Goal: Complete application form: Complete application form

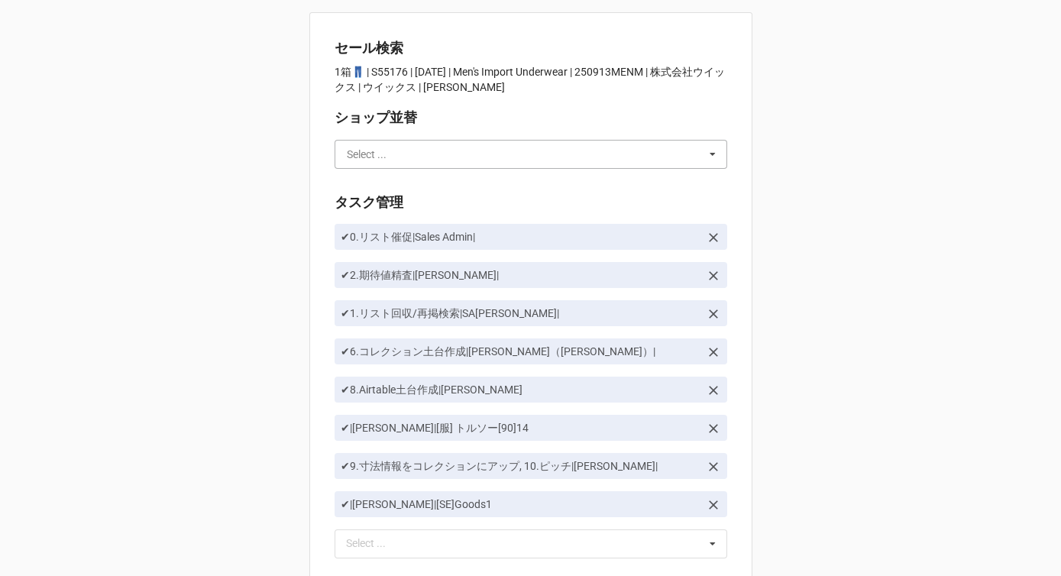
click at [442, 153] on input "text" at bounding box center [531, 155] width 391 height 28
type input "k"
click at [407, 157] on input "[PERSON_NAME]" at bounding box center [531, 155] width 391 height 28
type input "[PERSON_NAME]"
click at [355, 183] on span "[PERSON_NAME]" at bounding box center [389, 182] width 82 height 12
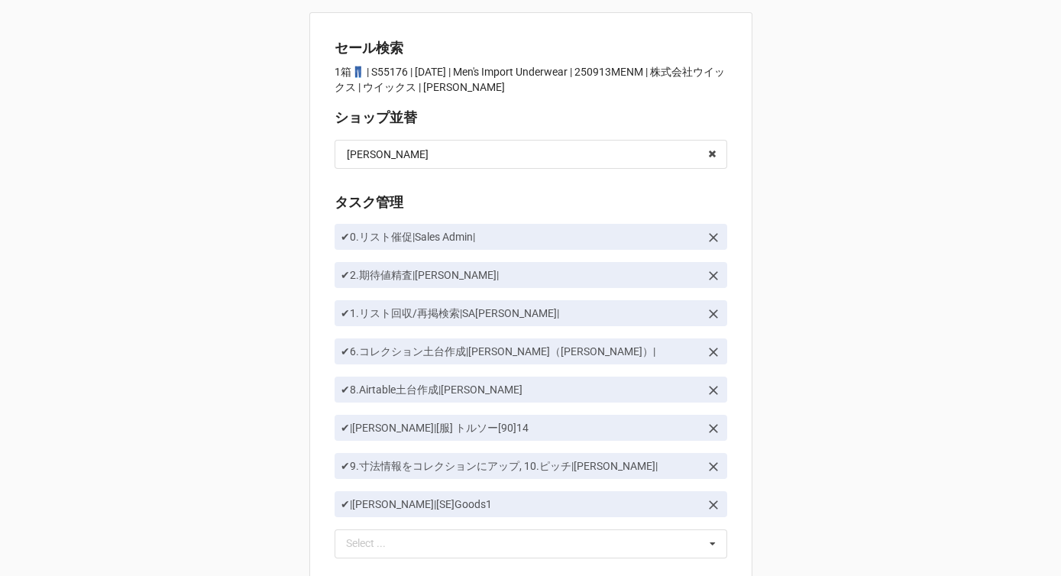
click at [230, 320] on div "セール検索 1箱👖 | S55176 | 09/13 (土) | Men's Import Underwear | 250913MENM | 株式会社ウイック…" at bounding box center [530, 431] width 1061 height 863
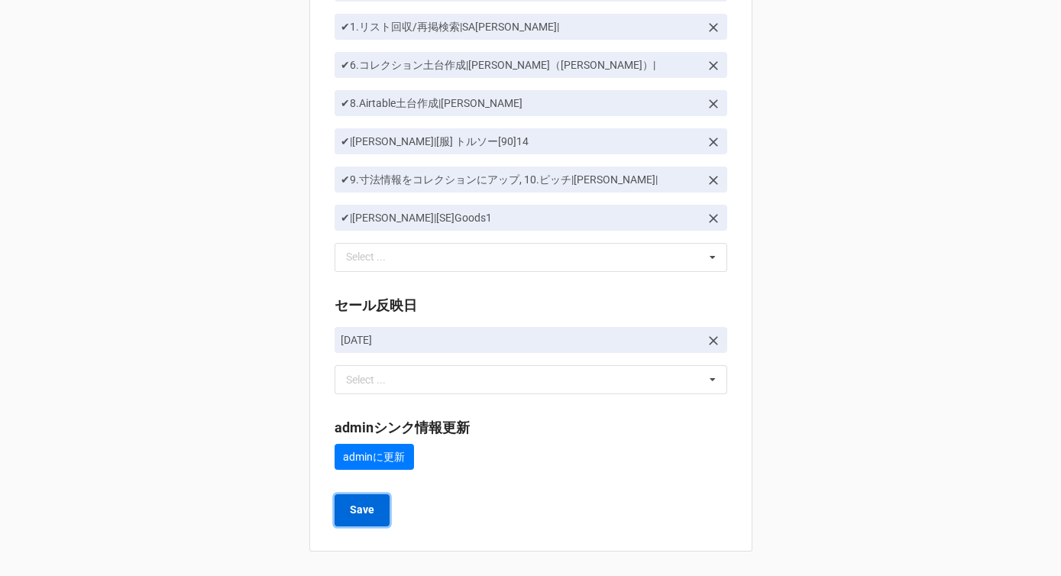
click at [352, 511] on b "Save" at bounding box center [362, 510] width 24 height 16
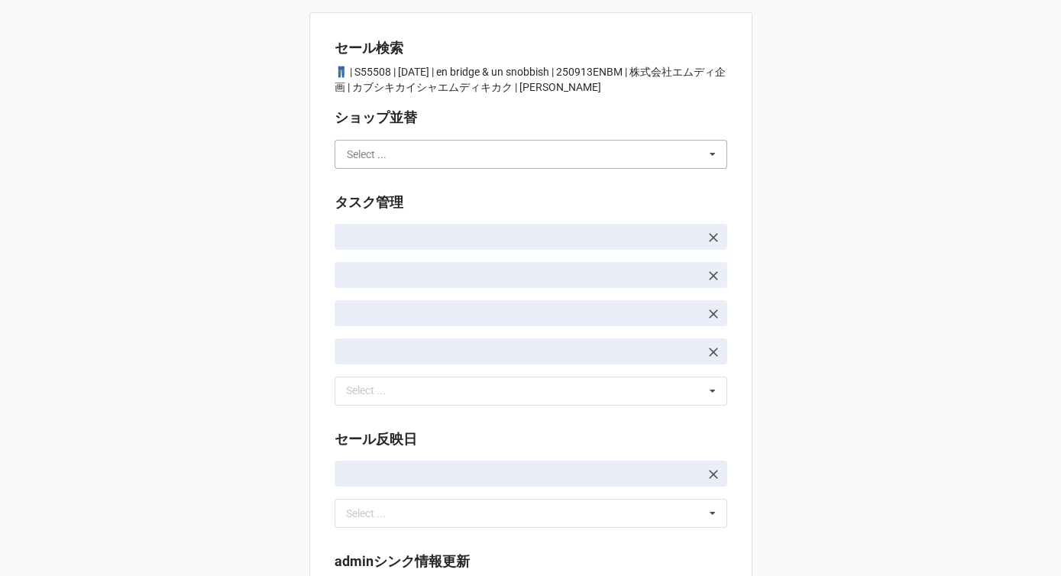
click at [427, 155] on input "text" at bounding box center [531, 155] width 391 height 28
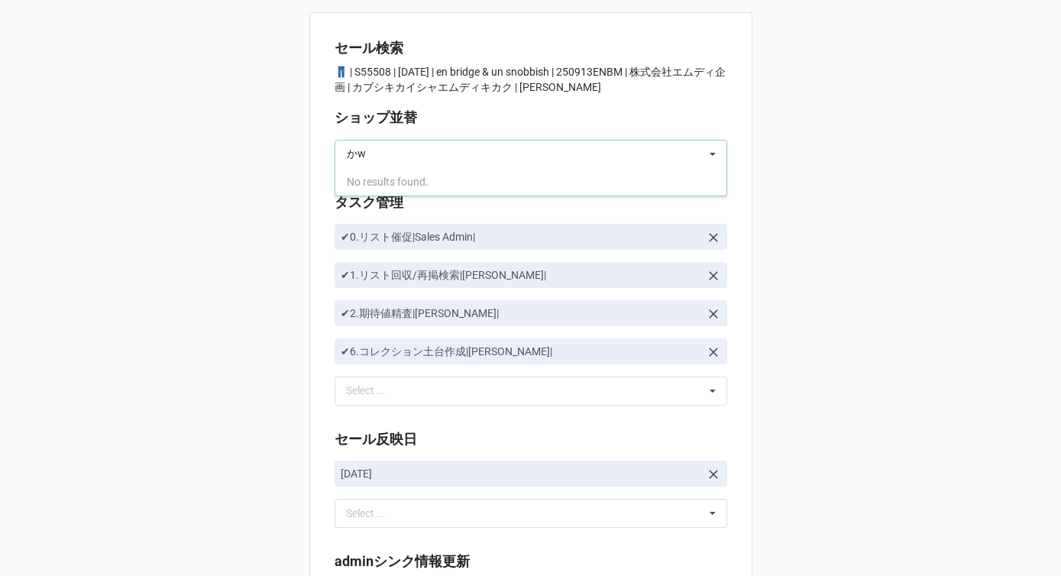
type input "か"
type input "[PERSON_NAME]"
click at [414, 180] on div "[PERSON_NAME]" at bounding box center [530, 182] width 391 height 28
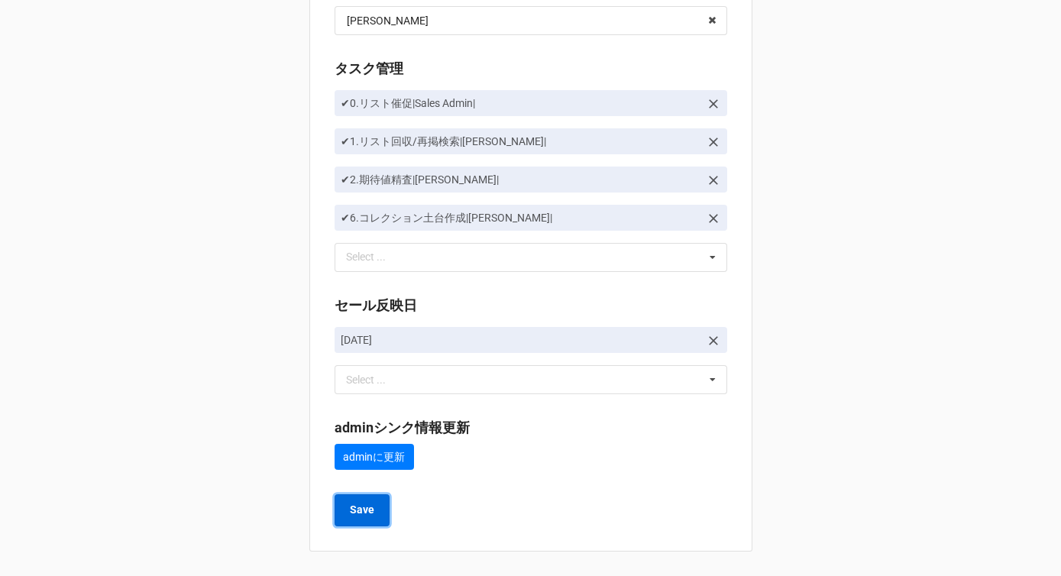
click at [351, 513] on b "Save" at bounding box center [362, 510] width 24 height 16
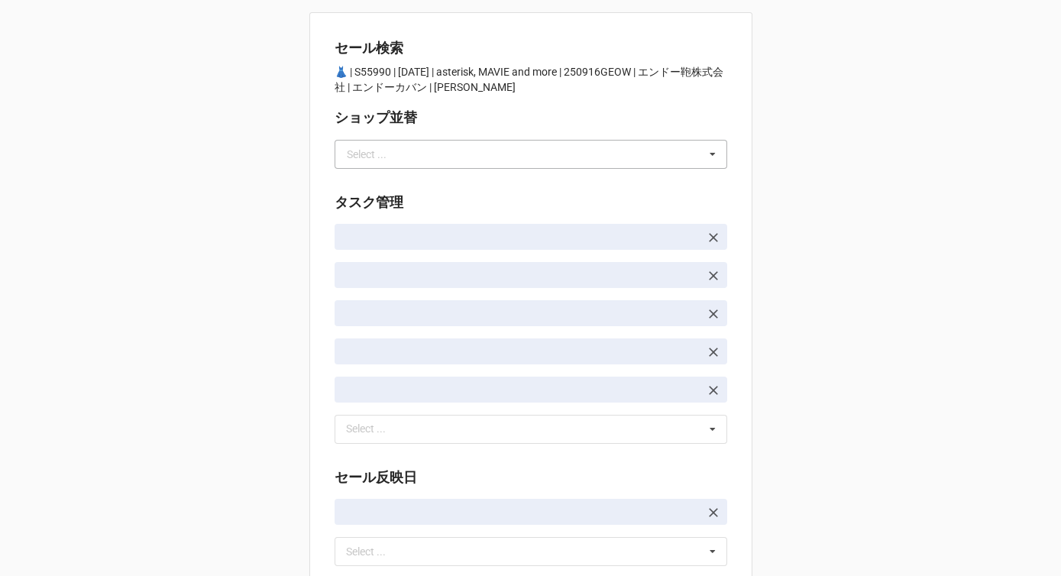
click at [361, 153] on div "Select ..." at bounding box center [367, 154] width 40 height 11
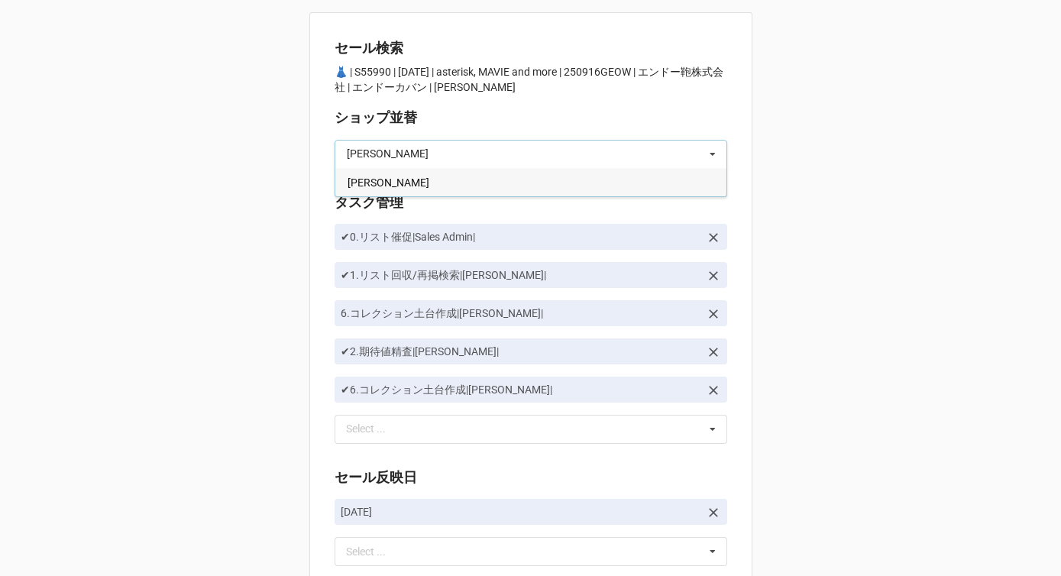
type input "[PERSON_NAME]"
click at [348, 176] on span "[PERSON_NAME]" at bounding box center [389, 182] width 82 height 12
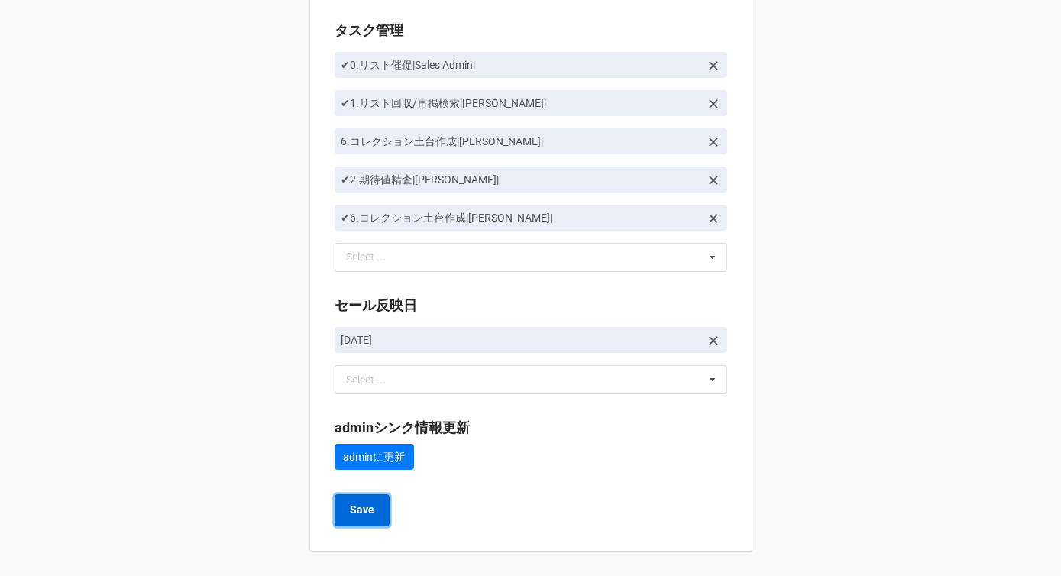
click at [363, 523] on button "Save" at bounding box center [362, 510] width 55 height 32
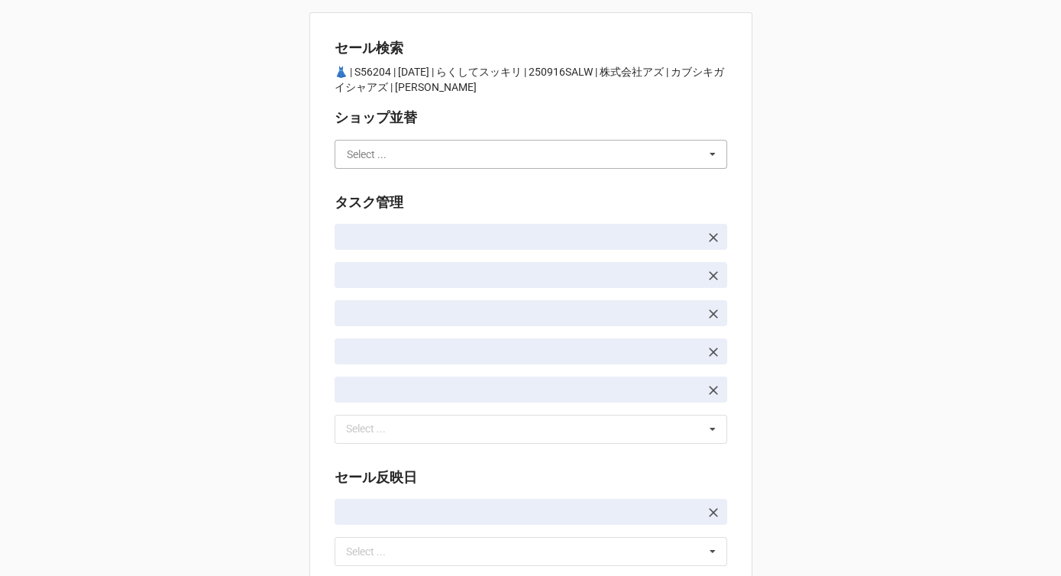
click at [416, 162] on input "text" at bounding box center [531, 155] width 391 height 28
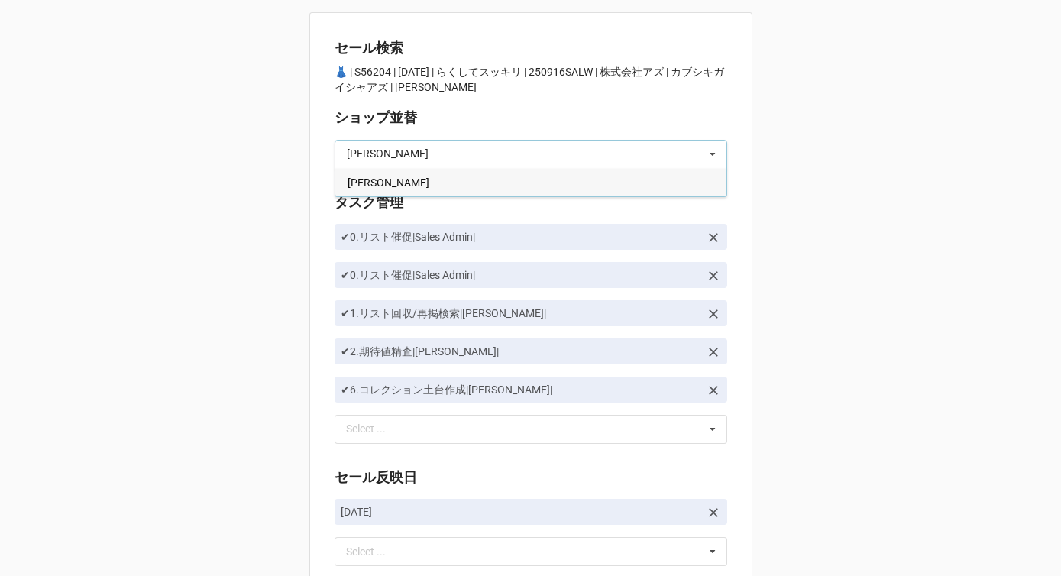
type input "[PERSON_NAME]"
click at [409, 176] on div "[PERSON_NAME]" at bounding box center [530, 182] width 391 height 28
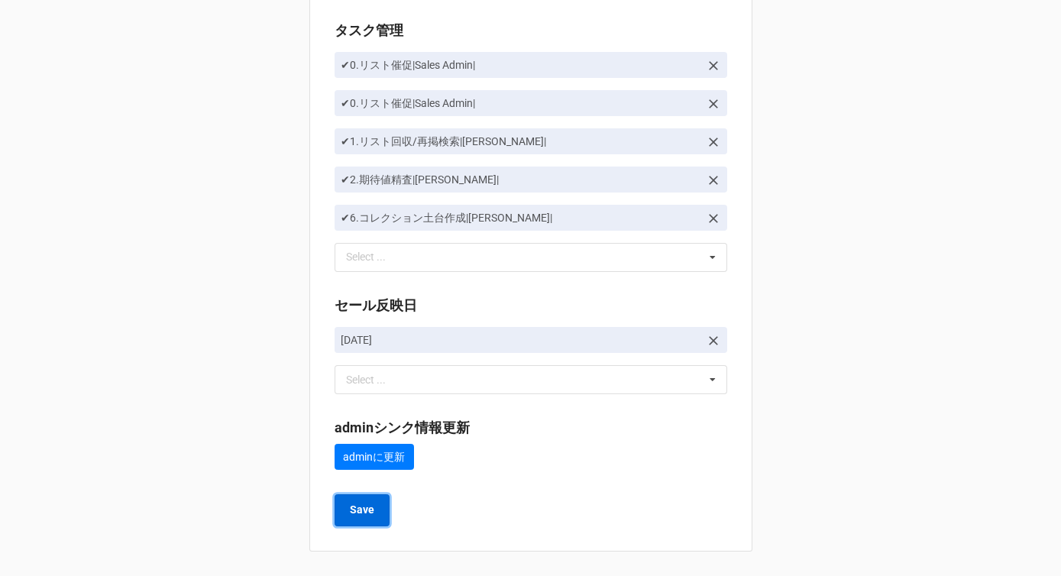
click at [373, 510] on button "Save" at bounding box center [362, 510] width 55 height 32
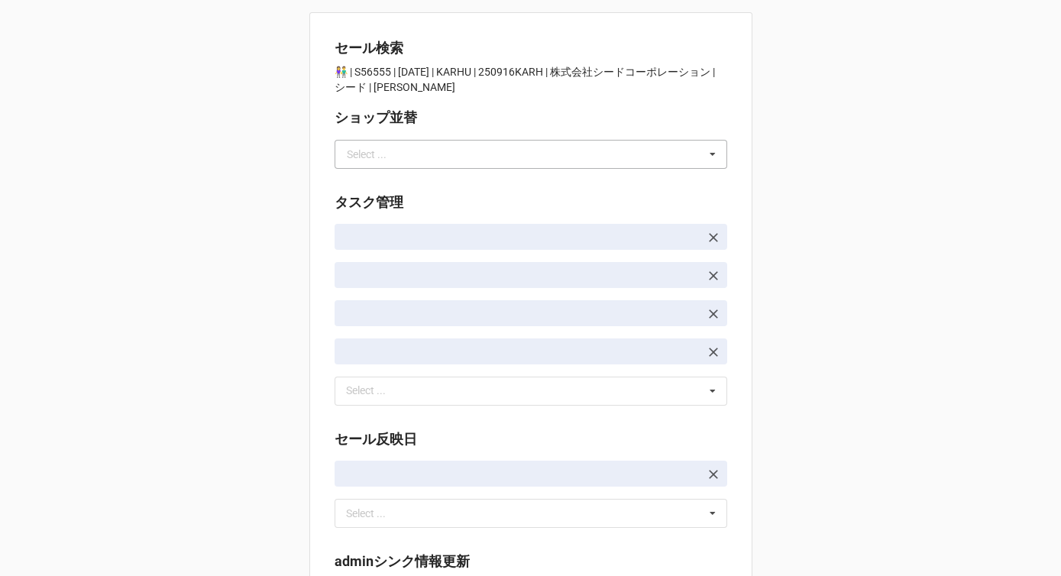
click at [355, 157] on div "Select ..." at bounding box center [367, 154] width 40 height 11
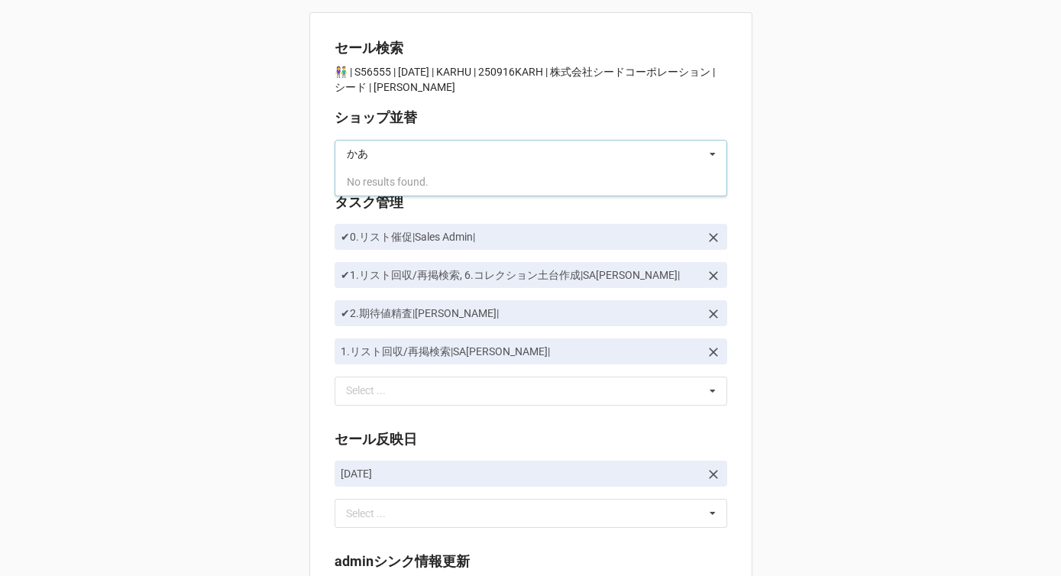
type input "か"
type input "[PERSON_NAME]"
click at [460, 140] on div "川島 川島 川島" at bounding box center [531, 154] width 393 height 29
click at [457, 182] on div "[PERSON_NAME]" at bounding box center [530, 182] width 391 height 28
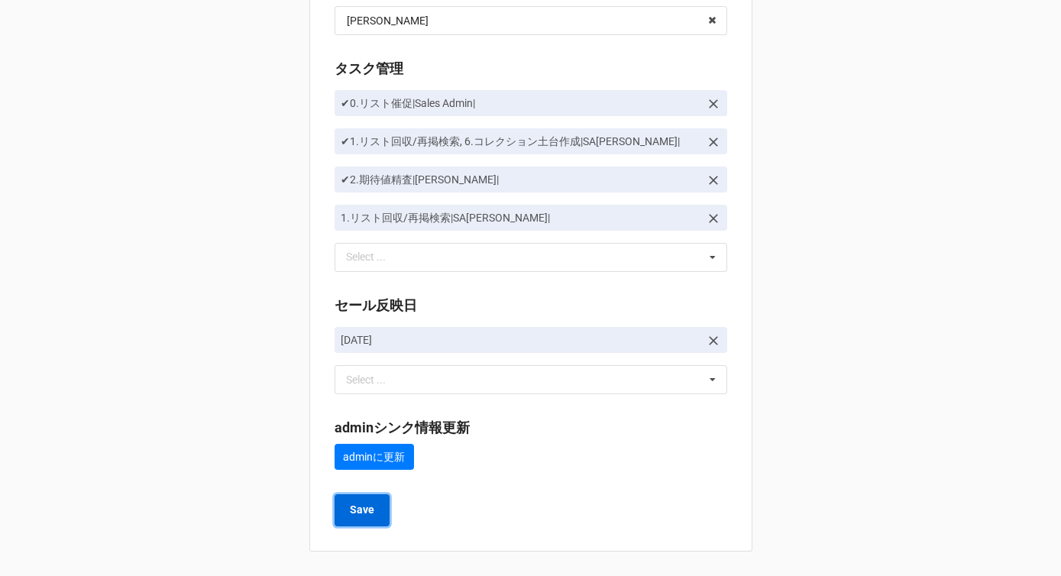
click at [364, 516] on b "Save" at bounding box center [362, 510] width 24 height 16
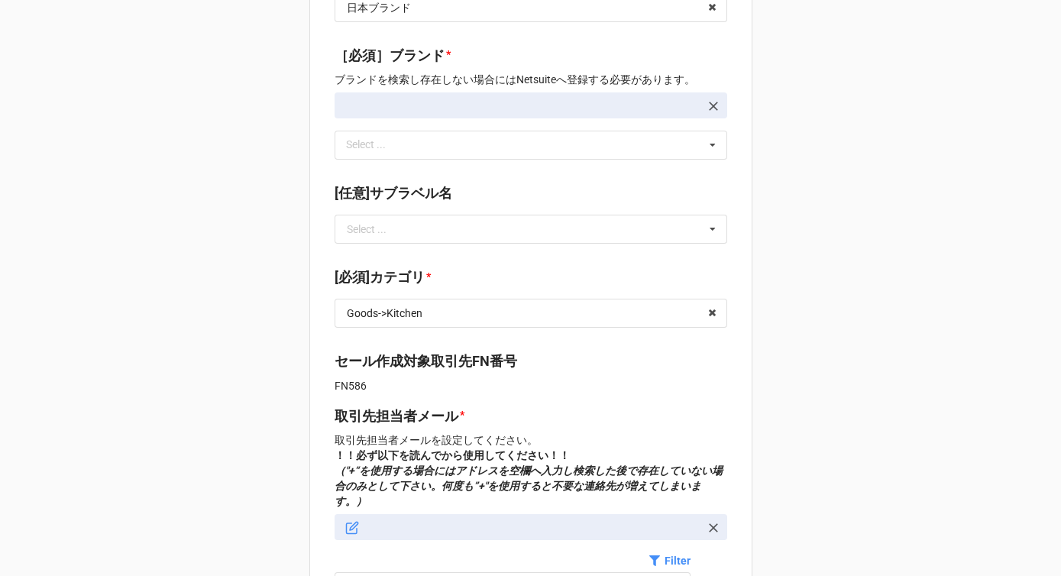
type textarea "x"
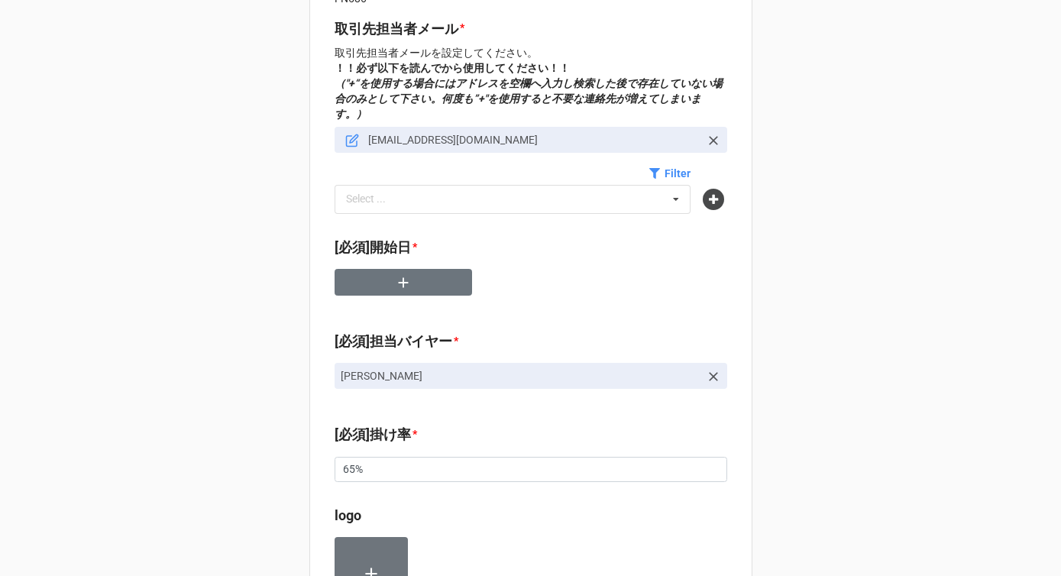
scroll to position [542, 0]
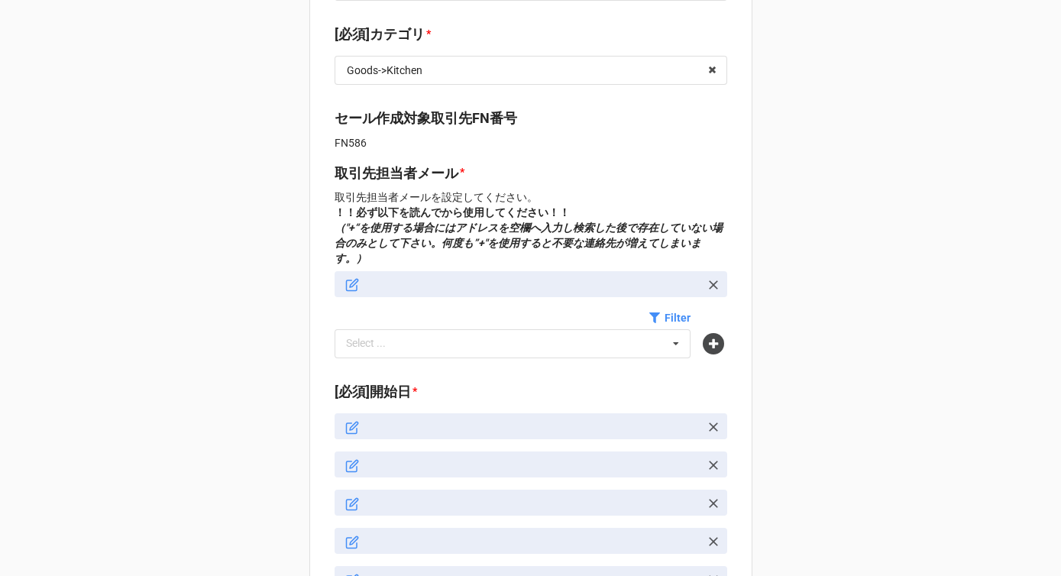
type textarea "x"
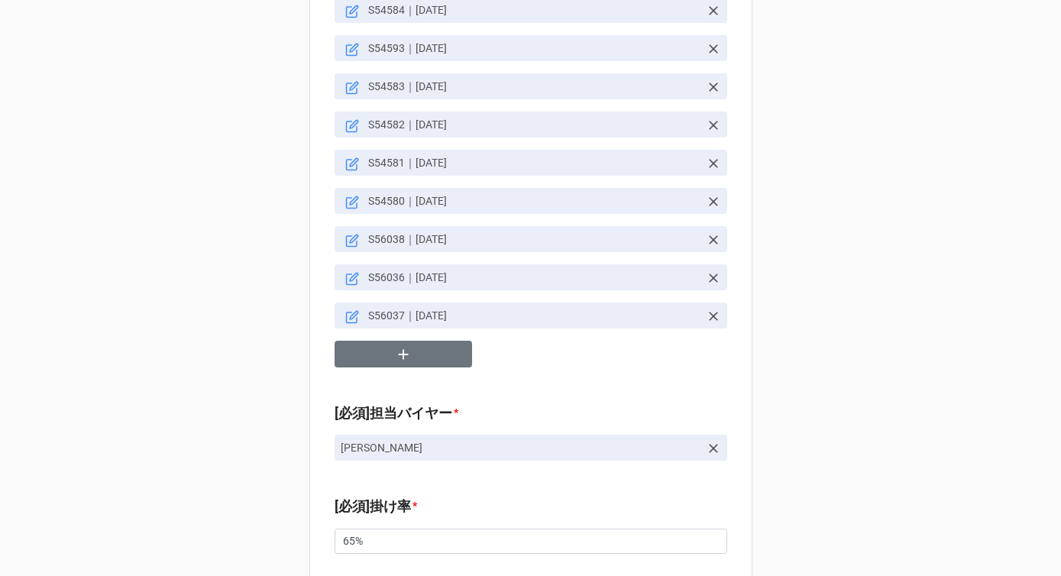
scroll to position [1613, 0]
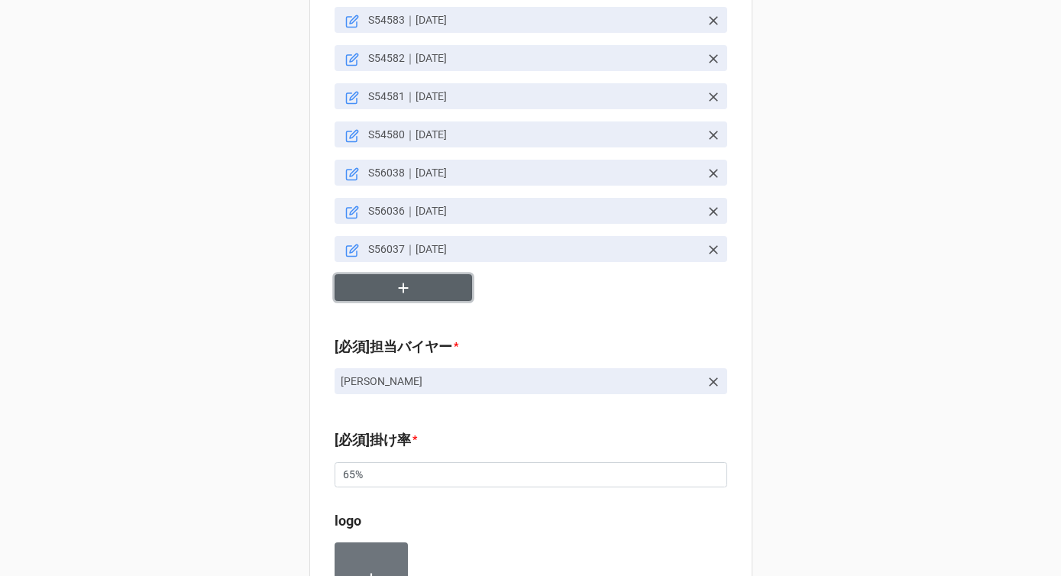
click at [409, 275] on button "button" at bounding box center [404, 287] width 138 height 27
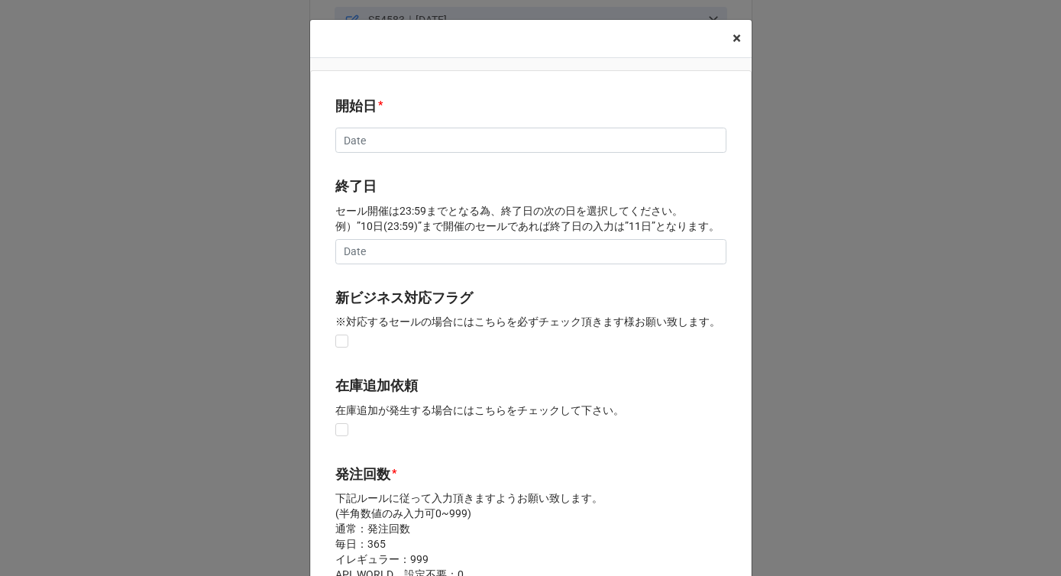
click at [733, 39] on span "×" at bounding box center [737, 38] width 8 height 18
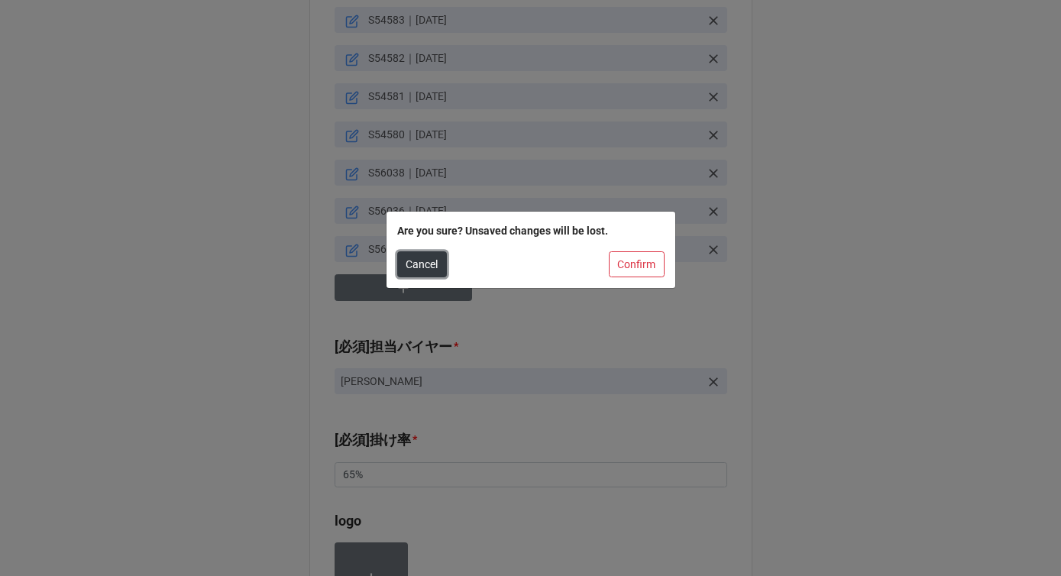
click at [418, 267] on button "Cancel" at bounding box center [422, 264] width 50 height 26
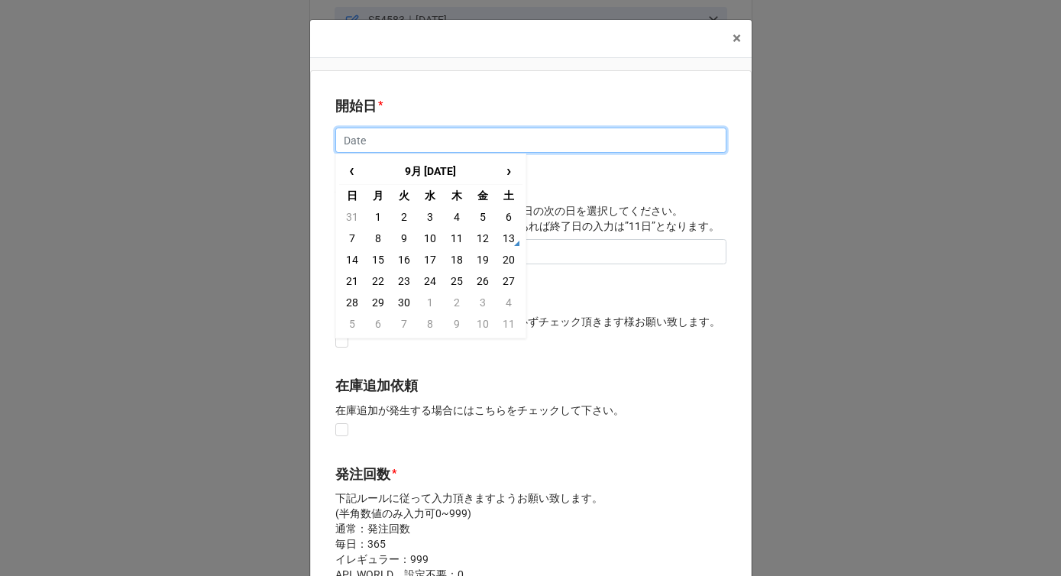
click at [460, 146] on input "text" at bounding box center [530, 141] width 391 height 26
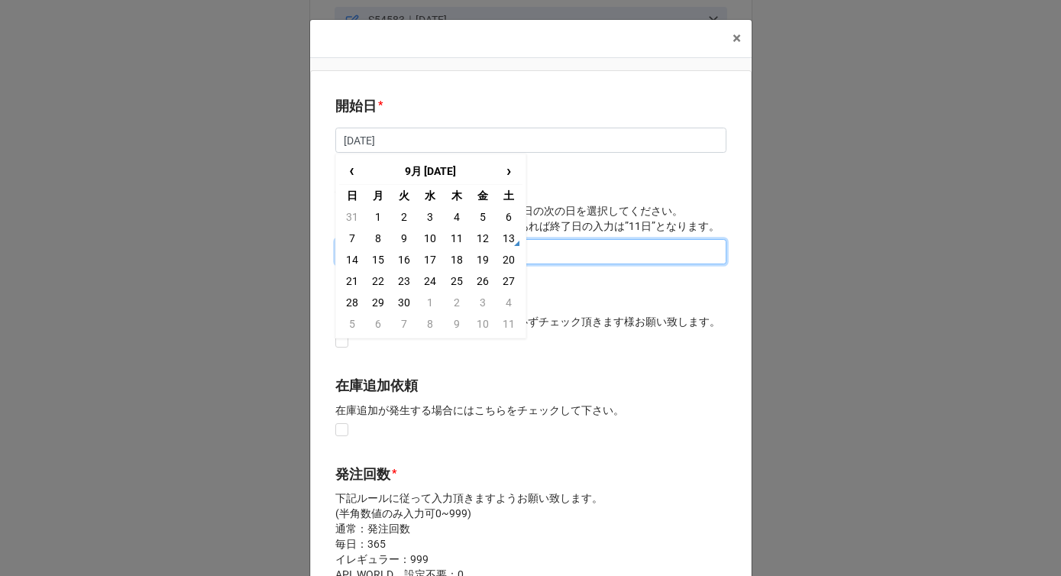
type input "[DATE]"
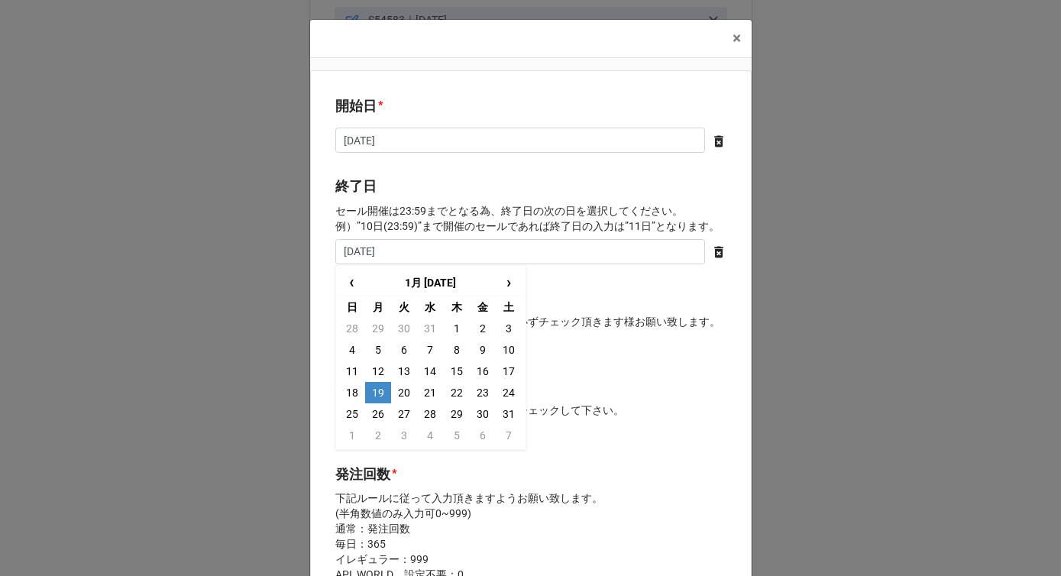
type input "[DATE]"
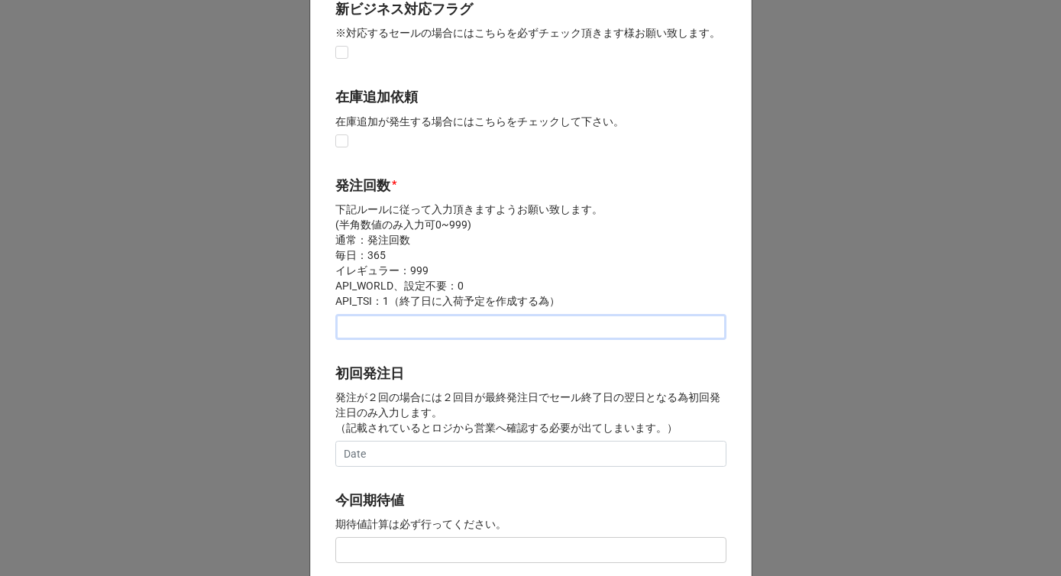
click at [409, 323] on input "text" at bounding box center [530, 327] width 391 height 26
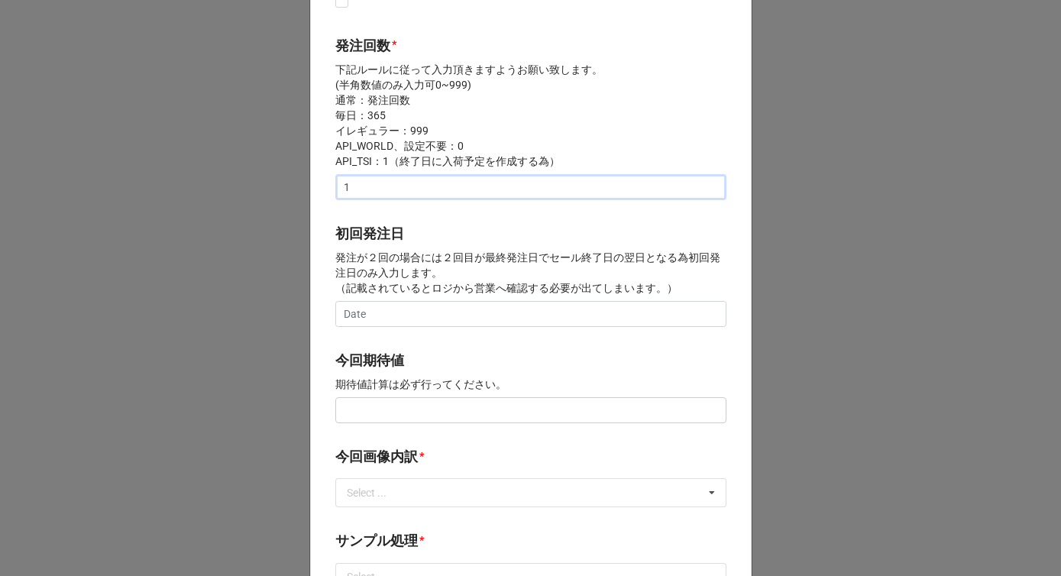
scroll to position [553, 0]
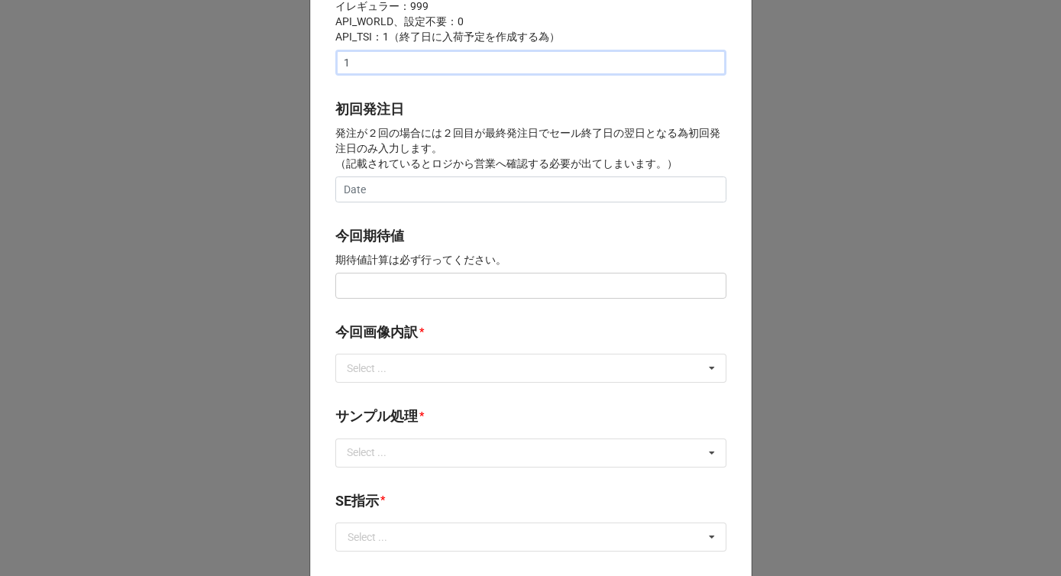
type input "1"
click at [395, 284] on input "text" at bounding box center [530, 286] width 391 height 26
type input "¥200,000"
click at [403, 373] on div "Select ..." at bounding box center [376, 369] width 66 height 18
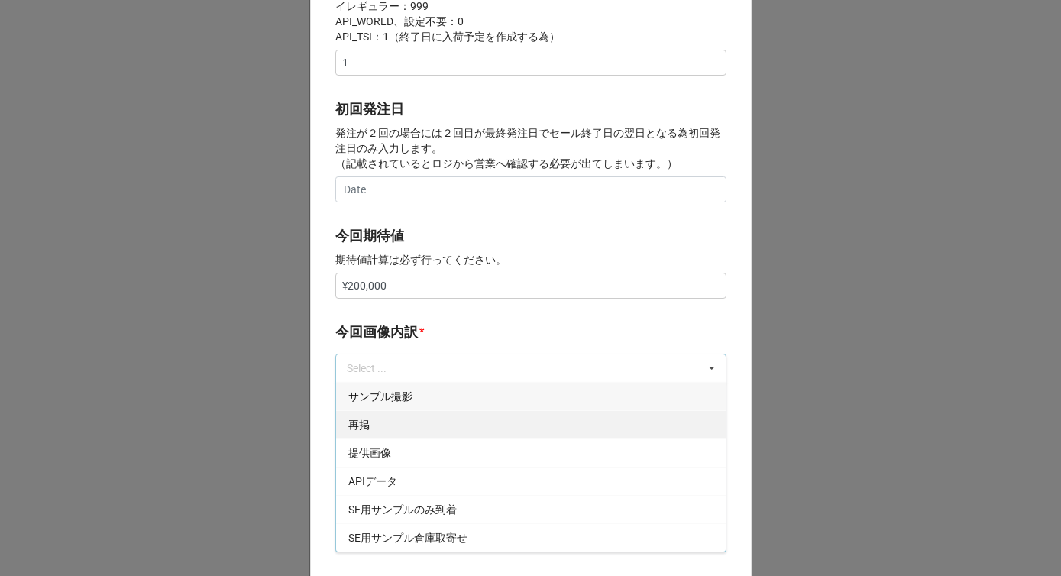
click at [383, 423] on div "再掲" at bounding box center [531, 424] width 390 height 28
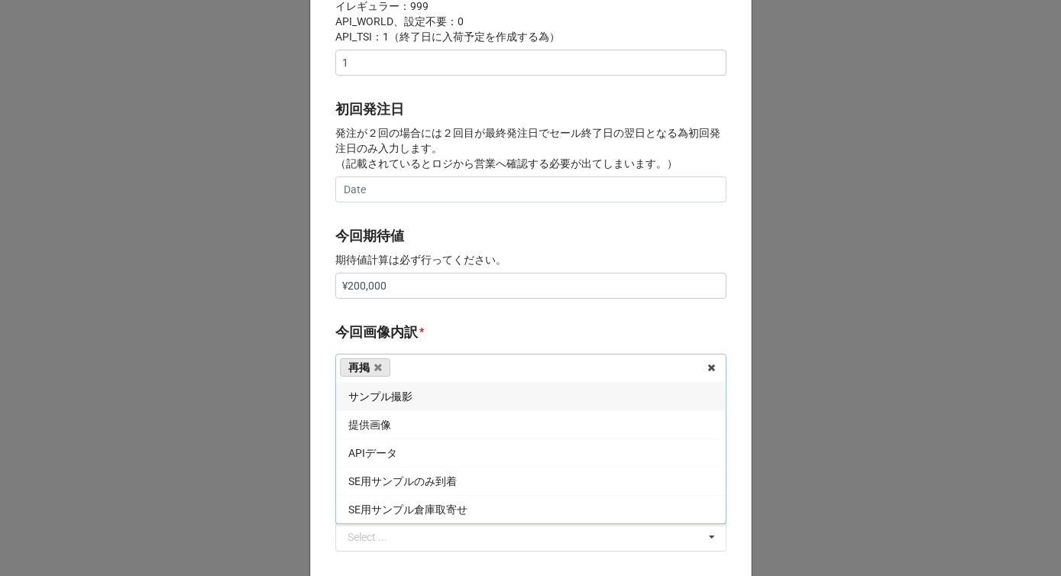
click at [383, 423] on span "提供画像" at bounding box center [369, 425] width 43 height 12
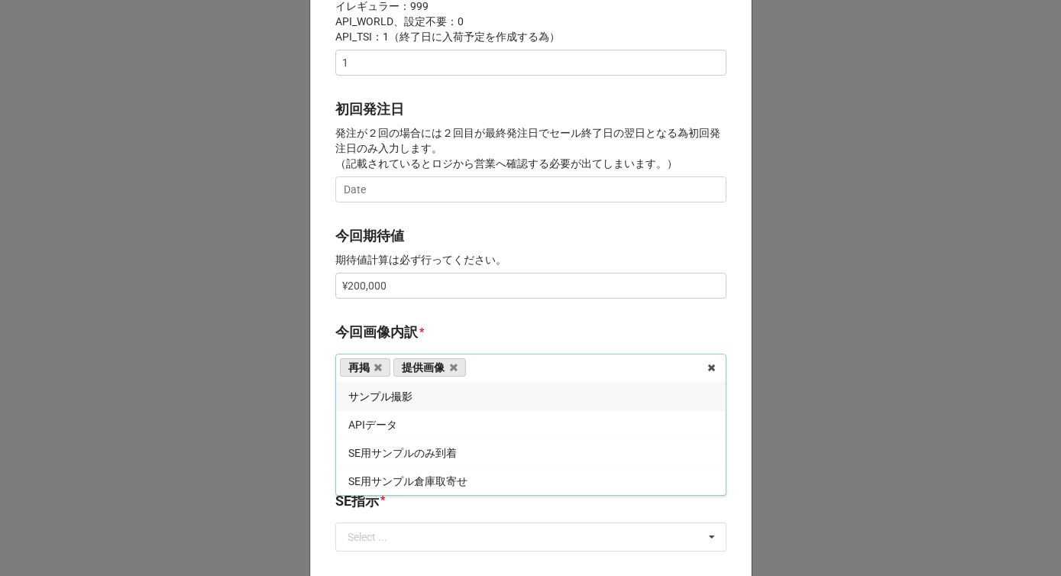
click at [433, 337] on b "今回画像内訳 *" at bounding box center [530, 335] width 391 height 27
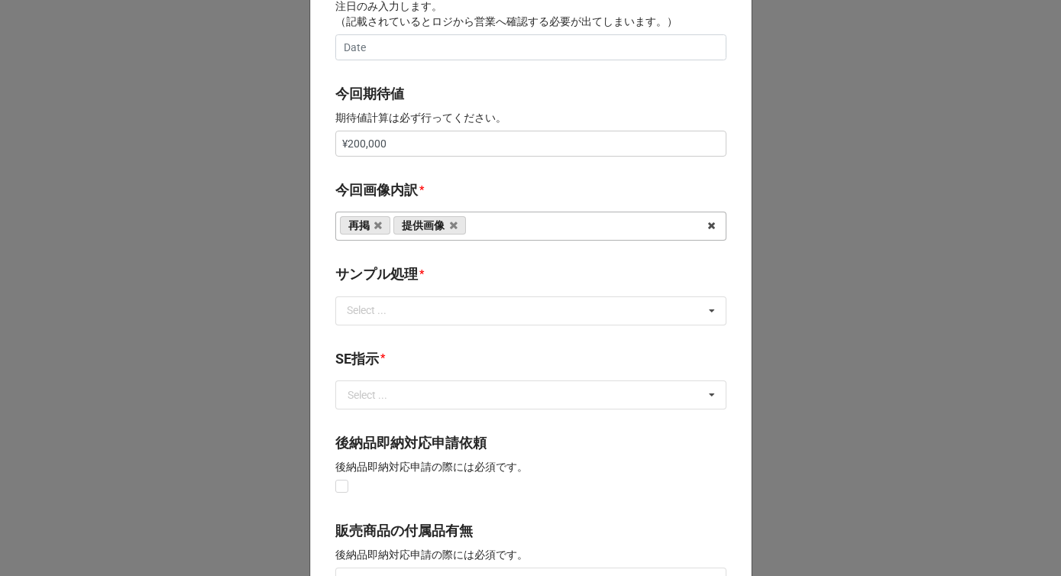
scroll to position [745, 0]
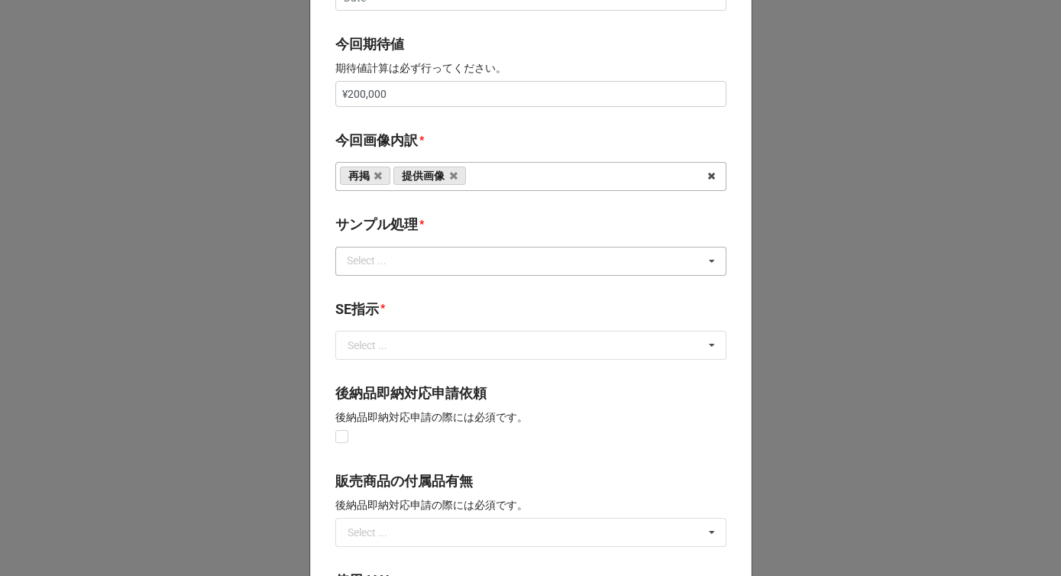
click at [403, 255] on div "Select ..." at bounding box center [376, 261] width 66 height 18
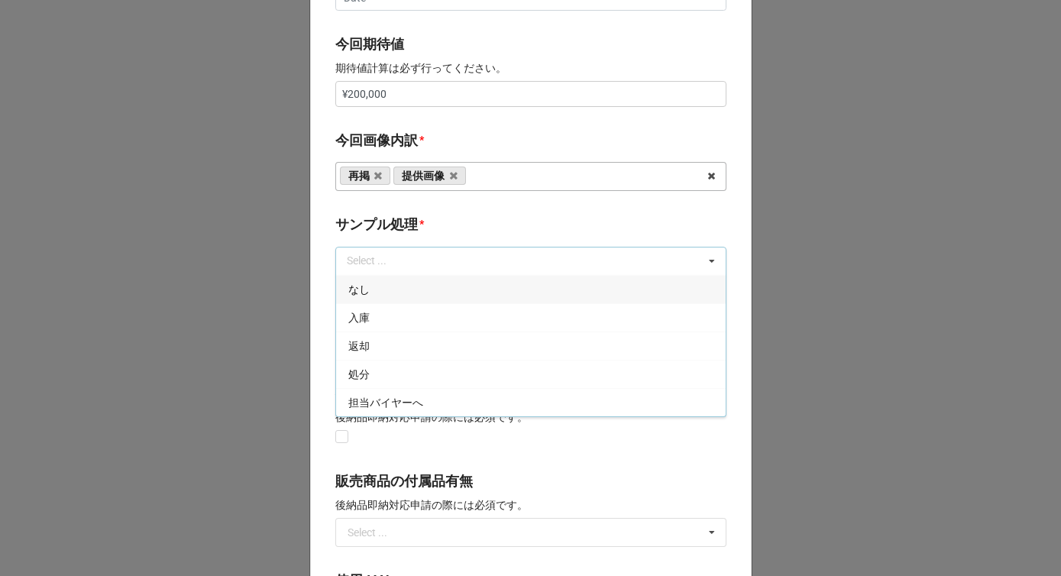
click at [388, 288] on div "なし" at bounding box center [531, 289] width 390 height 28
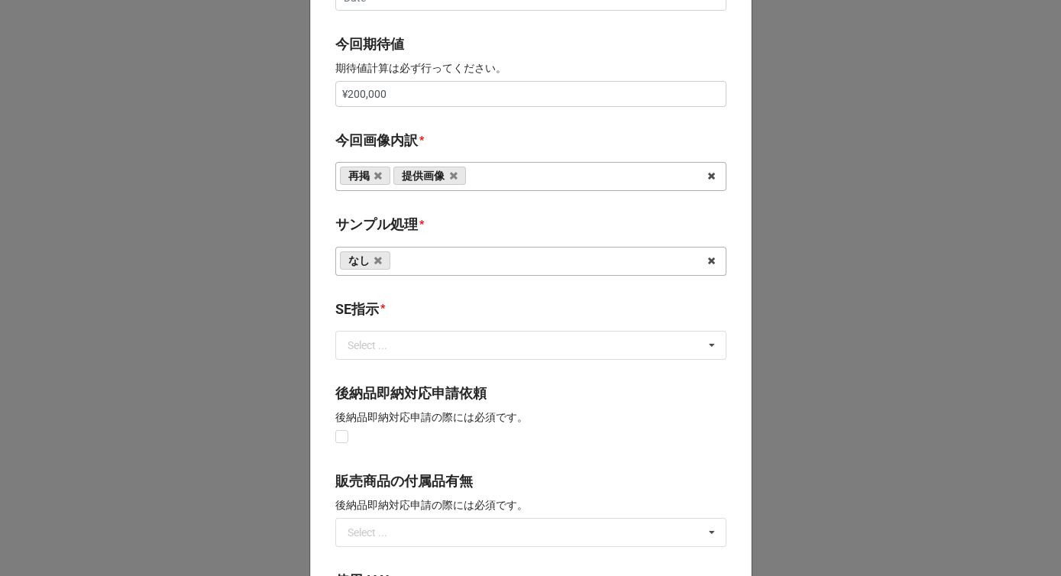
click at [454, 226] on b "サンプル処理 *" at bounding box center [530, 227] width 391 height 27
click at [402, 354] on input "text" at bounding box center [532, 346] width 390 height 28
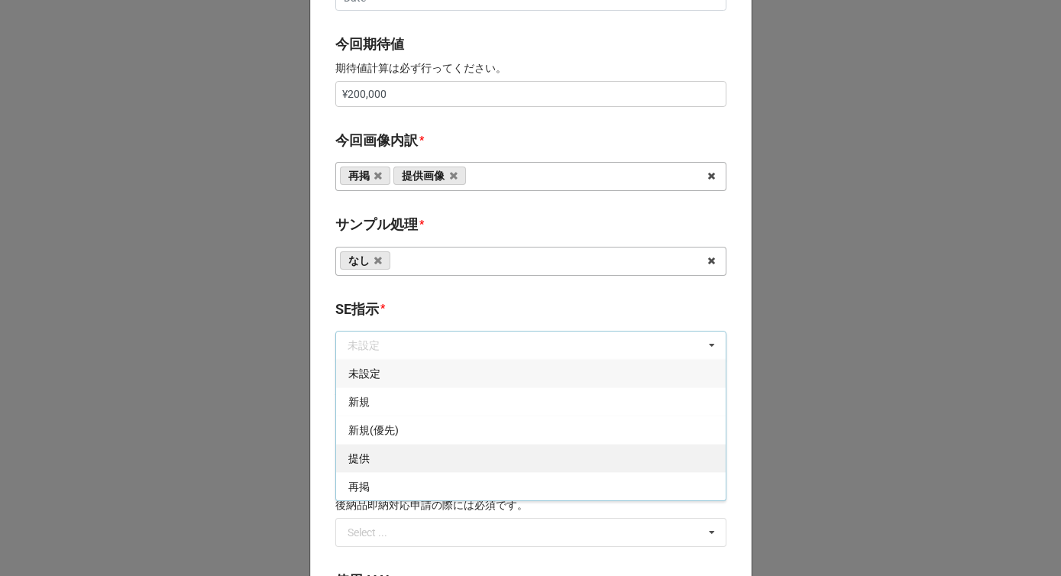
click at [377, 456] on div "提供" at bounding box center [531, 458] width 390 height 28
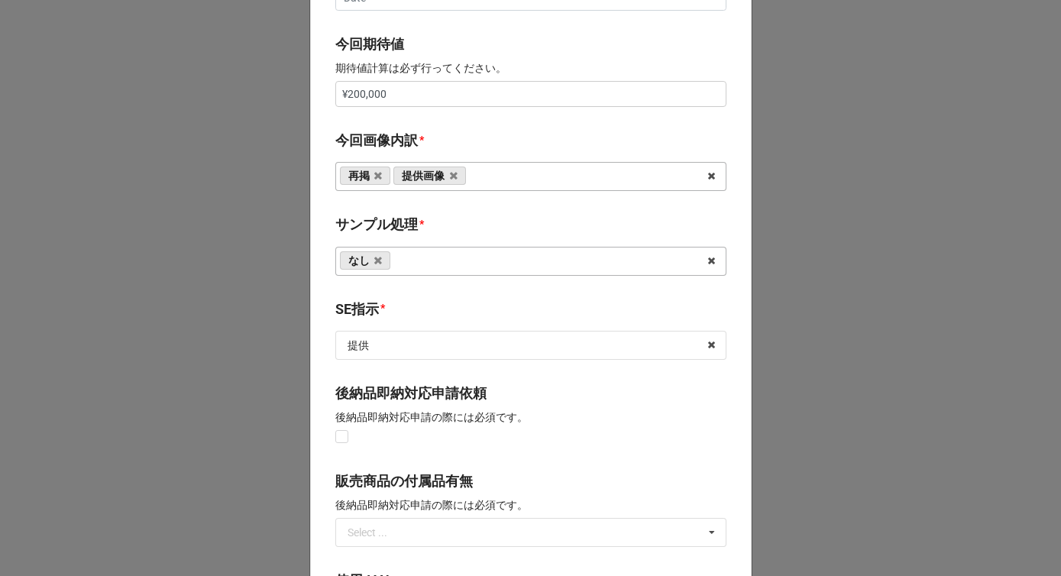
click at [422, 300] on b "SE指示 *" at bounding box center [530, 312] width 391 height 27
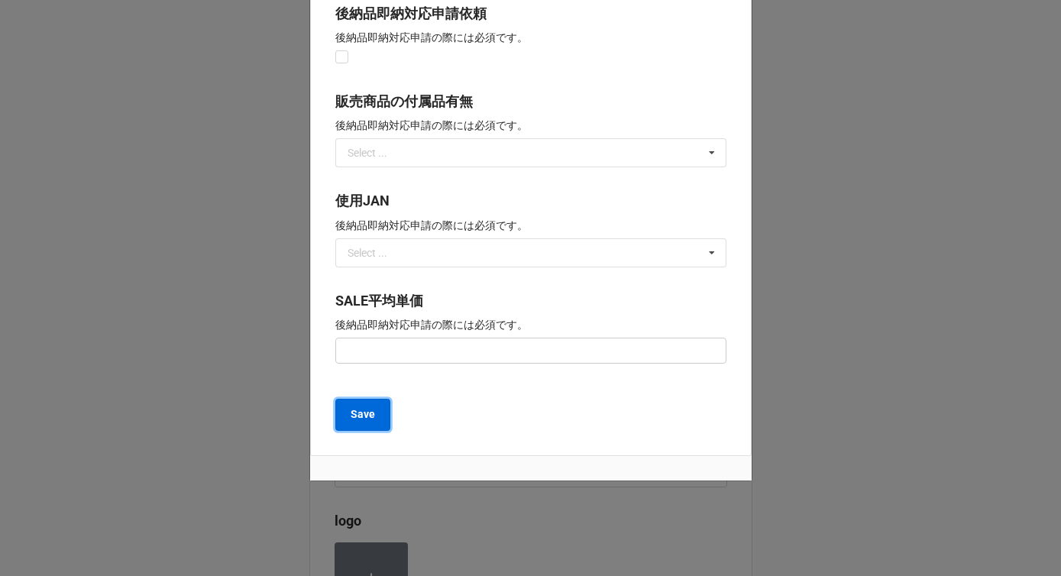
click at [364, 418] on b "Save" at bounding box center [363, 414] width 24 height 16
type textarea "x"
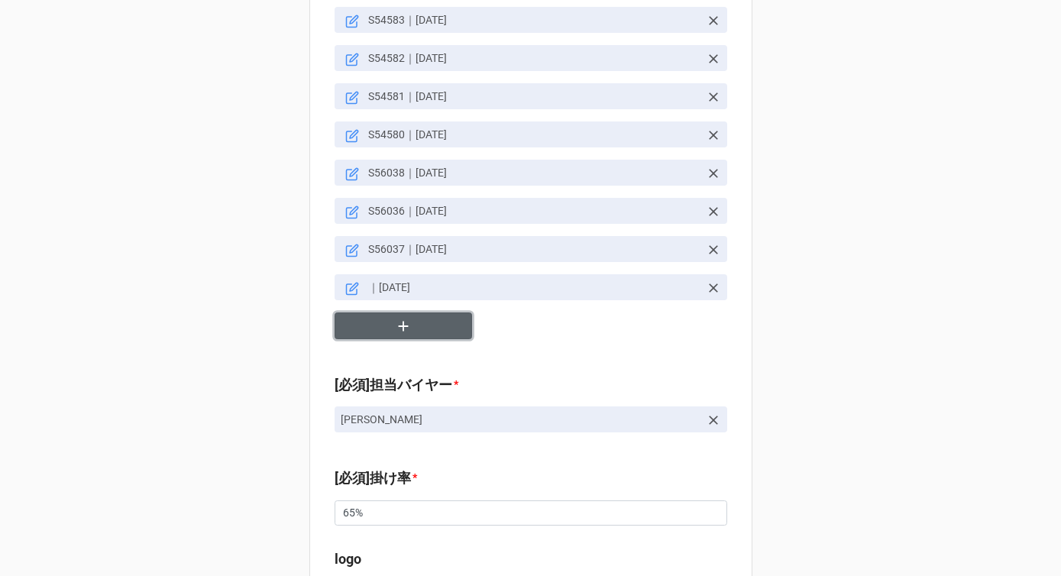
click at [395, 318] on icon "button" at bounding box center [403, 326] width 17 height 17
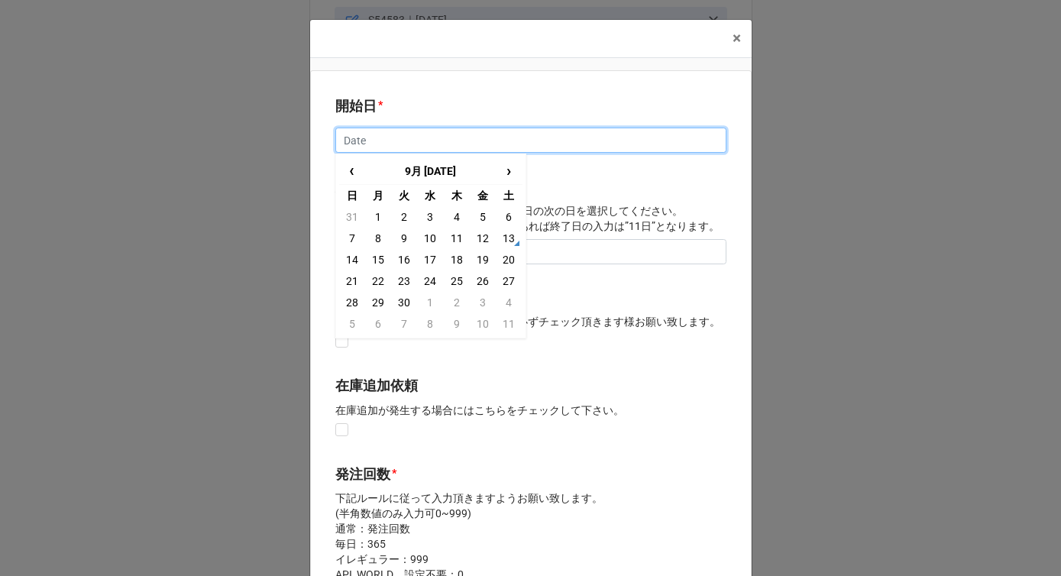
click at [372, 138] on input "text" at bounding box center [530, 141] width 391 height 26
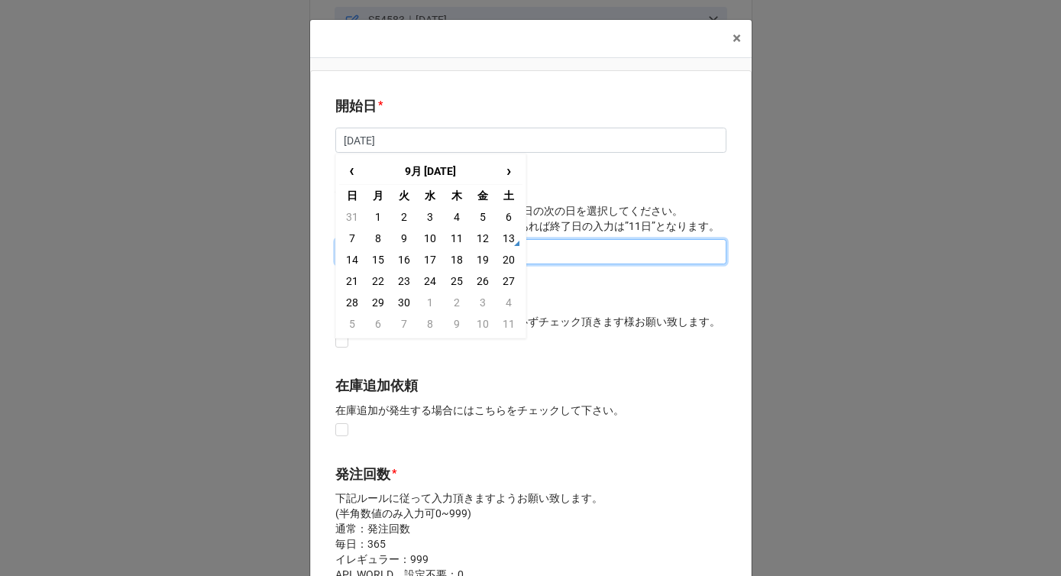
type input "[DATE]"
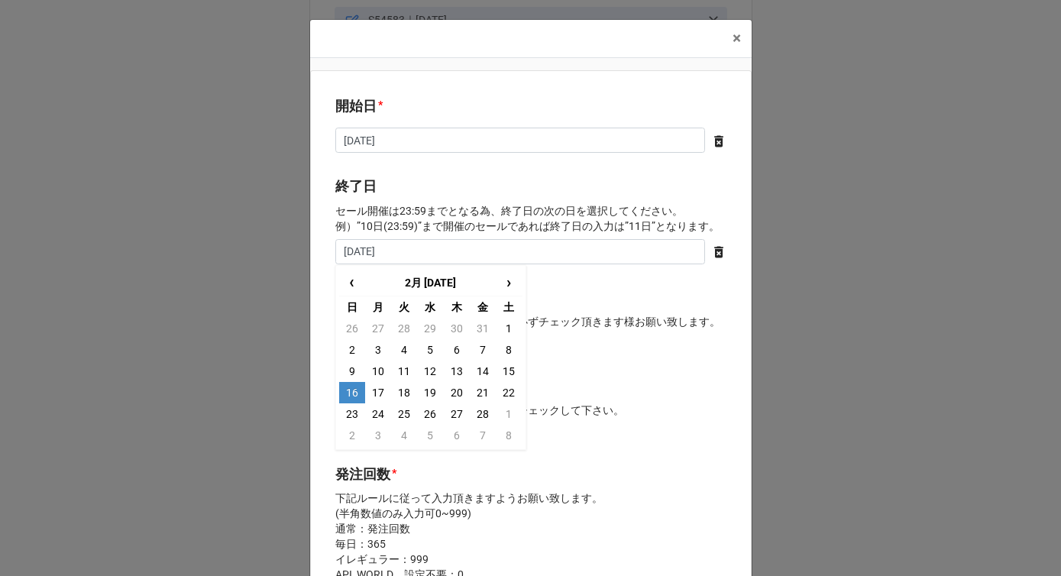
type input "[DATE]"
click at [715, 251] on icon at bounding box center [718, 252] width 9 height 11
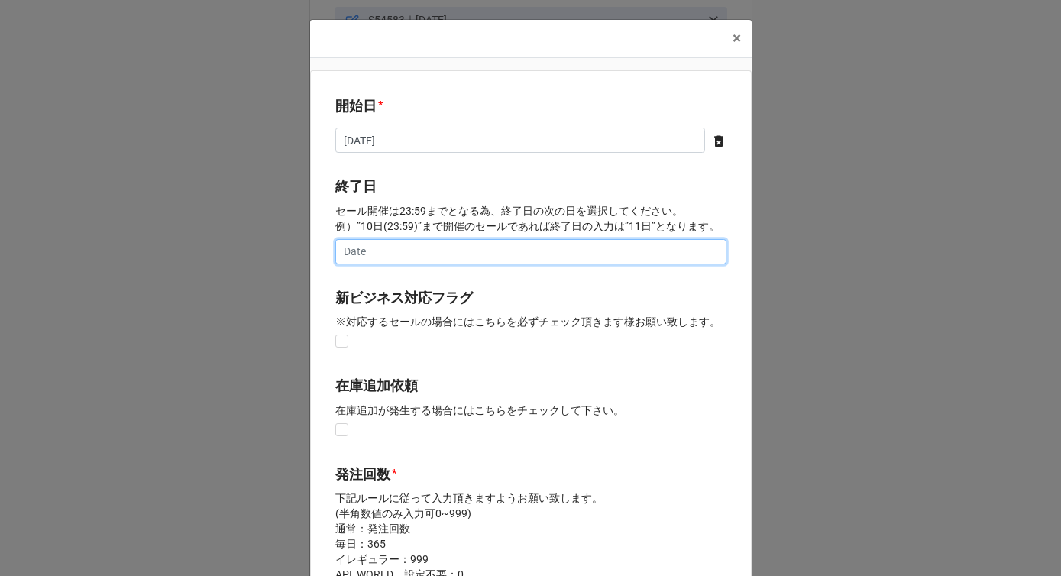
click at [498, 254] on input "text" at bounding box center [530, 252] width 391 height 26
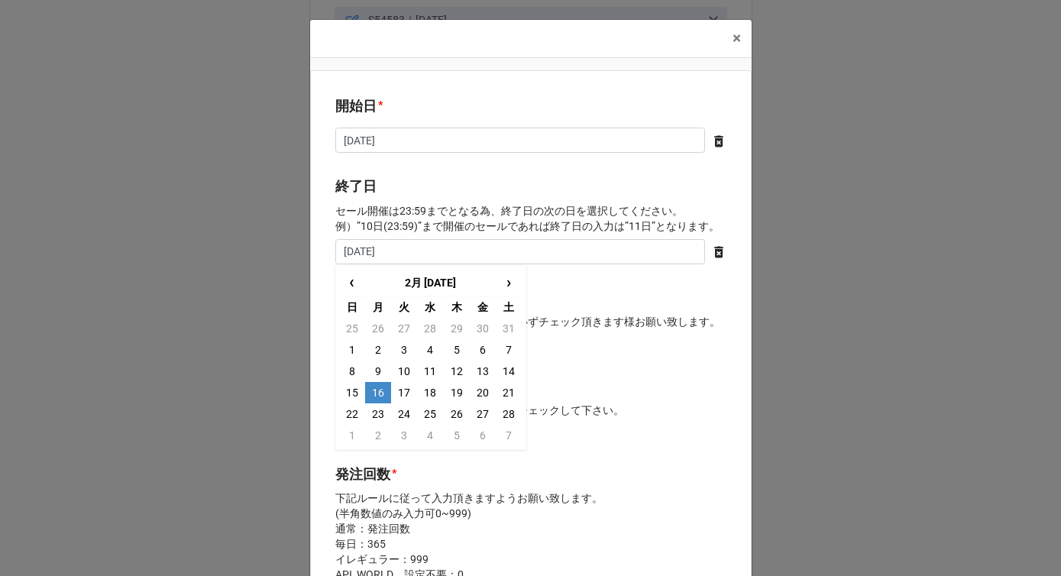
click at [369, 395] on td "16" at bounding box center [378, 392] width 26 height 21
type input "[DATE]"
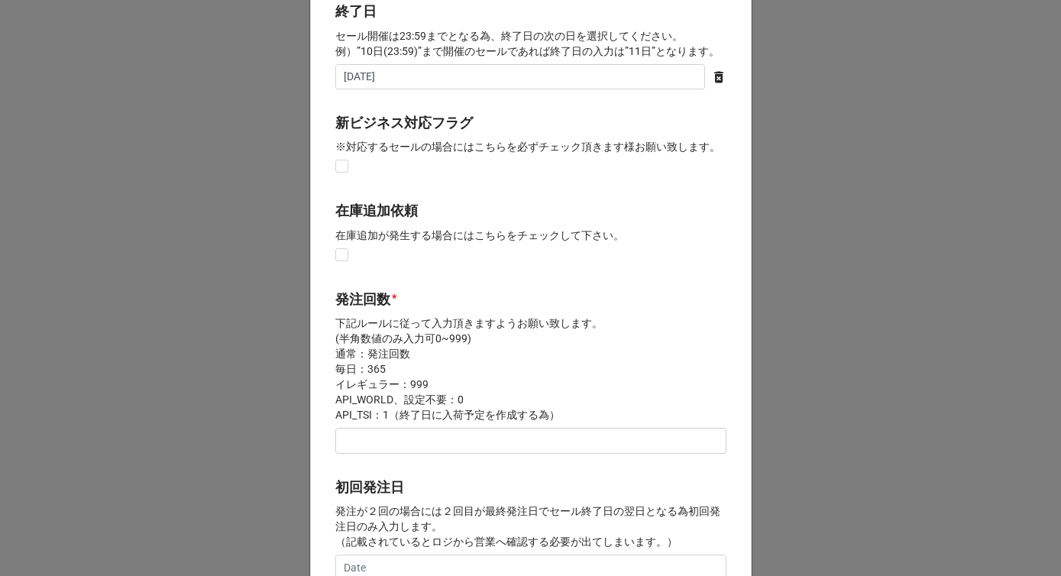
scroll to position [296, 0]
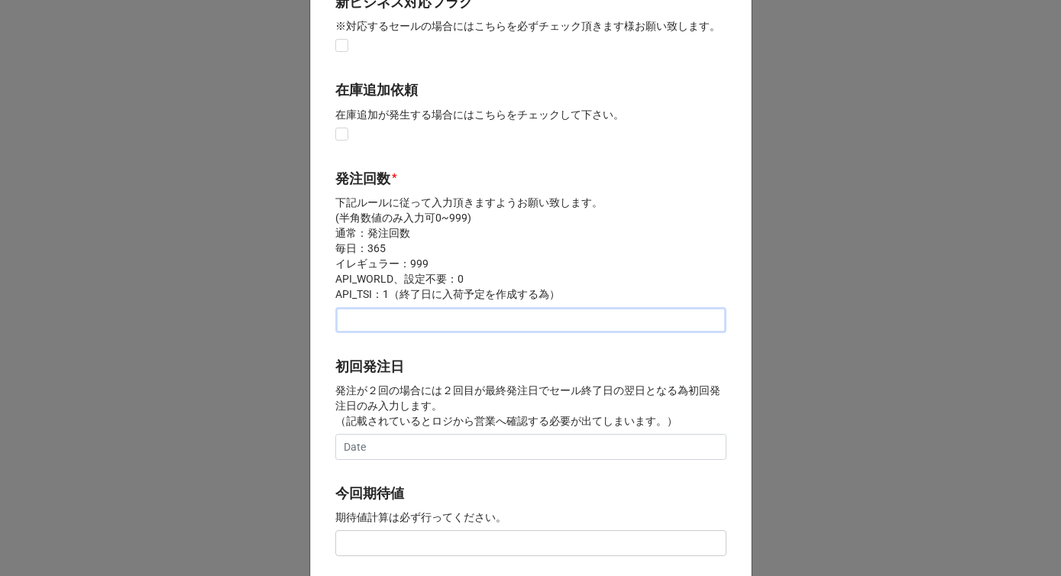
click at [370, 321] on input "text" at bounding box center [530, 320] width 391 height 26
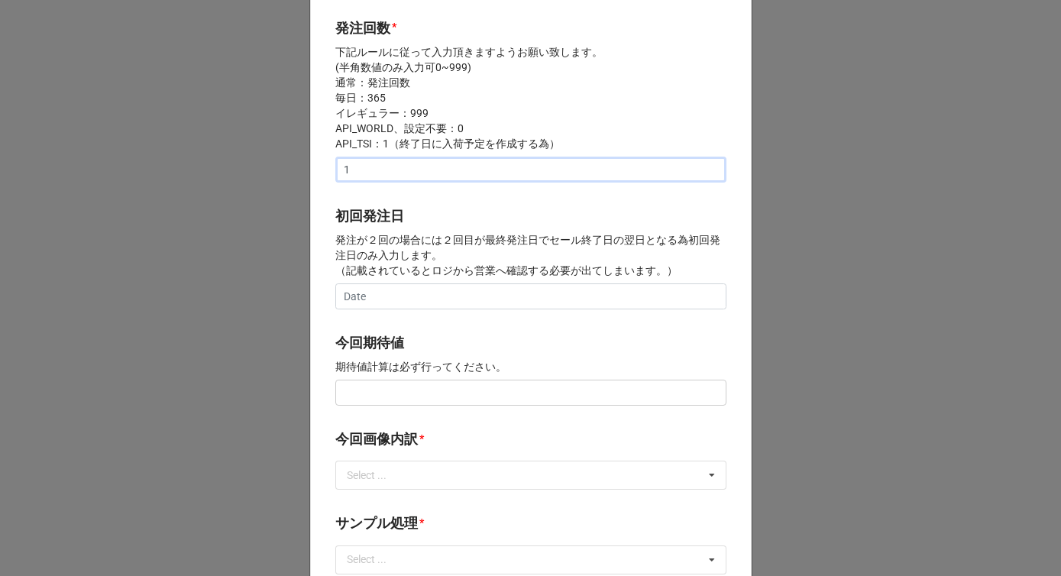
scroll to position [535, 0]
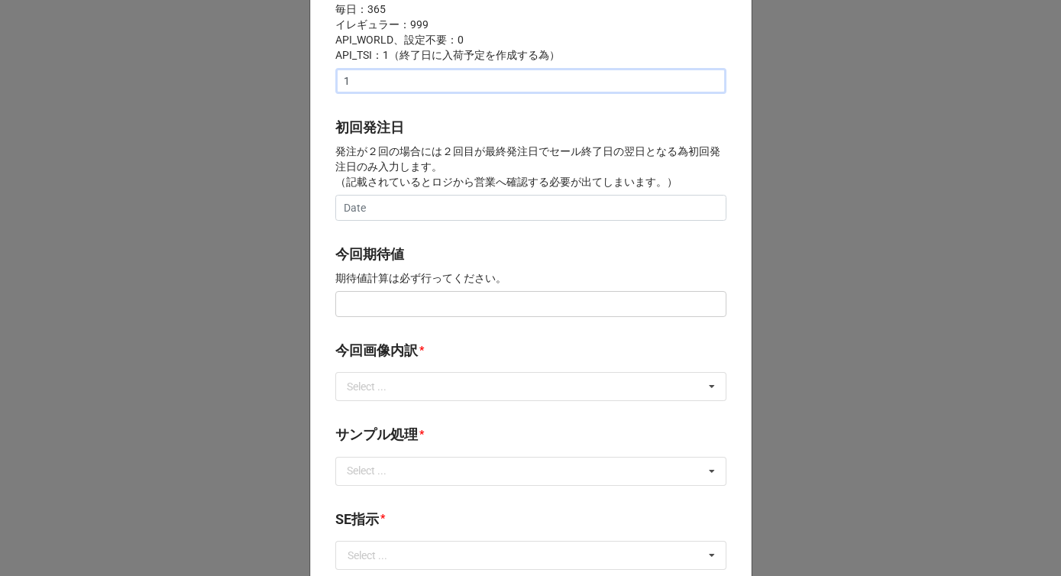
type input "1"
click at [371, 301] on input "text" at bounding box center [530, 304] width 391 height 26
type input "¥150,000"
click at [391, 394] on div "Select ..." at bounding box center [376, 387] width 66 height 18
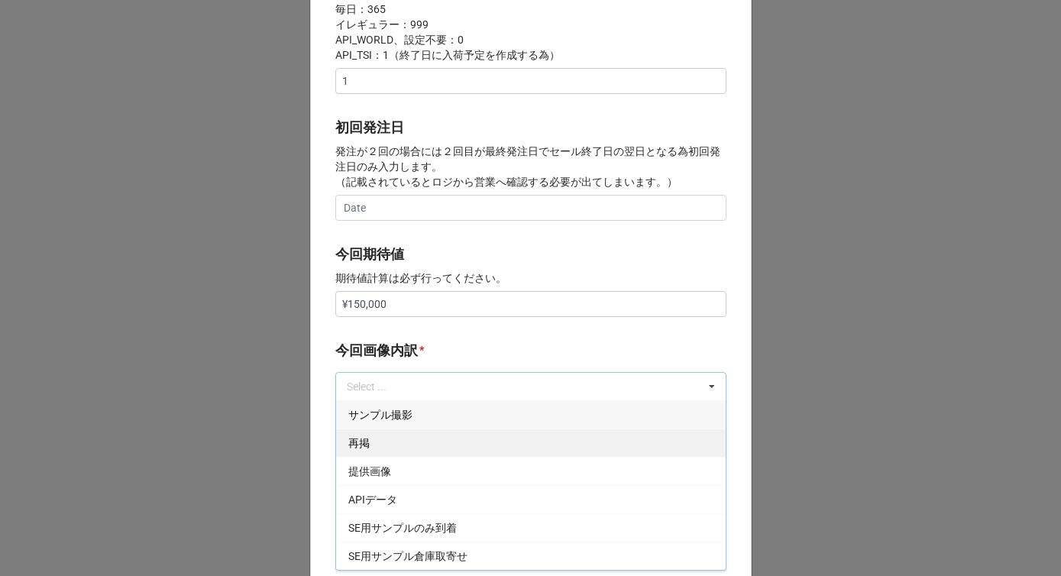
click at [380, 442] on div "再掲" at bounding box center [531, 443] width 390 height 28
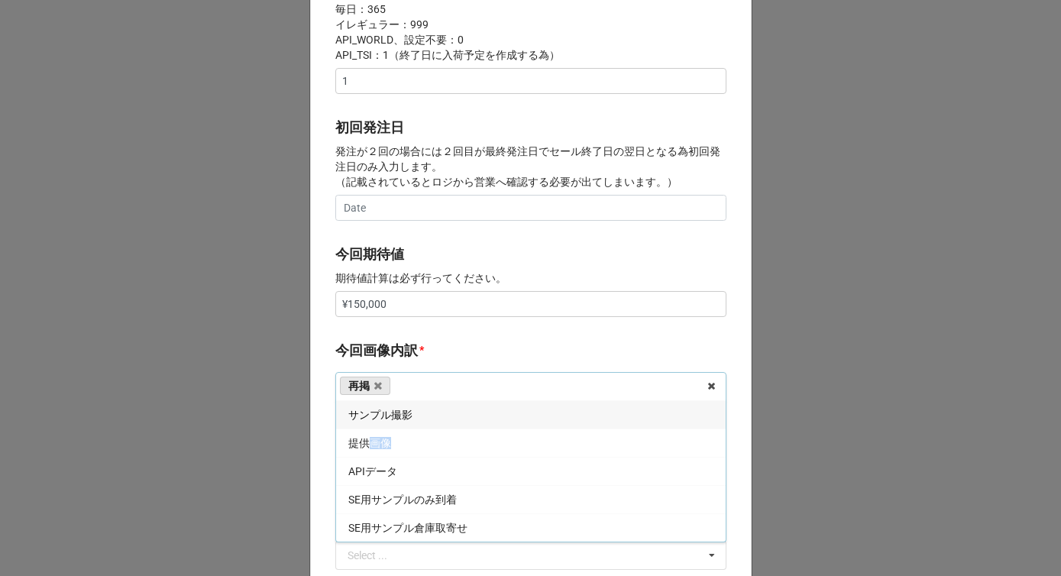
click at [380, 442] on span "提供画像" at bounding box center [369, 443] width 43 height 12
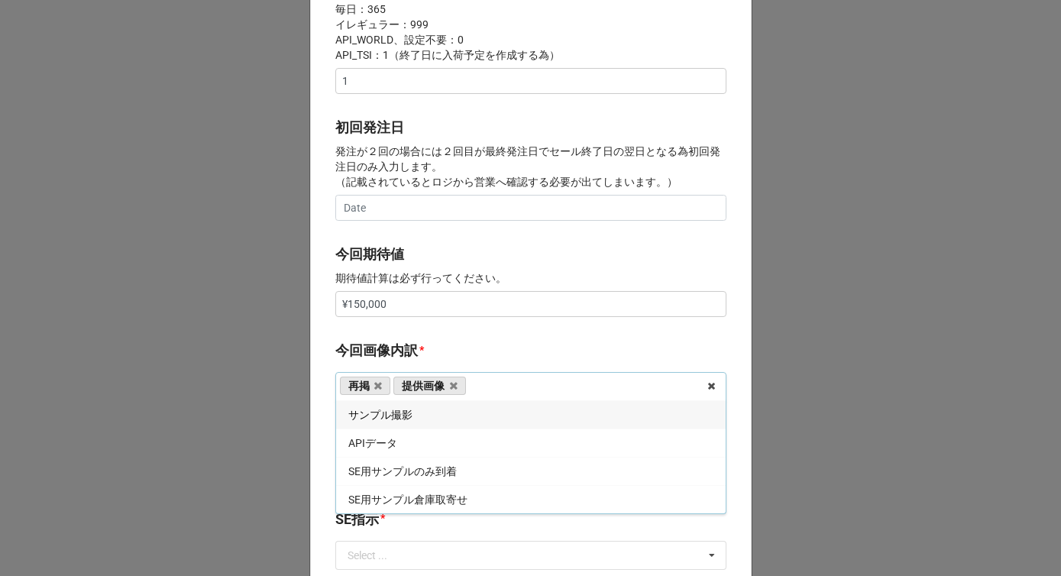
click at [414, 347] on b "今回画像内訳 *" at bounding box center [530, 353] width 391 height 27
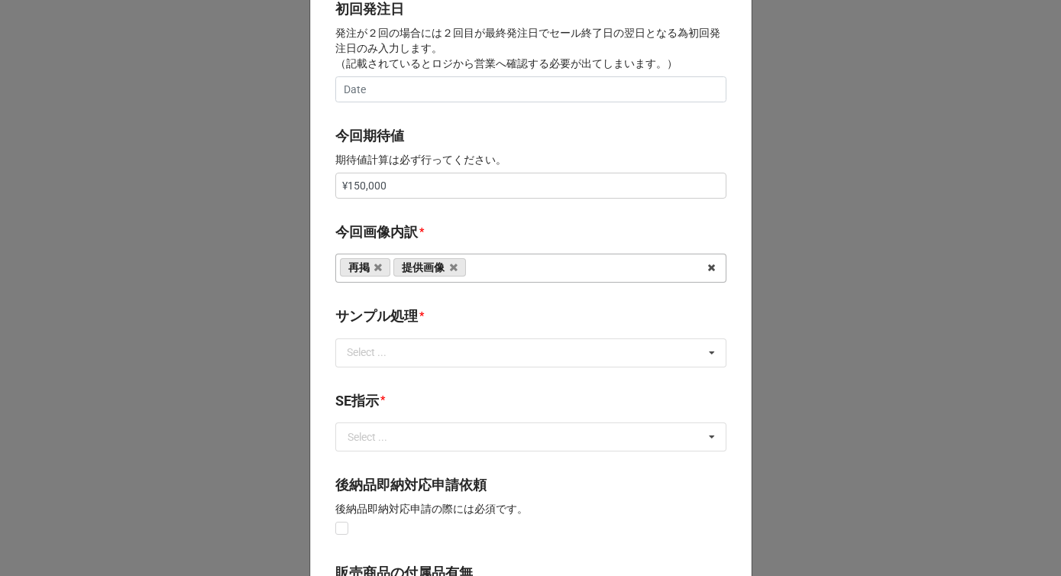
scroll to position [734, 0]
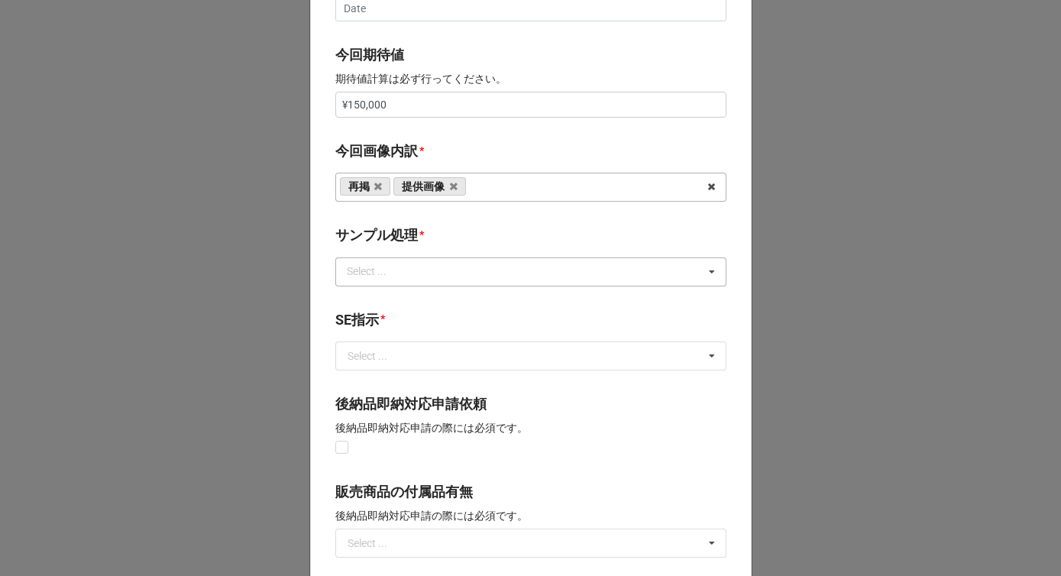
click at [397, 263] on div "Select ..." at bounding box center [376, 272] width 66 height 18
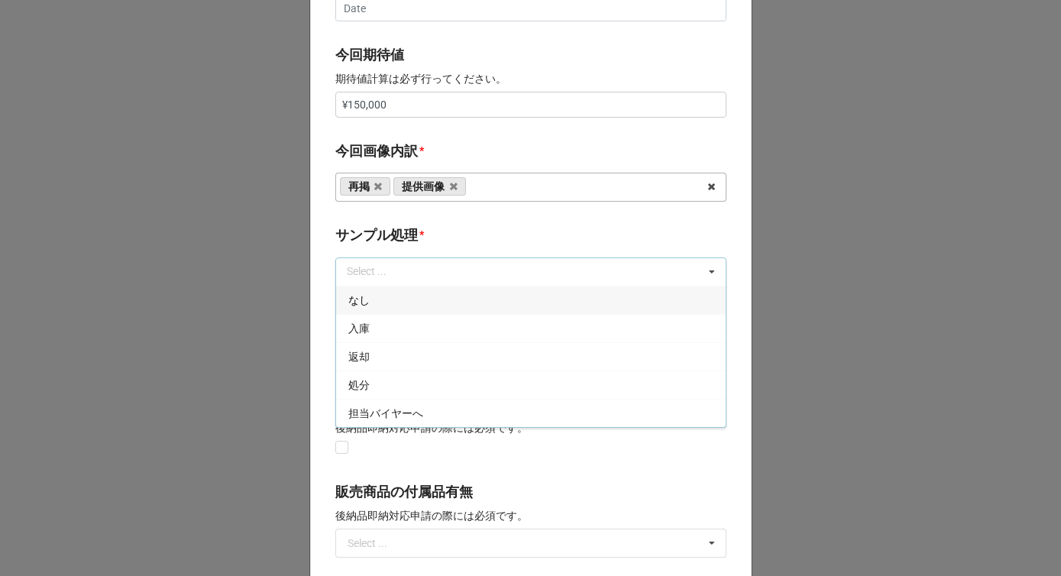
click at [397, 295] on div "なし" at bounding box center [531, 300] width 390 height 28
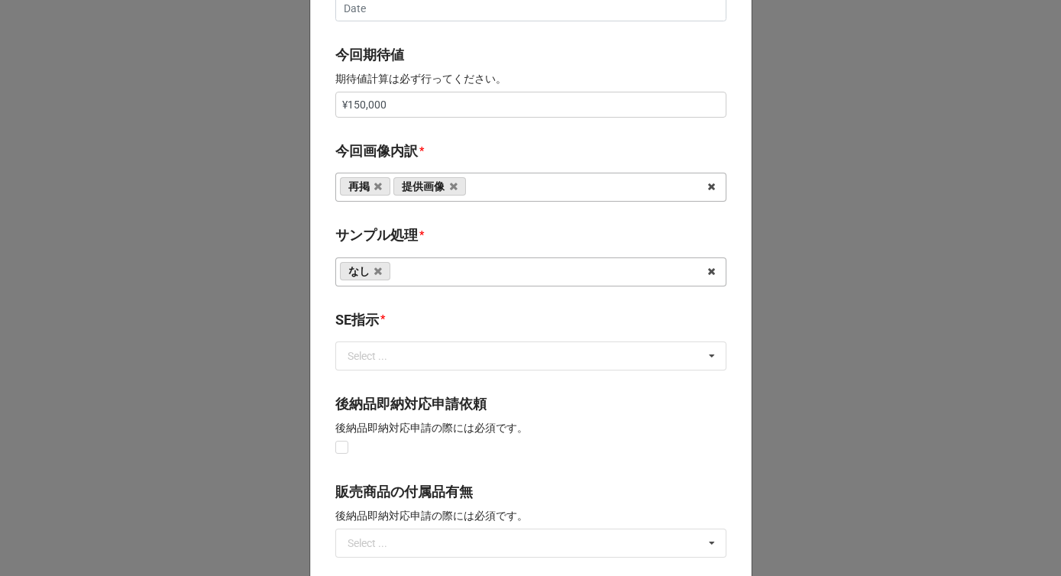
click at [425, 243] on b "サンプル処理 *" at bounding box center [530, 238] width 391 height 27
click at [406, 351] on input "text" at bounding box center [532, 356] width 390 height 28
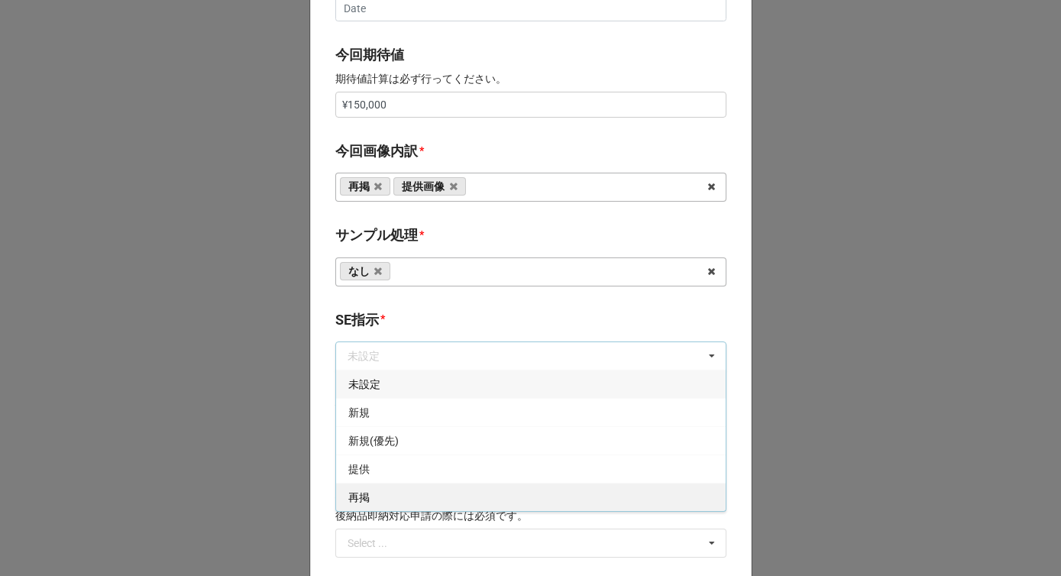
click at [374, 490] on div "再掲" at bounding box center [531, 497] width 390 height 28
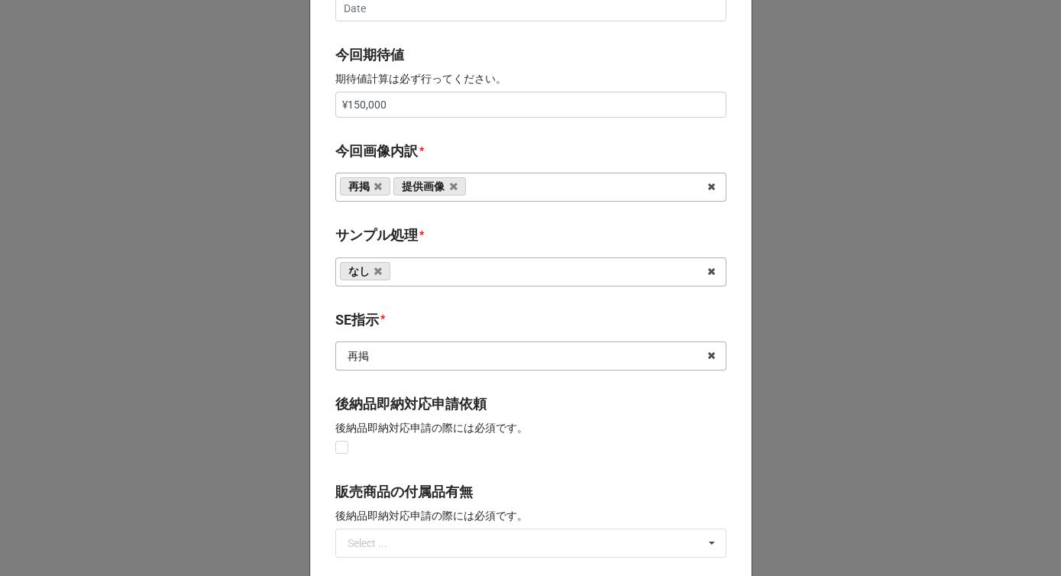
click at [377, 361] on input "text" at bounding box center [532, 356] width 390 height 28
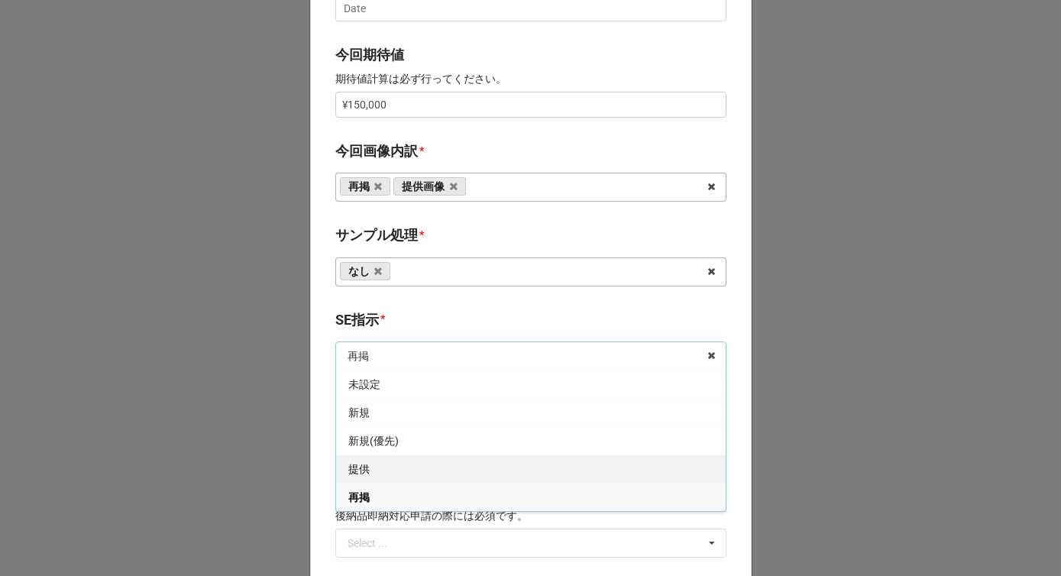
click at [377, 467] on div "提供" at bounding box center [531, 469] width 390 height 28
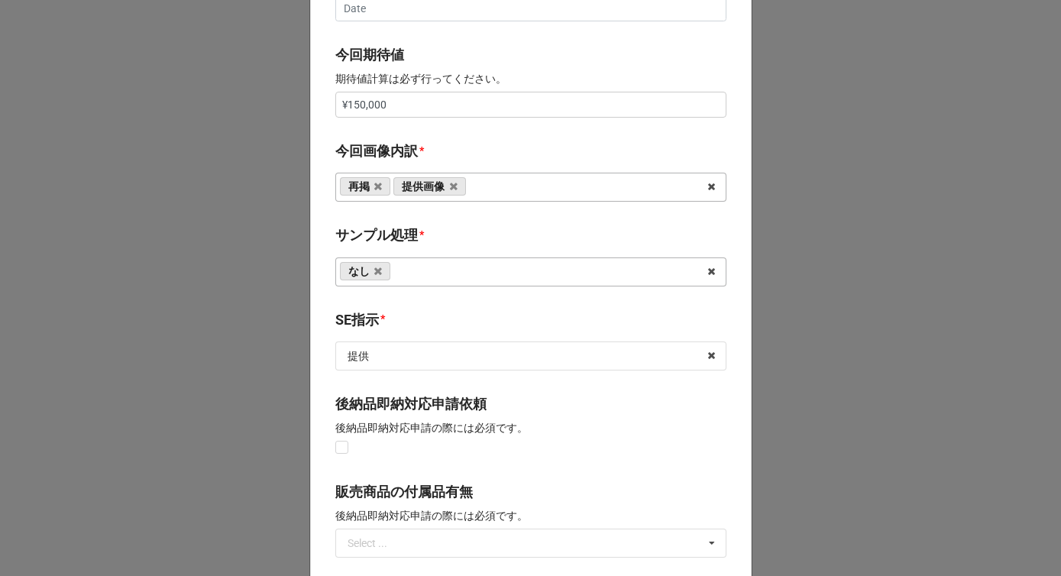
click at [408, 303] on div "開始日 * [DATE] ‹ 2月 [DATE] › 日 月 火 [PERSON_NAME] 金 土 25 26 27 28 29 30 31 1 2 3 4…" at bounding box center [531, 91] width 442 height 1510
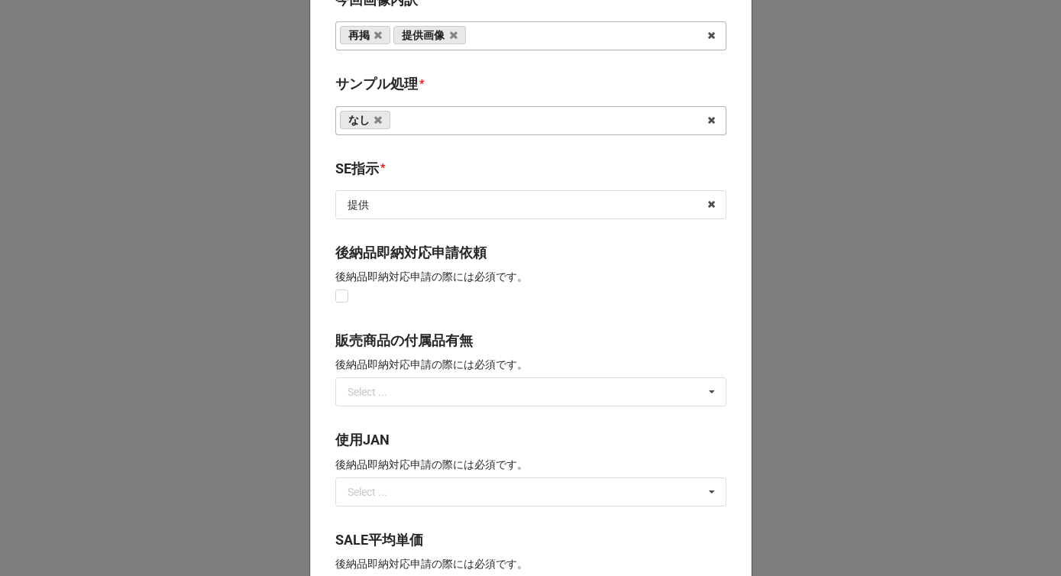
scroll to position [1125, 0]
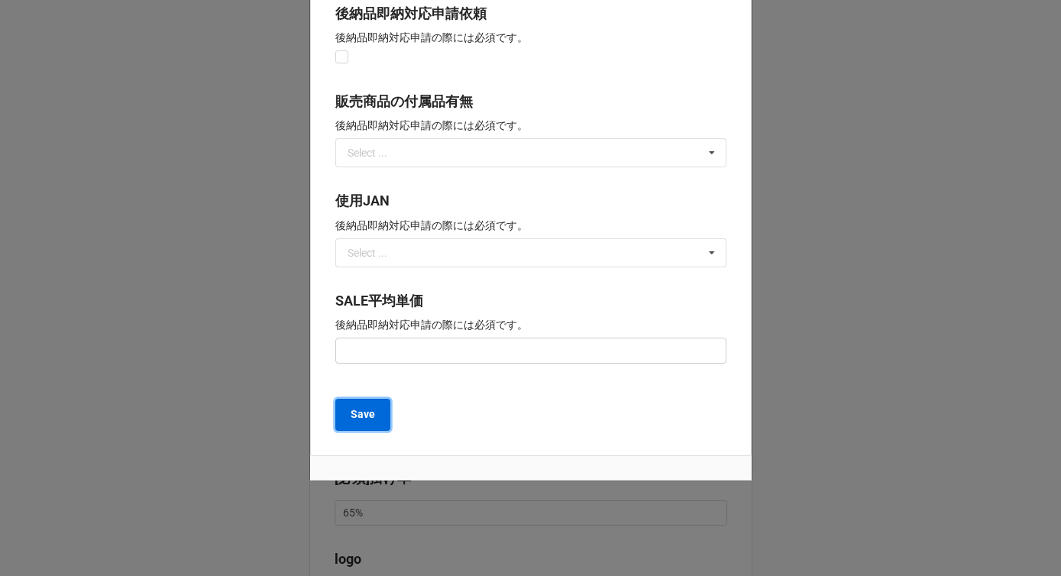
click at [366, 417] on b "Save" at bounding box center [363, 414] width 24 height 16
type textarea "x"
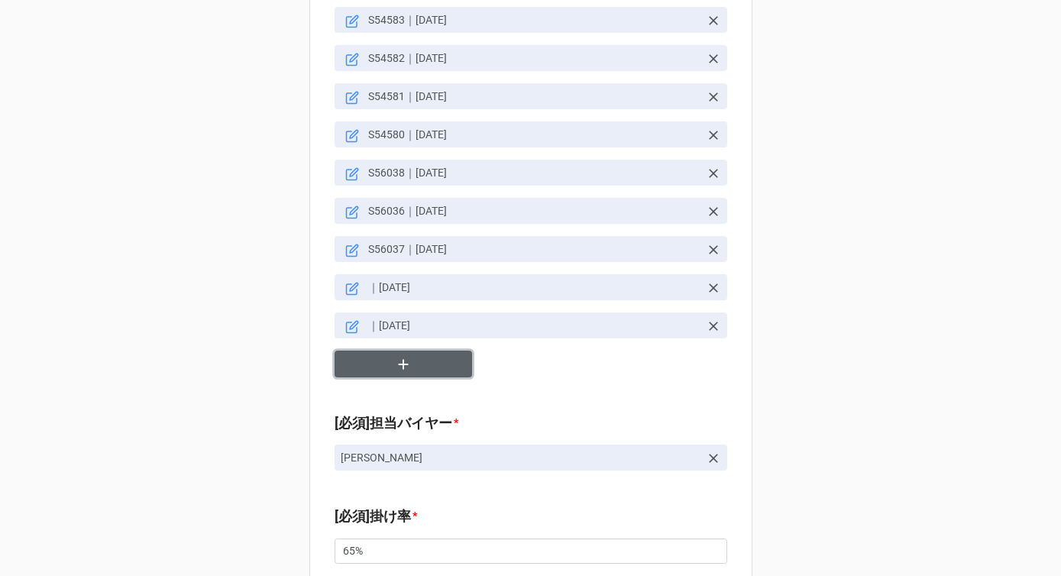
click at [381, 351] on button "button" at bounding box center [404, 364] width 138 height 27
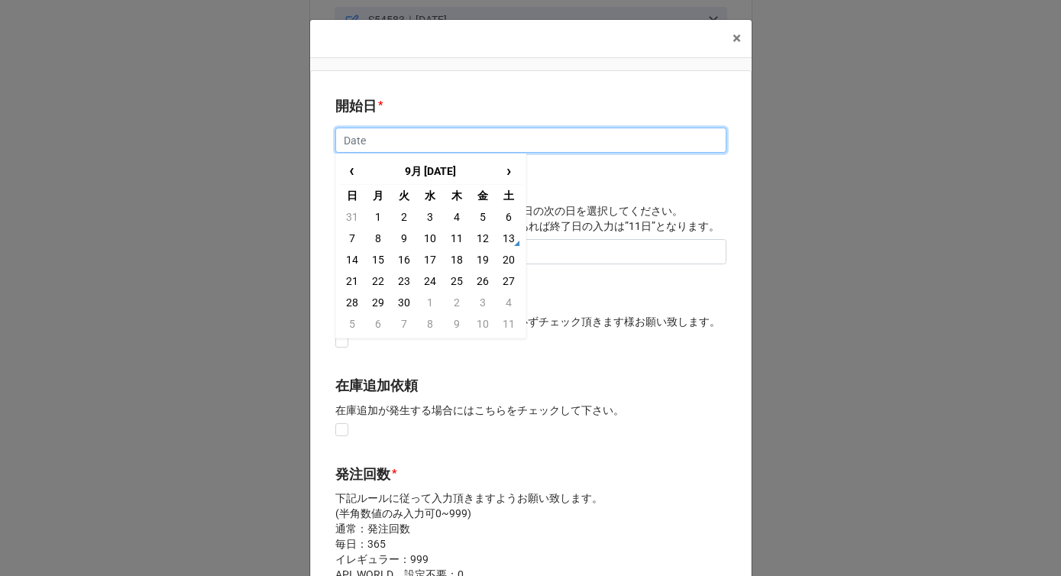
click at [354, 141] on input "text" at bounding box center [530, 141] width 391 height 26
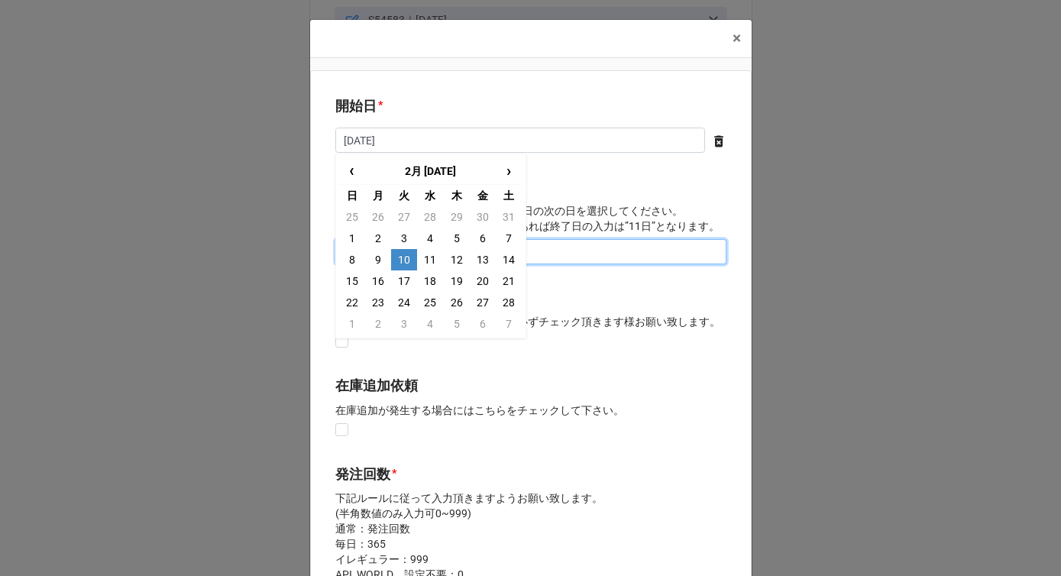
type input "[DATE]"
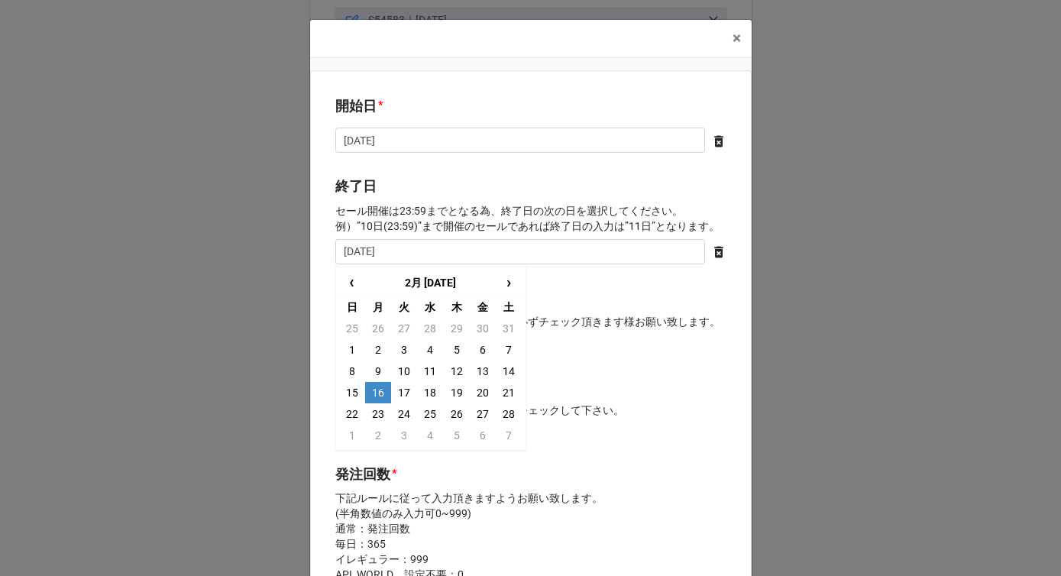
click at [372, 394] on td "16" at bounding box center [378, 392] width 26 height 21
type input "[DATE]"
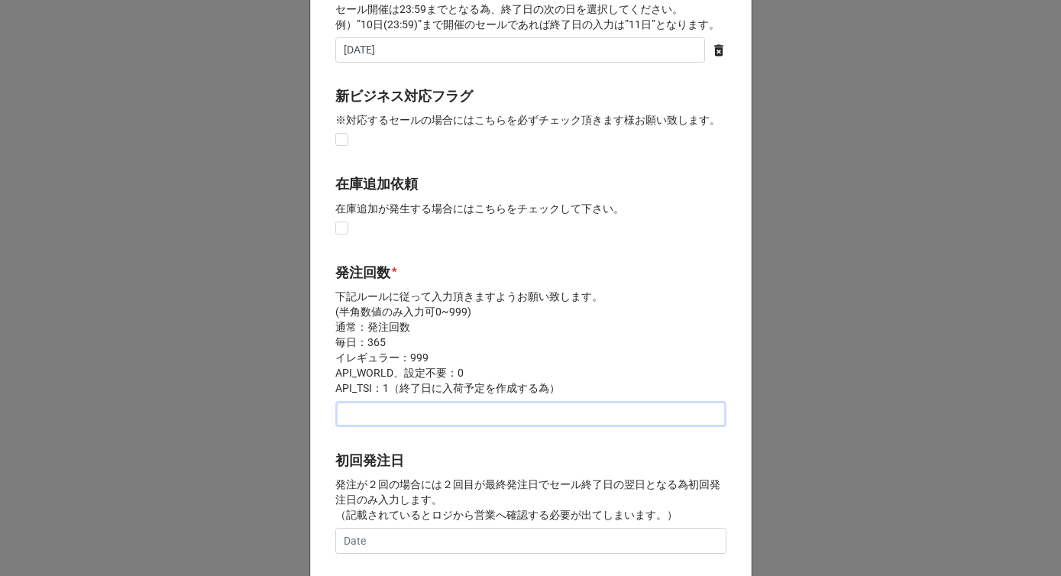
click at [371, 420] on input "text" at bounding box center [530, 414] width 391 height 26
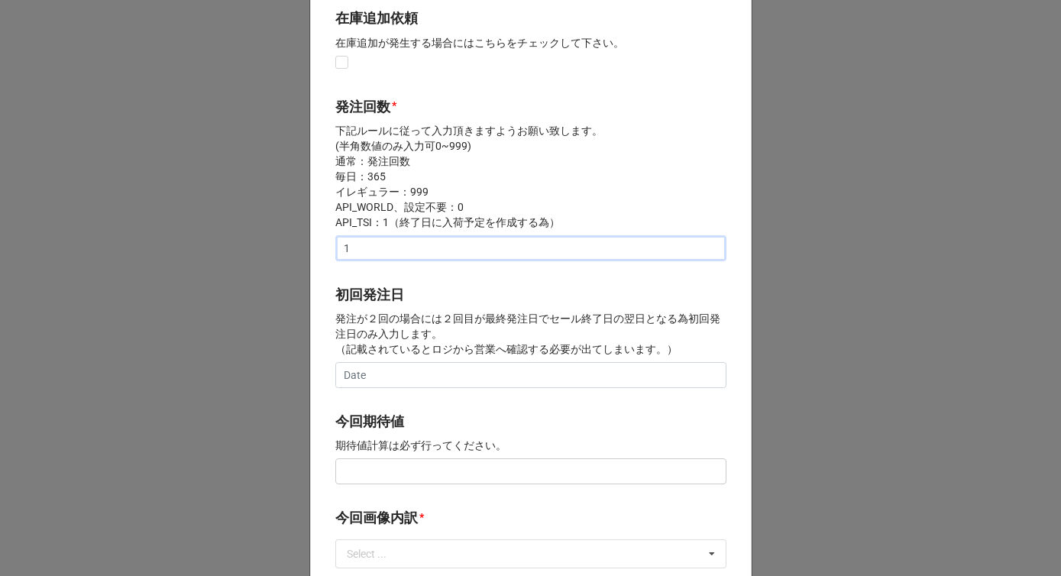
scroll to position [459, 0]
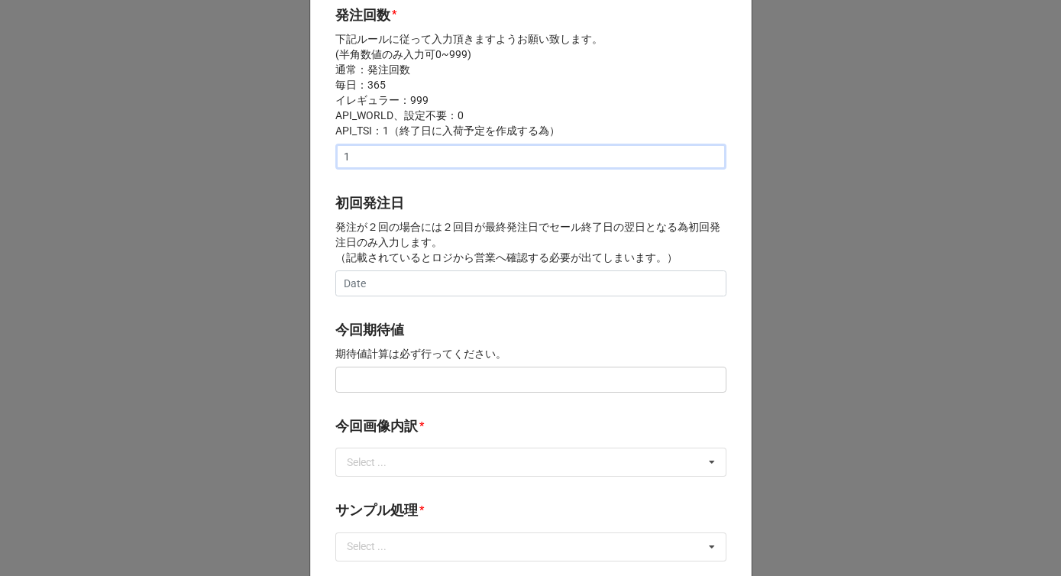
type input "1"
click at [371, 384] on input "text" at bounding box center [530, 380] width 391 height 26
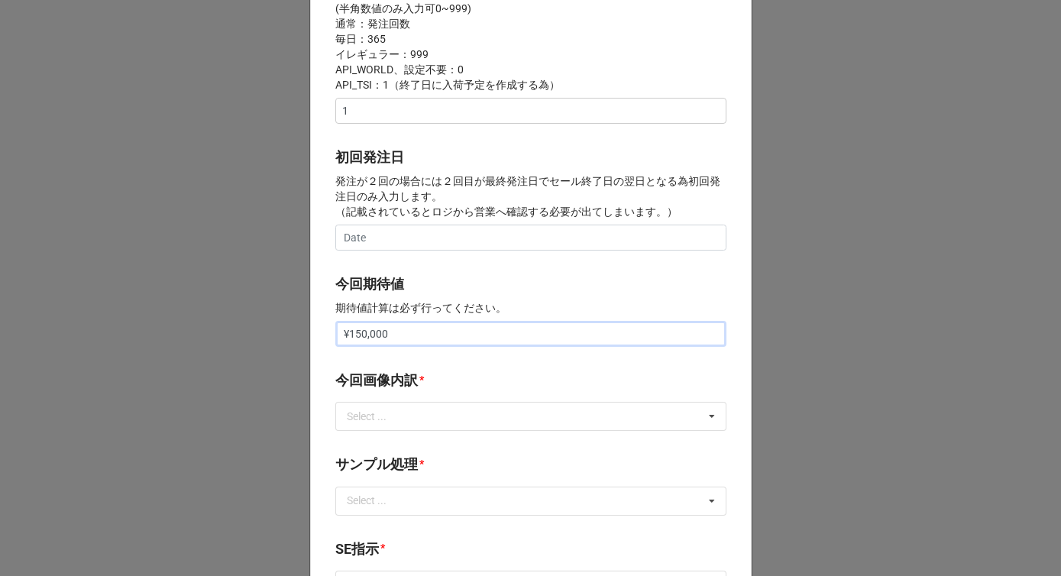
scroll to position [532, 0]
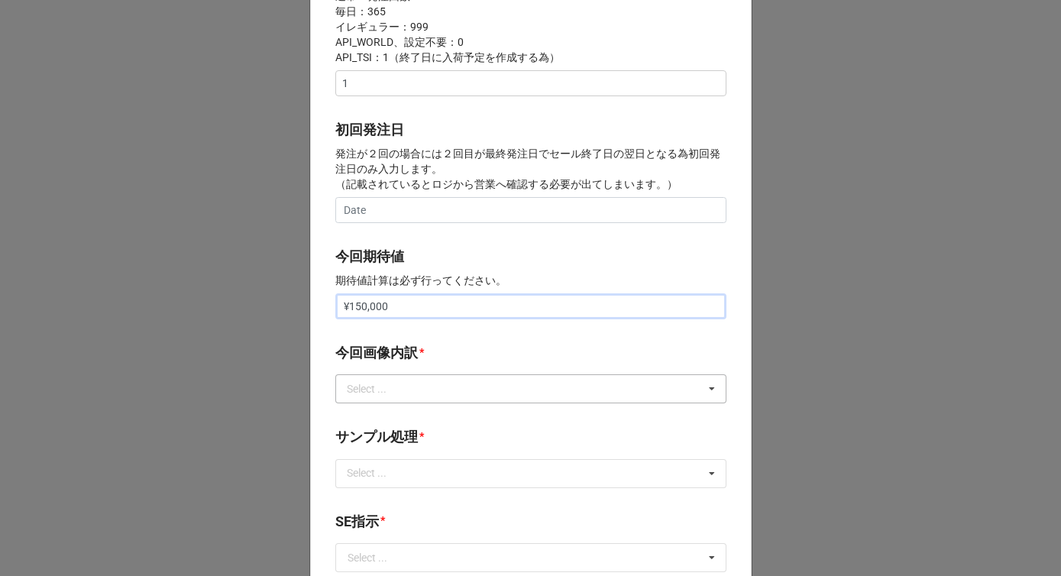
type input "¥150,000"
click at [373, 393] on div "Select ..." at bounding box center [376, 389] width 66 height 18
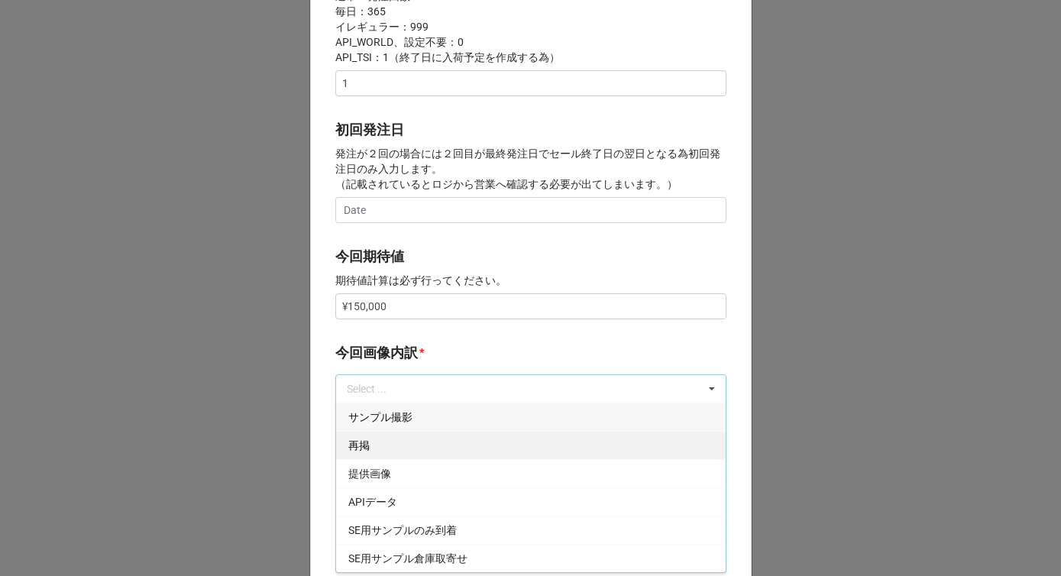
click at [364, 455] on div "再掲" at bounding box center [531, 445] width 390 height 28
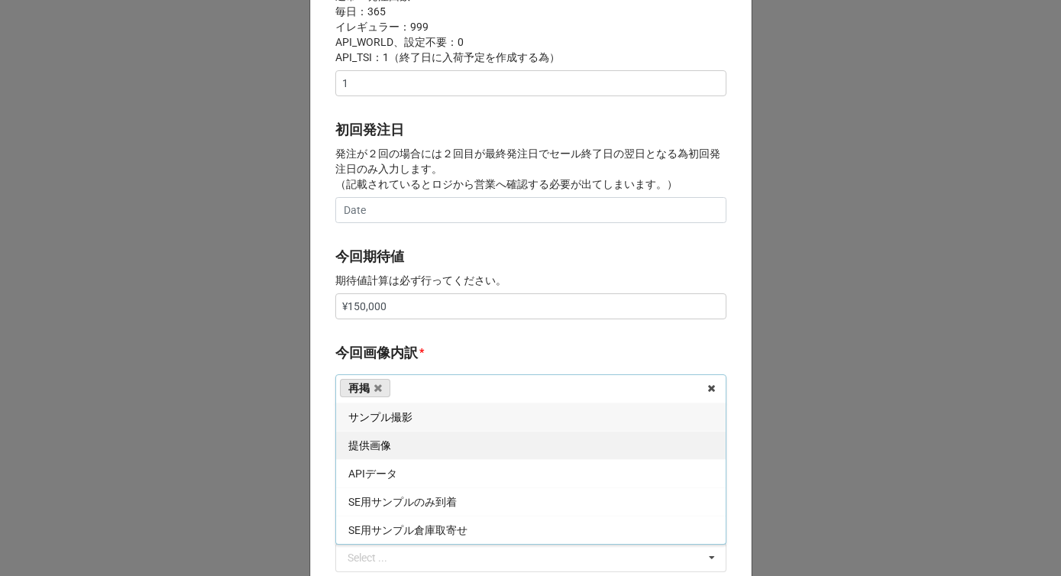
click at [364, 455] on div "提供画像" at bounding box center [531, 445] width 390 height 28
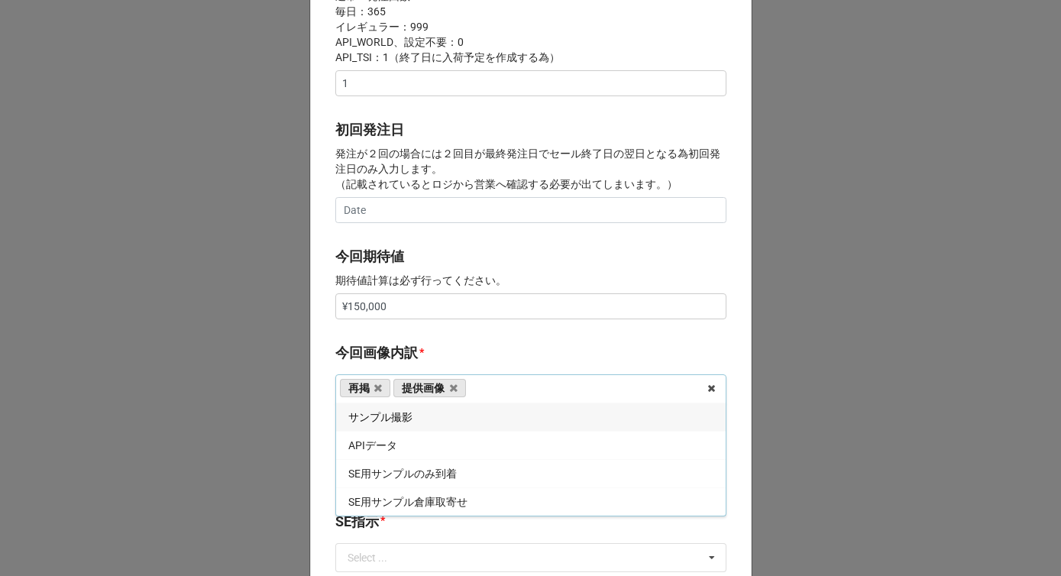
click at [398, 355] on label "今回画像内訳" at bounding box center [376, 352] width 83 height 21
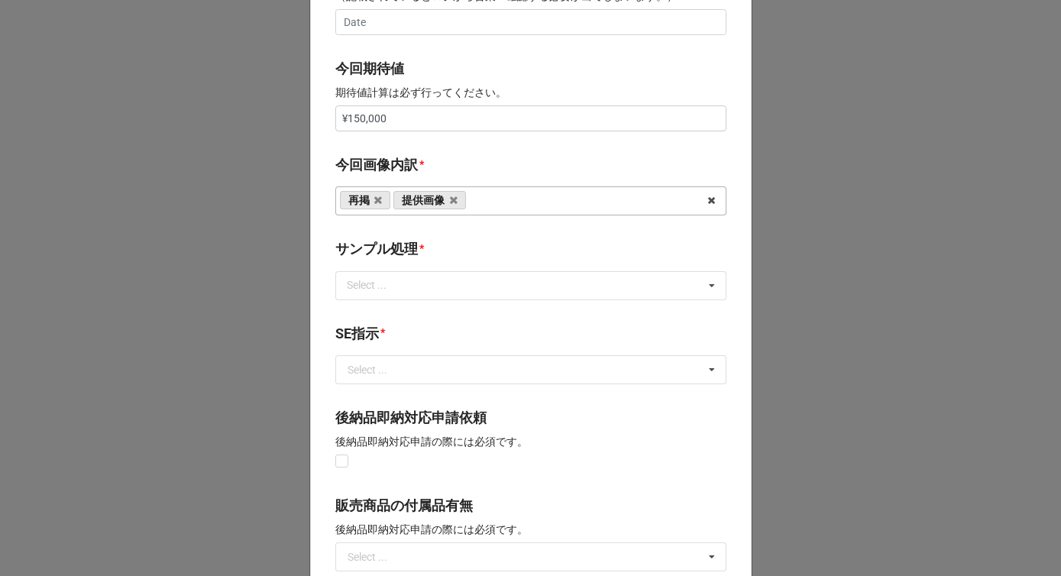
scroll to position [739, 0]
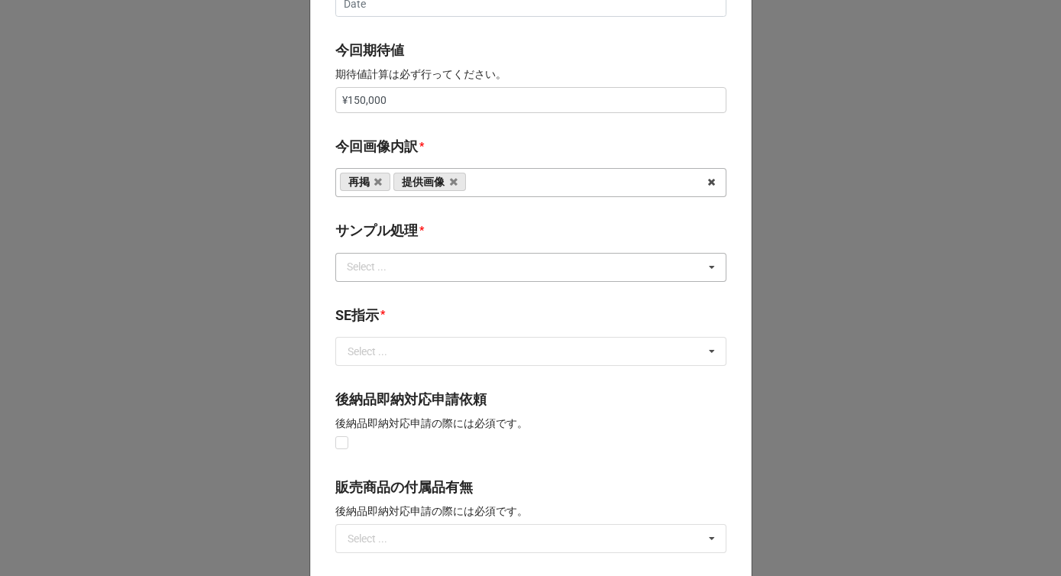
click at [395, 278] on div "Select ... なし 入庫 返却 処分 担当バイヤーへ" at bounding box center [530, 267] width 391 height 29
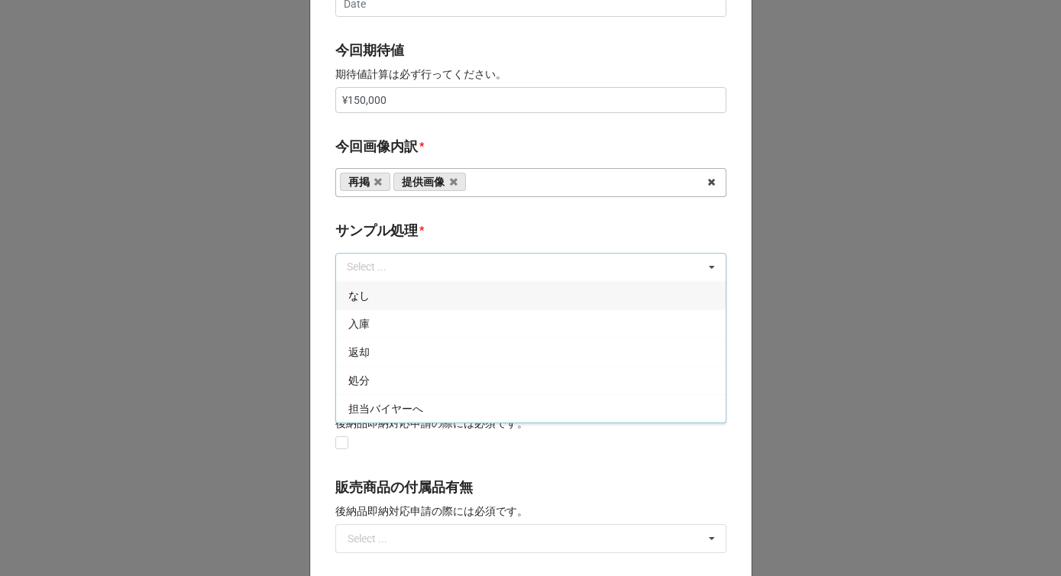
click at [374, 298] on div "なし" at bounding box center [531, 295] width 390 height 28
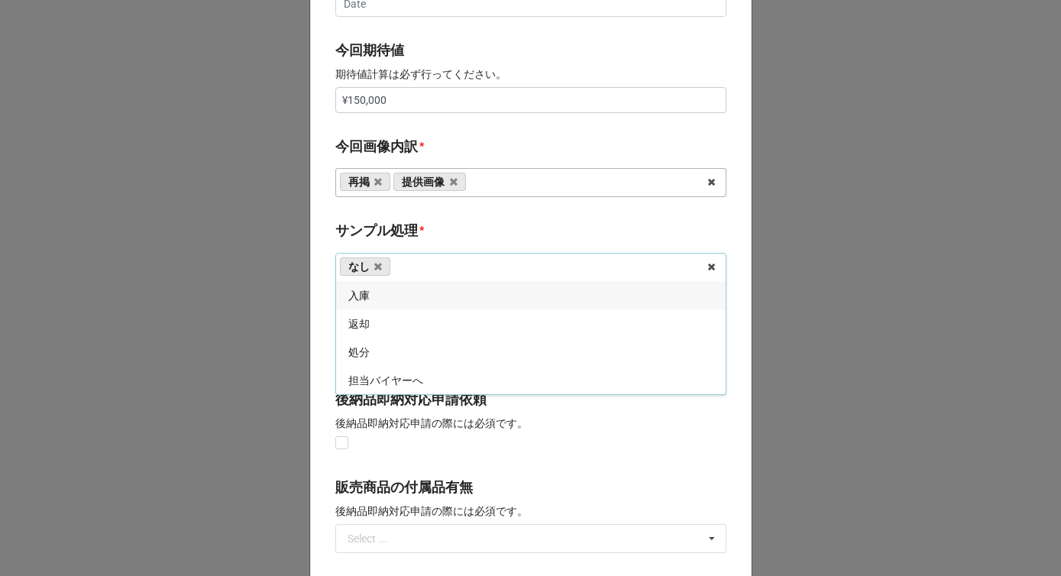
click at [412, 228] on label "サンプル処理" at bounding box center [376, 230] width 83 height 21
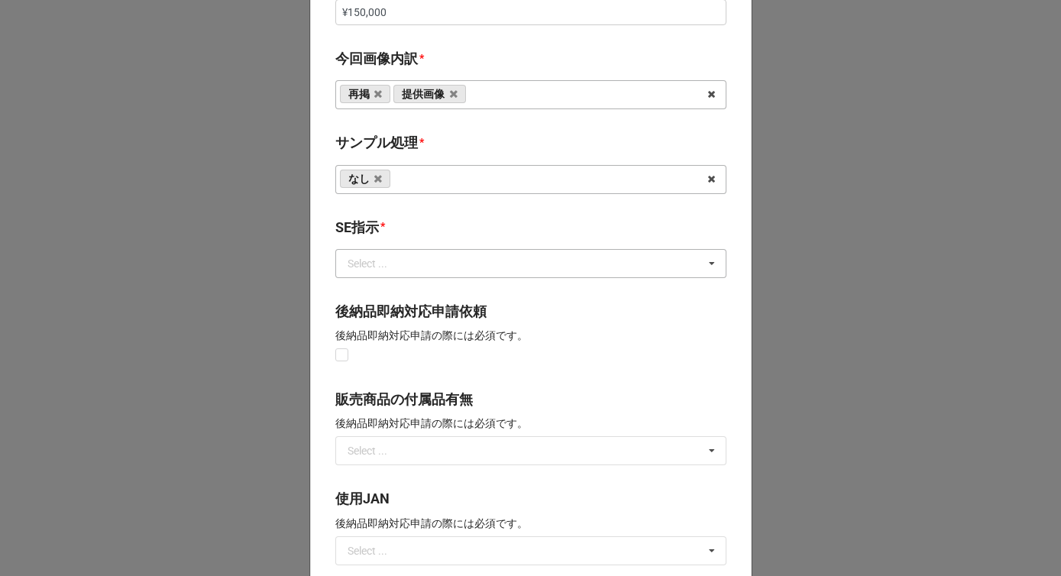
scroll to position [841, 0]
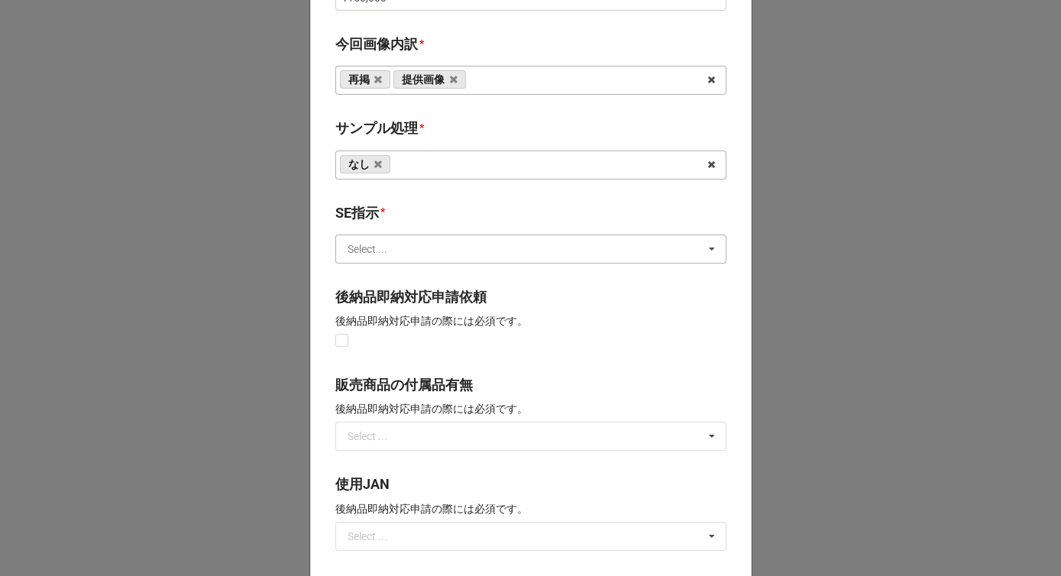
click at [406, 253] on input "text" at bounding box center [532, 249] width 390 height 28
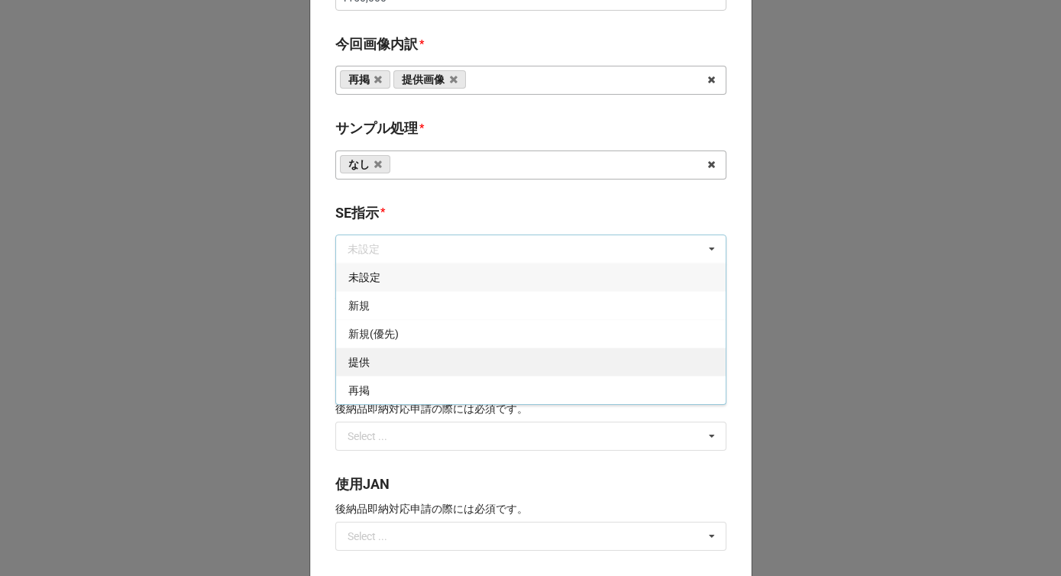
click at [384, 367] on div "提供" at bounding box center [531, 362] width 390 height 28
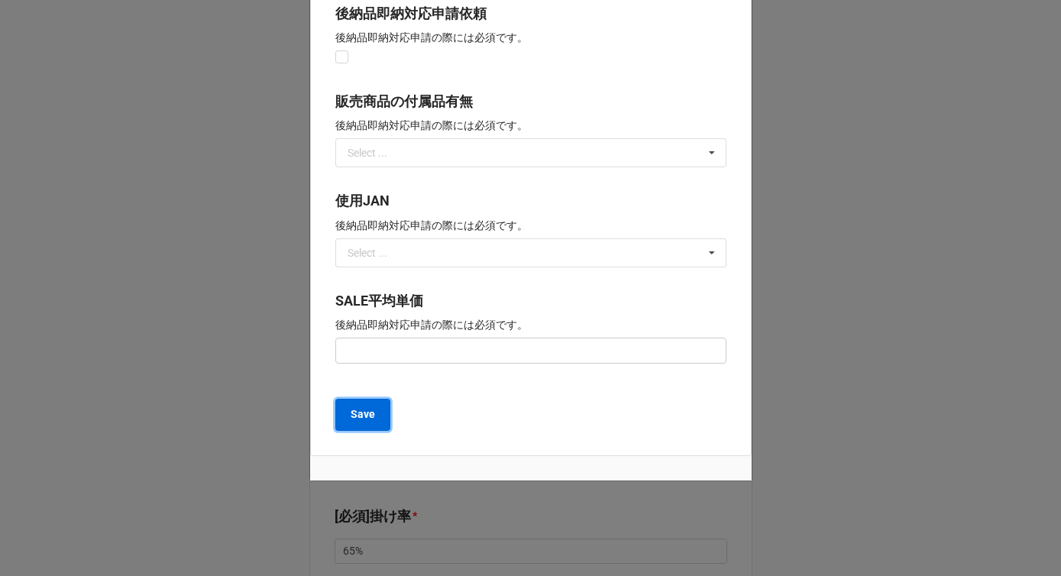
click at [365, 417] on b "Save" at bounding box center [363, 414] width 24 height 16
type textarea "x"
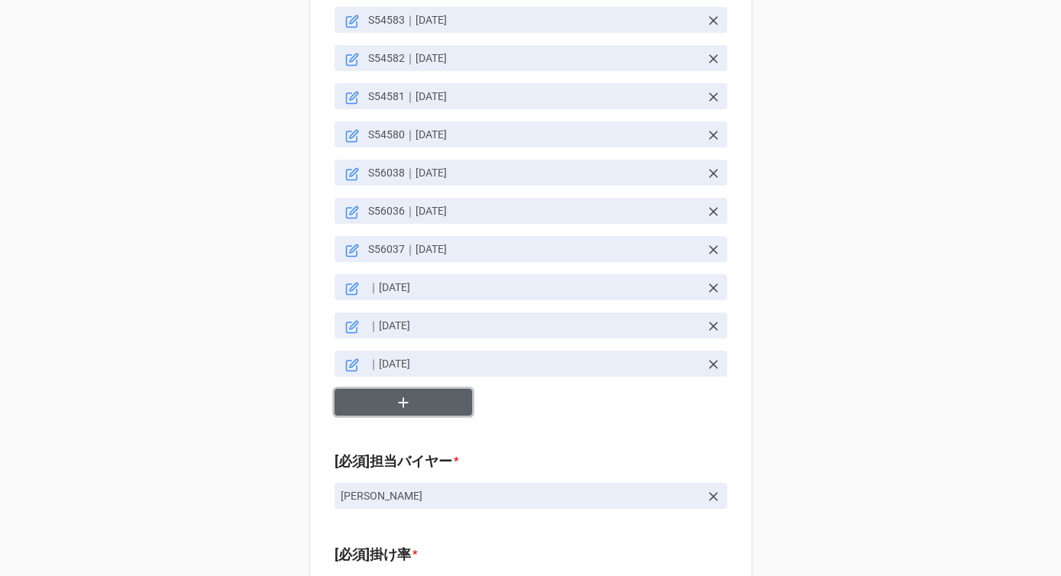
click at [398, 397] on icon "button" at bounding box center [403, 402] width 10 height 10
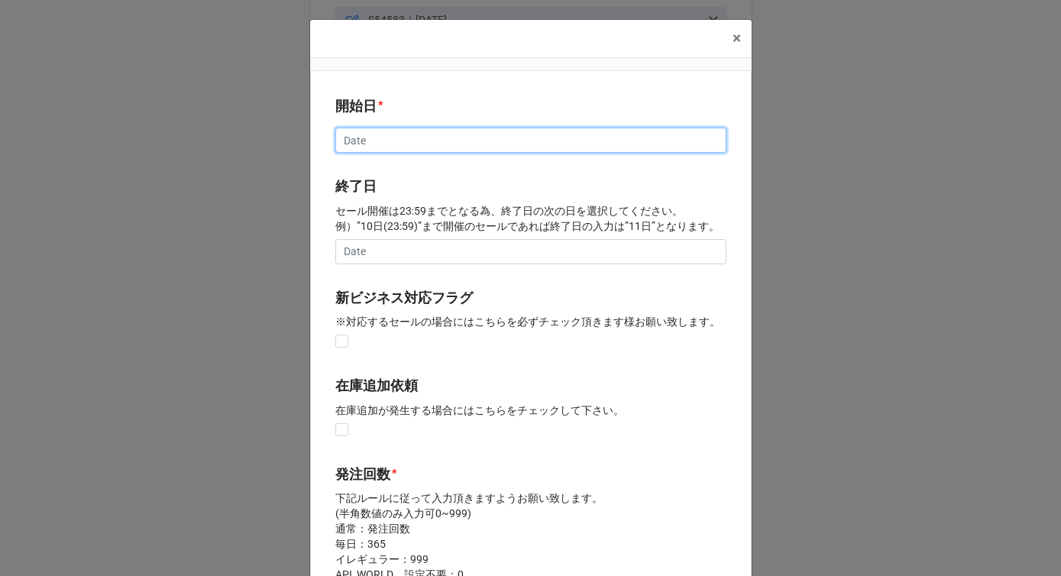
click at [351, 136] on input "text" at bounding box center [530, 141] width 391 height 26
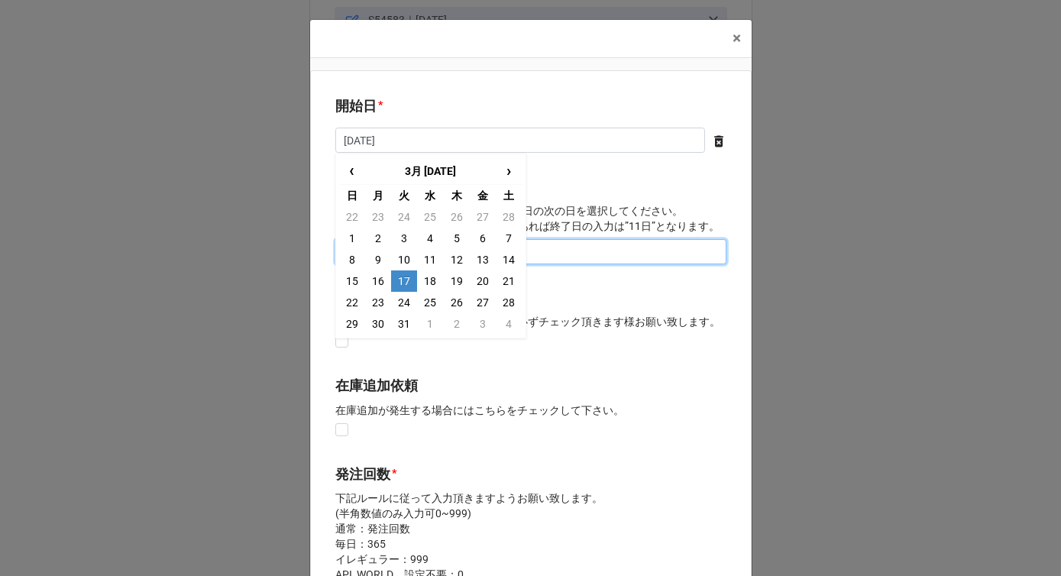
type input "[DATE]"
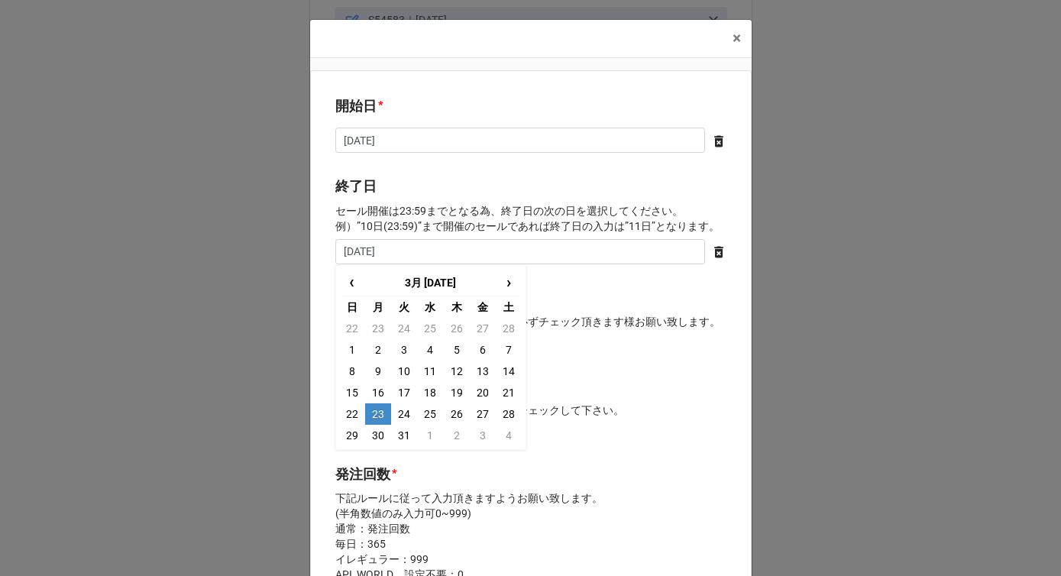
click at [377, 414] on td "23" at bounding box center [378, 413] width 26 height 21
type input "[DATE]"
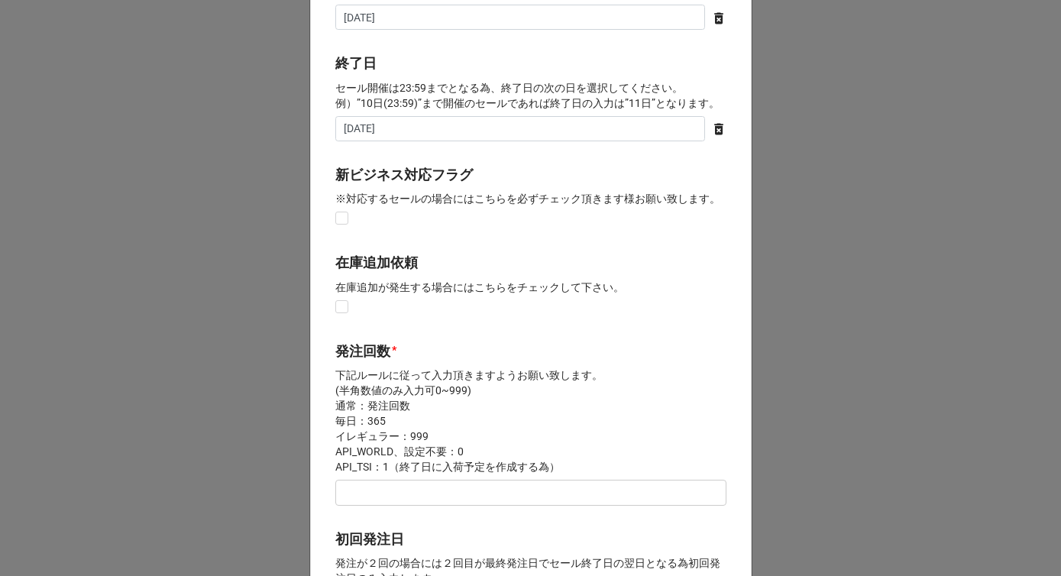
scroll to position [129, 0]
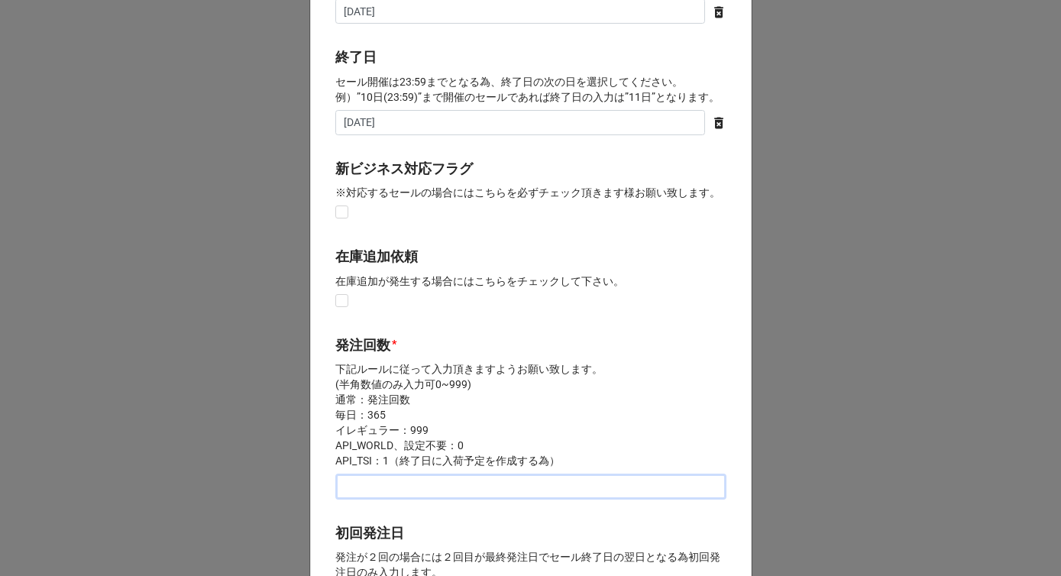
click at [367, 485] on input "text" at bounding box center [530, 487] width 391 height 26
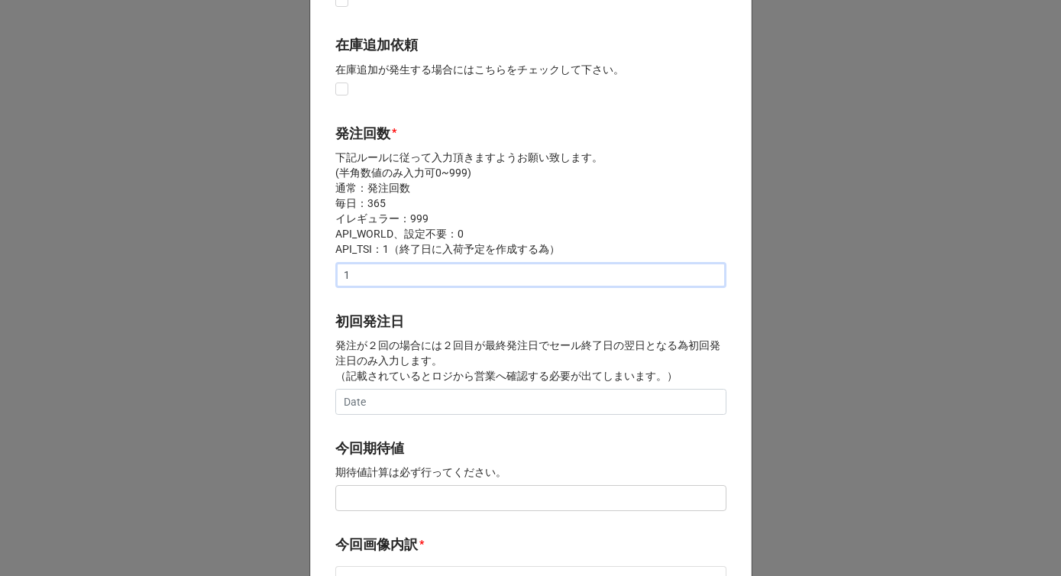
scroll to position [401, 0]
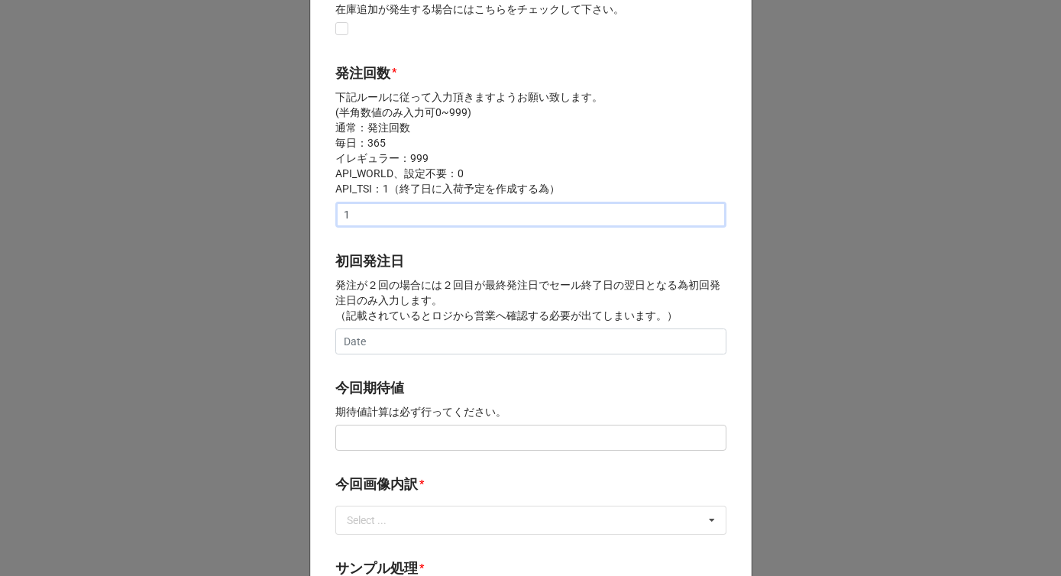
type input "1"
click at [369, 440] on input "text" at bounding box center [530, 438] width 391 height 26
type input "¥200,000"
click at [424, 403] on b "今回期待値" at bounding box center [530, 390] width 391 height 27
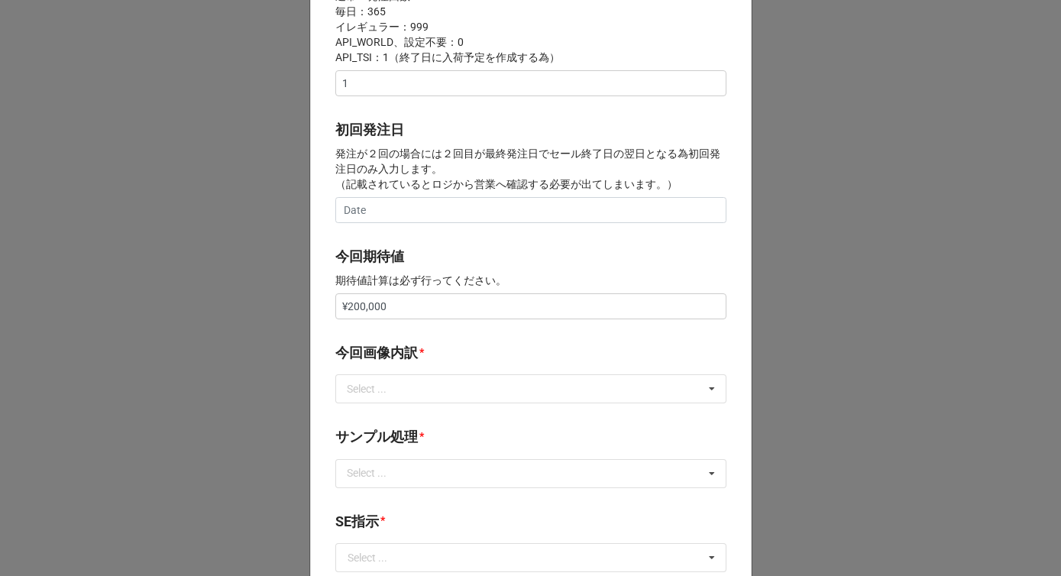
scroll to position [594, 0]
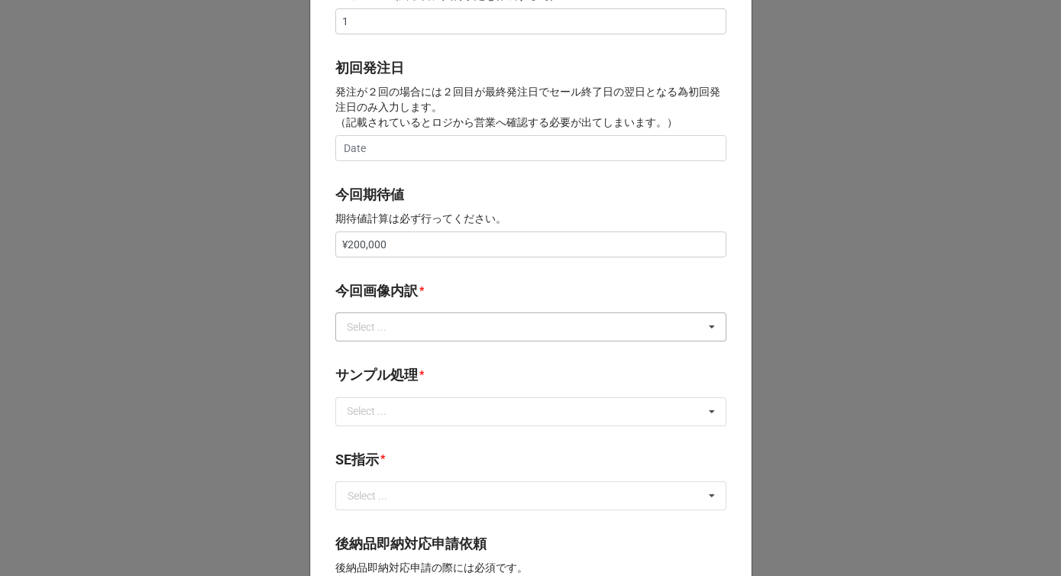
click at [390, 330] on div "Select ..." at bounding box center [376, 328] width 66 height 18
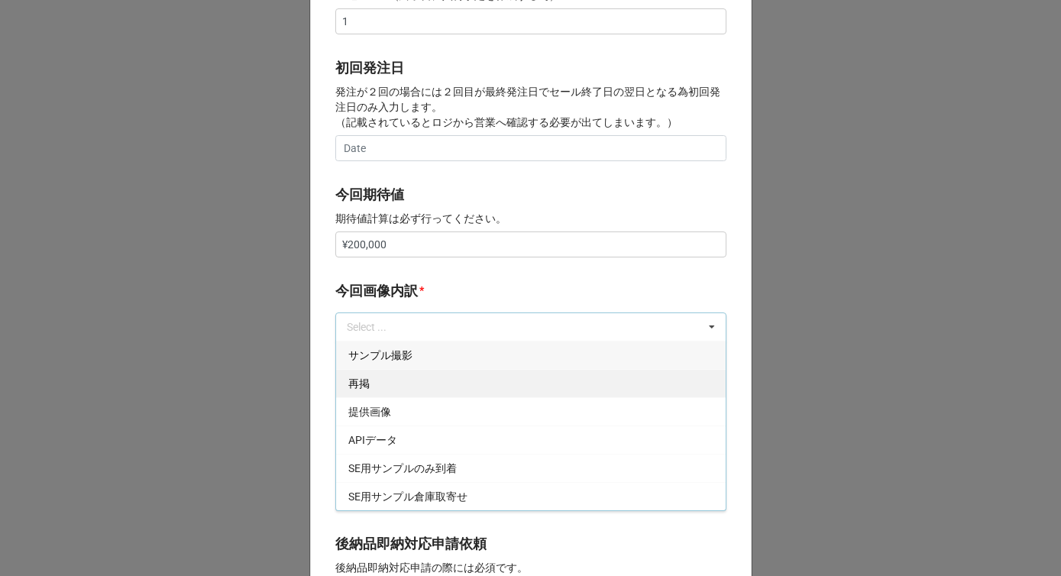
click at [372, 388] on div "再掲" at bounding box center [531, 383] width 390 height 28
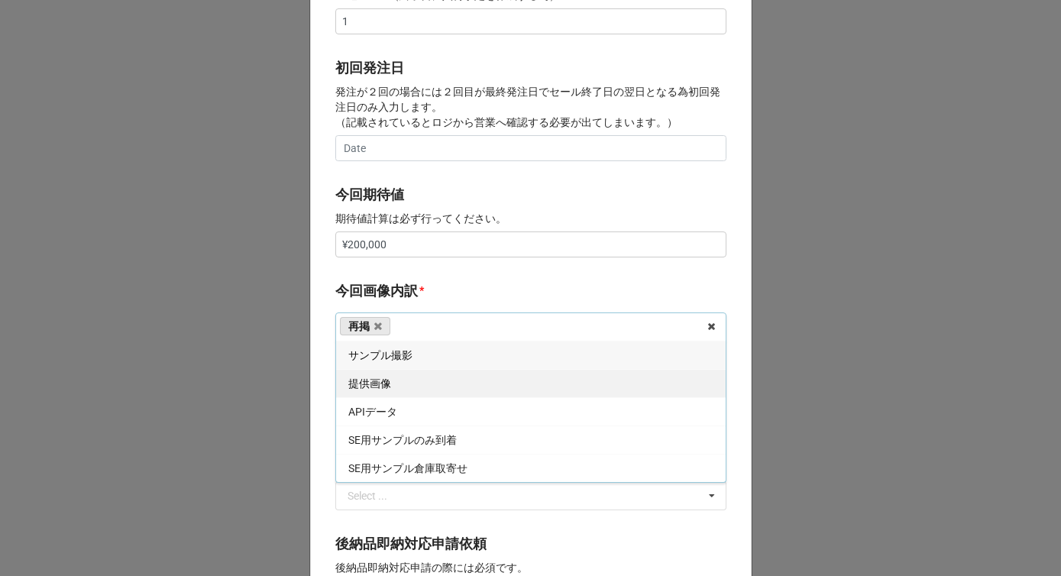
click at [372, 397] on div "提供画像" at bounding box center [531, 383] width 390 height 28
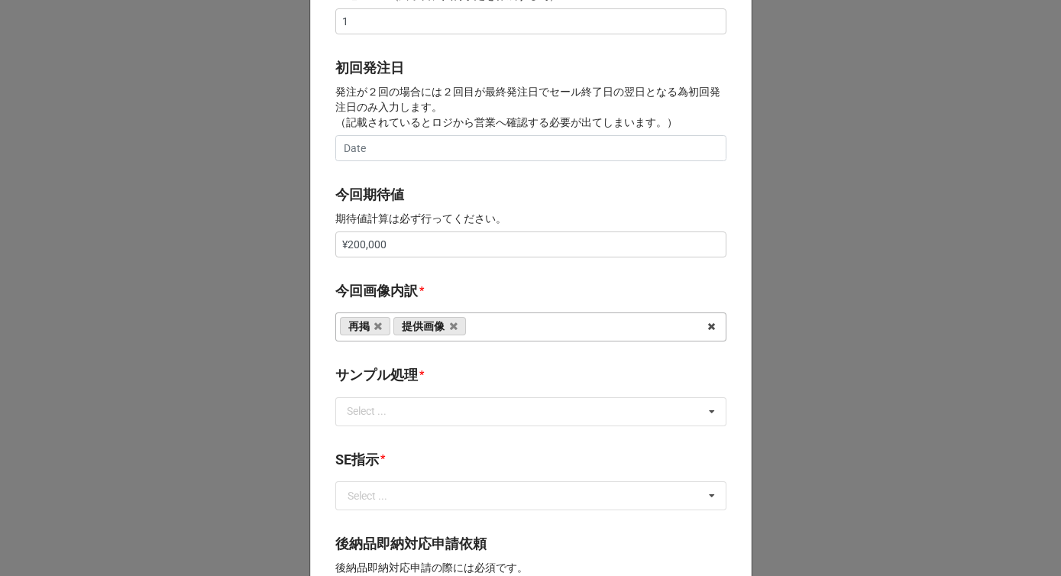
click at [409, 295] on label "今回画像内訳" at bounding box center [376, 290] width 83 height 21
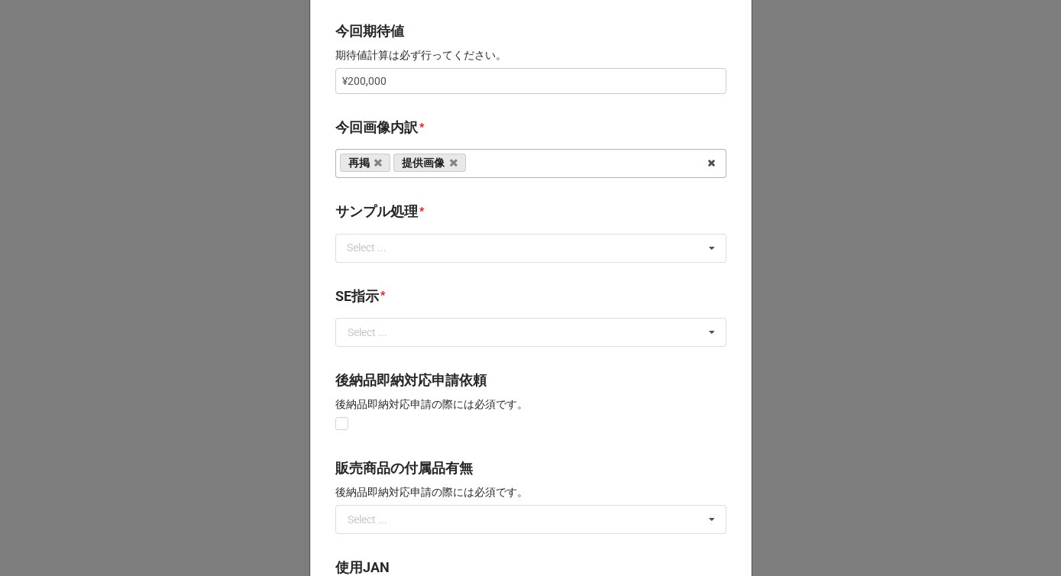
scroll to position [775, 0]
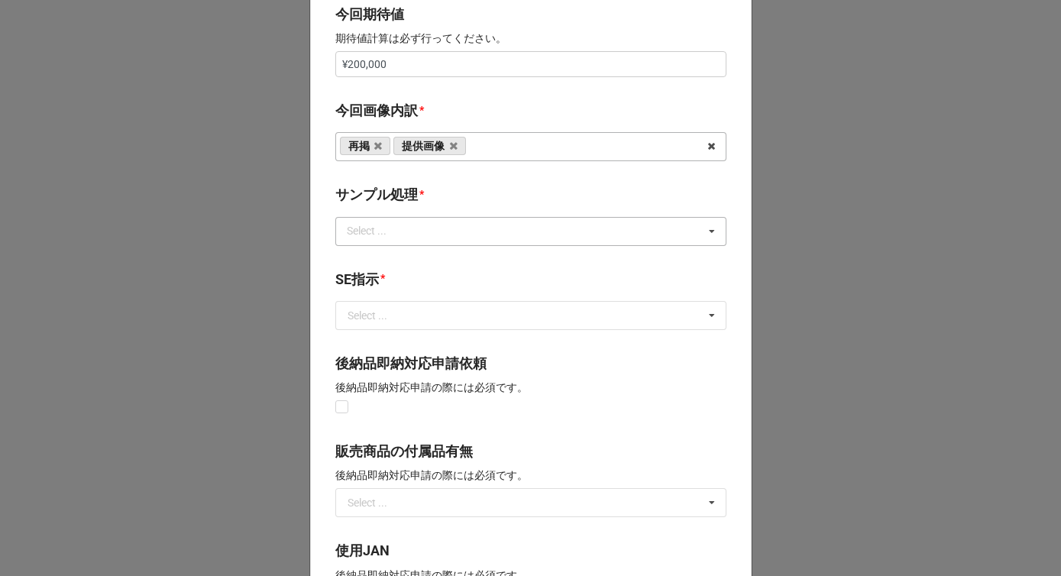
click at [393, 232] on div "Select ..." at bounding box center [376, 231] width 66 height 18
click at [380, 262] on div "なし" at bounding box center [531, 259] width 390 height 28
click at [432, 196] on b "サンプル処理 *" at bounding box center [530, 197] width 391 height 27
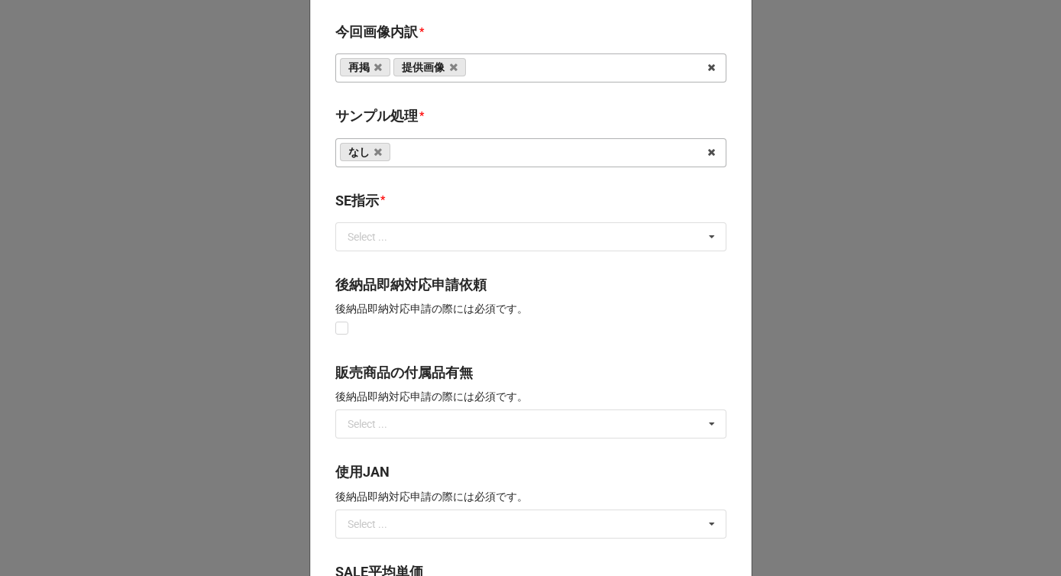
scroll to position [885, 0]
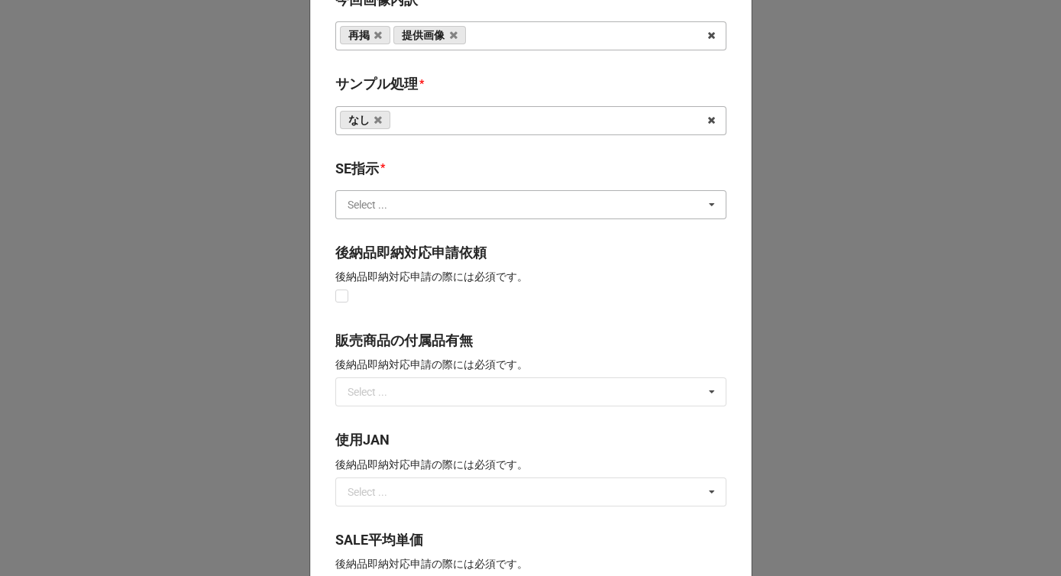
click at [393, 209] on input "text" at bounding box center [532, 205] width 390 height 28
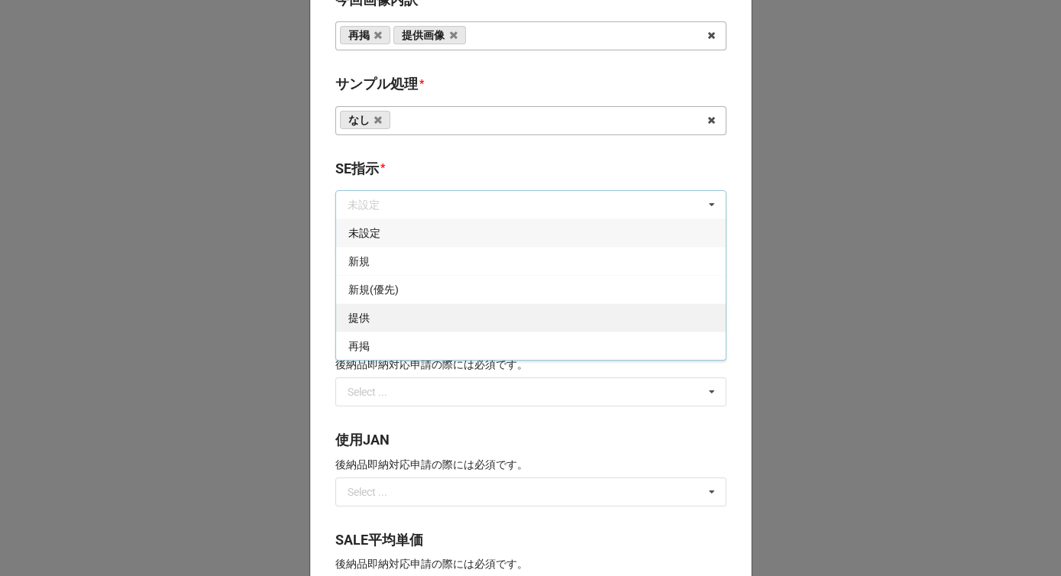
click at [371, 317] on div "提供" at bounding box center [531, 317] width 390 height 28
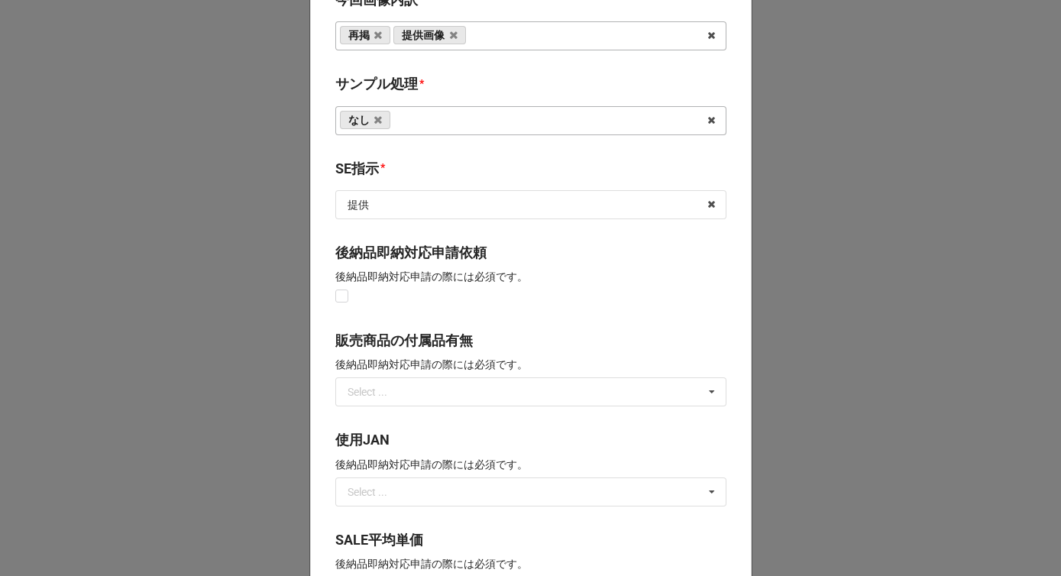
click at [423, 169] on b "SE指示 *" at bounding box center [530, 171] width 391 height 27
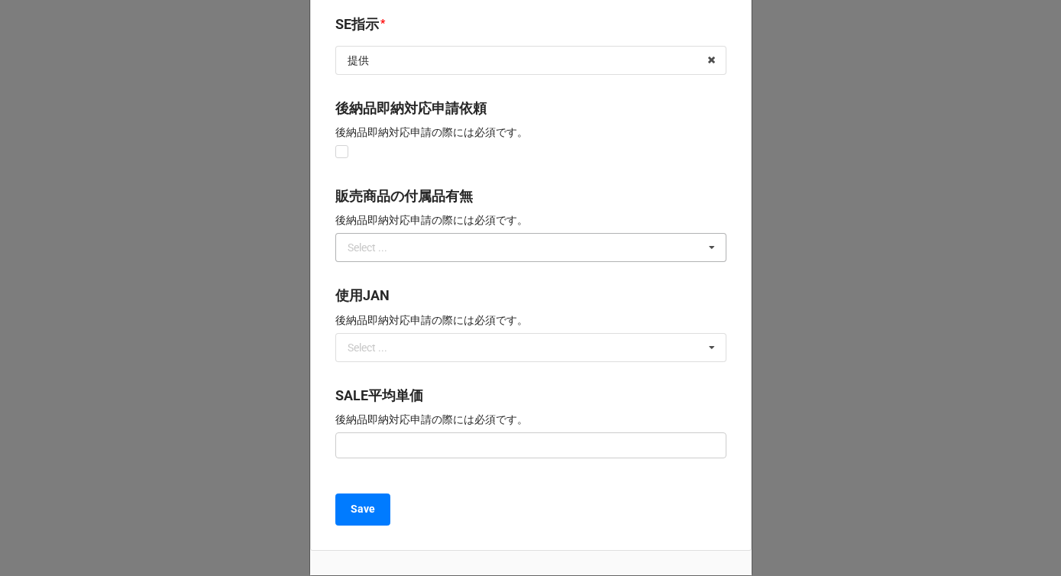
scroll to position [1125, 0]
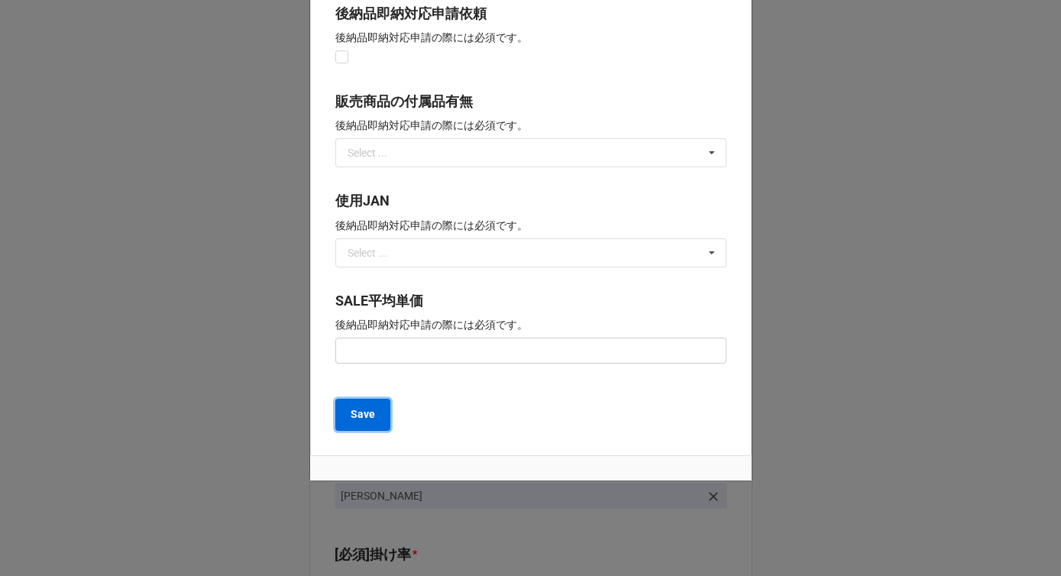
click at [371, 417] on button "Save" at bounding box center [362, 415] width 55 height 32
type textarea "x"
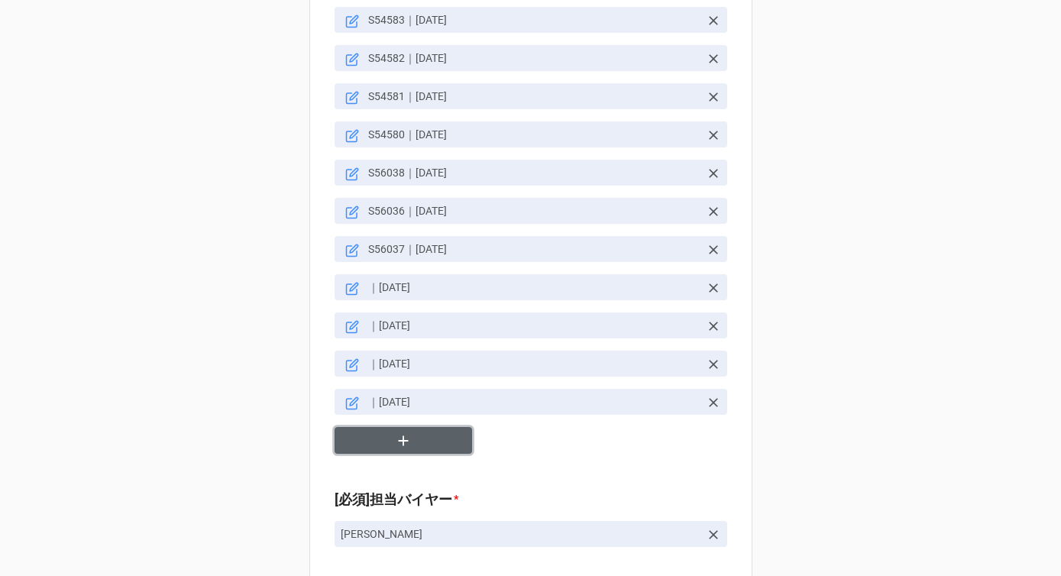
click at [400, 432] on icon "button" at bounding box center [403, 440] width 17 height 17
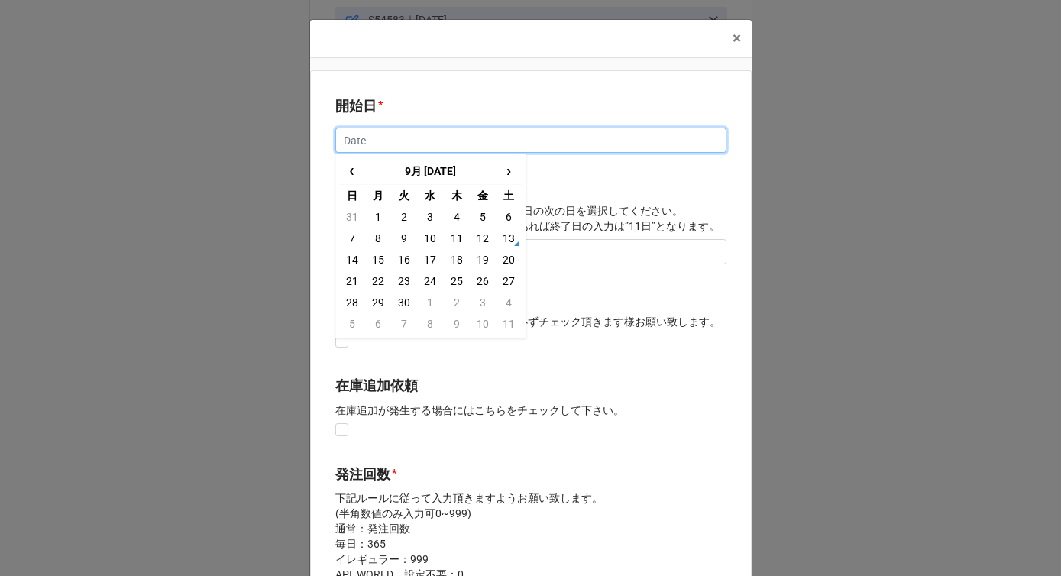
click at [379, 145] on input "text" at bounding box center [530, 141] width 391 height 26
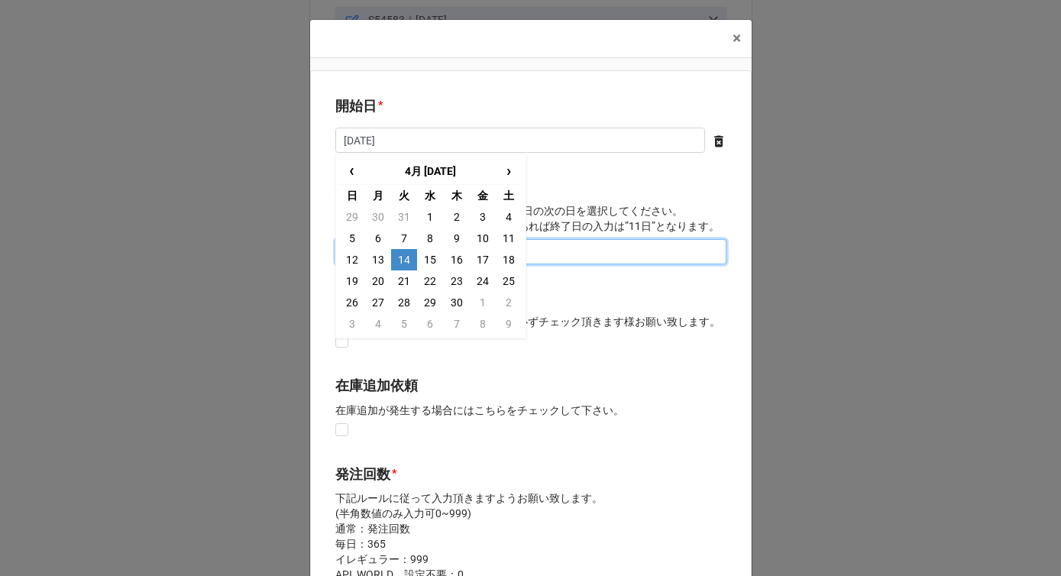
type input "[DATE]"
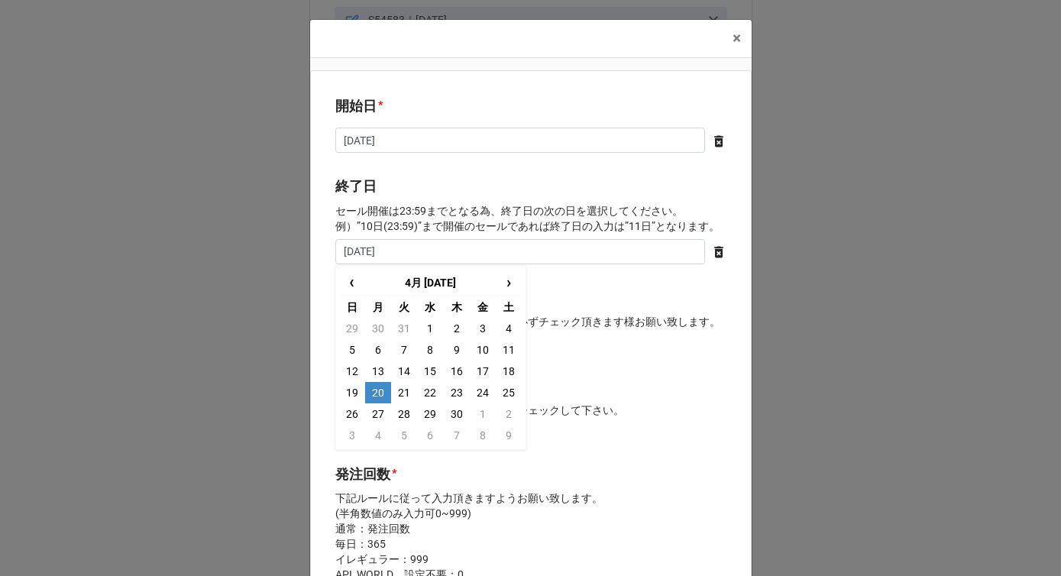
click at [376, 396] on td "20" at bounding box center [378, 392] width 26 height 21
type input "[DATE]"
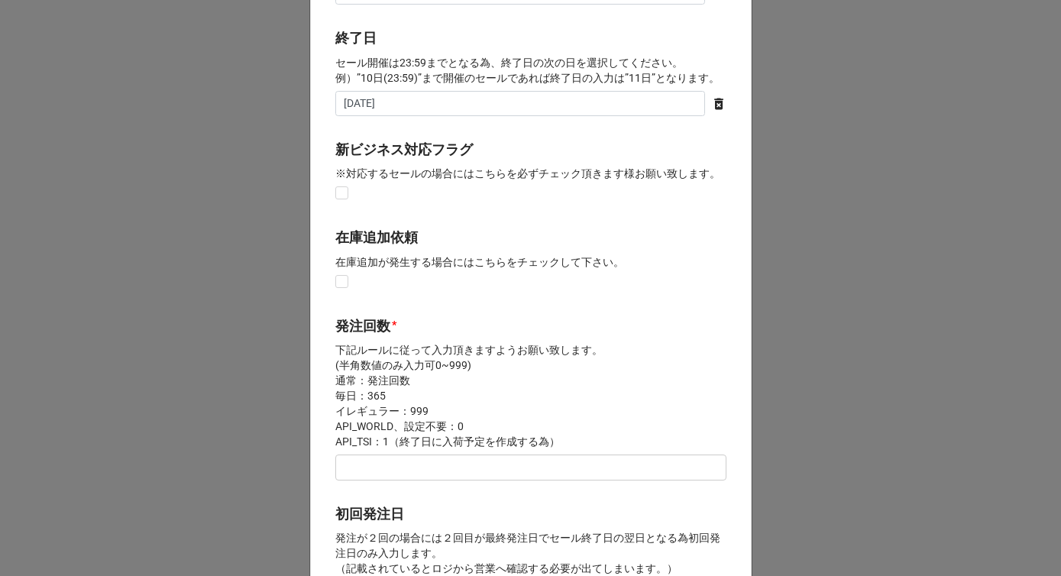
scroll to position [245, 0]
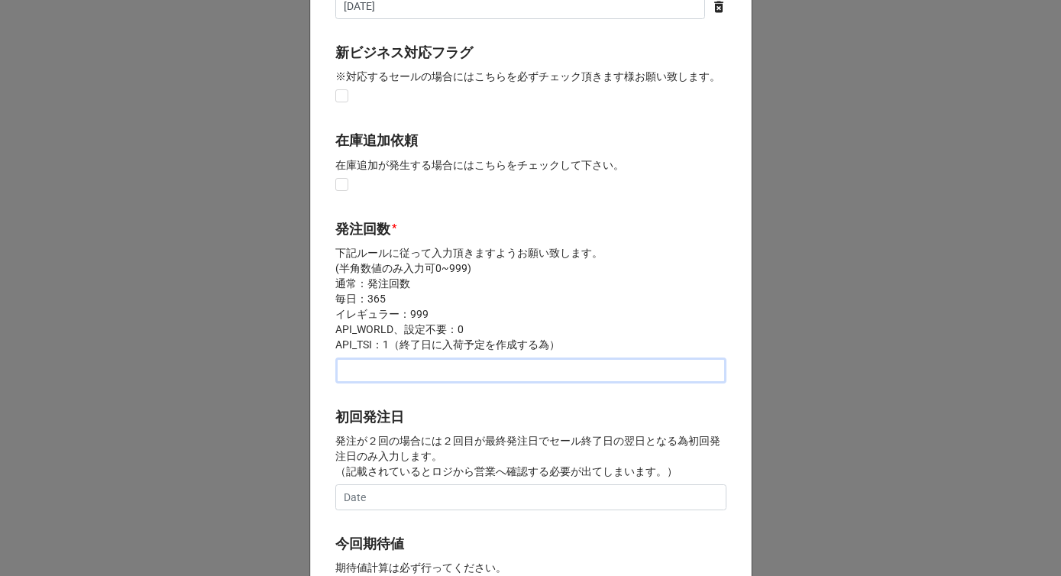
click at [364, 375] on input "text" at bounding box center [530, 371] width 391 height 26
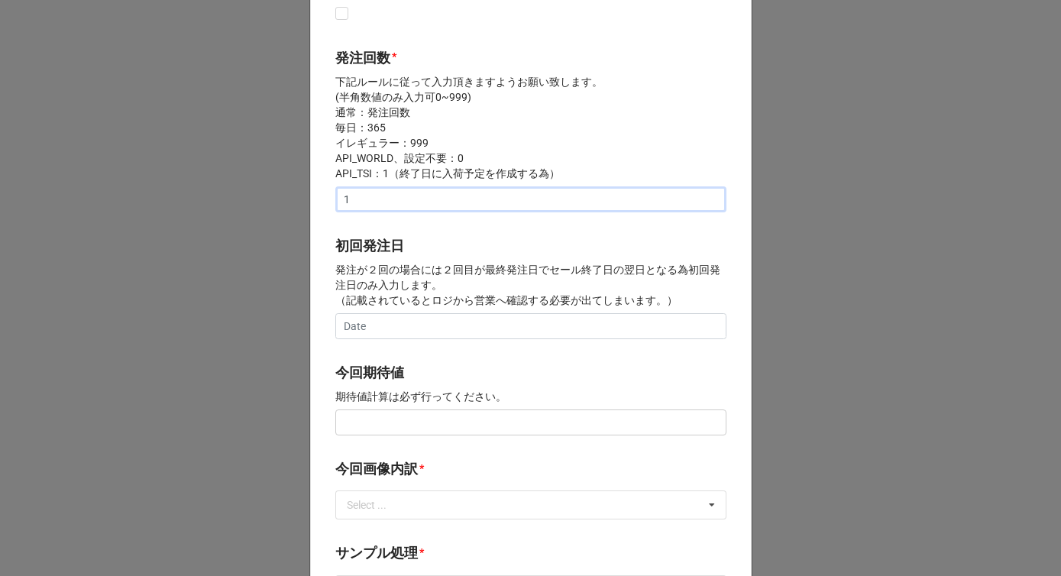
scroll to position [445, 0]
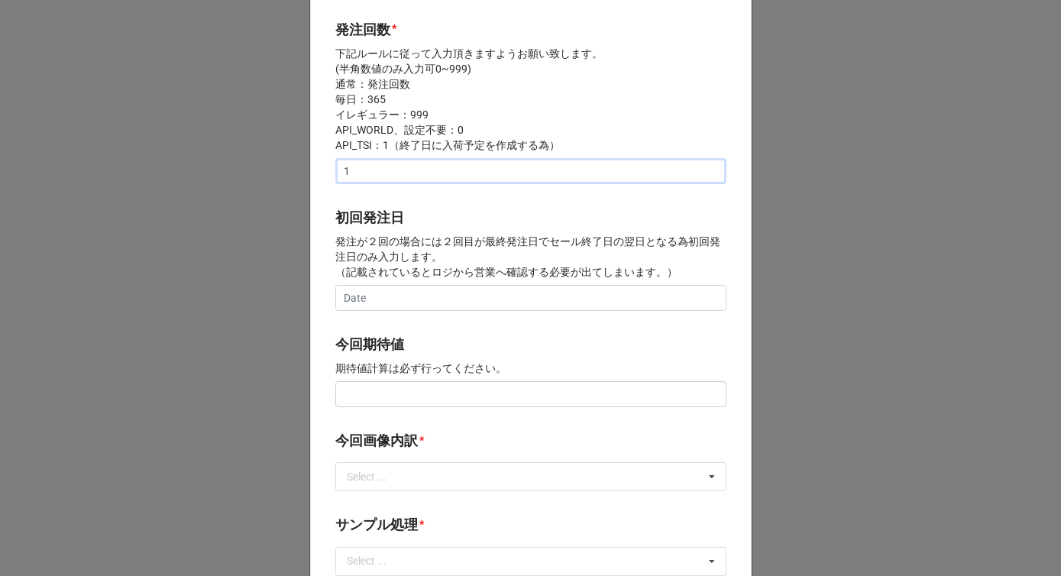
type input "1"
click at [362, 393] on input "text" at bounding box center [530, 394] width 391 height 26
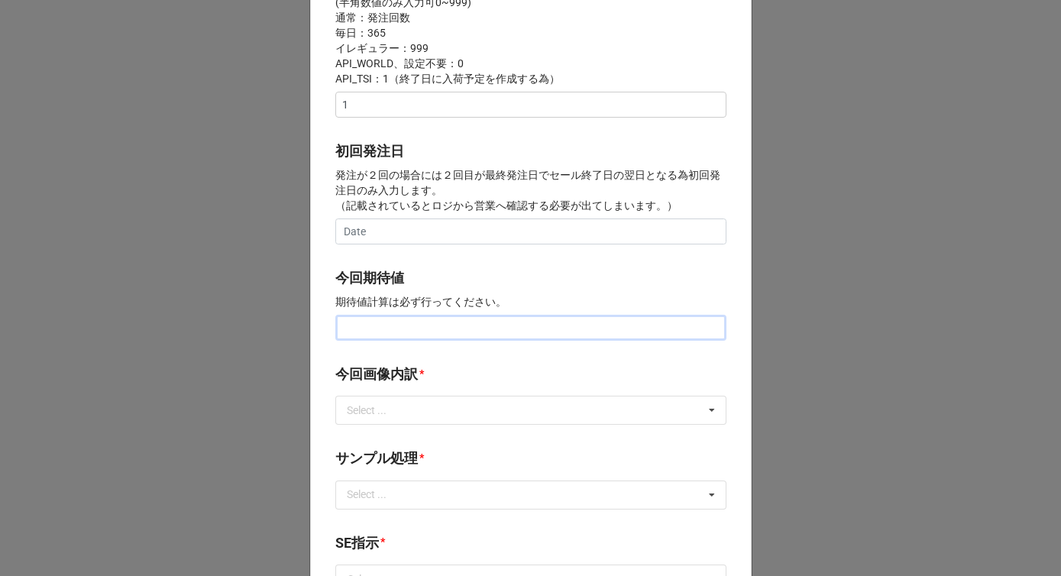
scroll to position [520, 0]
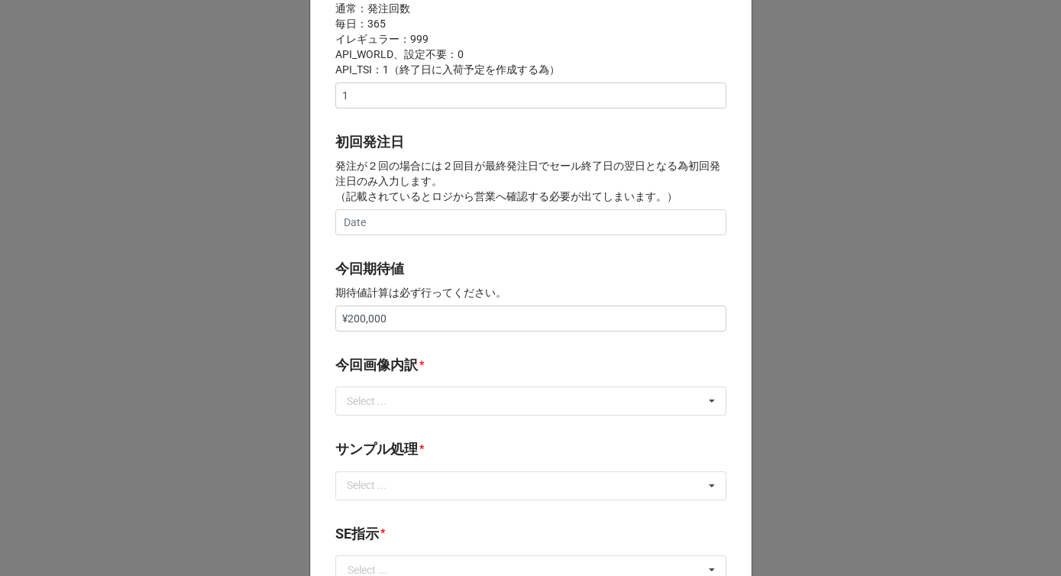
click at [460, 291] on p "期待値計算は必ず行ってください。" at bounding box center [530, 292] width 391 height 15
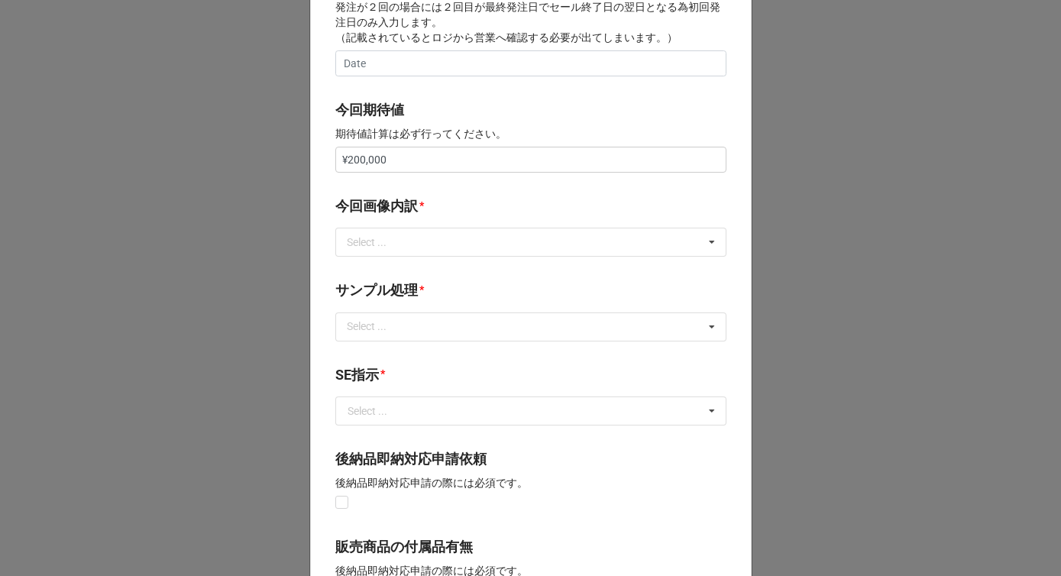
scroll to position [733, 0]
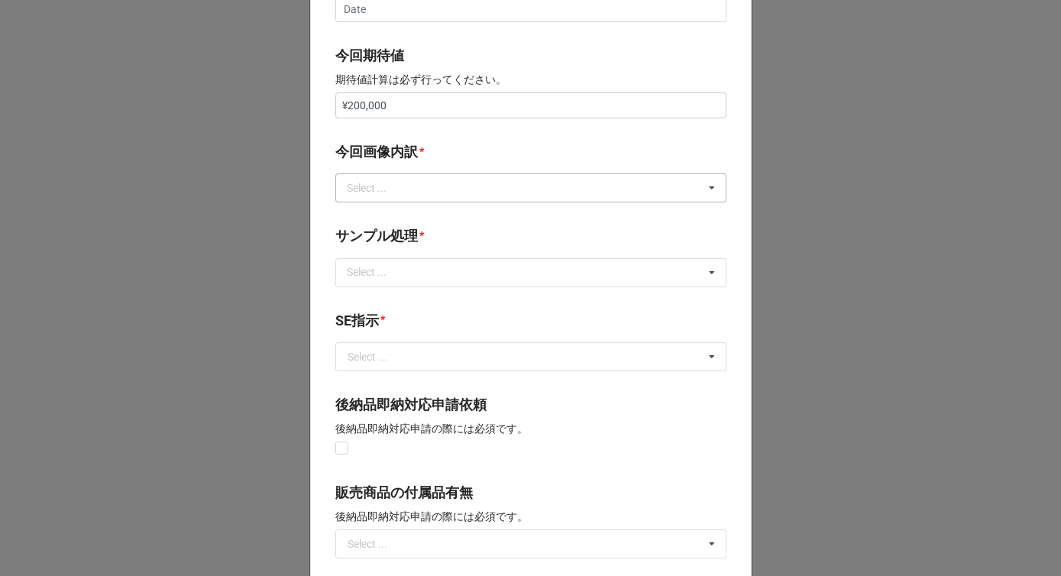
click at [393, 189] on div "Select ..." at bounding box center [376, 189] width 66 height 18
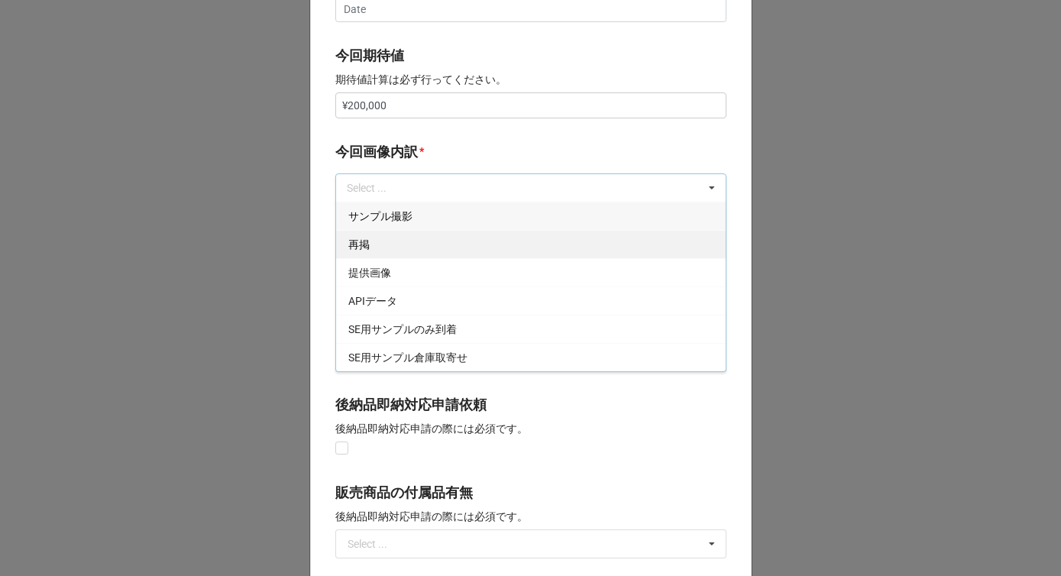
click at [380, 242] on div "再掲" at bounding box center [531, 244] width 390 height 28
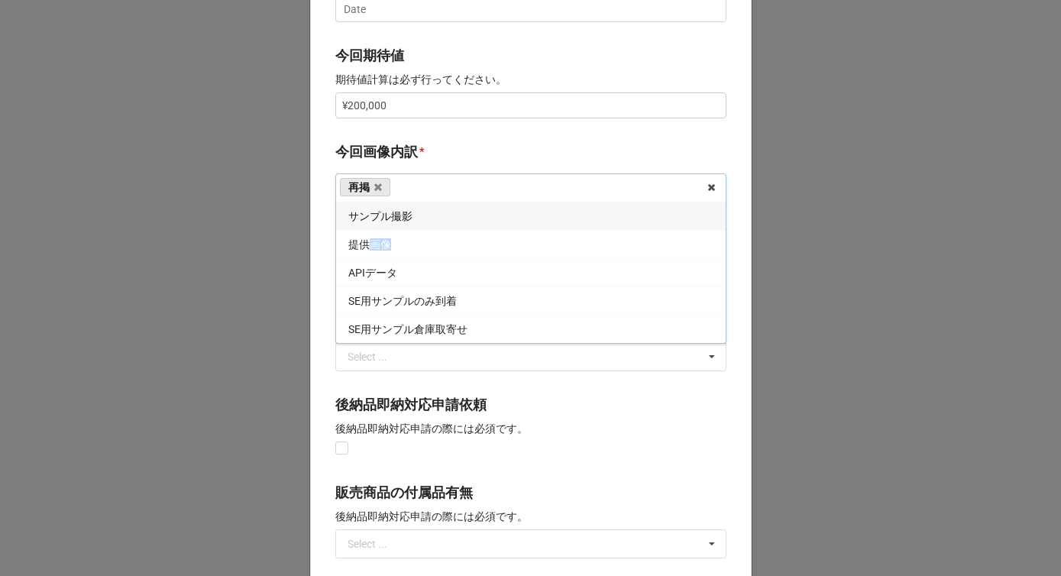
click at [380, 242] on span "提供画像" at bounding box center [369, 244] width 43 height 12
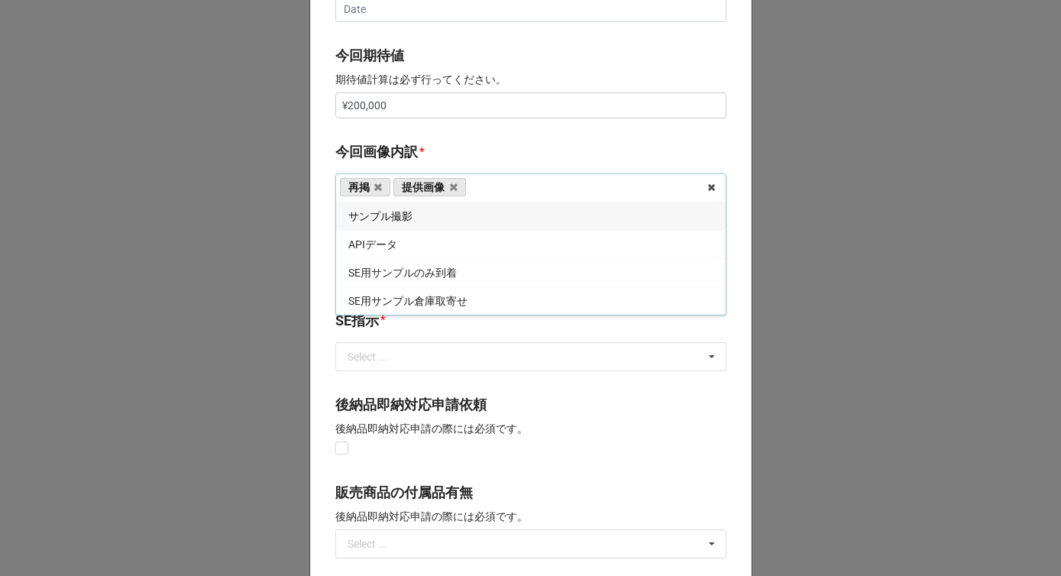
click at [423, 151] on b "今回画像内訳 *" at bounding box center [530, 154] width 391 height 27
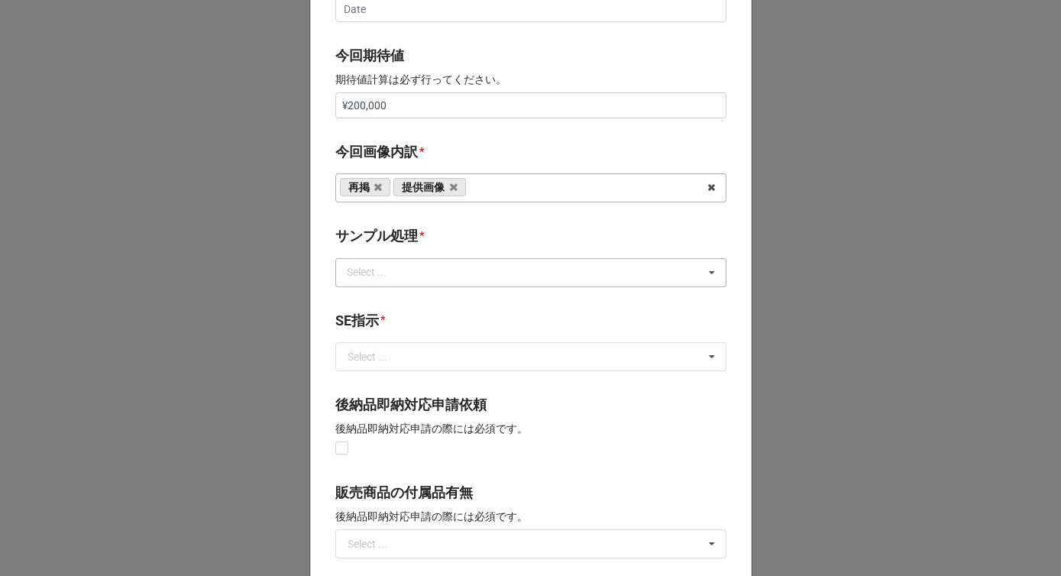
click at [395, 286] on div "Select ... なし 入庫 返却 処分 担当バイヤーへ" at bounding box center [530, 272] width 391 height 29
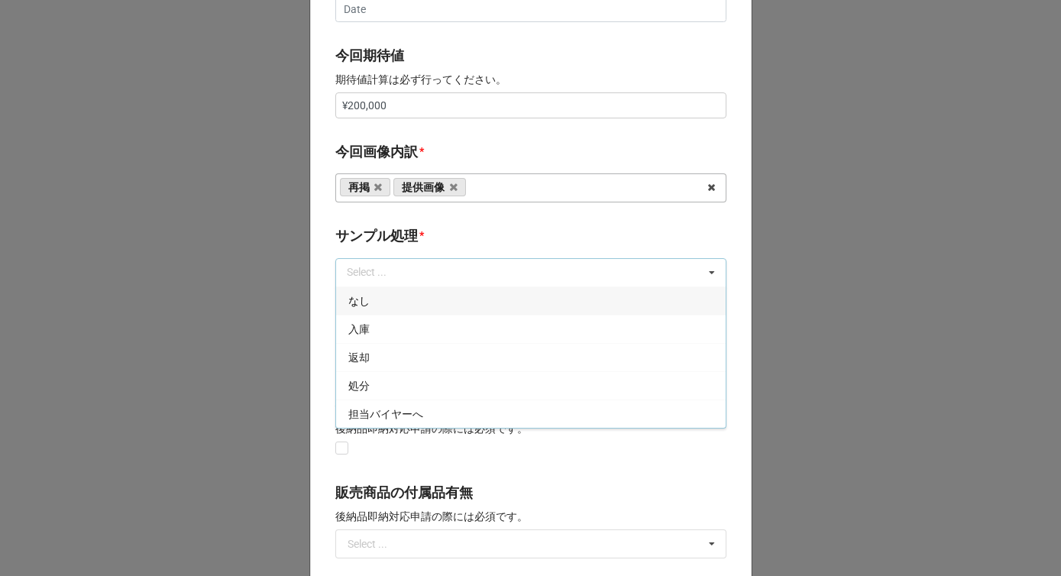
click at [376, 305] on div "なし" at bounding box center [531, 300] width 390 height 28
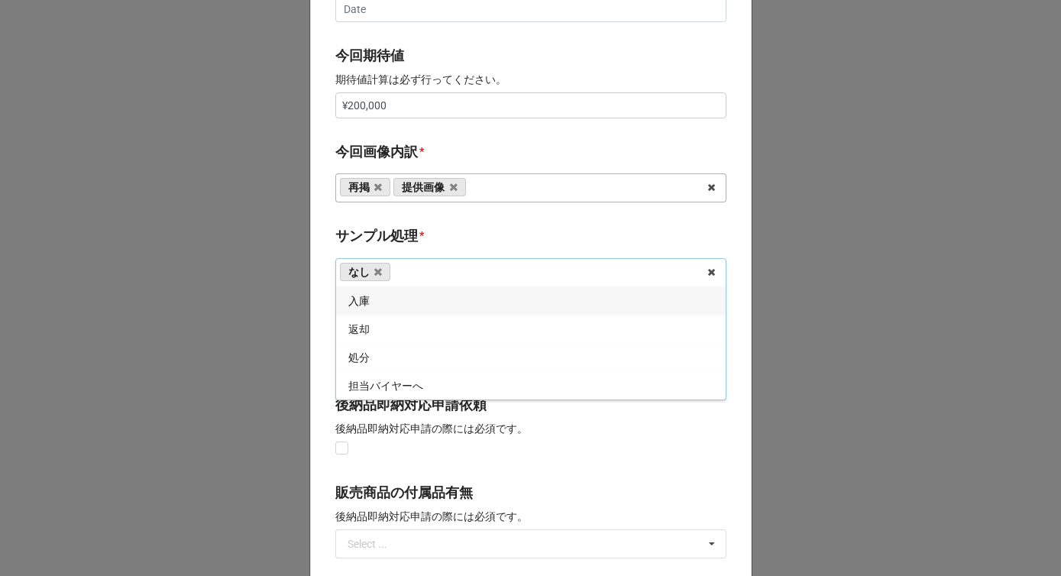
click at [427, 241] on b "サンプル処理 *" at bounding box center [530, 238] width 391 height 27
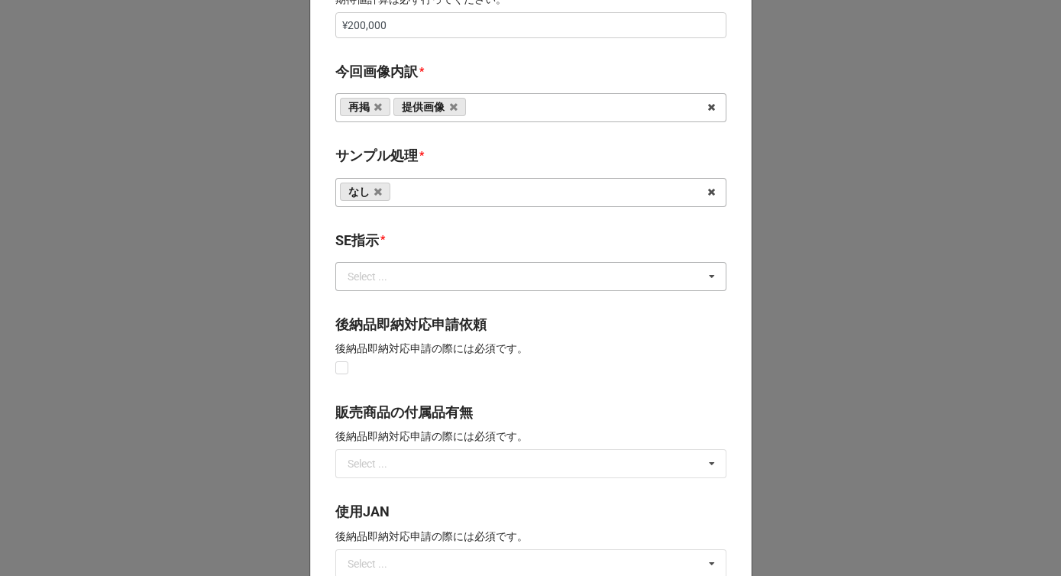
scroll to position [827, 0]
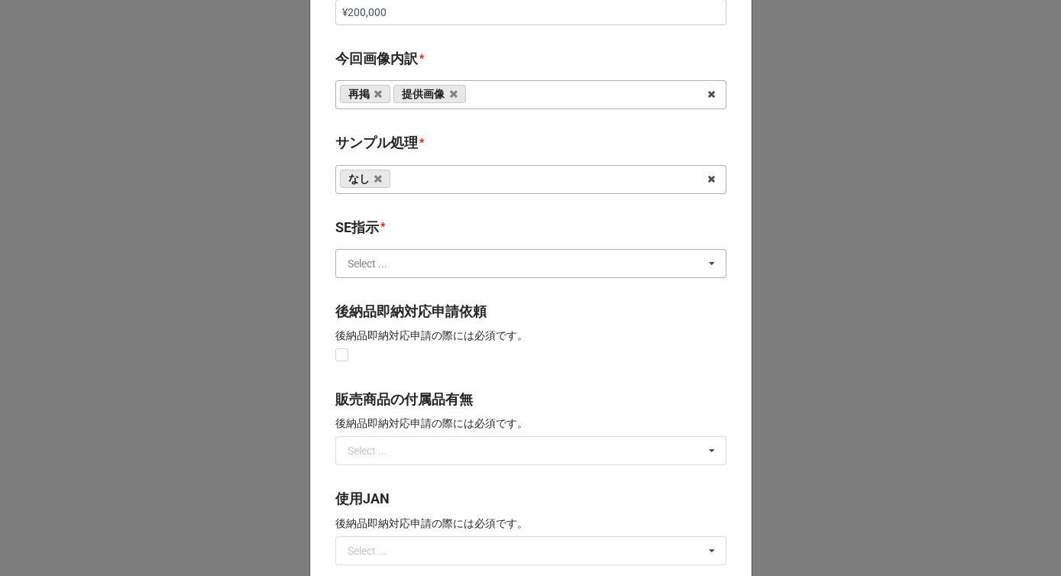
click at [403, 254] on input "text" at bounding box center [532, 264] width 390 height 28
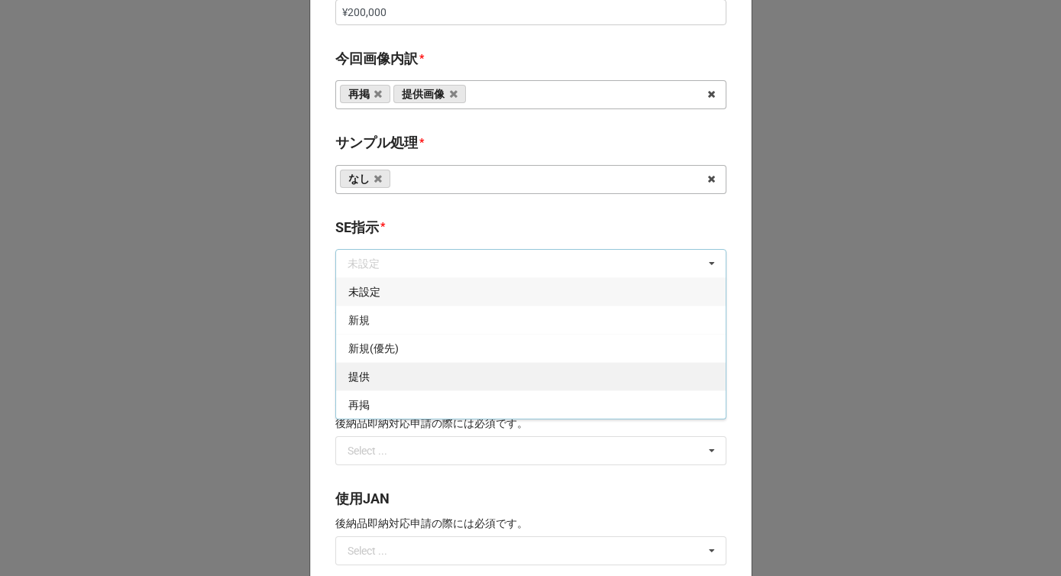
click at [377, 380] on div "提供" at bounding box center [531, 376] width 390 height 28
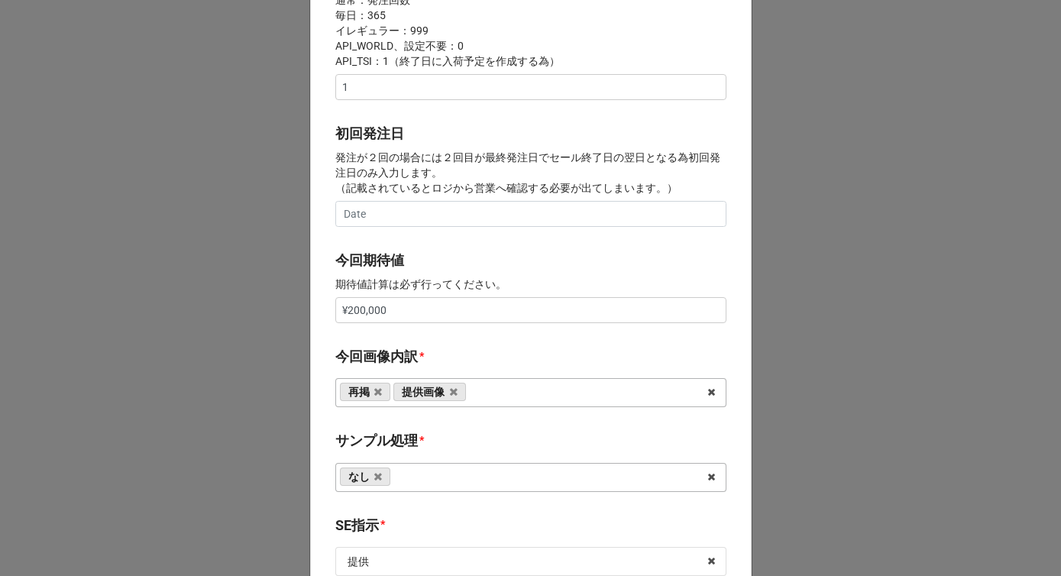
scroll to position [488, 0]
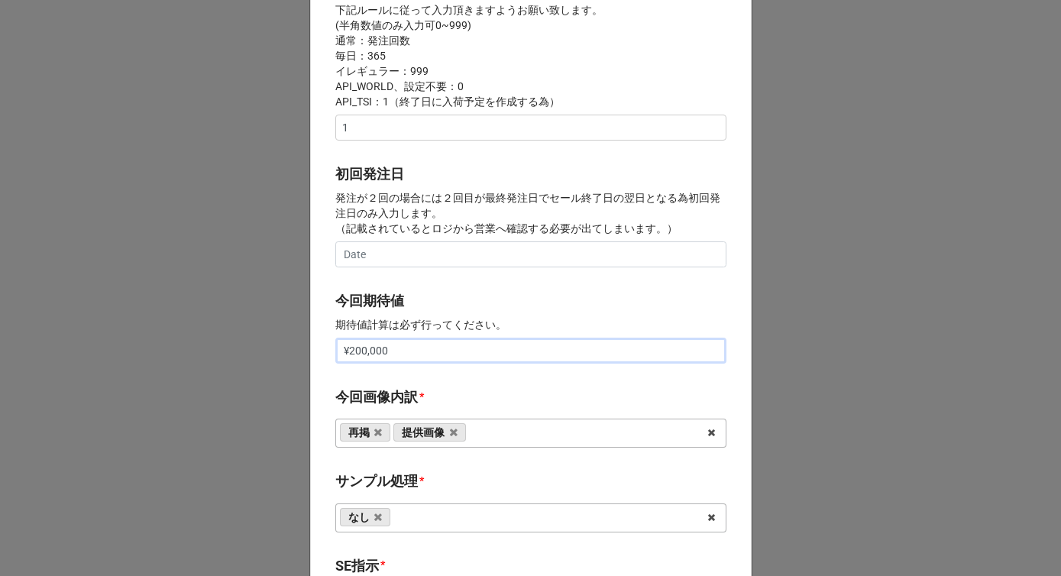
drag, startPoint x: 398, startPoint y: 351, endPoint x: 288, endPoint y: 348, distance: 110.1
click at [290, 348] on div "× Close 開始日 * [DATE] ‹ 4月 [DATE] › 日 月 火 [PERSON_NAME] 金 土 29 30 31 1 2 3 4 5 6…" at bounding box center [530, 288] width 1061 height 576
type input "¥150,000"
click at [386, 313] on b "今回期待値" at bounding box center [530, 303] width 391 height 27
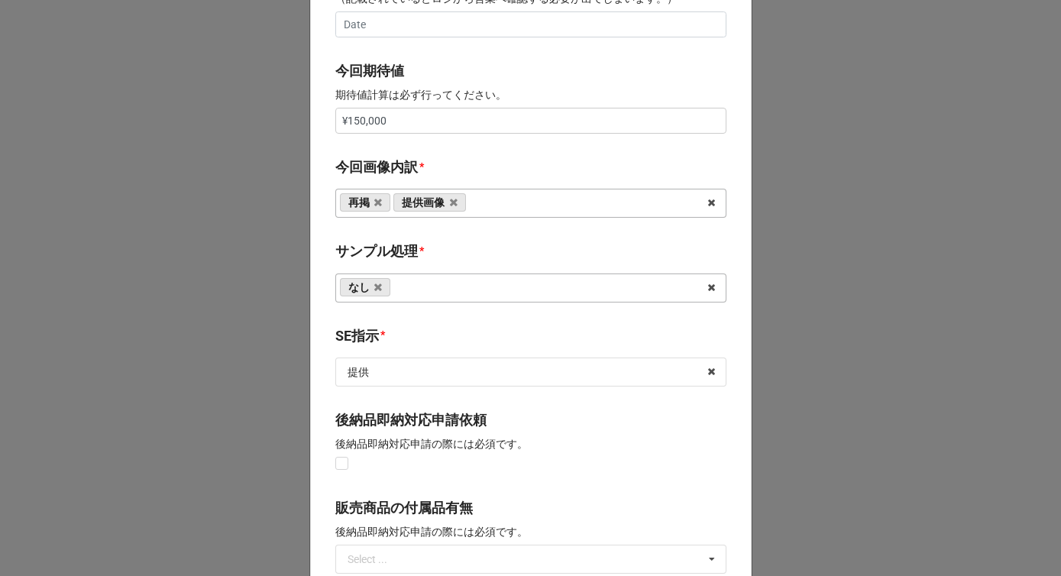
scroll to position [1125, 0]
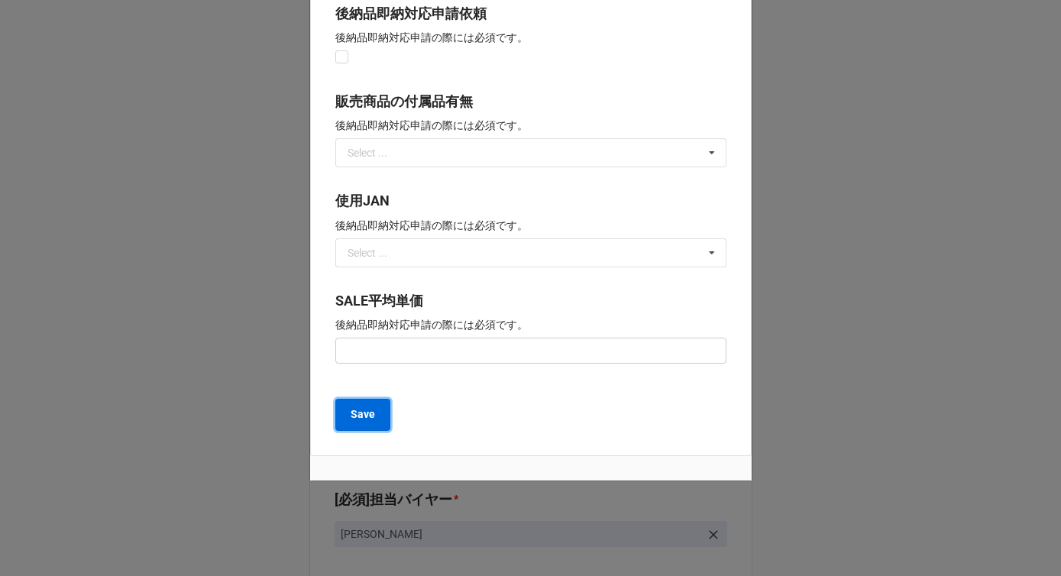
click at [367, 416] on b "Save" at bounding box center [363, 414] width 24 height 16
type textarea "x"
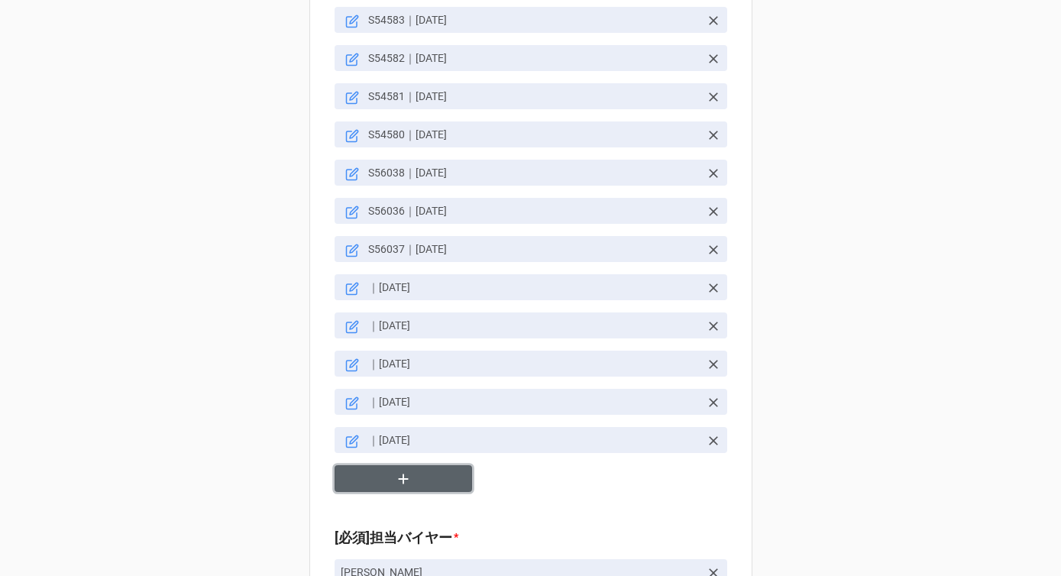
click at [403, 474] on icon "button" at bounding box center [403, 479] width 10 height 10
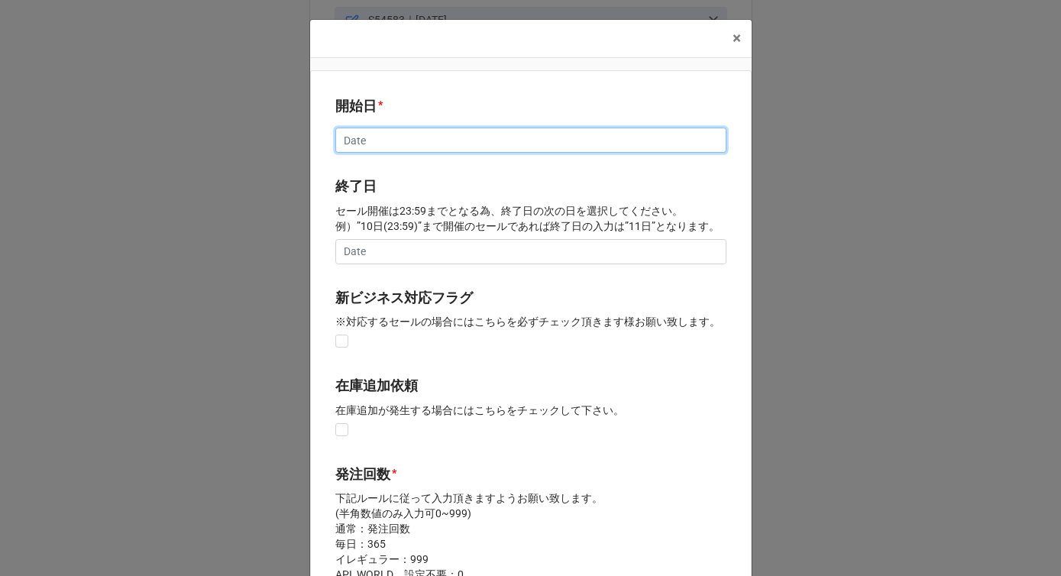
click at [399, 140] on input "text" at bounding box center [530, 141] width 391 height 26
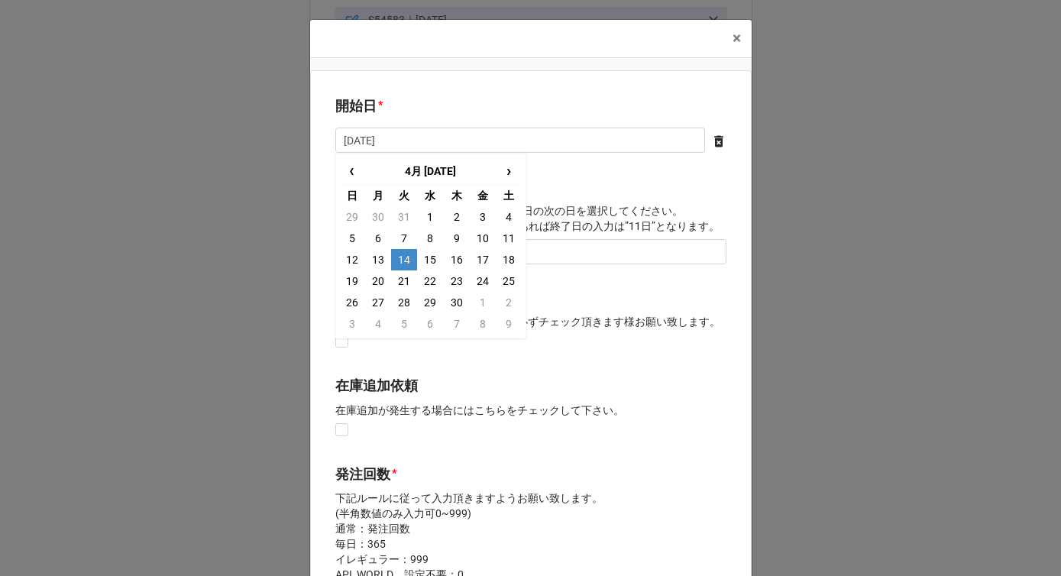
click at [406, 261] on td "14" at bounding box center [404, 259] width 26 height 21
type input "[DATE]"
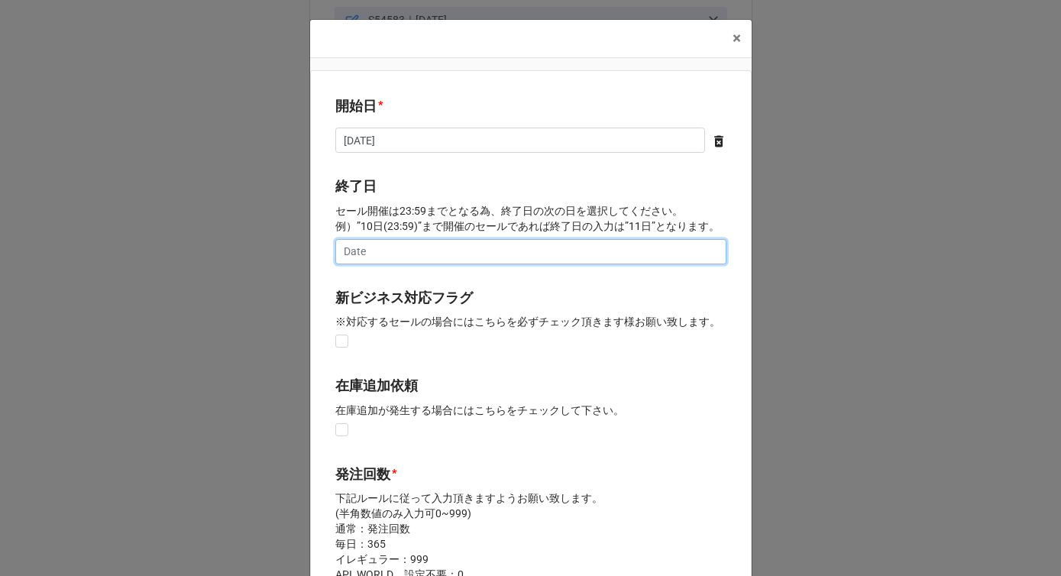
click at [406, 261] on input "text" at bounding box center [530, 252] width 391 height 26
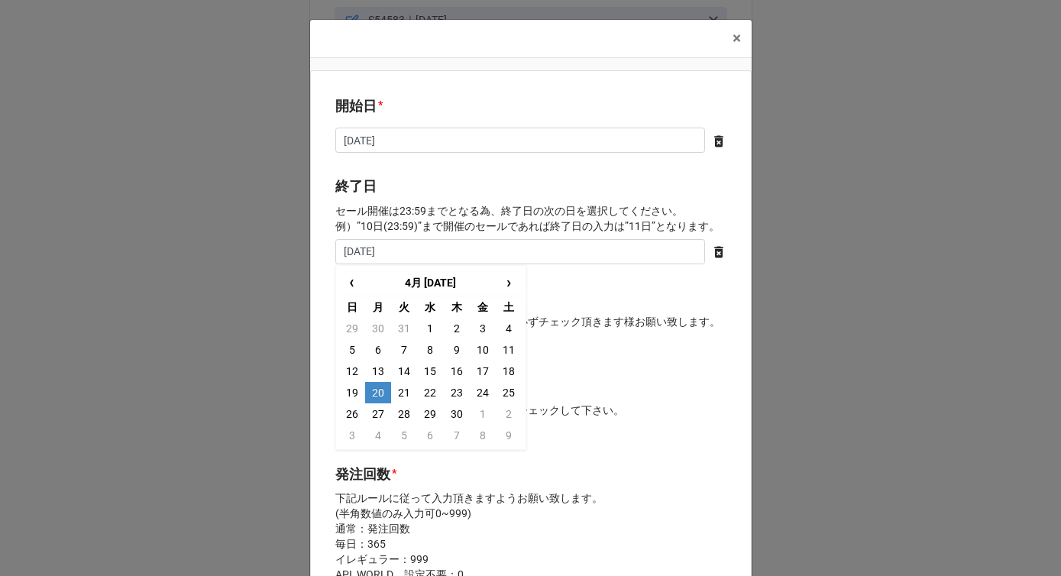
click at [377, 393] on td "20" at bounding box center [378, 392] width 26 height 21
type input "[DATE]"
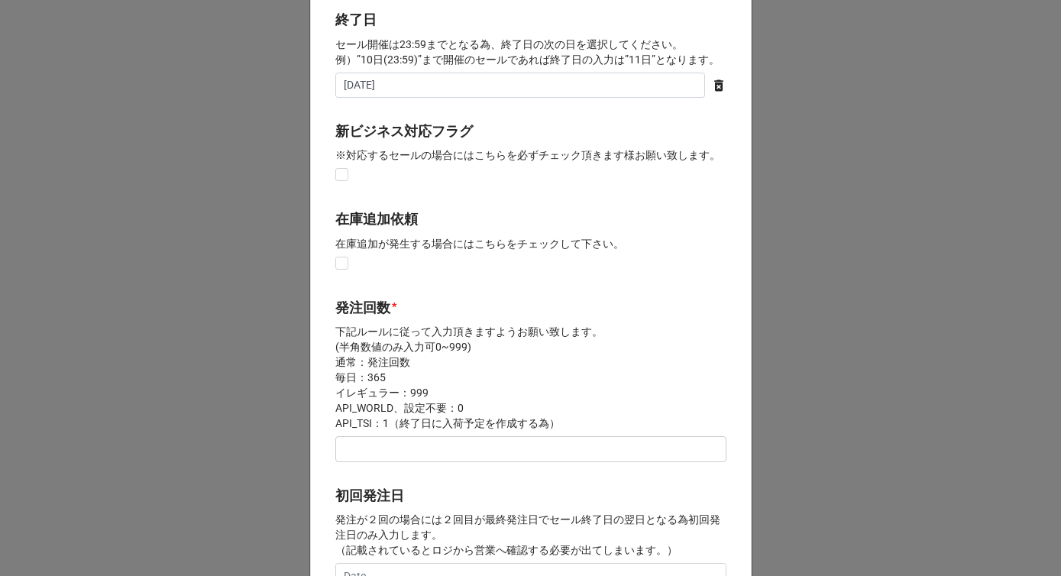
scroll to position [264, 0]
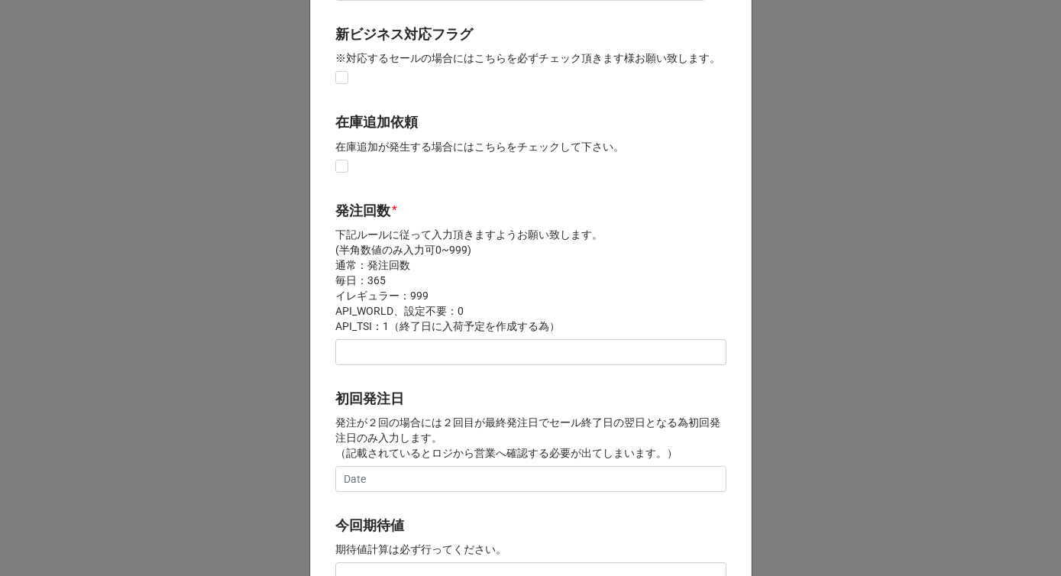
click at [378, 370] on div "発注回数 * 下記ルールに従って入力頂きますようお願い致します。 (半角数値のみ入力可0~999) 通常：発注回数 毎日：365 イレギュラー：999 API…" at bounding box center [530, 288] width 391 height 176
click at [378, 358] on input "text" at bounding box center [530, 352] width 391 height 26
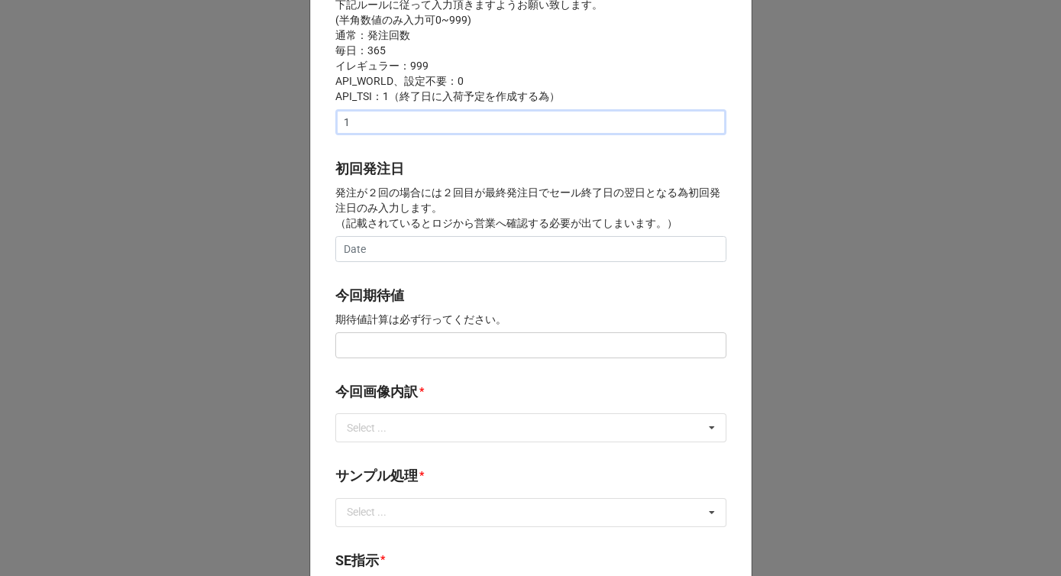
scroll to position [681, 0]
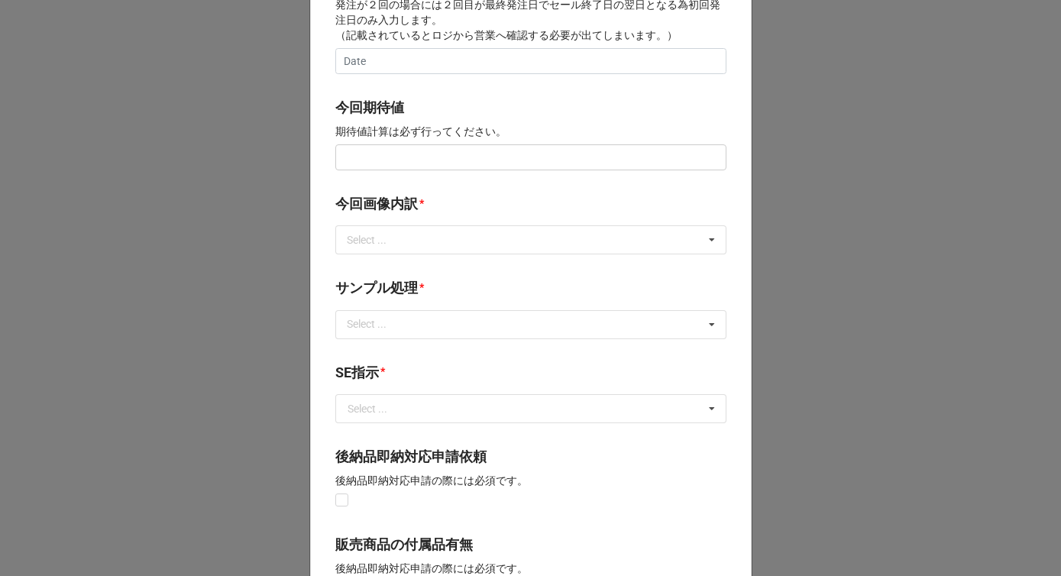
type input "1"
click at [384, 156] on input "text" at bounding box center [530, 157] width 391 height 26
type input "¥150,000"
click at [384, 244] on div "Select ..." at bounding box center [376, 240] width 66 height 18
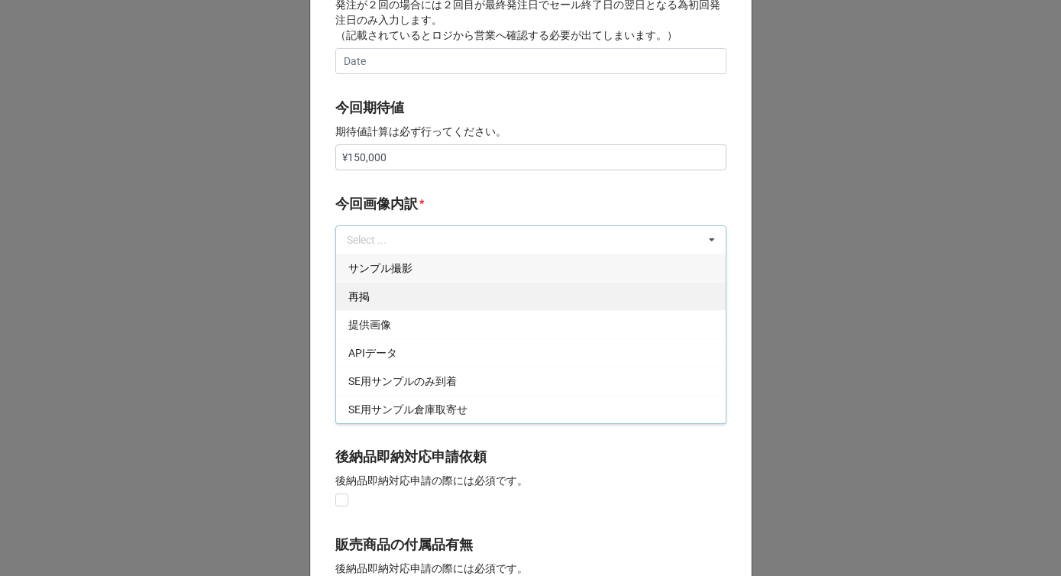
click at [371, 299] on div "再掲" at bounding box center [531, 296] width 390 height 28
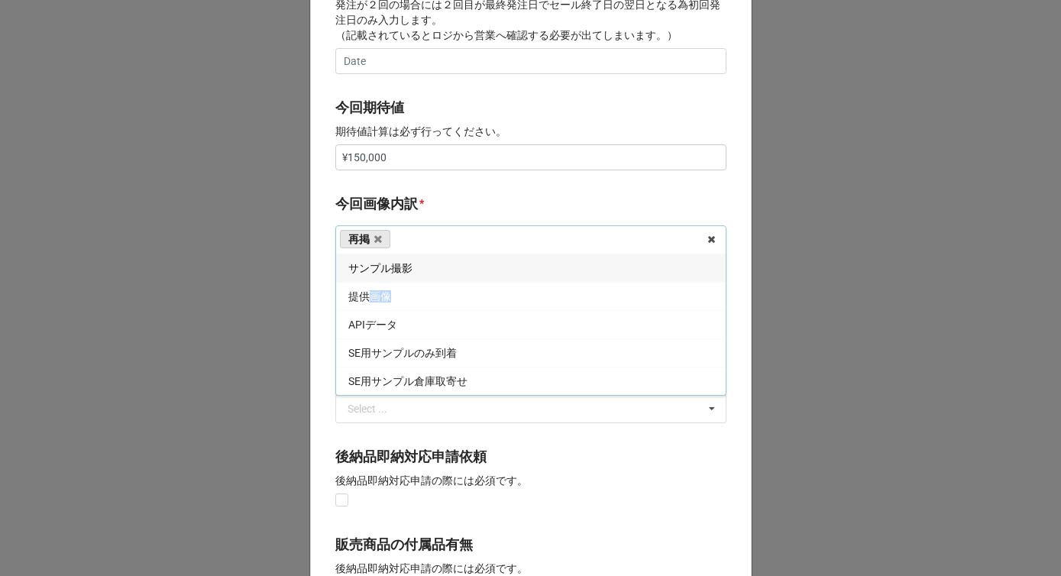
click at [371, 299] on span "提供画像" at bounding box center [369, 296] width 43 height 12
click at [413, 208] on label "今回画像内訳" at bounding box center [376, 203] width 83 height 21
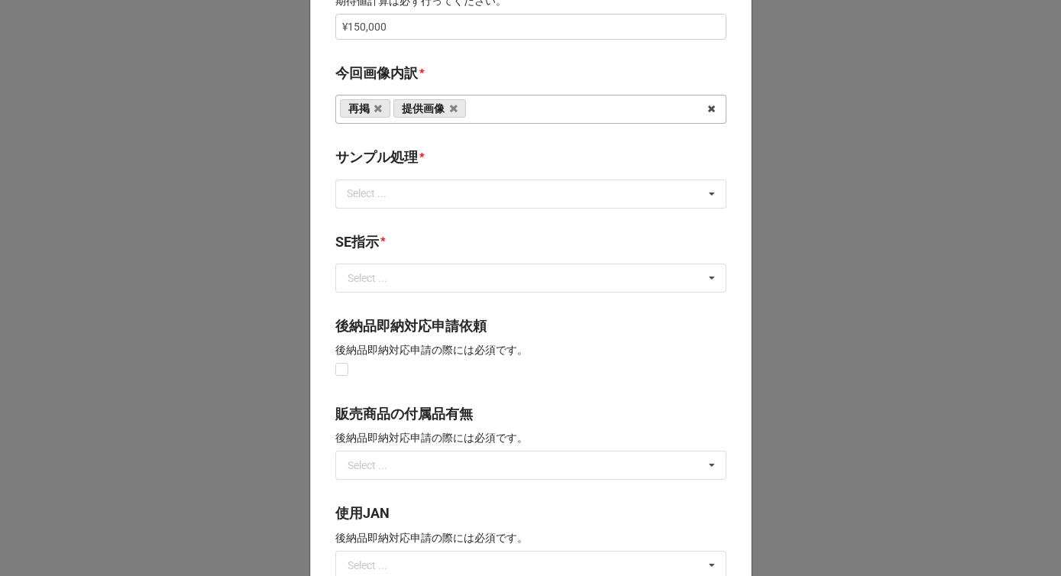
scroll to position [825, 0]
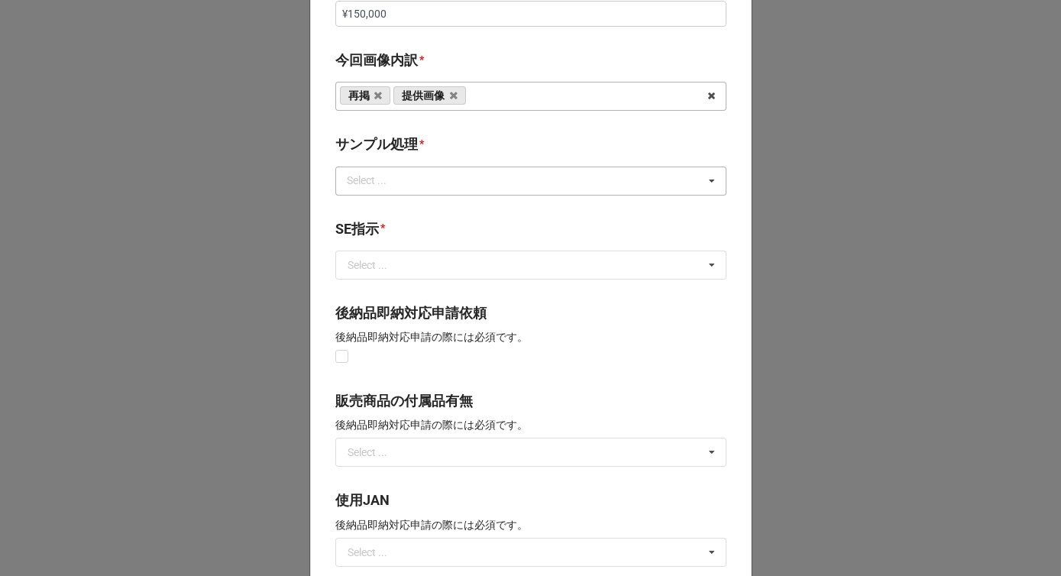
click at [406, 183] on div "Select ..." at bounding box center [376, 181] width 66 height 18
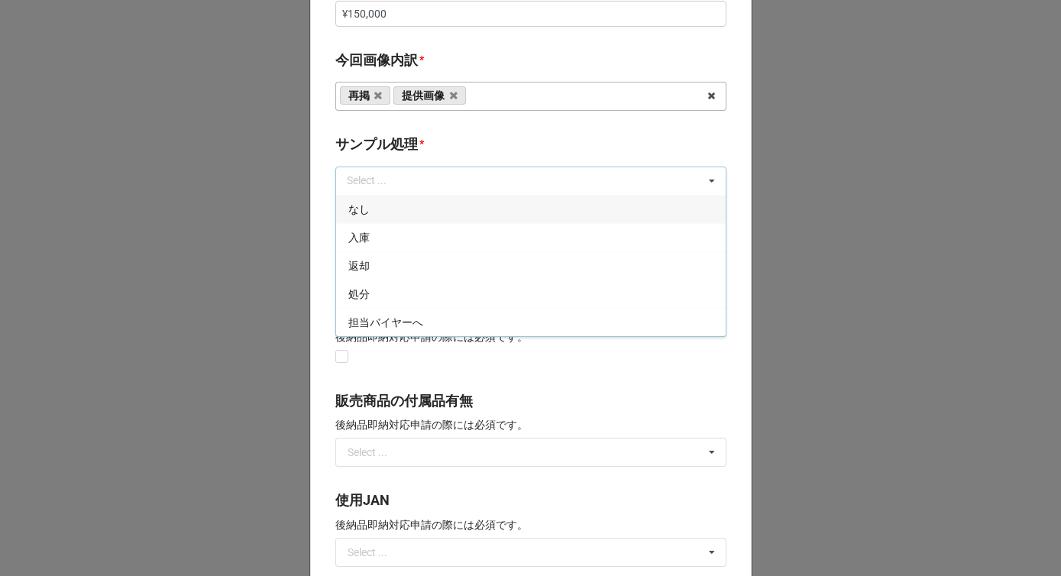
click at [384, 209] on div "なし" at bounding box center [531, 209] width 390 height 28
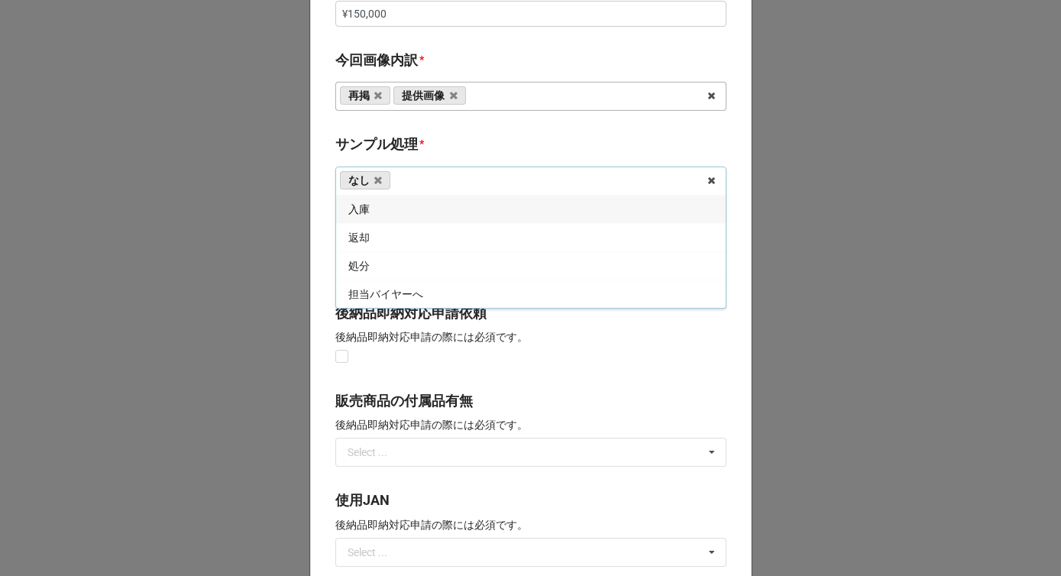
click at [451, 152] on b "サンプル処理 *" at bounding box center [530, 147] width 391 height 27
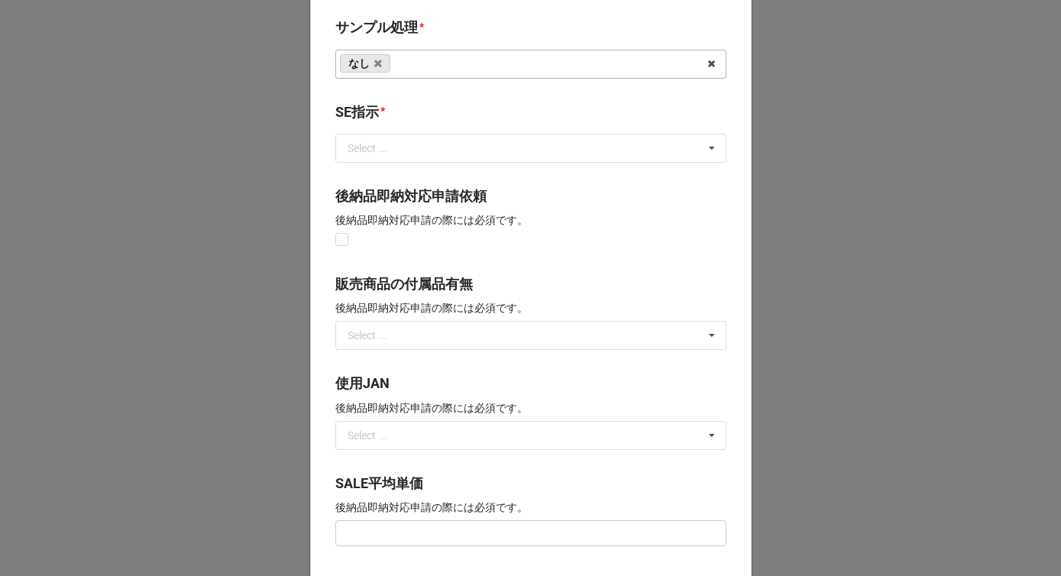
scroll to position [954, 0]
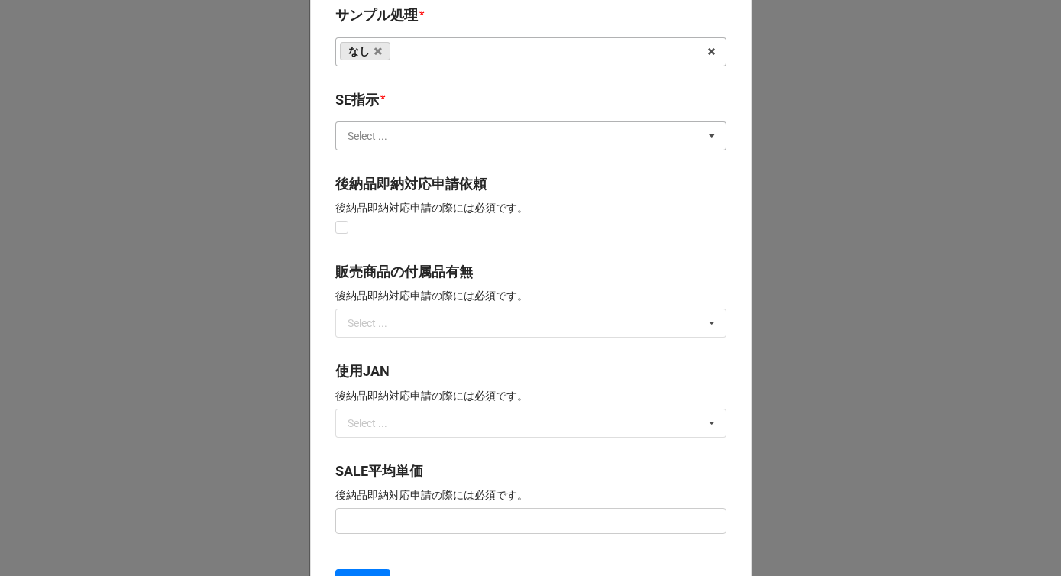
click at [435, 142] on input "text" at bounding box center [532, 136] width 390 height 28
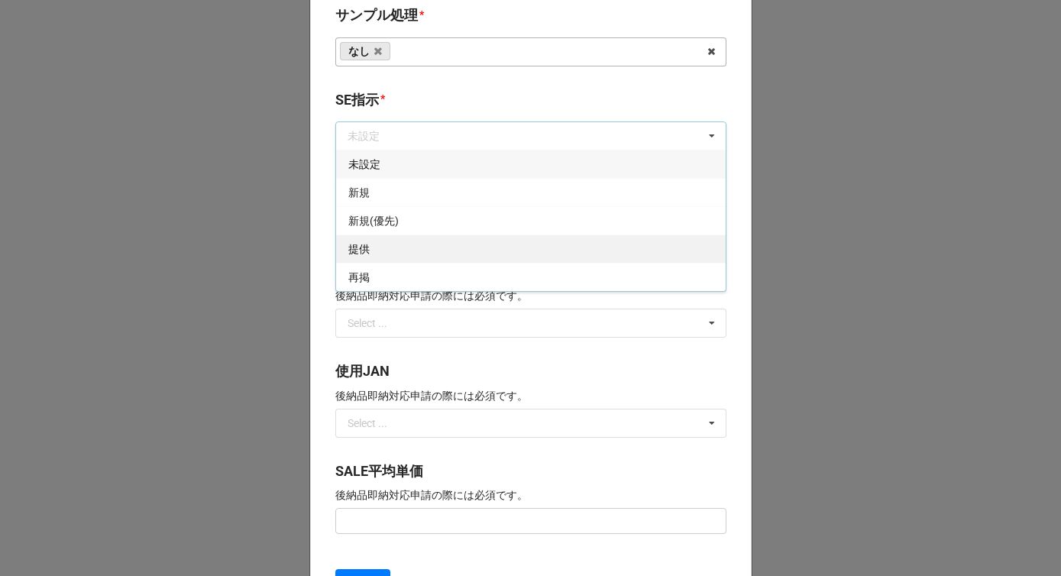
click at [384, 247] on div "提供" at bounding box center [531, 249] width 390 height 28
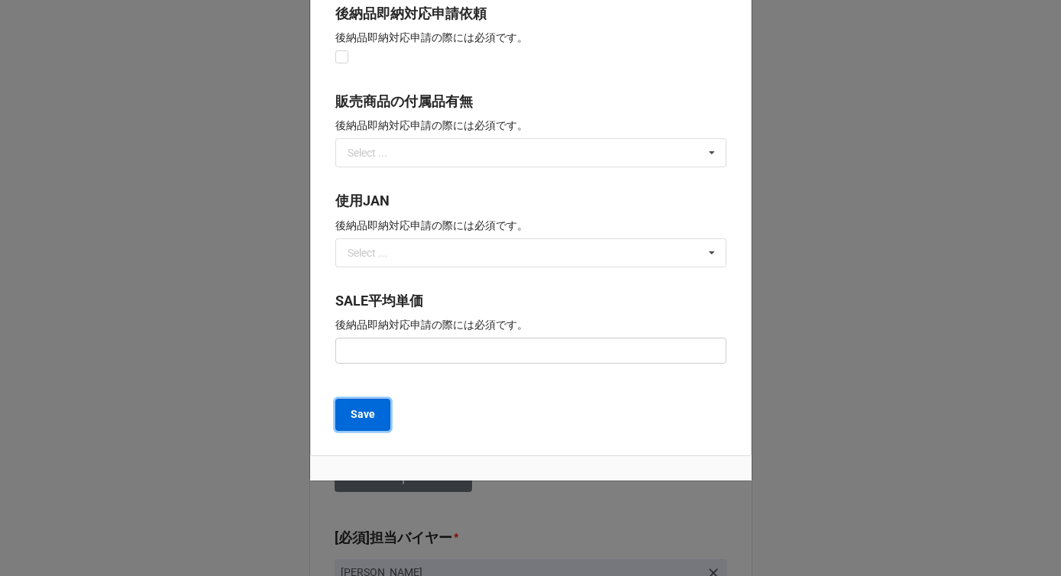
click at [355, 426] on button "Save" at bounding box center [362, 415] width 55 height 32
type textarea "x"
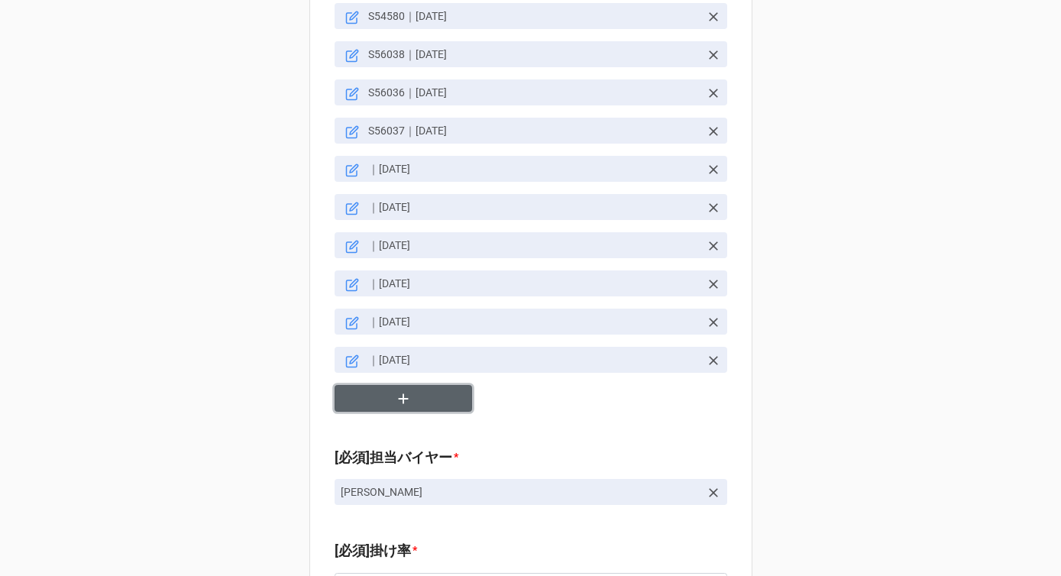
scroll to position [1736, 0]
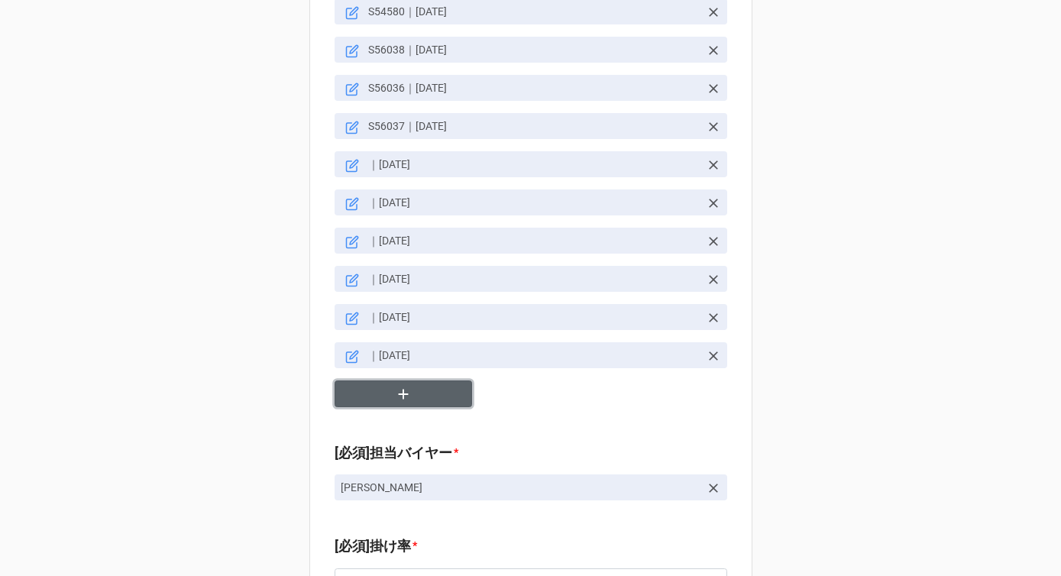
click at [381, 383] on button "button" at bounding box center [404, 393] width 138 height 27
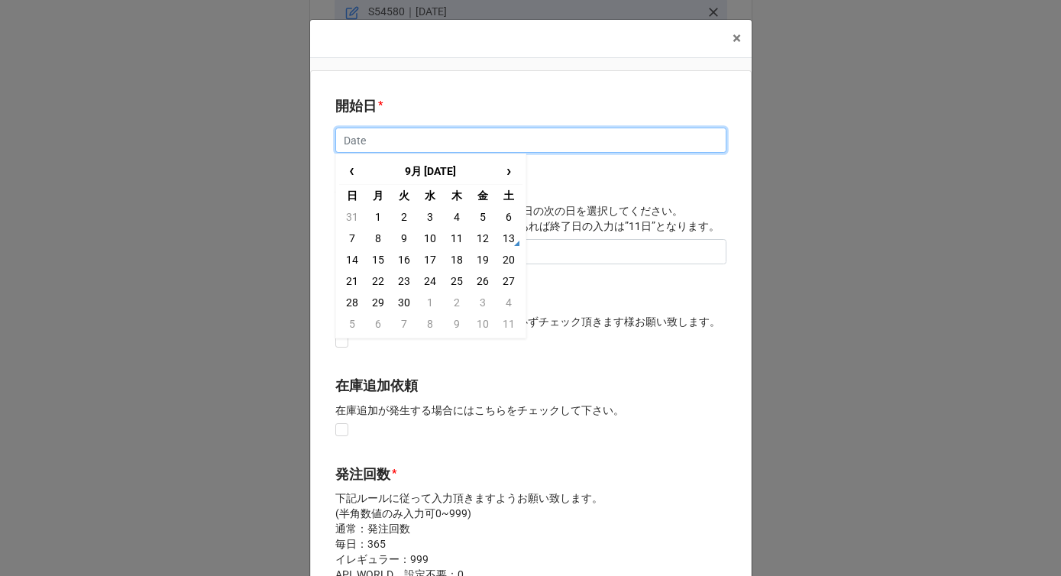
click at [389, 142] on input "text" at bounding box center [530, 141] width 391 height 26
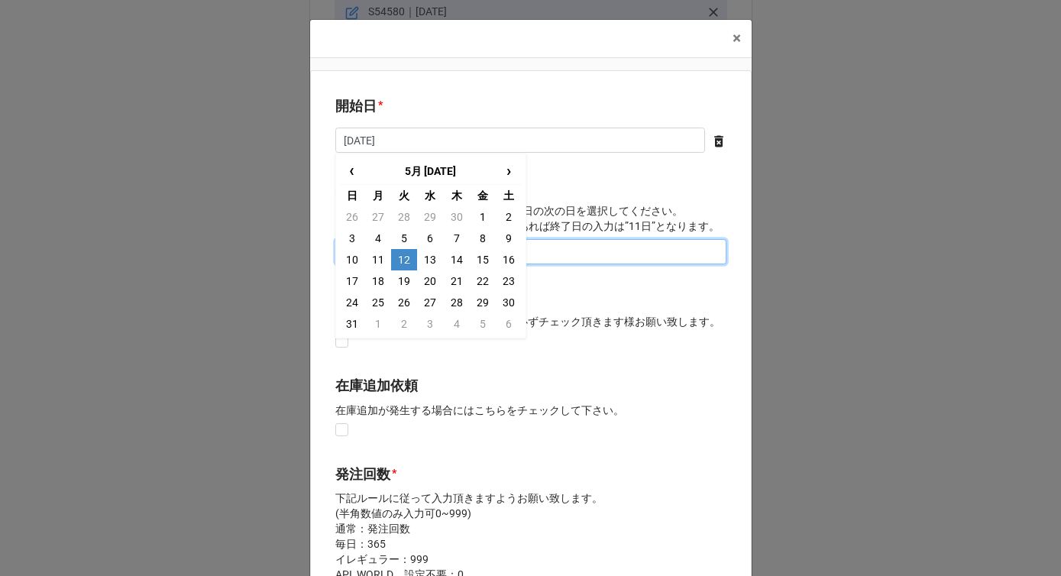
type input "[DATE]"
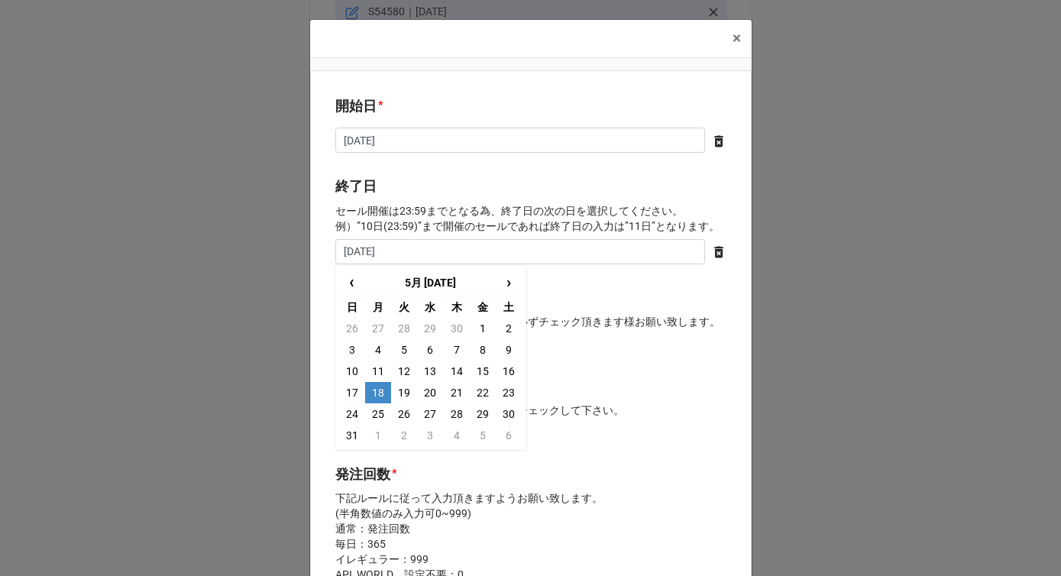
click at [376, 386] on td "18" at bounding box center [378, 392] width 26 height 21
type input "[DATE]"
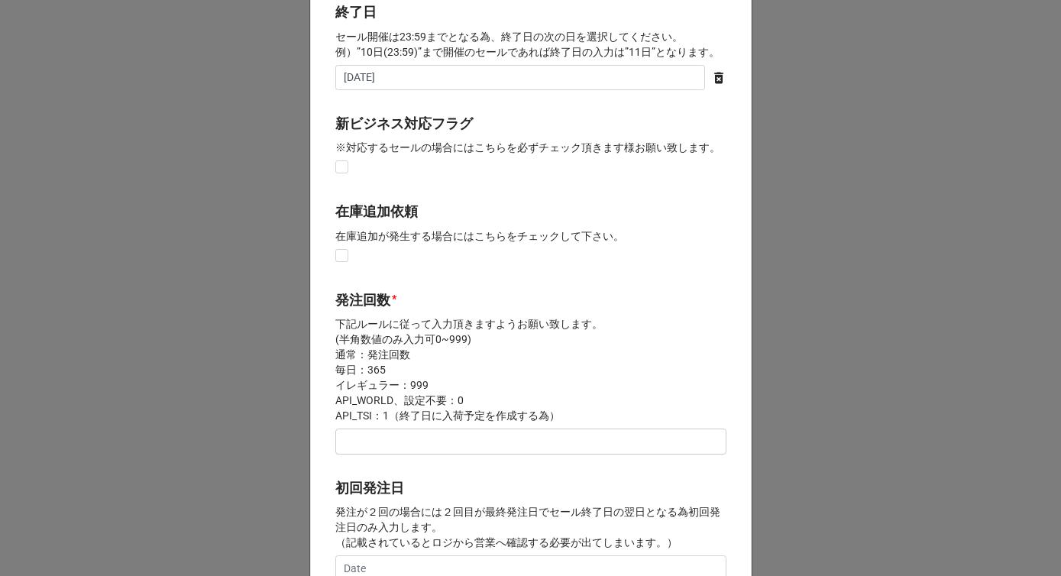
scroll to position [254, 0]
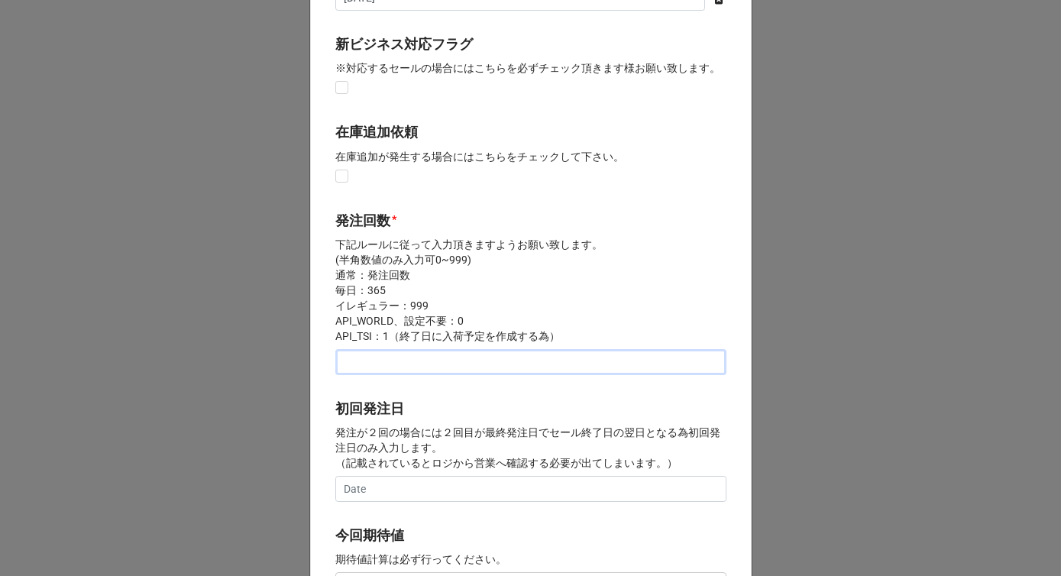
click at [371, 366] on input "text" at bounding box center [530, 362] width 391 height 26
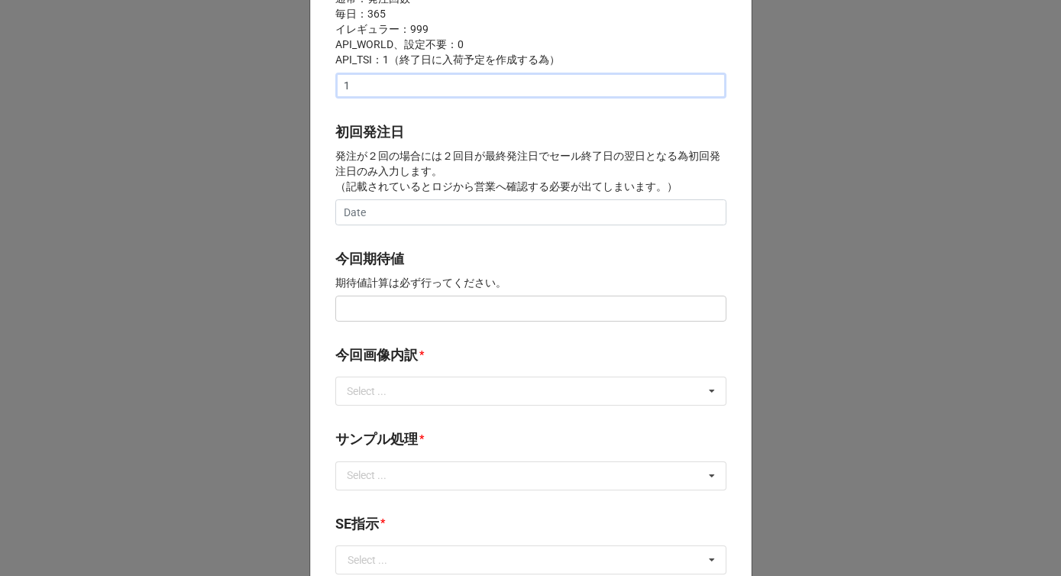
scroll to position [555, 0]
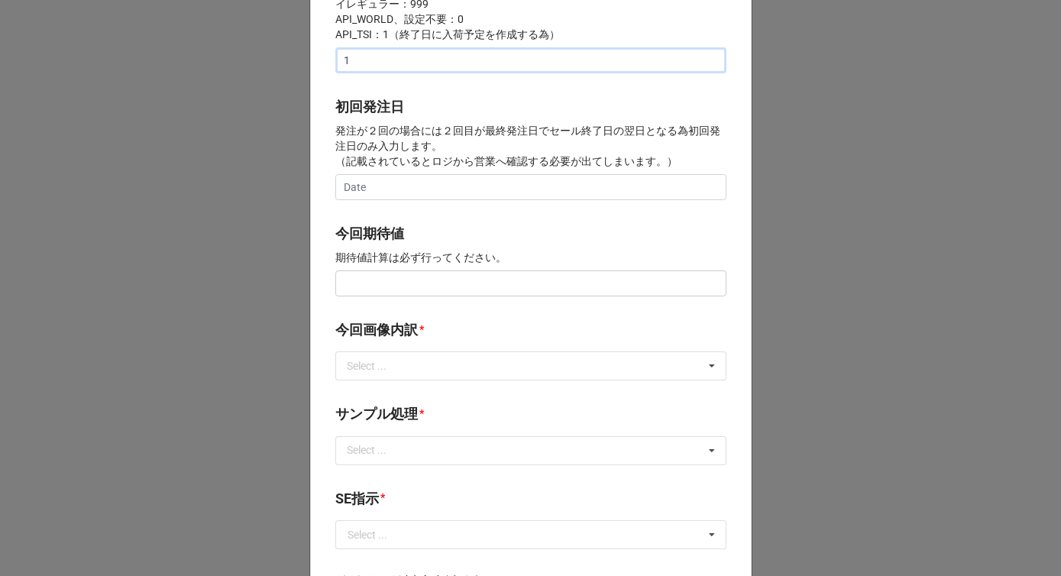
type input "1"
click at [371, 287] on input "text" at bounding box center [530, 283] width 391 height 26
type input "¥200,000"
click at [375, 327] on label "今回画像内訳" at bounding box center [376, 329] width 83 height 21
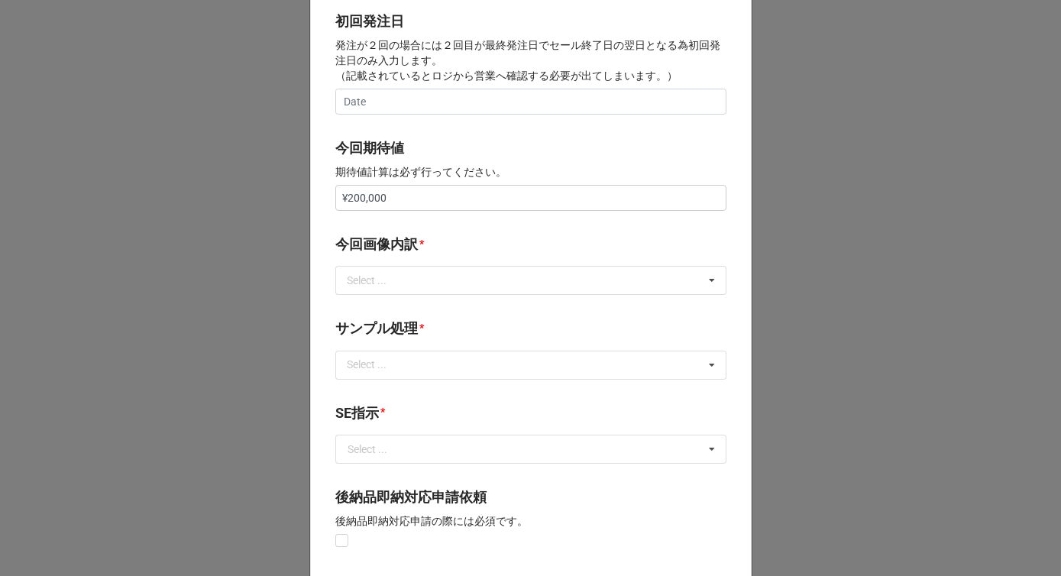
scroll to position [655, 0]
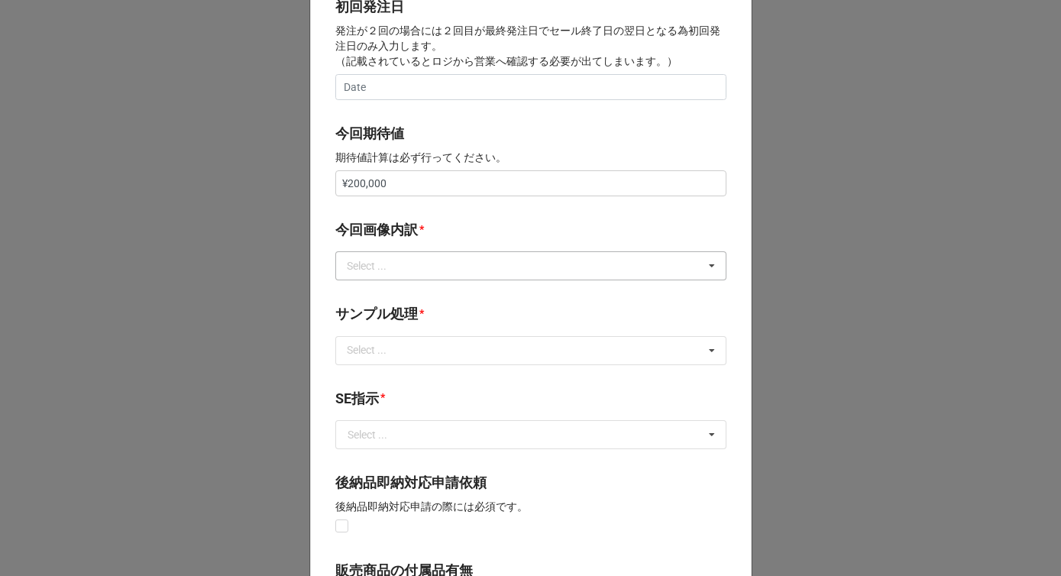
click at [377, 267] on div "Select ..." at bounding box center [376, 266] width 66 height 18
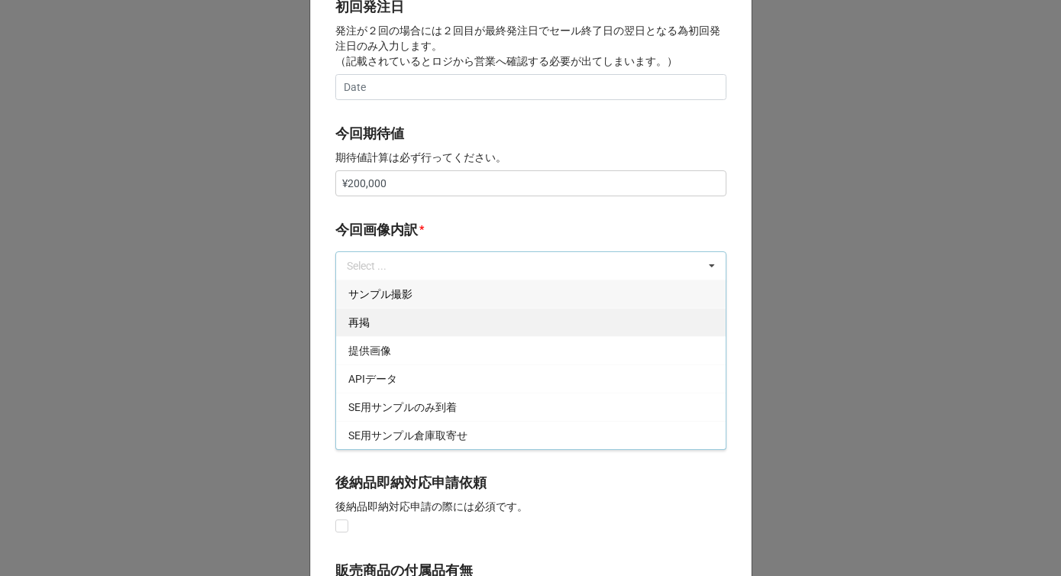
click at [366, 323] on div "再掲" at bounding box center [531, 322] width 390 height 28
click at [366, 345] on span "提供画像" at bounding box center [369, 351] width 43 height 12
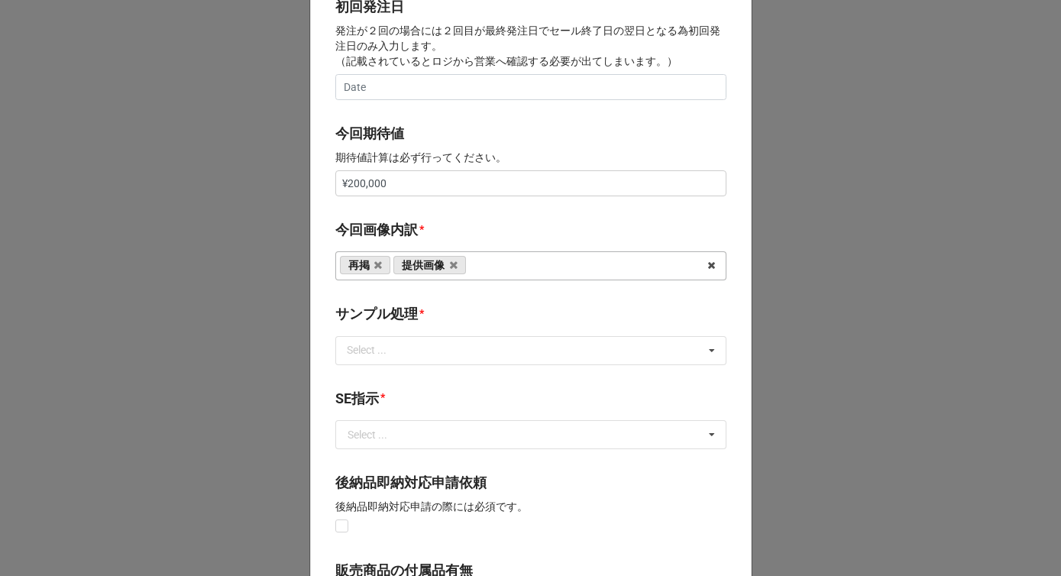
click at [401, 218] on div "開始日 * [DATE] ‹ 5月 [DATE] › 日 月 火 [PERSON_NAME] 金 土 26 27 28 29 30 1 2 3 4 5 6 7…" at bounding box center [531, 170] width 442 height 1510
click at [378, 351] on div "Select ..." at bounding box center [376, 351] width 66 height 18
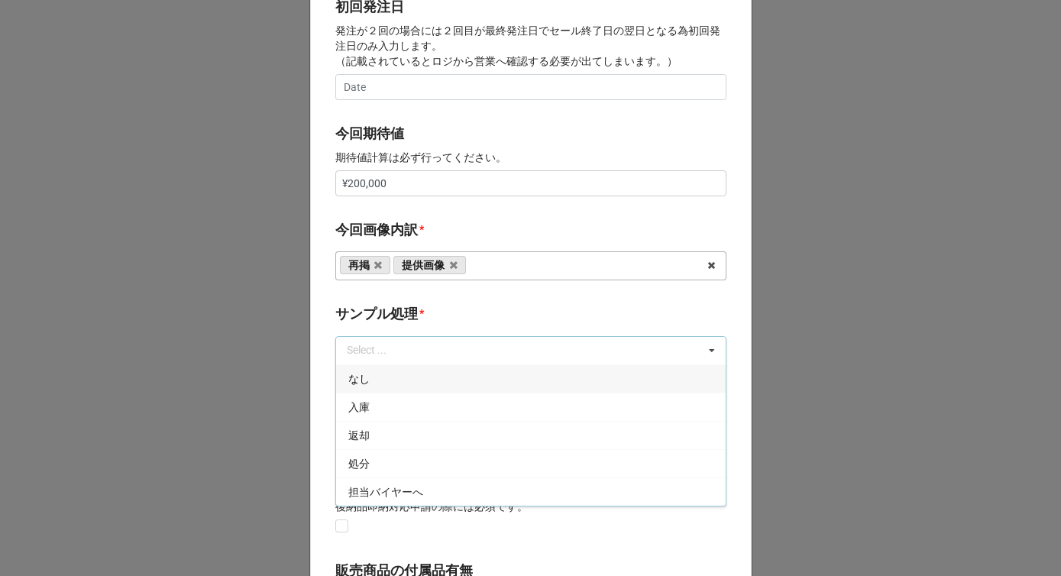
click at [369, 369] on div "なし" at bounding box center [531, 378] width 390 height 28
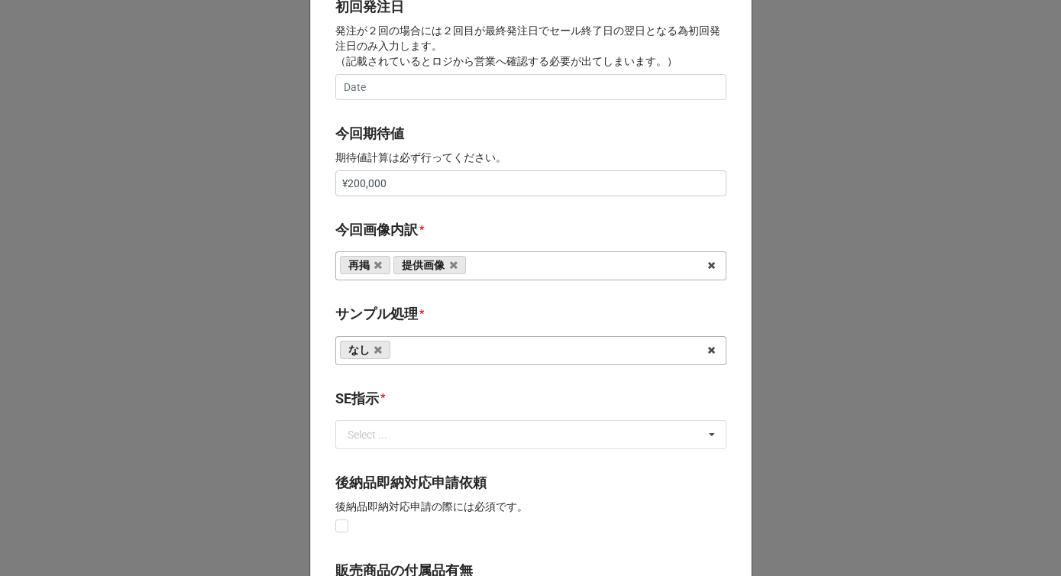
click at [380, 327] on b "サンプル処理 *" at bounding box center [530, 316] width 391 height 27
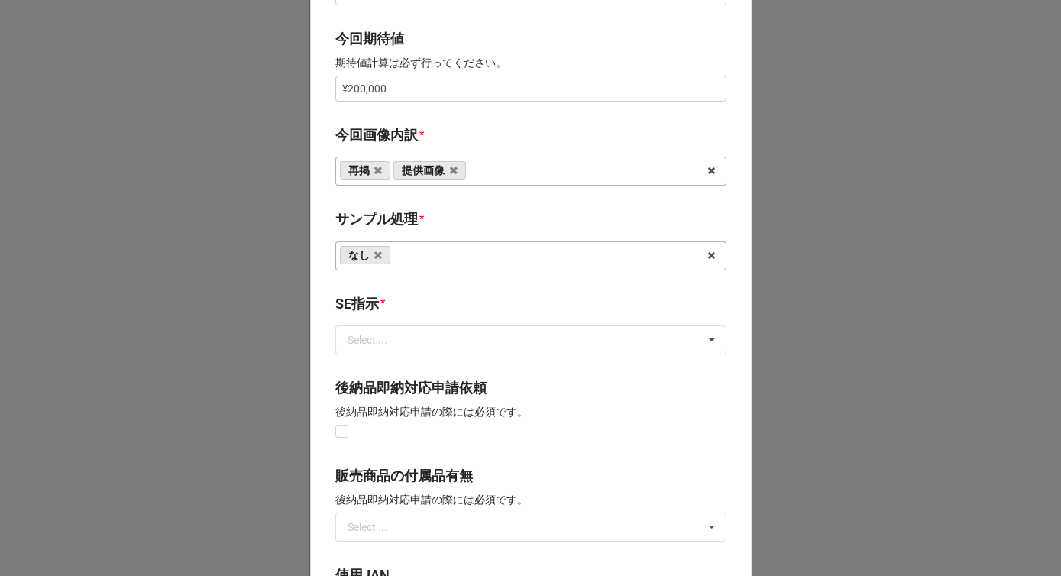
scroll to position [785, 0]
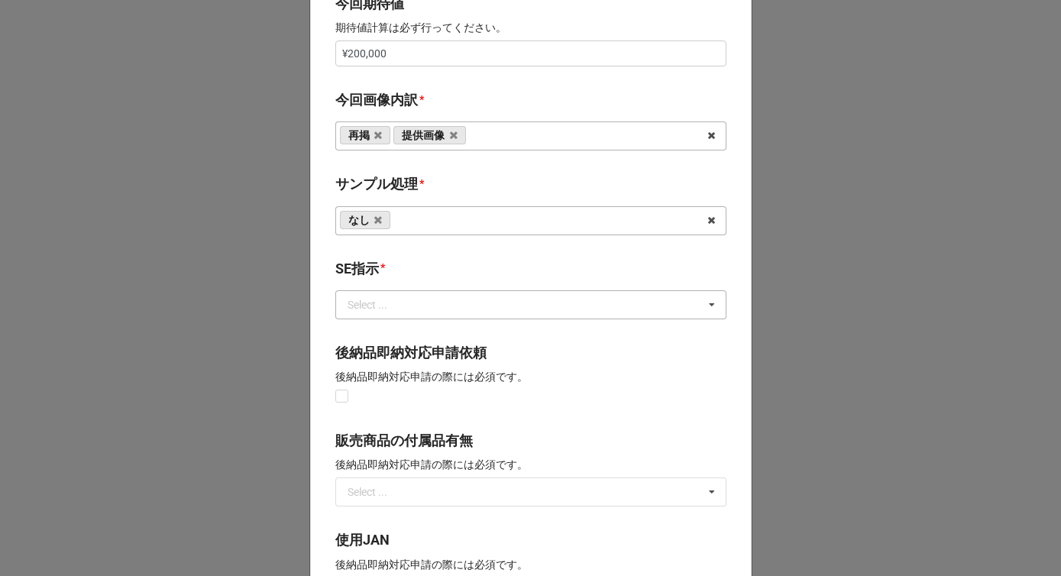
click at [380, 305] on div "Select ..." at bounding box center [368, 304] width 40 height 11
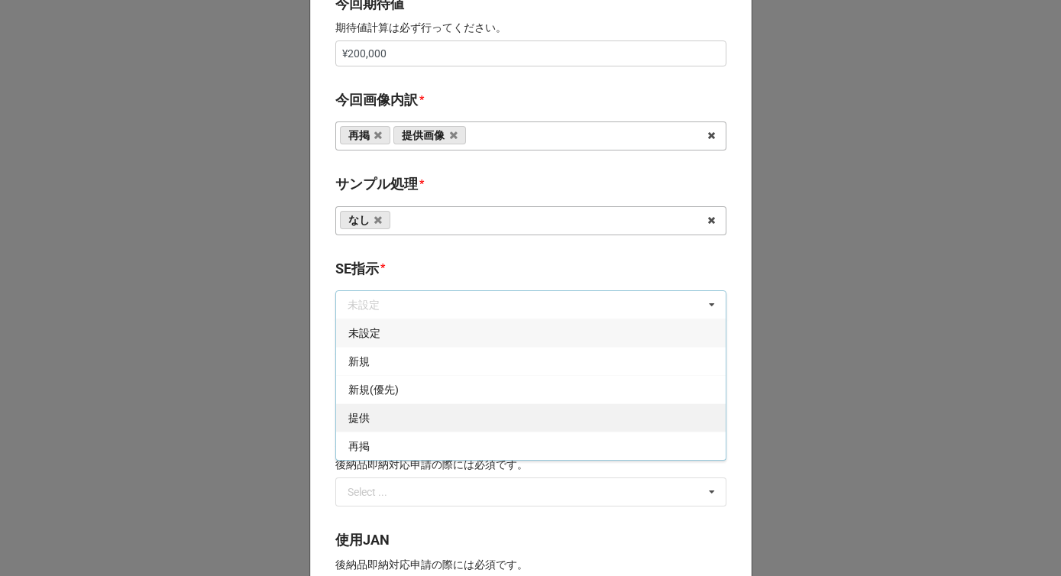
click at [375, 422] on div "提供" at bounding box center [531, 417] width 390 height 28
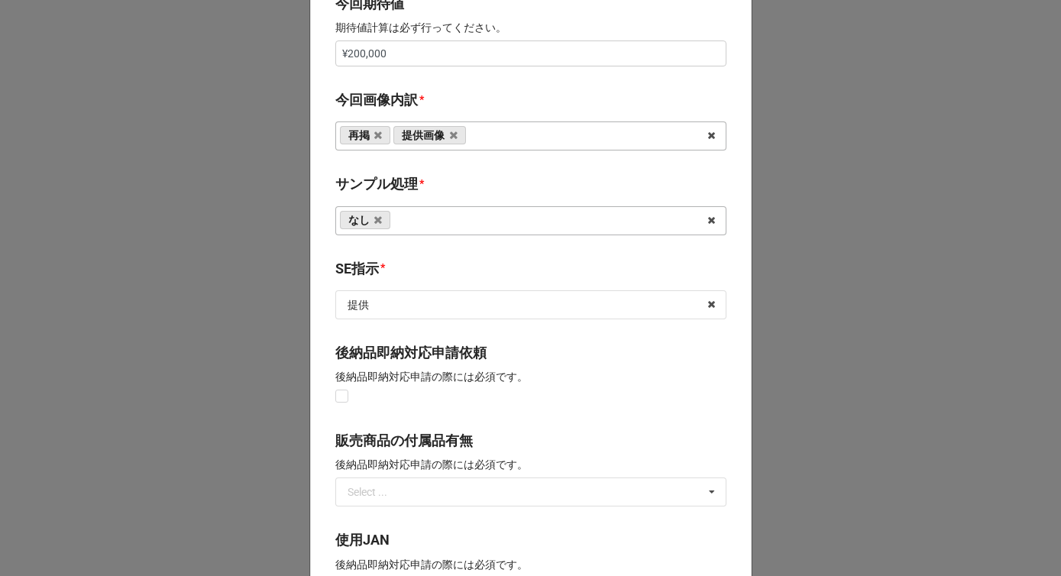
click at [422, 270] on b "SE指示 *" at bounding box center [530, 271] width 391 height 27
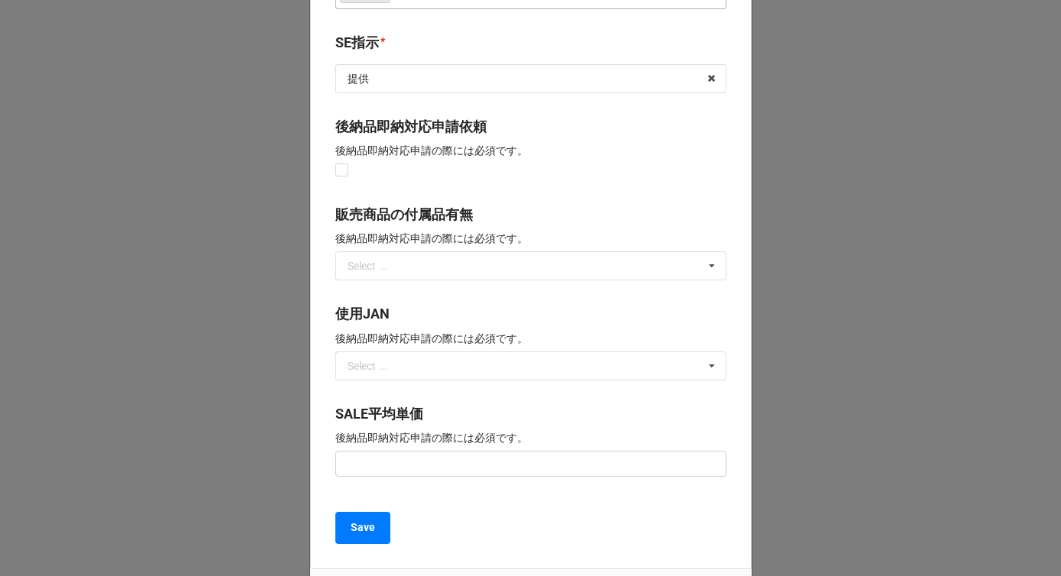
scroll to position [1125, 0]
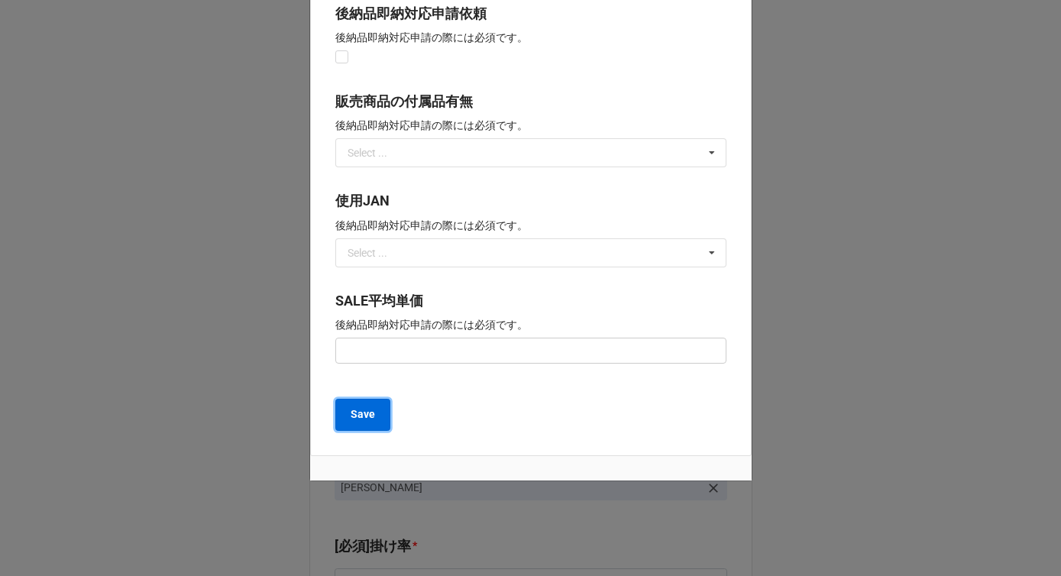
click at [371, 409] on b "Save" at bounding box center [363, 414] width 24 height 16
type textarea "x"
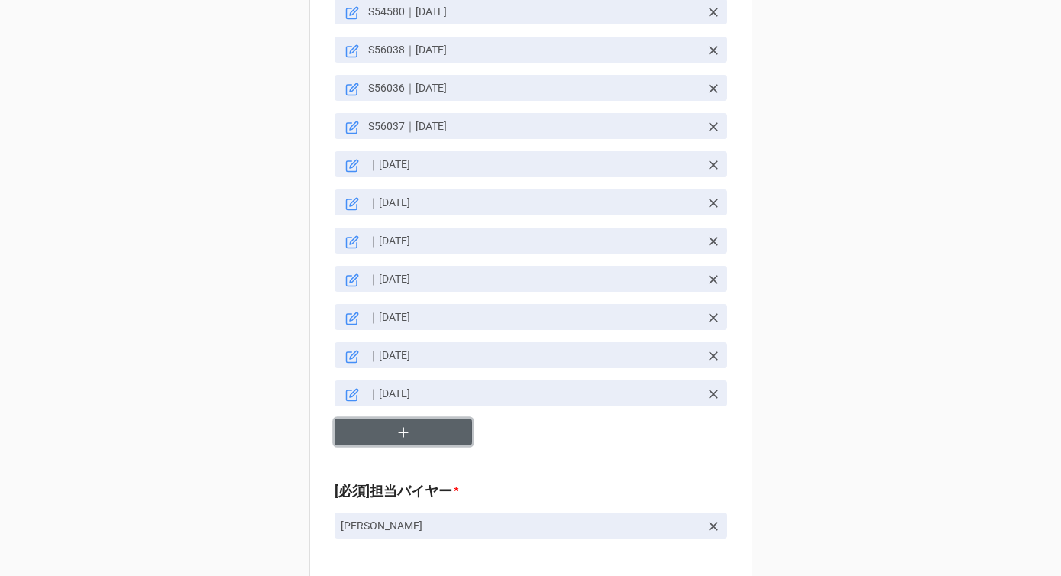
click at [382, 419] on button "button" at bounding box center [404, 432] width 138 height 27
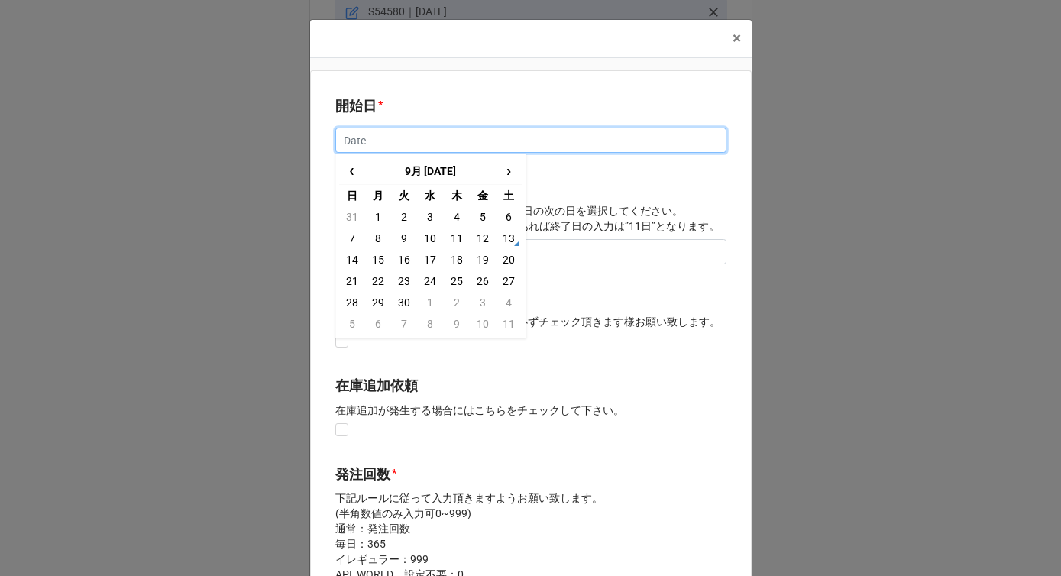
click at [406, 143] on input "text" at bounding box center [530, 141] width 391 height 26
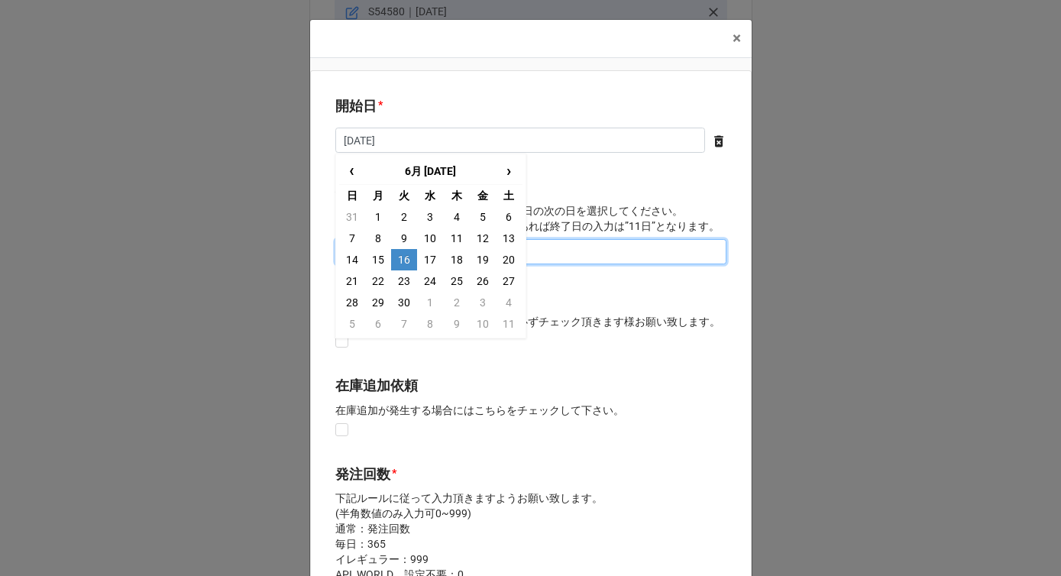
type input "[DATE]"
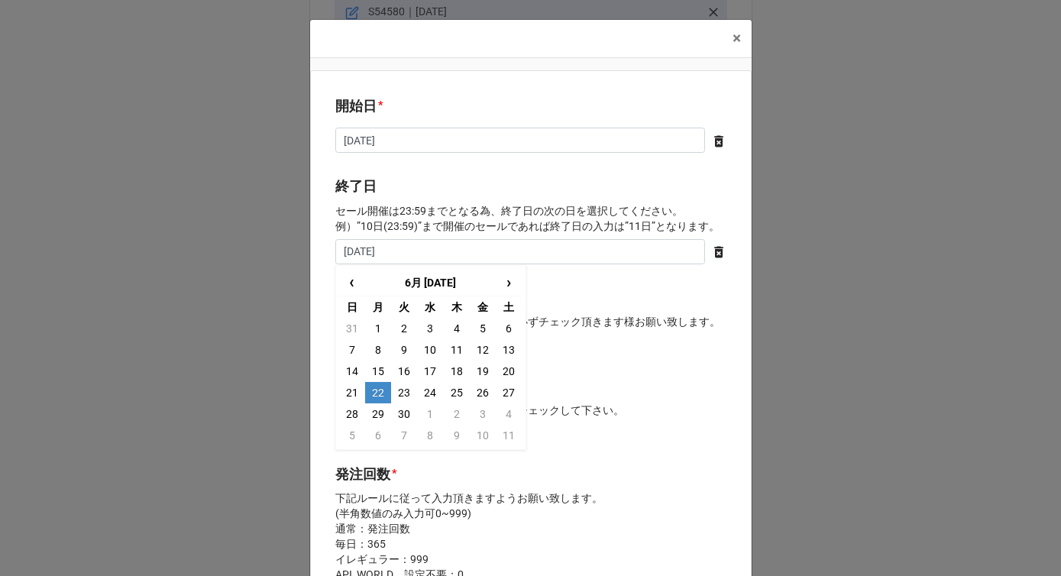
type input "[DATE]"
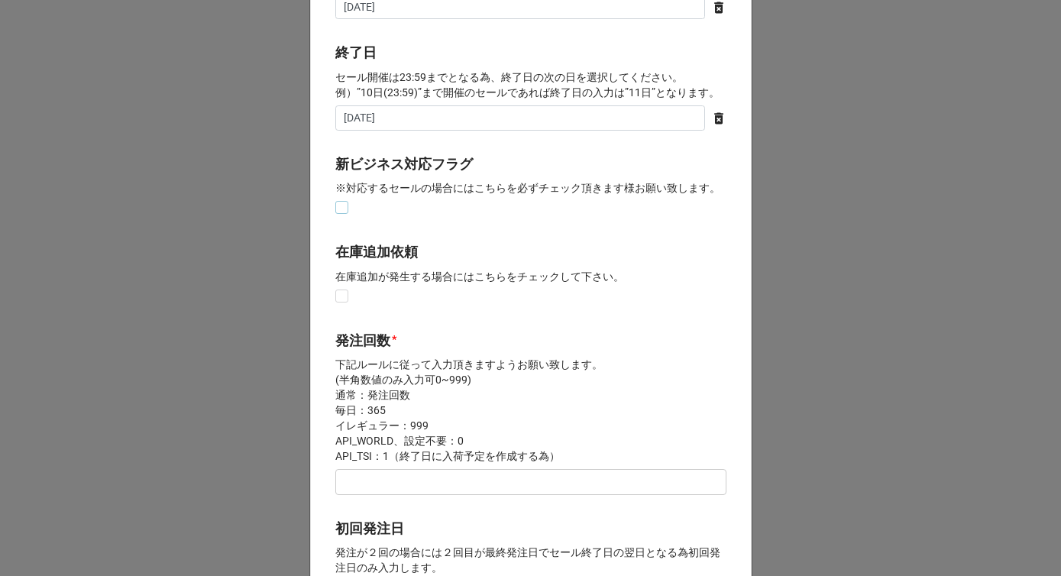
scroll to position [375, 0]
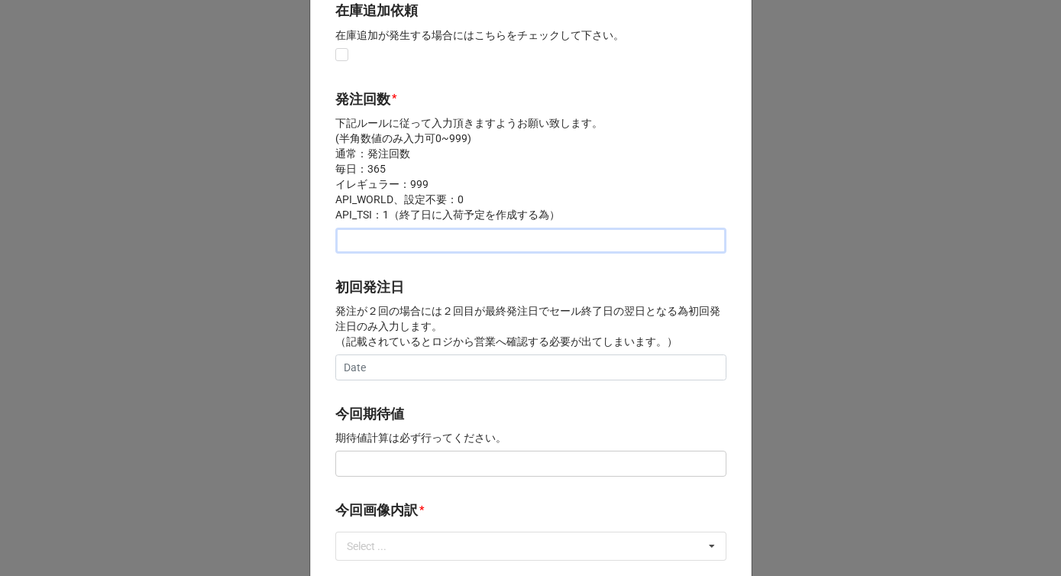
click at [390, 240] on input "text" at bounding box center [530, 241] width 391 height 26
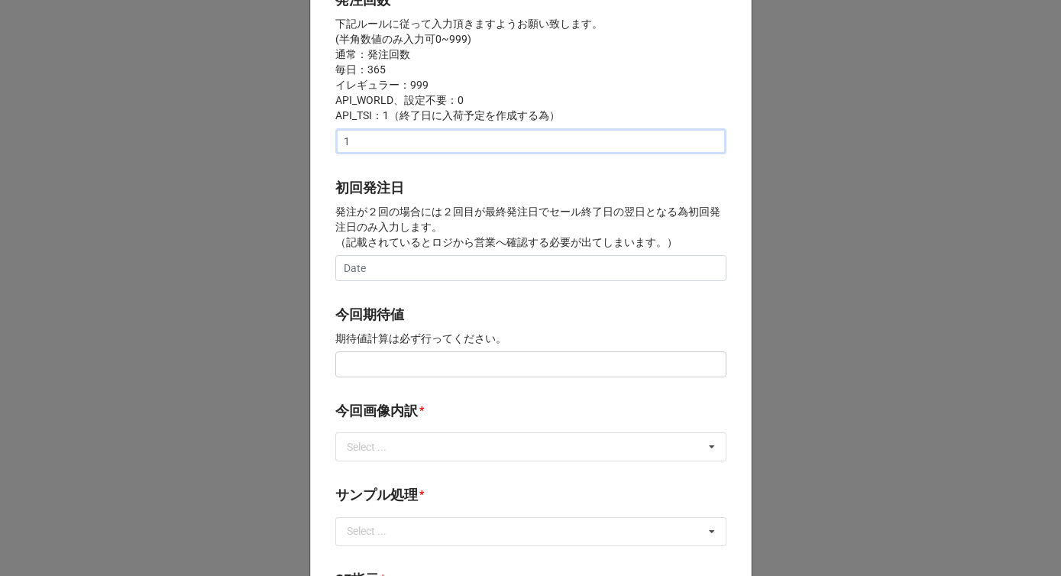
scroll to position [480, 0]
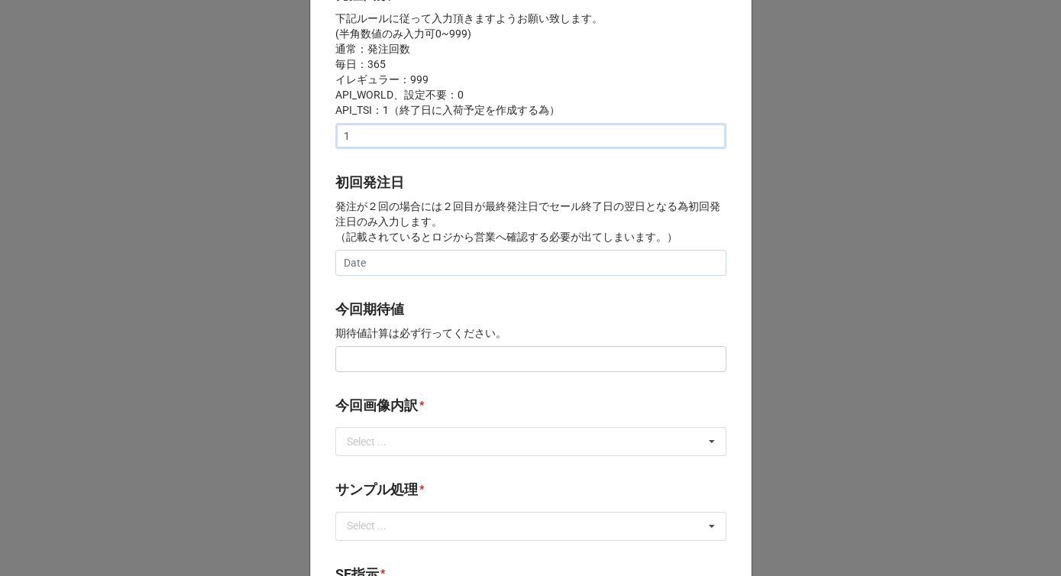
type input "1"
click at [378, 359] on input "text" at bounding box center [530, 359] width 391 height 26
type input "¥200,000"
click at [449, 325] on p "期待値計算は必ず行ってください。" at bounding box center [530, 332] width 391 height 15
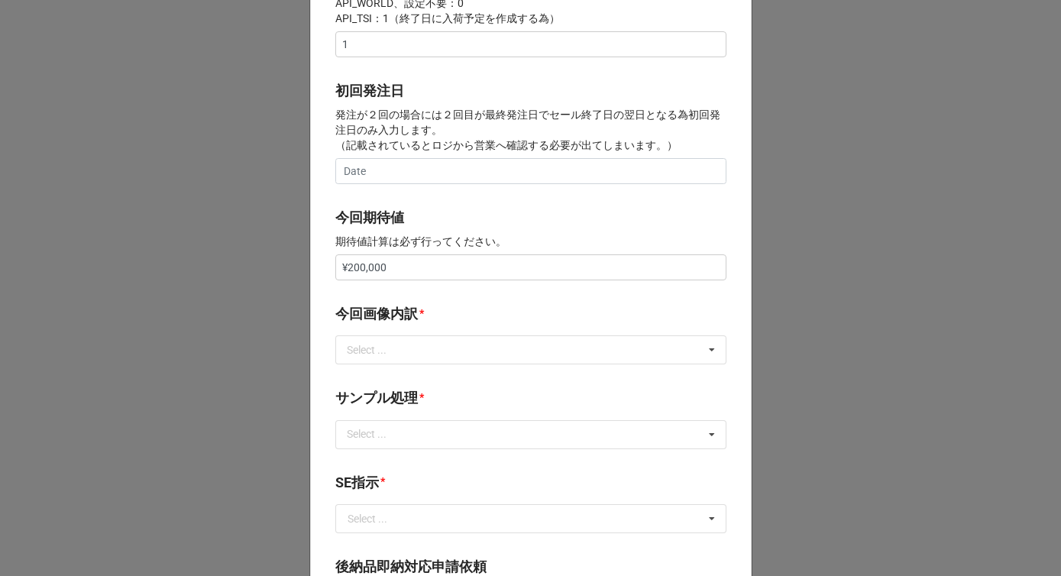
scroll to position [594, 0]
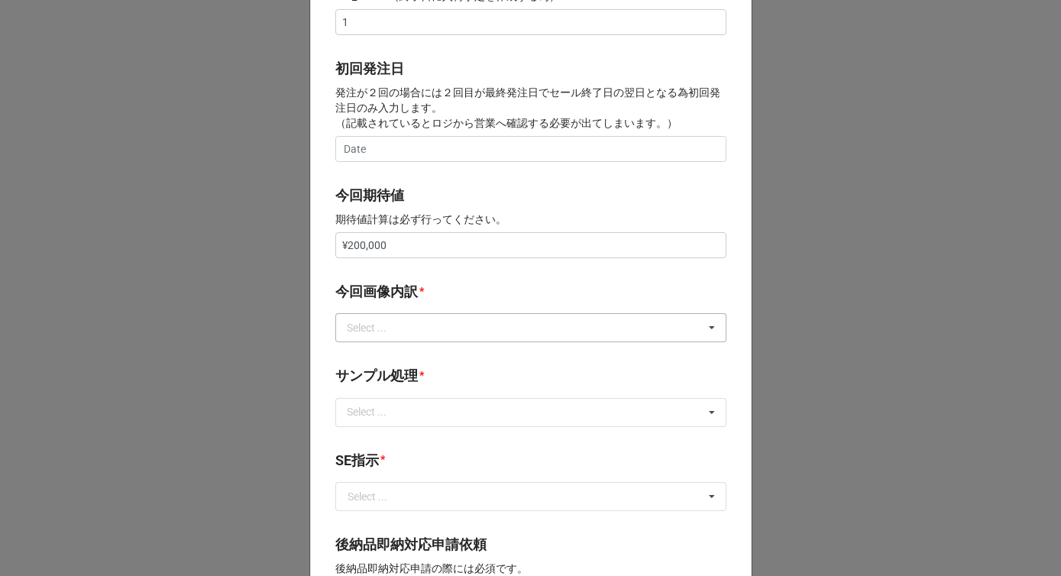
click at [414, 337] on div "Select ... サンプル撮影 再掲 提供画像 APIデータ SE用サンプルのみ到着 SE用サンプル倉庫取寄せ" at bounding box center [530, 327] width 391 height 29
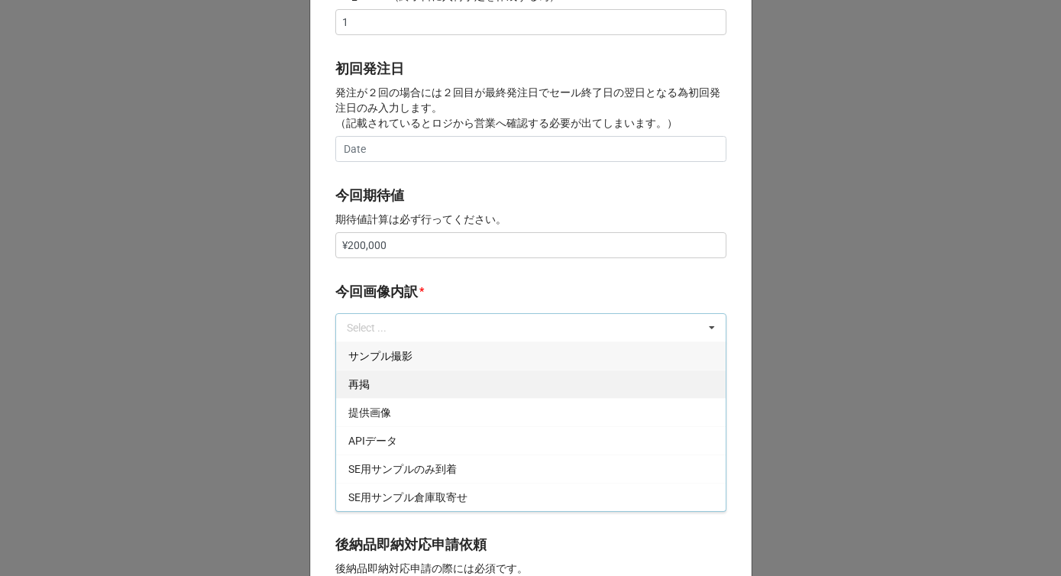
click at [392, 389] on div "再掲" at bounding box center [531, 384] width 390 height 28
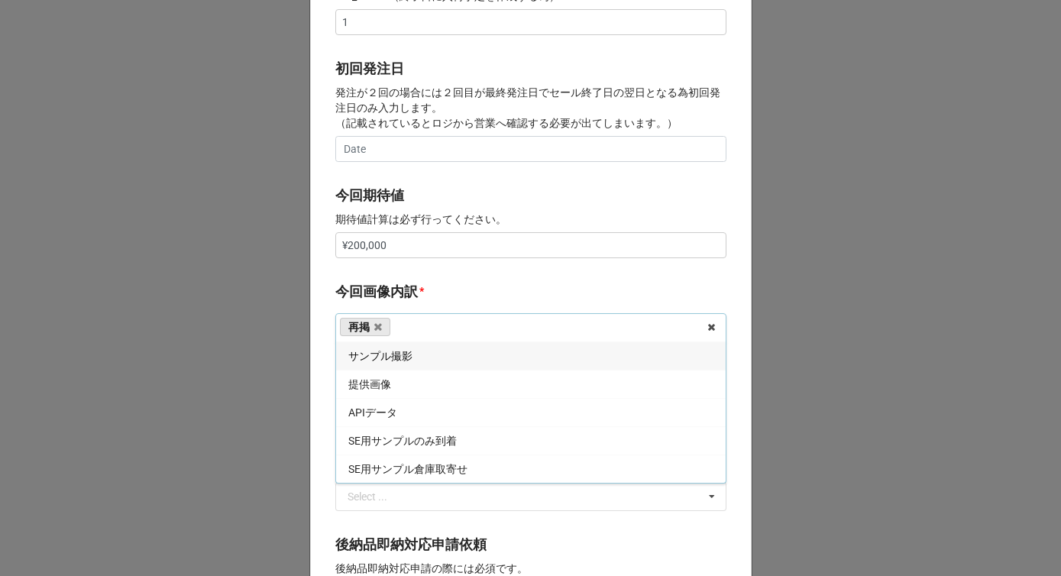
click at [392, 389] on div "提供画像" at bounding box center [531, 384] width 390 height 28
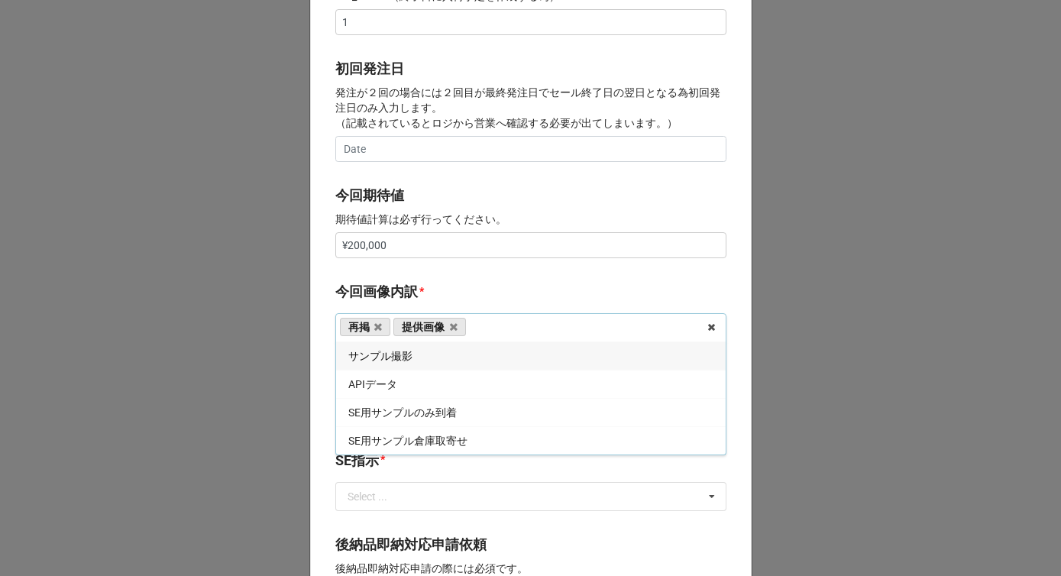
click at [429, 286] on b "今回画像内訳 *" at bounding box center [530, 294] width 391 height 27
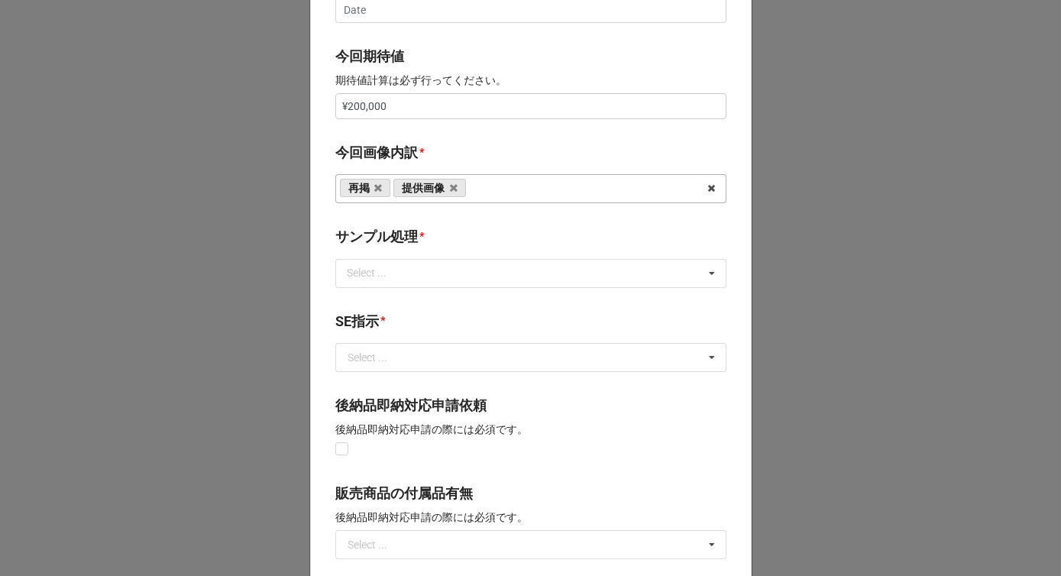
scroll to position [777, 0]
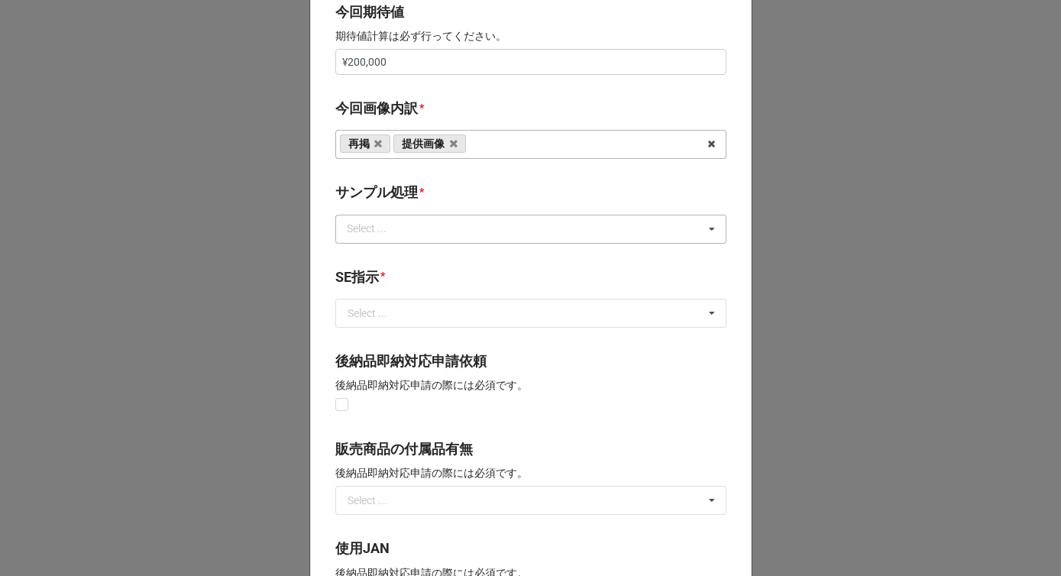
click at [414, 235] on div "Select ... なし 入庫 返却 処分 担当バイヤーへ" at bounding box center [530, 229] width 391 height 29
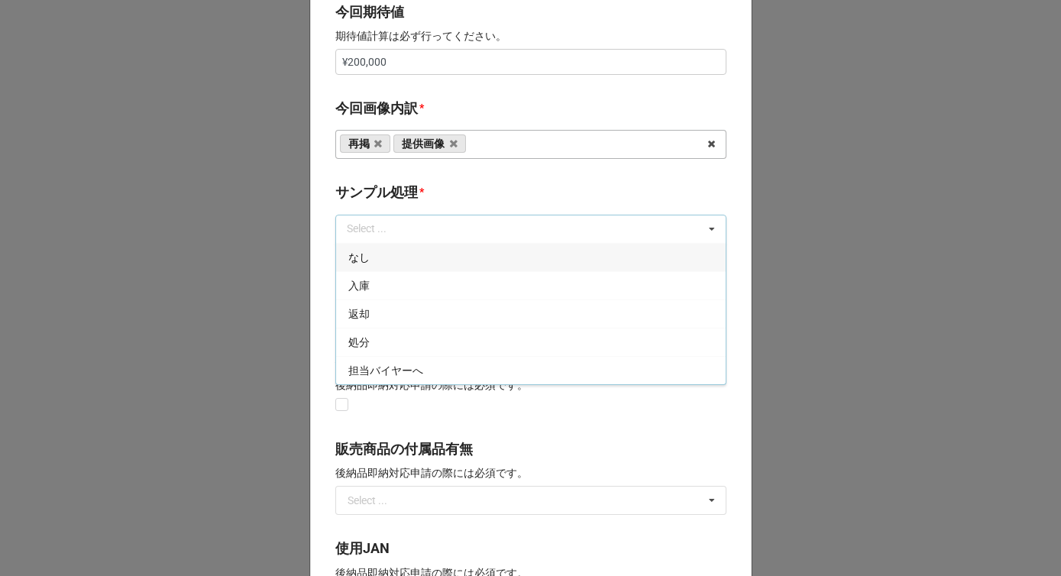
click at [385, 259] on div "なし" at bounding box center [531, 257] width 390 height 28
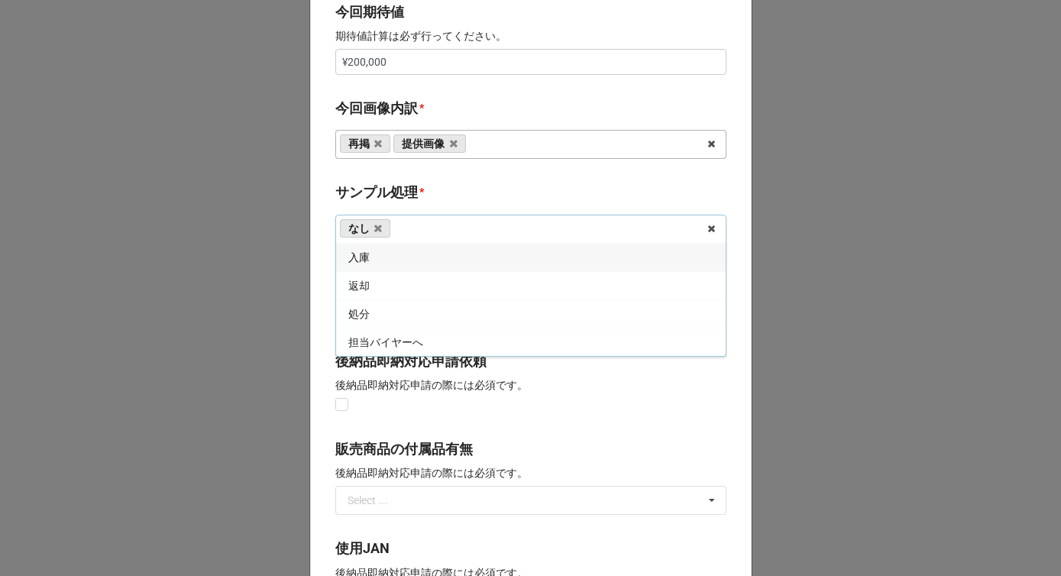
click at [432, 201] on b "サンプル処理 *" at bounding box center [530, 195] width 391 height 27
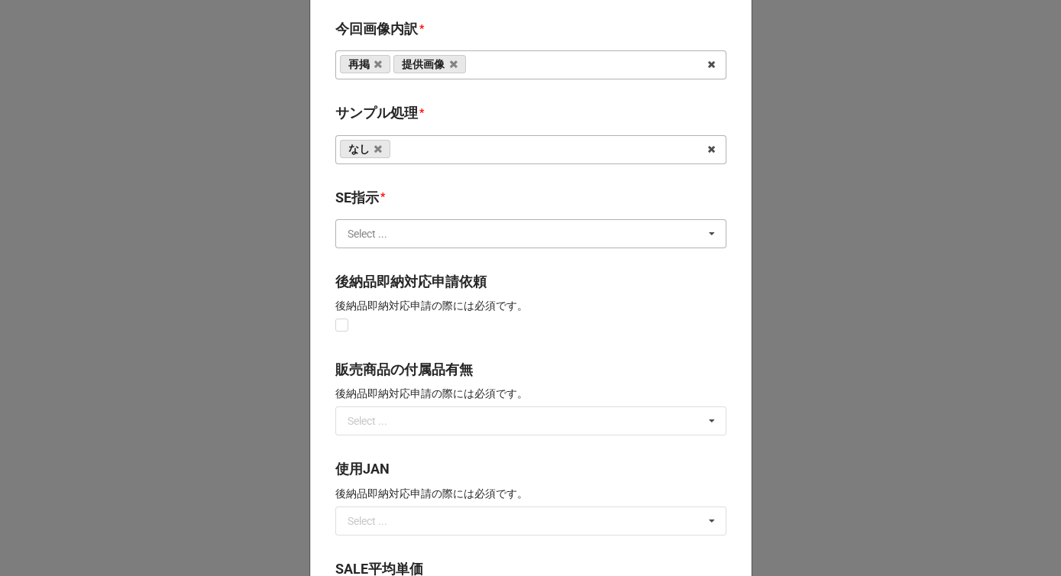
click at [418, 223] on input "text" at bounding box center [532, 234] width 390 height 28
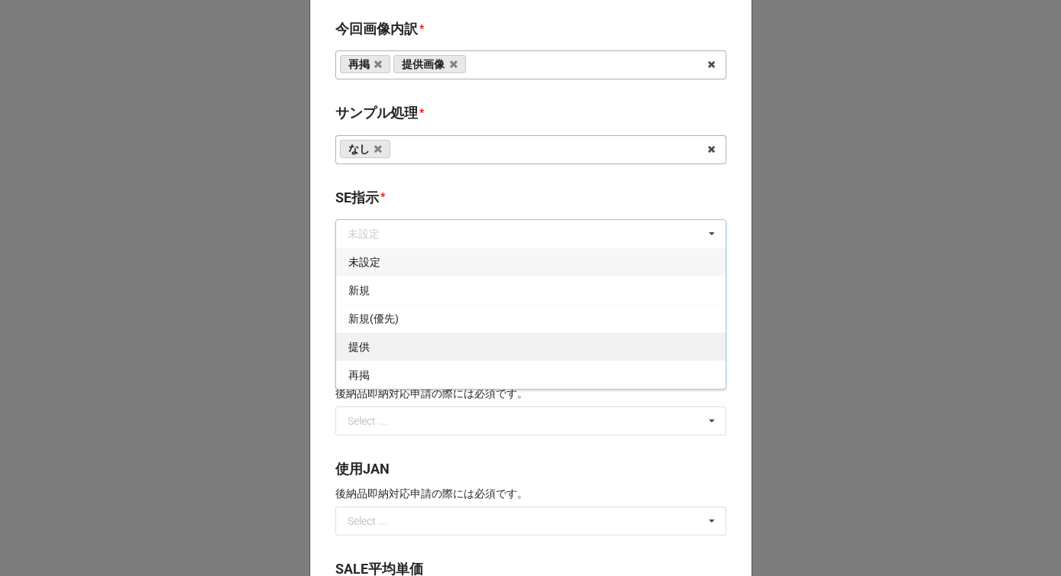
click at [390, 351] on div "提供" at bounding box center [531, 346] width 390 height 28
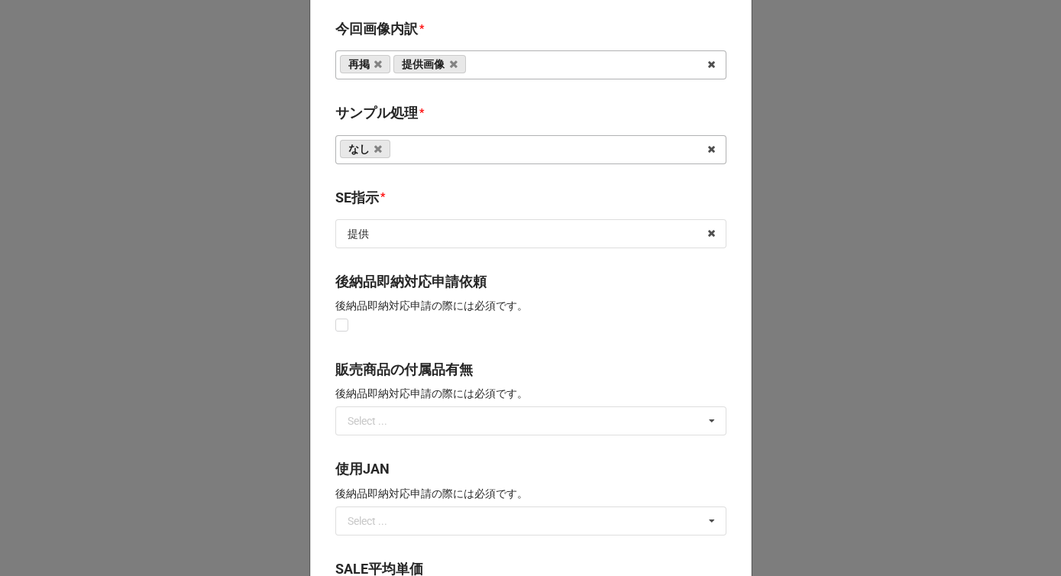
click at [415, 198] on b "SE指示 *" at bounding box center [530, 200] width 391 height 27
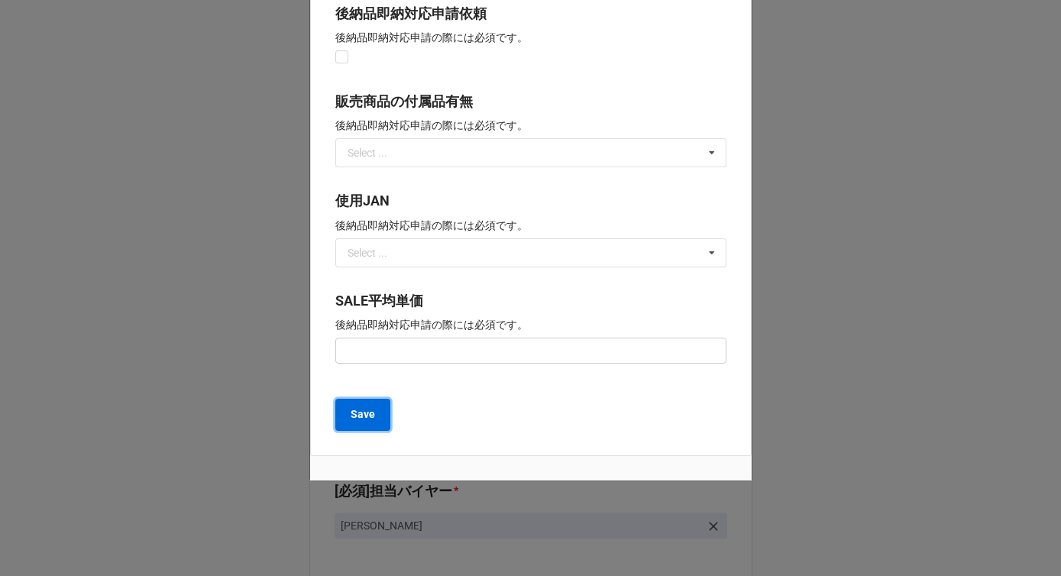
click at [372, 409] on button "Save" at bounding box center [362, 415] width 55 height 32
type textarea "x"
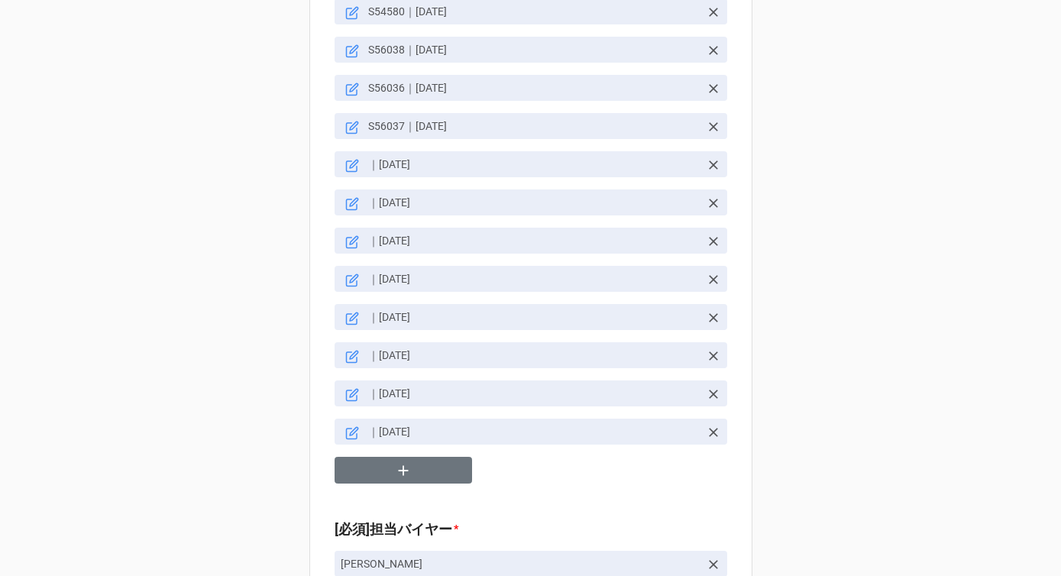
click at [299, 417] on div "ショップ区分 * Flash Flash Luxury Family [営業]ブランド区分 * 日本ブランド 海外ブランド 日本[GEOGRAPHIC_DAT…" at bounding box center [530, 252] width 1061 height 3977
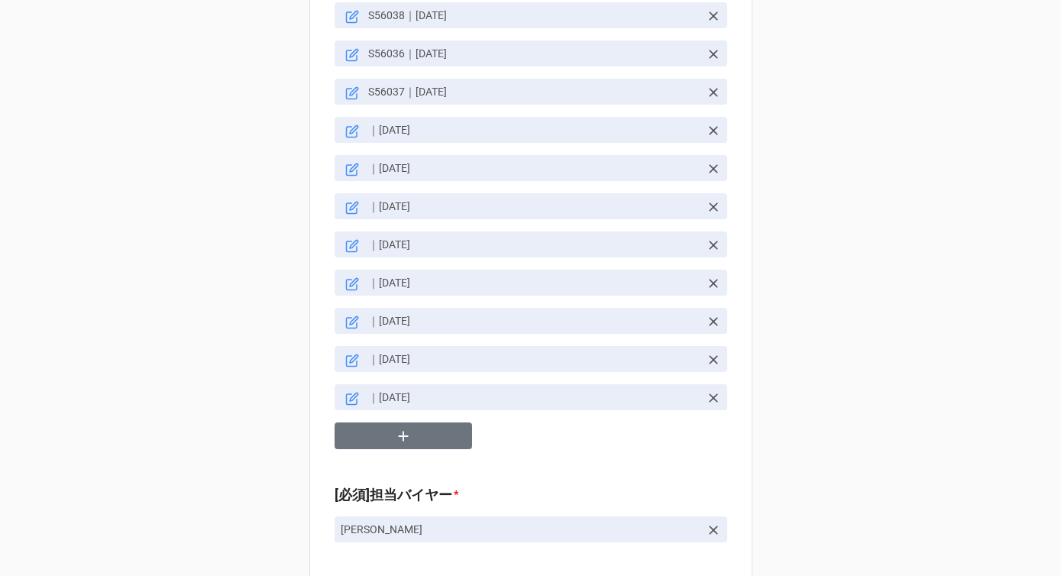
scroll to position [1780, 0]
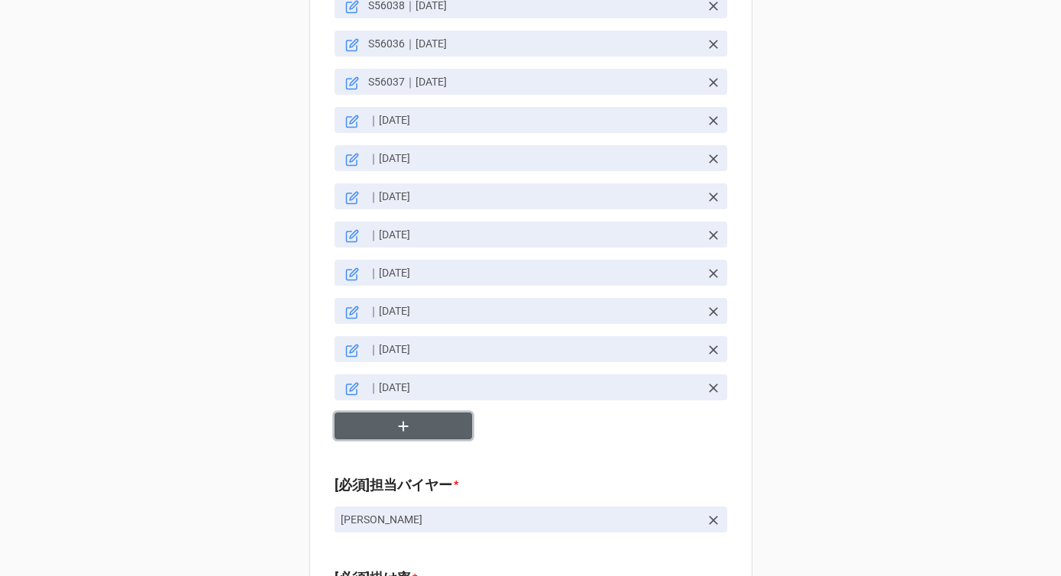
click at [395, 418] on icon "button" at bounding box center [403, 426] width 17 height 17
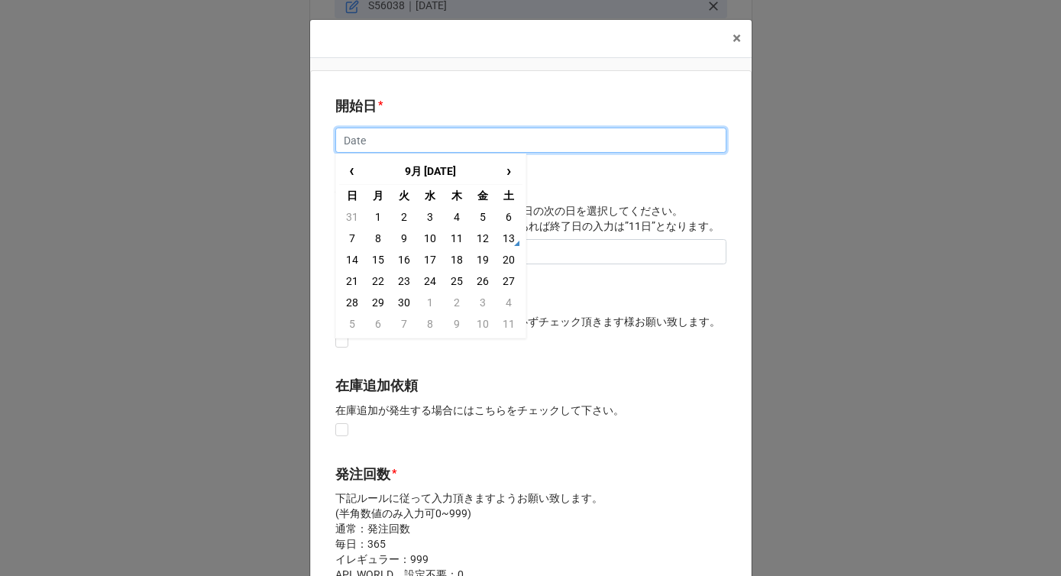
click at [414, 144] on input "text" at bounding box center [530, 141] width 391 height 26
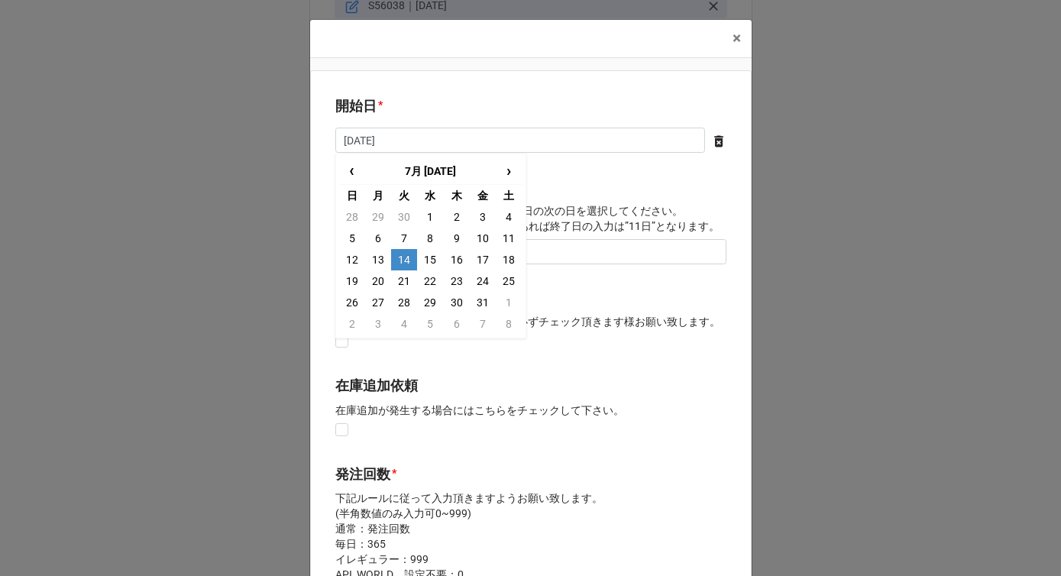
click at [400, 265] on td "14" at bounding box center [404, 259] width 26 height 21
type input "[DATE]"
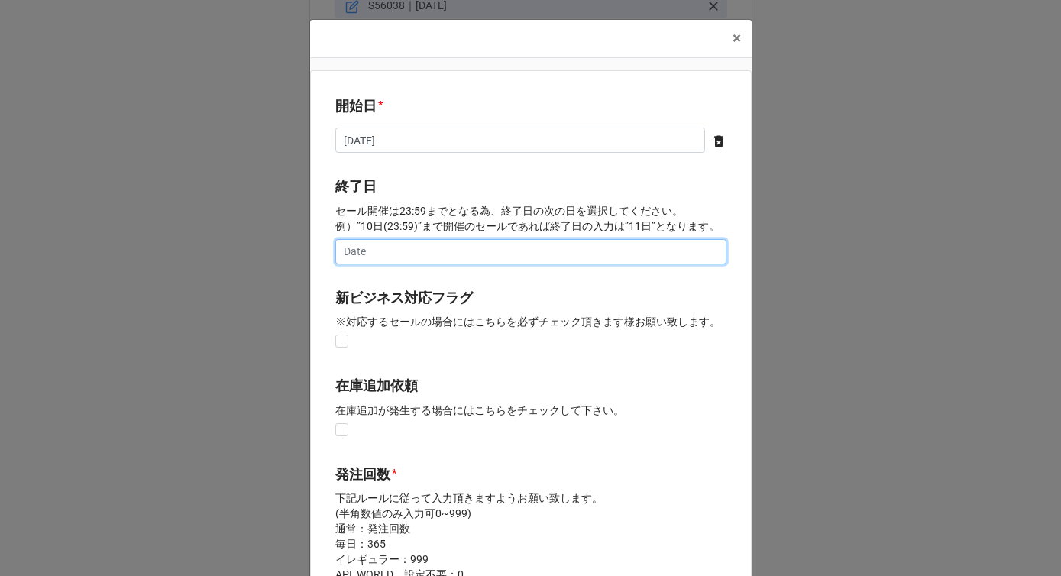
click at [398, 251] on input "text" at bounding box center [530, 252] width 391 height 26
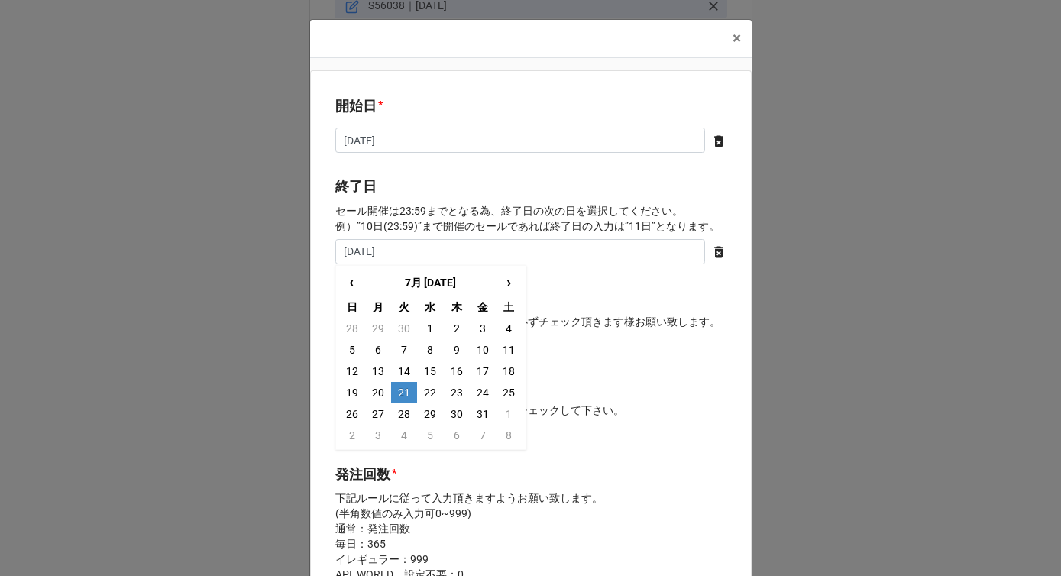
click at [400, 394] on td "21" at bounding box center [404, 392] width 26 height 21
type input "[DATE]"
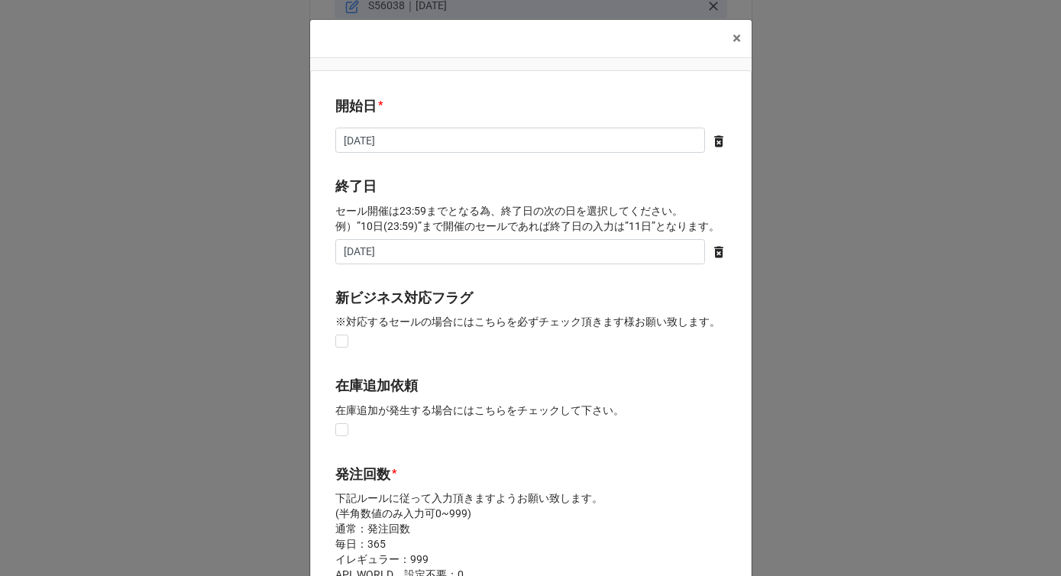
scroll to position [158, 0]
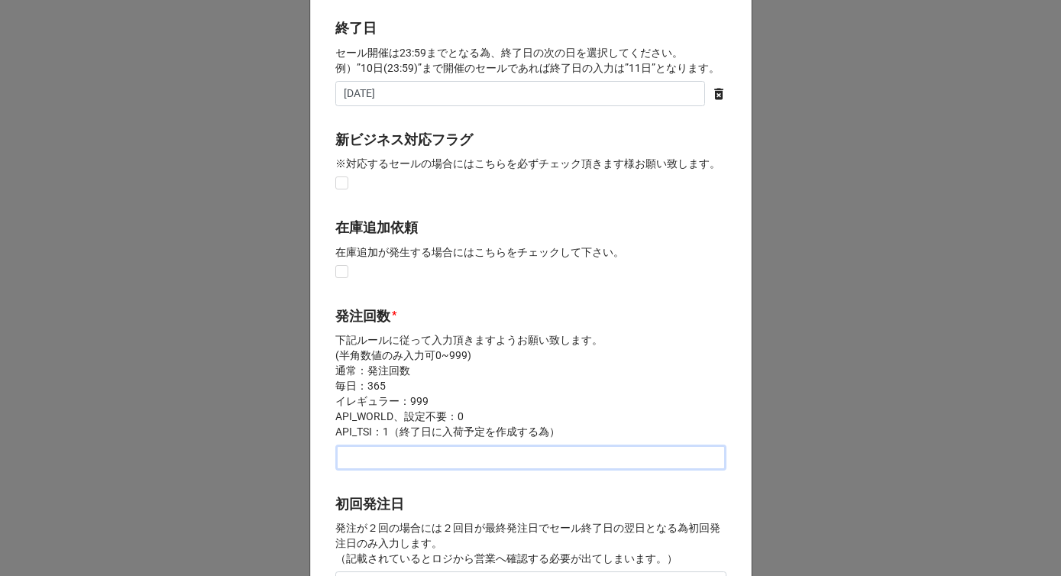
click at [374, 463] on input "text" at bounding box center [530, 458] width 391 height 26
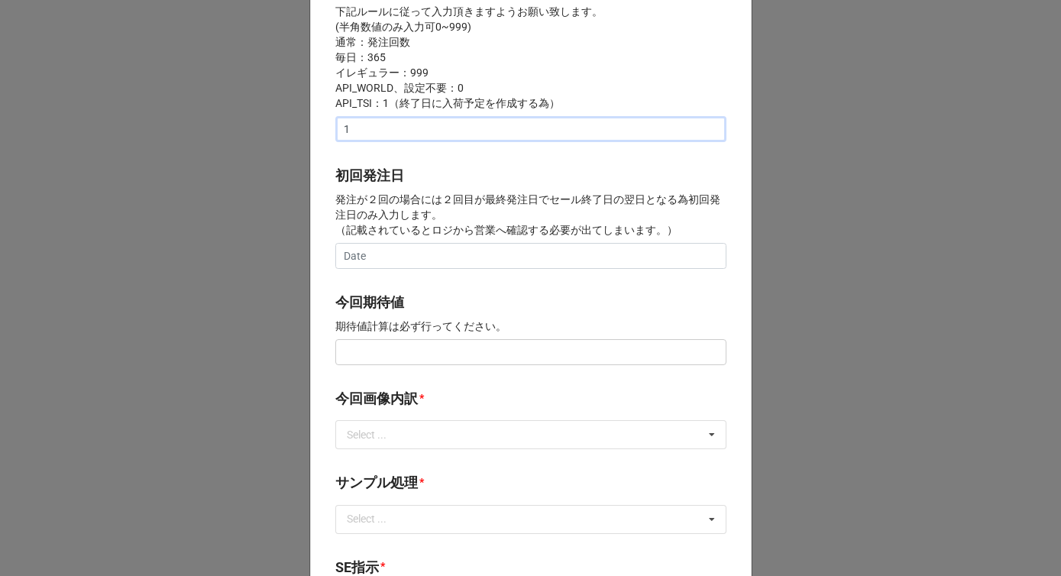
scroll to position [503, 0]
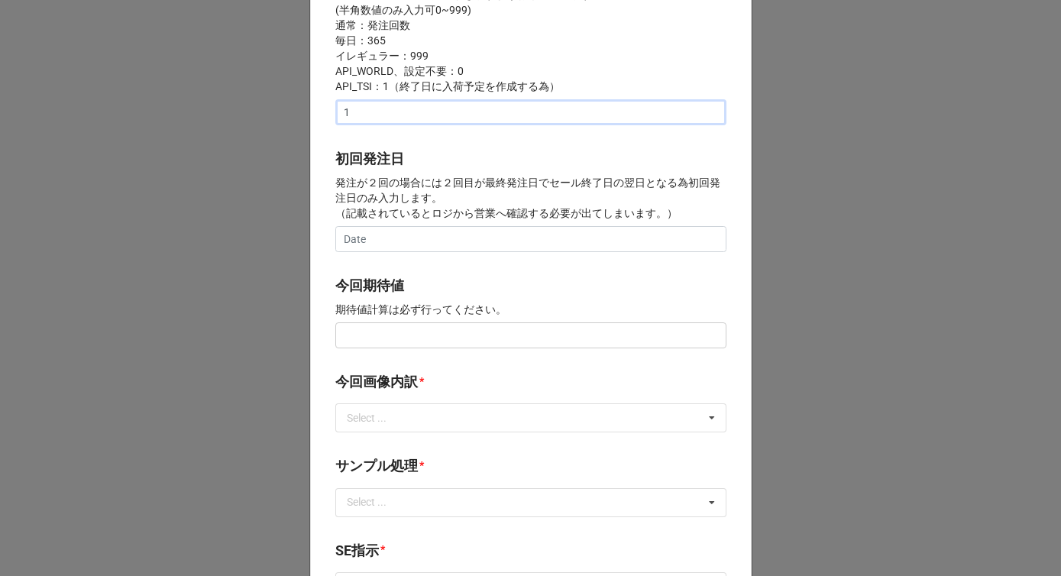
type input "1"
click at [356, 338] on input "text" at bounding box center [530, 335] width 391 height 26
type input "¥200,000"
click at [418, 302] on p "期待値計算は必ず行ってください。" at bounding box center [530, 309] width 391 height 15
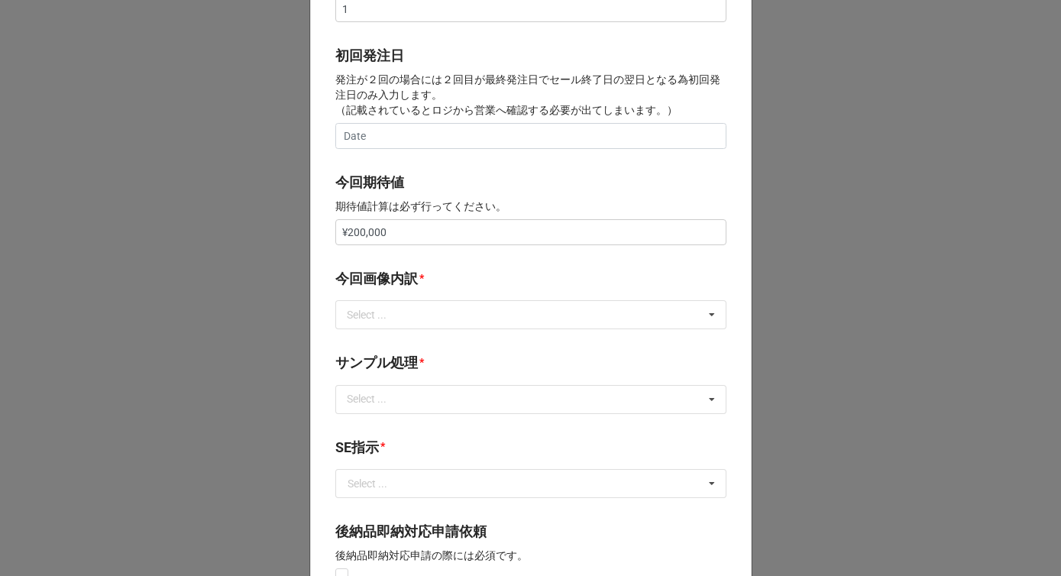
scroll to position [616, 0]
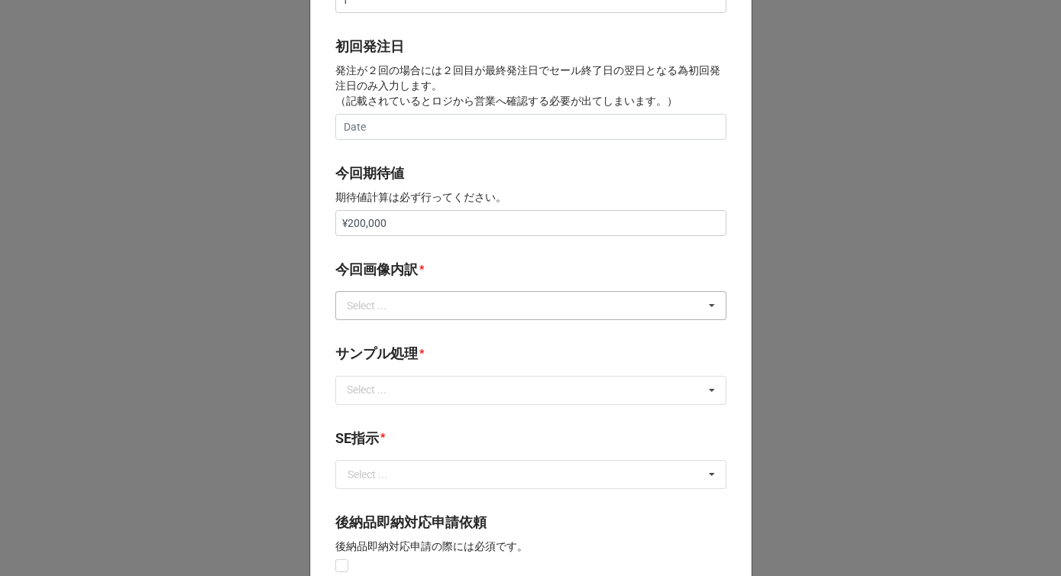
click at [406, 306] on div "Select ..." at bounding box center [376, 306] width 66 height 18
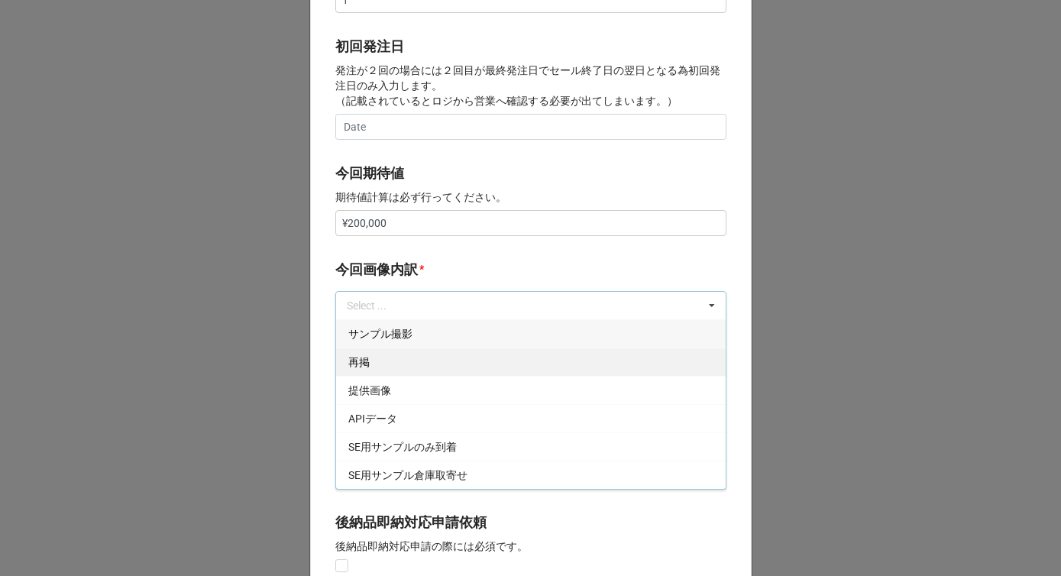
click at [389, 363] on div "再掲" at bounding box center [531, 362] width 390 height 28
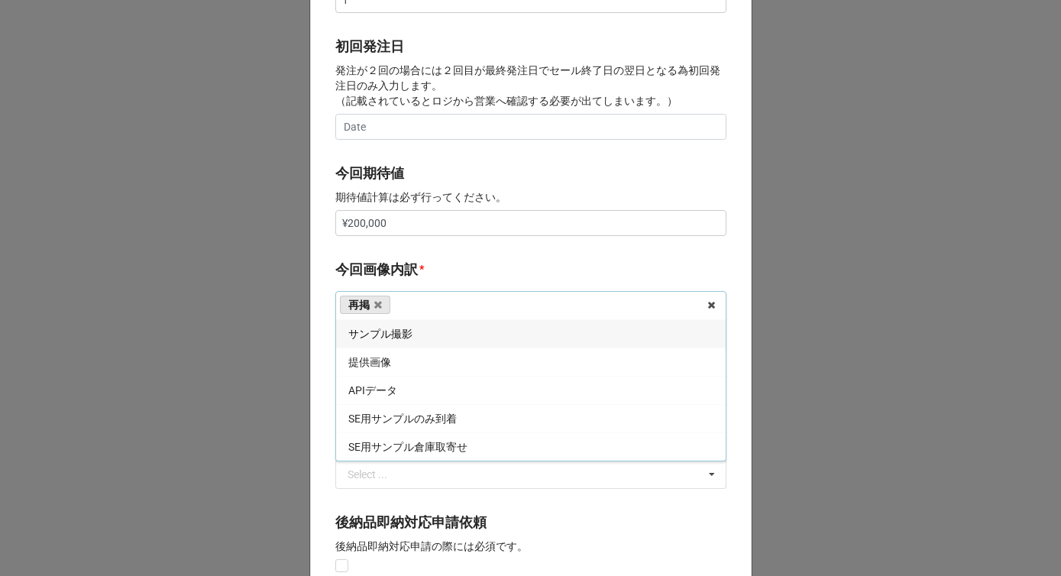
click at [389, 363] on div "提供画像" at bounding box center [531, 362] width 390 height 28
click at [427, 270] on b "今回画像内訳 *" at bounding box center [530, 272] width 391 height 27
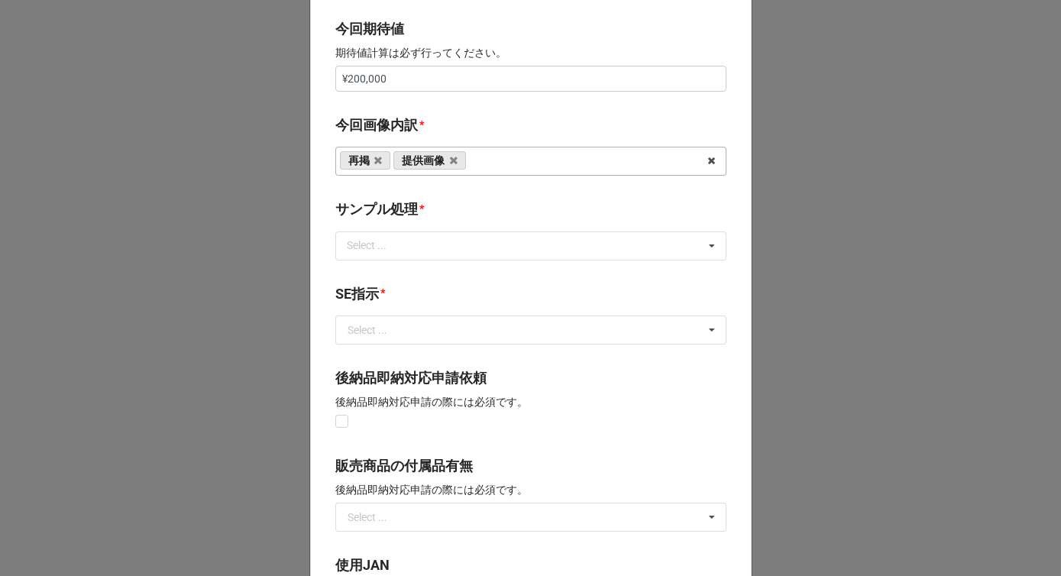
scroll to position [791, 0]
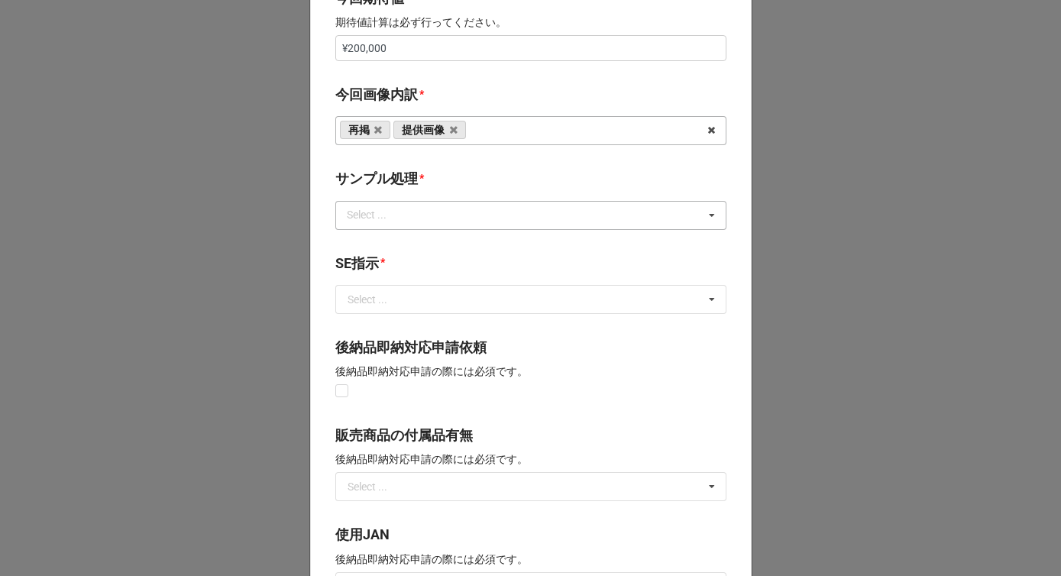
click at [396, 213] on div "Select ..." at bounding box center [376, 215] width 66 height 18
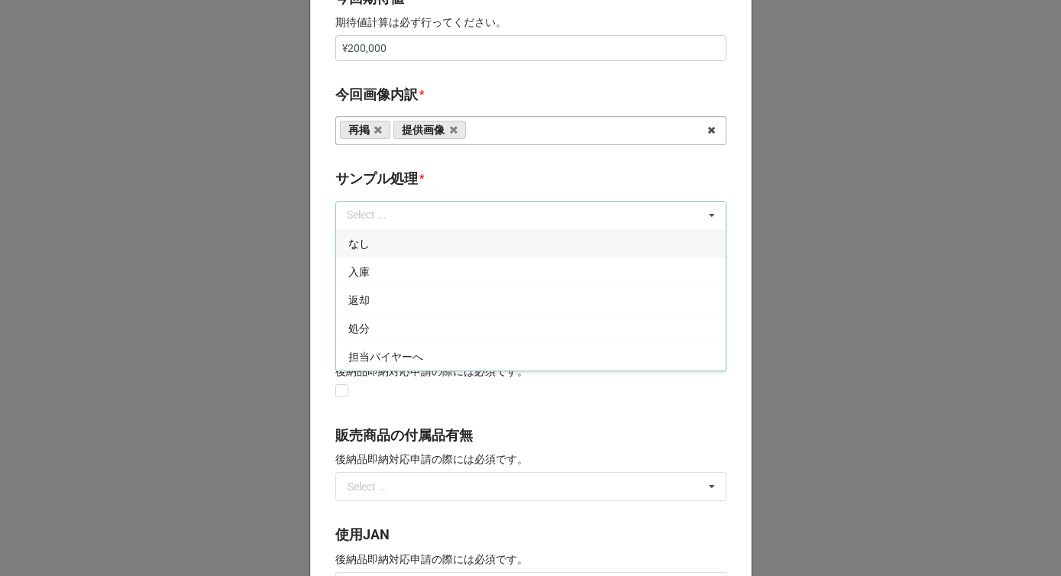
click at [390, 245] on div "なし" at bounding box center [531, 243] width 390 height 28
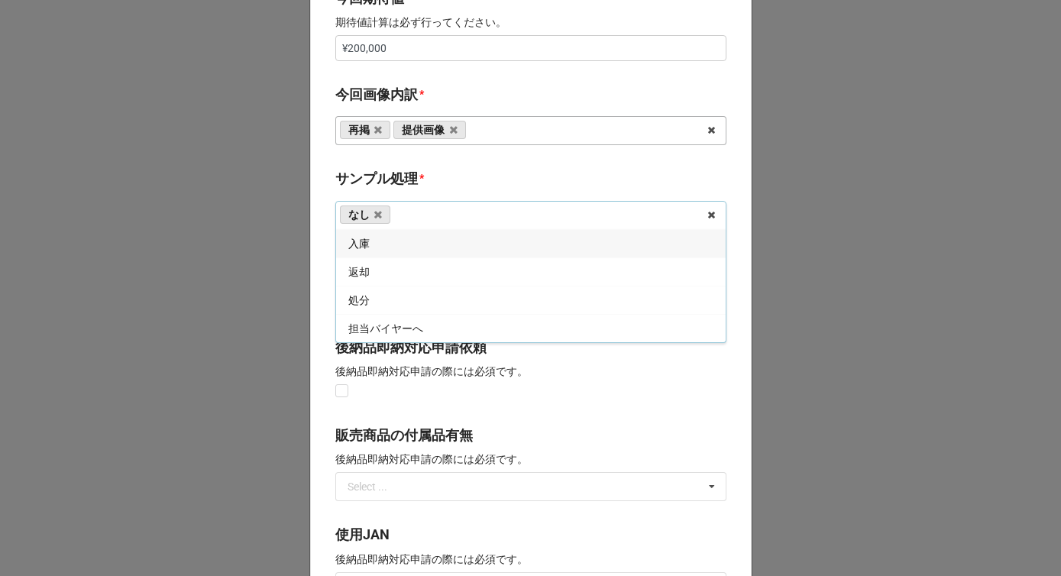
click at [447, 178] on b "サンプル処理 *" at bounding box center [530, 181] width 391 height 27
click at [395, 298] on input "text" at bounding box center [532, 300] width 390 height 28
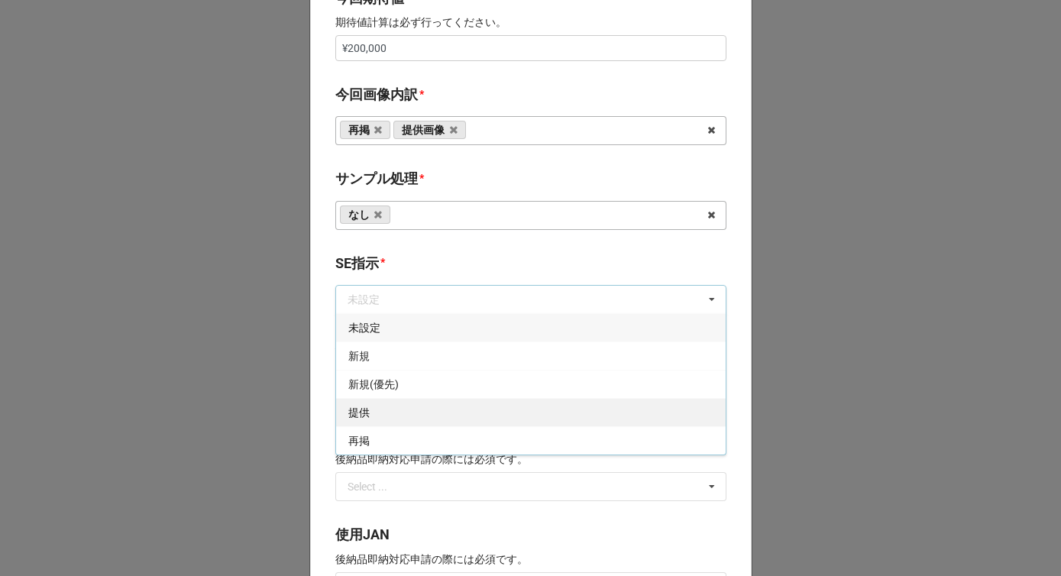
click at [384, 420] on div "提供" at bounding box center [531, 412] width 390 height 28
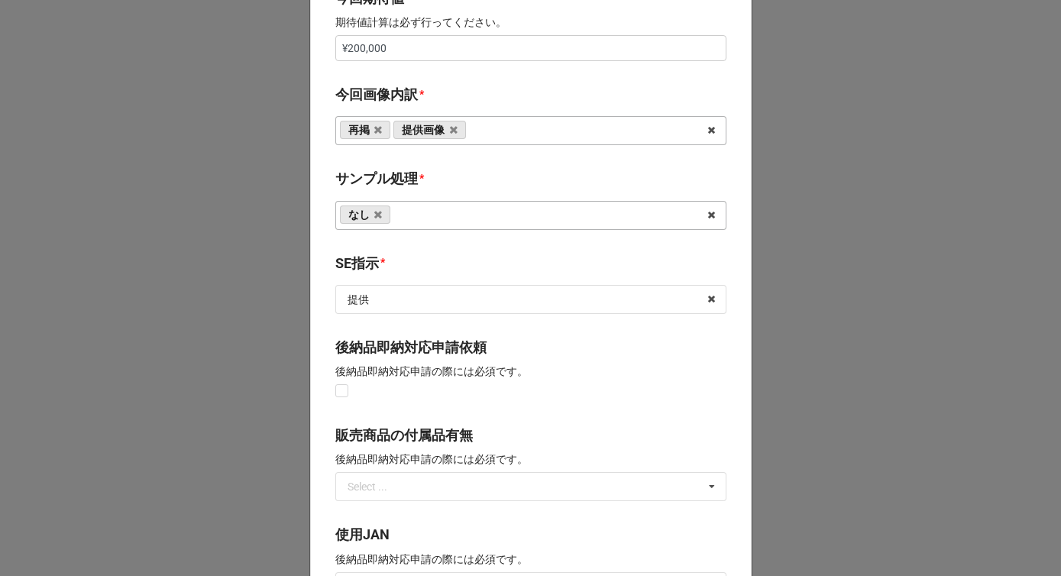
click at [321, 346] on div "開始日 * [DATE] ‹ 7月 [DATE] › 日 月 火 [PERSON_NAME] 金 土 28 29 30 1 2 3 4 5 6 7 8 9 1…" at bounding box center [531, 35] width 442 height 1510
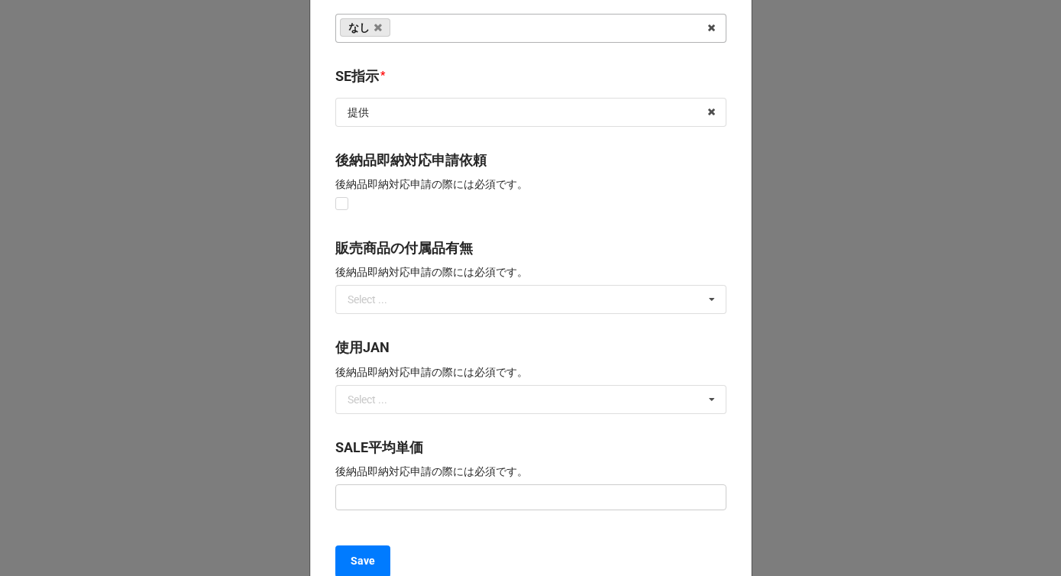
scroll to position [1125, 0]
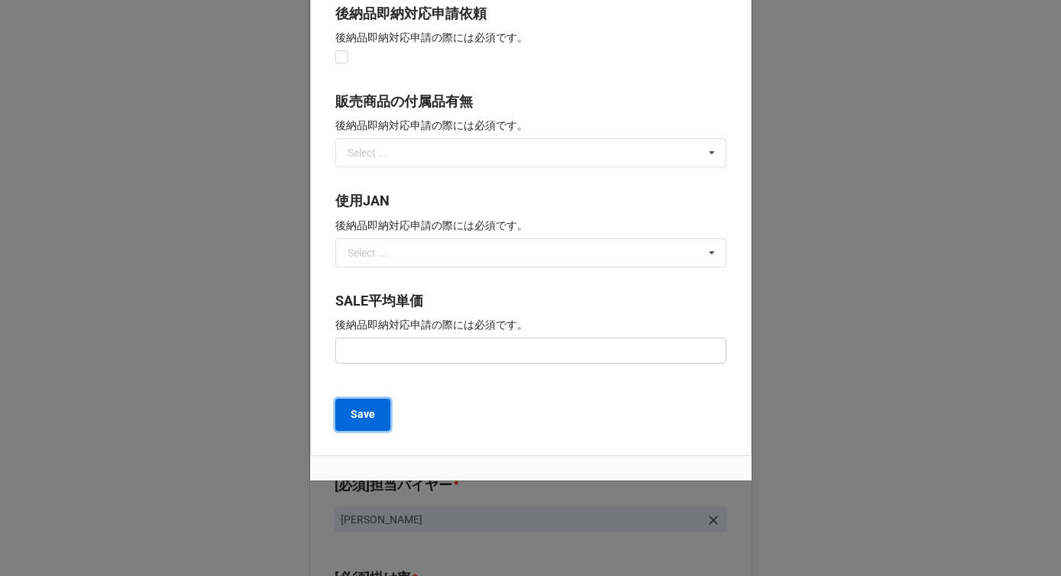
click at [364, 424] on button "Save" at bounding box center [362, 415] width 55 height 32
type textarea "x"
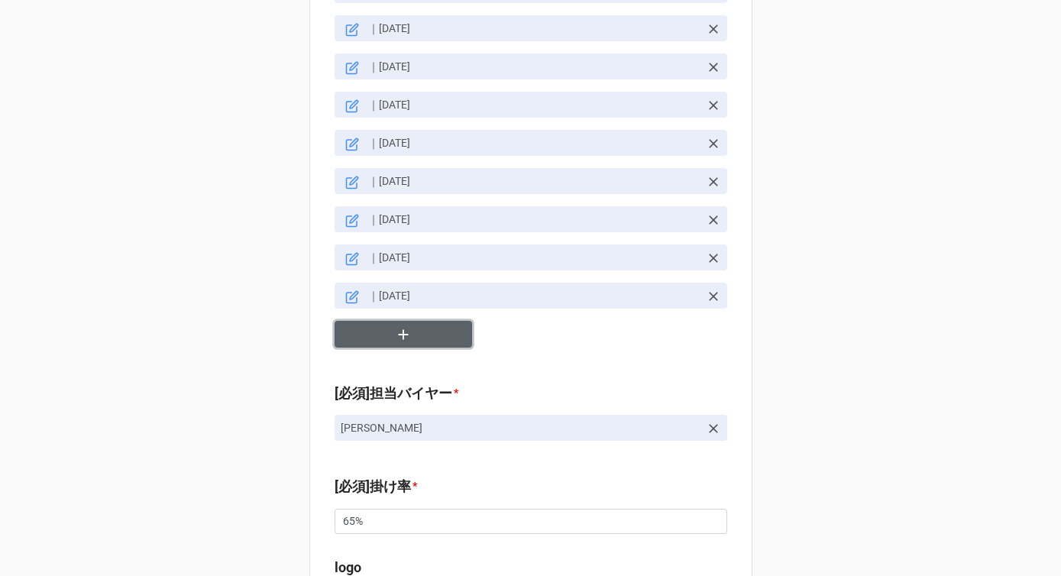
scroll to position [1945, 0]
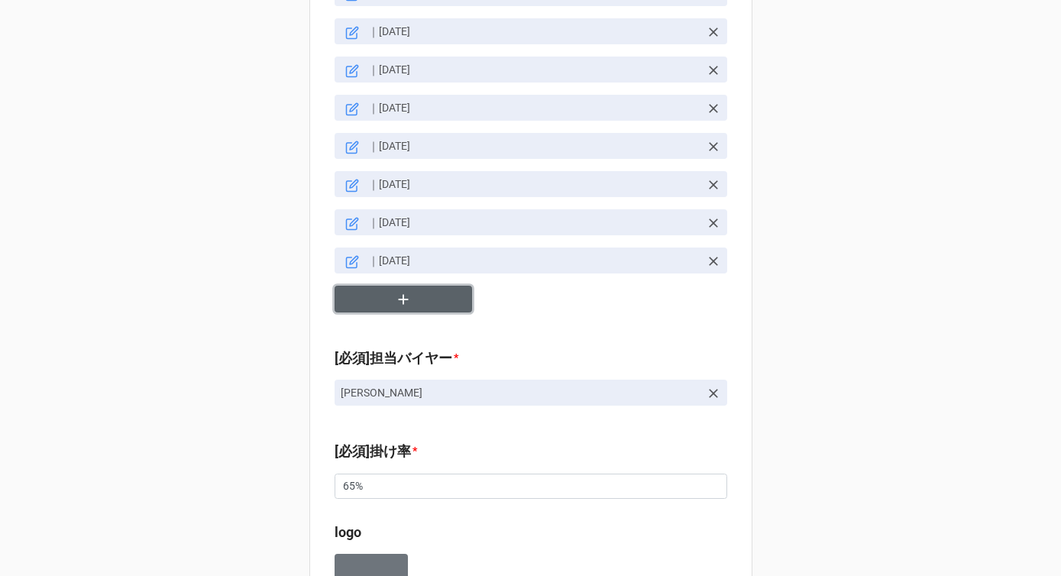
click at [406, 291] on icon "button" at bounding box center [403, 299] width 17 height 17
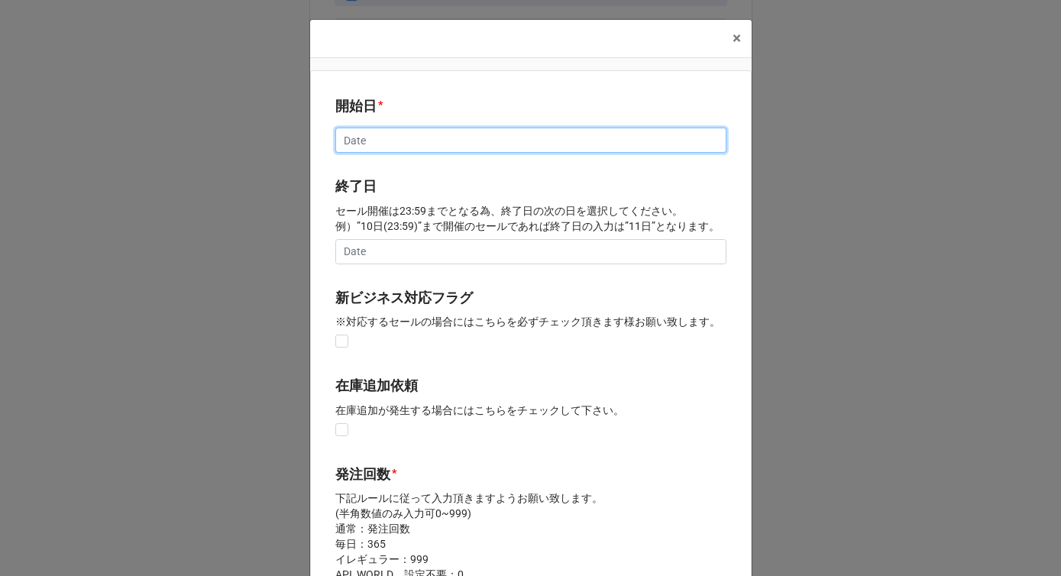
click at [377, 141] on input "text" at bounding box center [530, 141] width 391 height 26
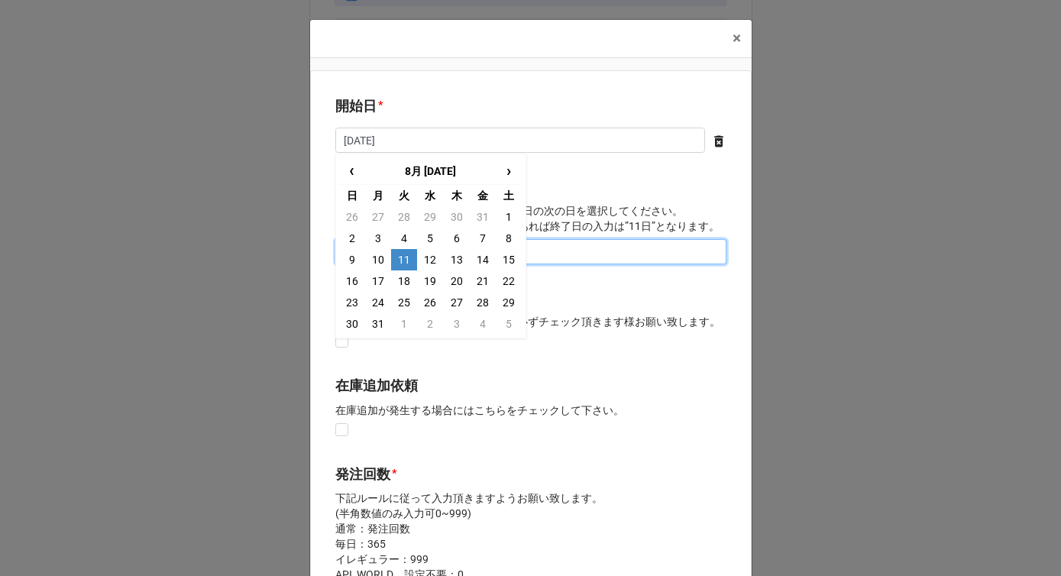
type input "[DATE]"
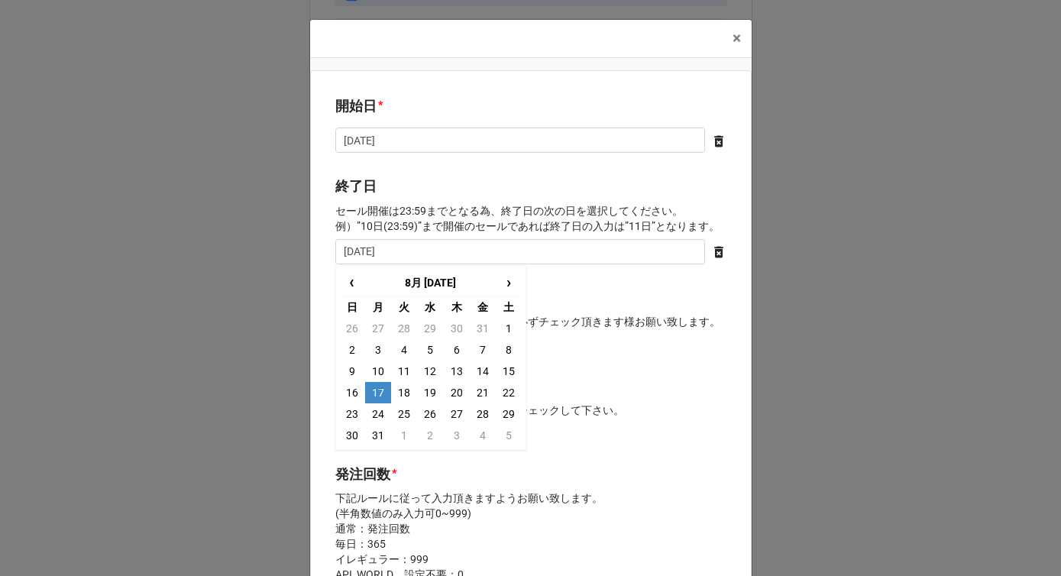
click at [375, 388] on td "17" at bounding box center [378, 392] width 26 height 21
type input "[DATE]"
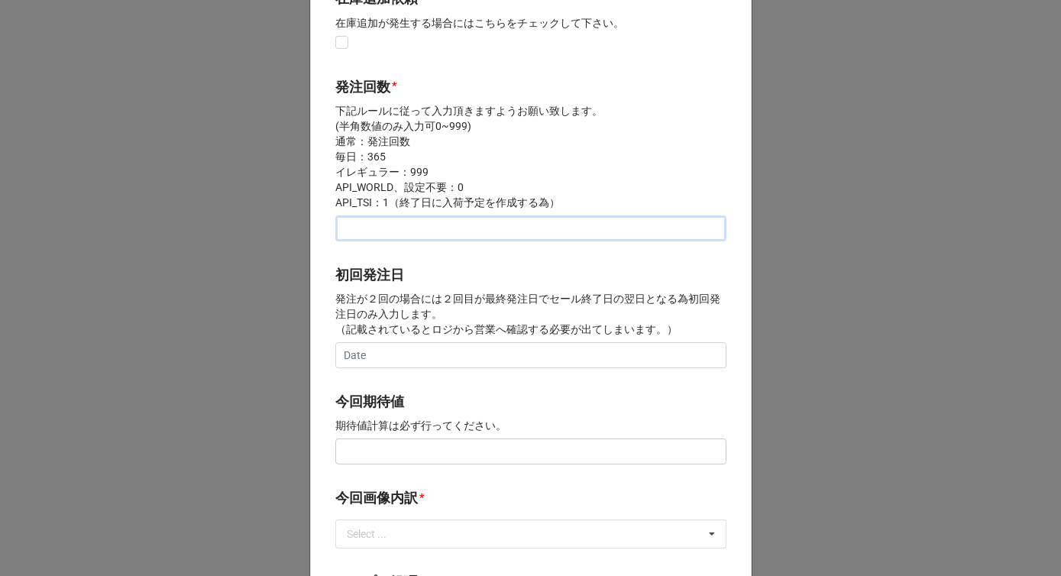
click at [395, 231] on input "text" at bounding box center [530, 228] width 391 height 26
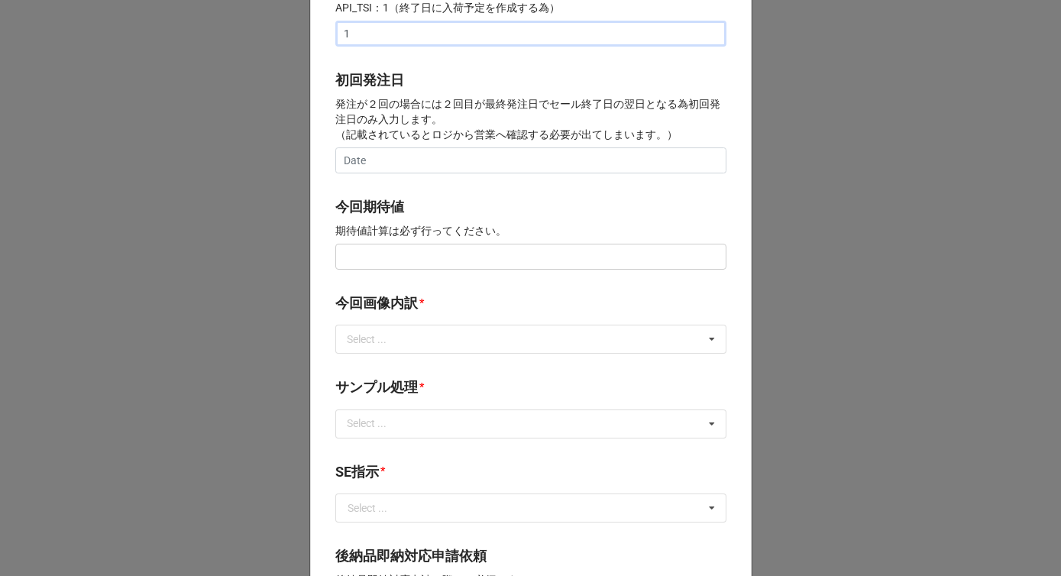
type input "1"
click at [389, 257] on input "text" at bounding box center [530, 257] width 391 height 26
type input "¥200,000"
click at [390, 345] on div "Select ..." at bounding box center [376, 340] width 66 height 18
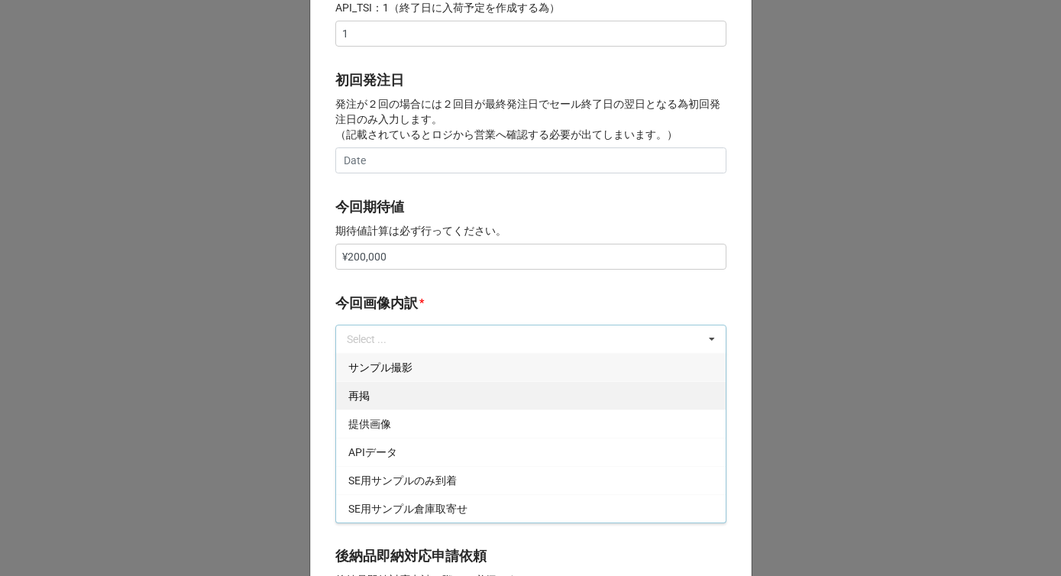
click at [380, 399] on div "再掲" at bounding box center [531, 395] width 390 height 28
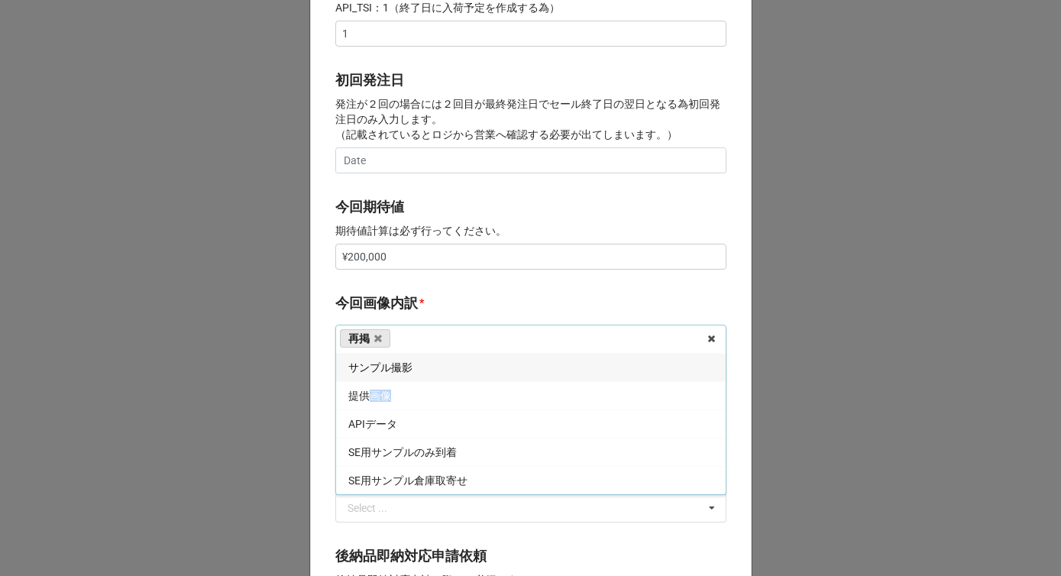
click at [380, 399] on span "提供画像" at bounding box center [369, 396] width 43 height 12
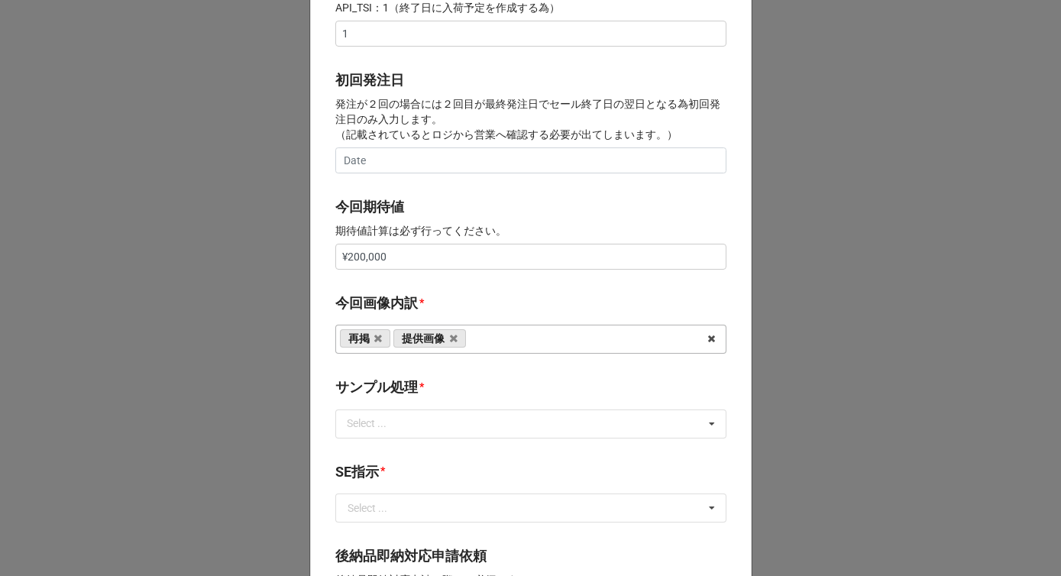
click at [419, 309] on div "*" at bounding box center [421, 302] width 5 height 17
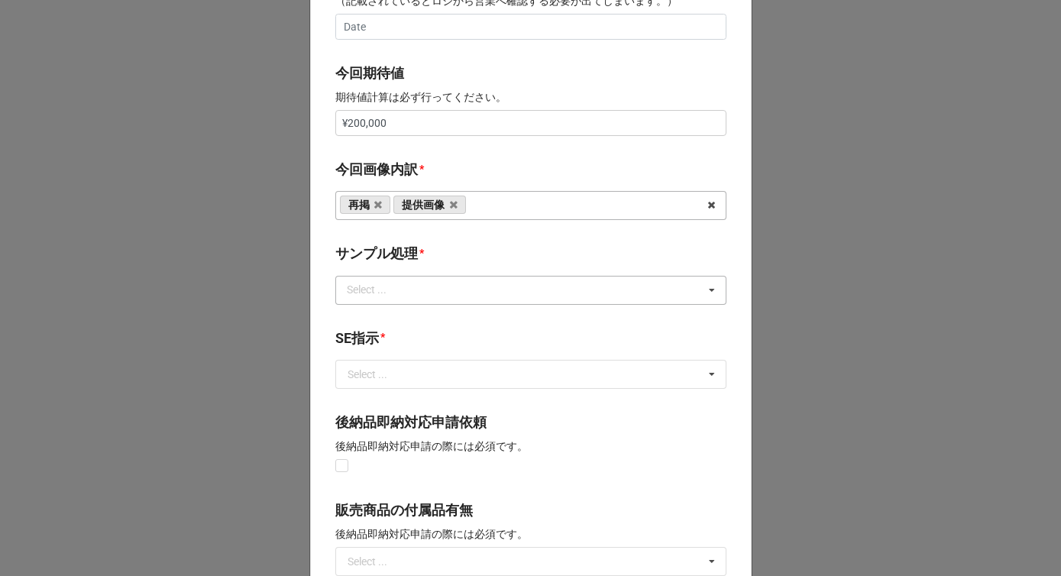
click at [409, 299] on div "Select ... なし 入庫 返却 処分 担当バイヤーへ" at bounding box center [530, 290] width 391 height 29
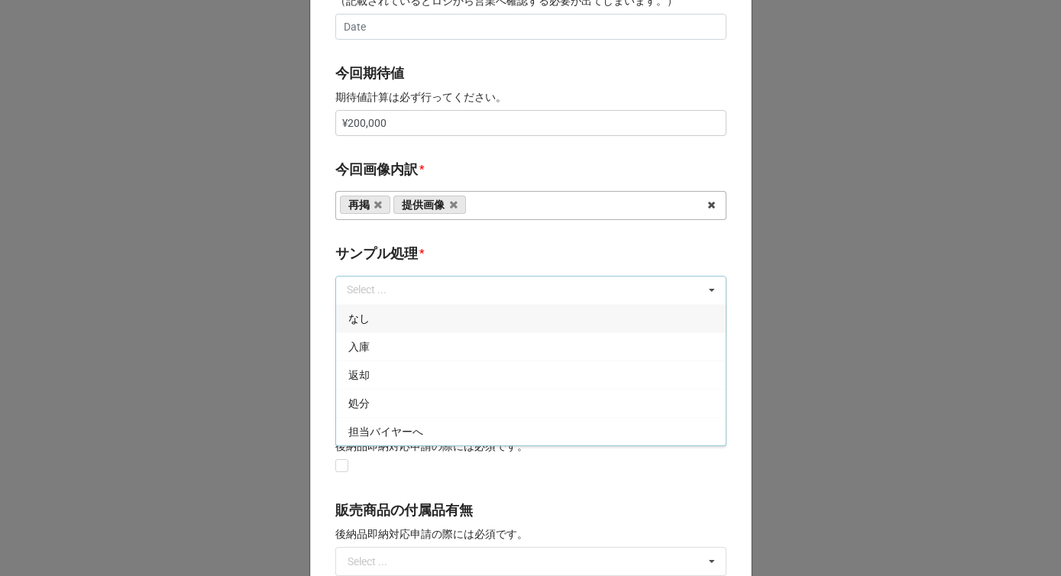
click at [377, 321] on div "なし" at bounding box center [531, 318] width 390 height 28
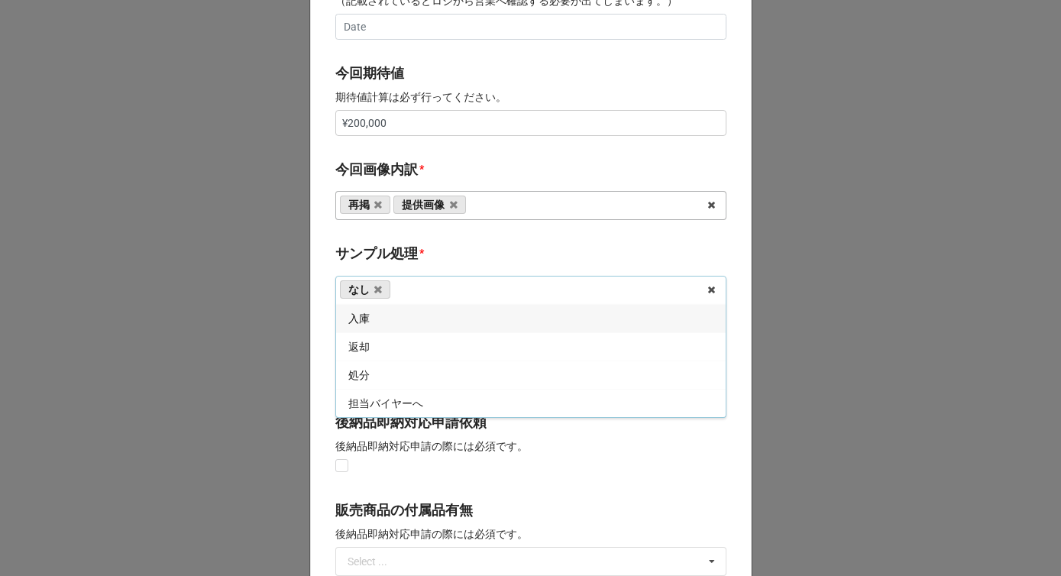
click at [435, 265] on b "サンプル処理 *" at bounding box center [530, 256] width 391 height 27
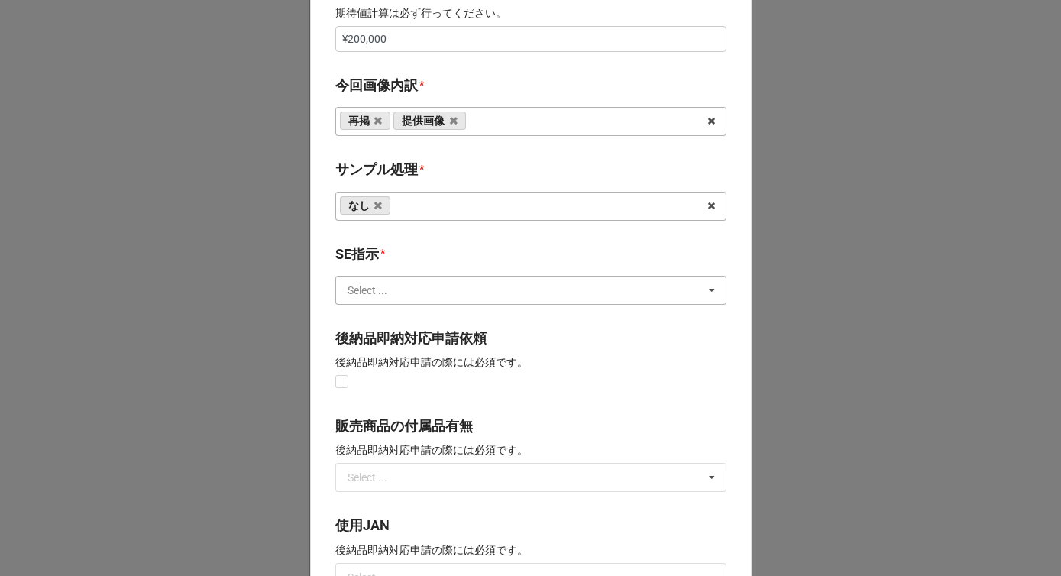
click at [417, 291] on input "text" at bounding box center [532, 291] width 390 height 28
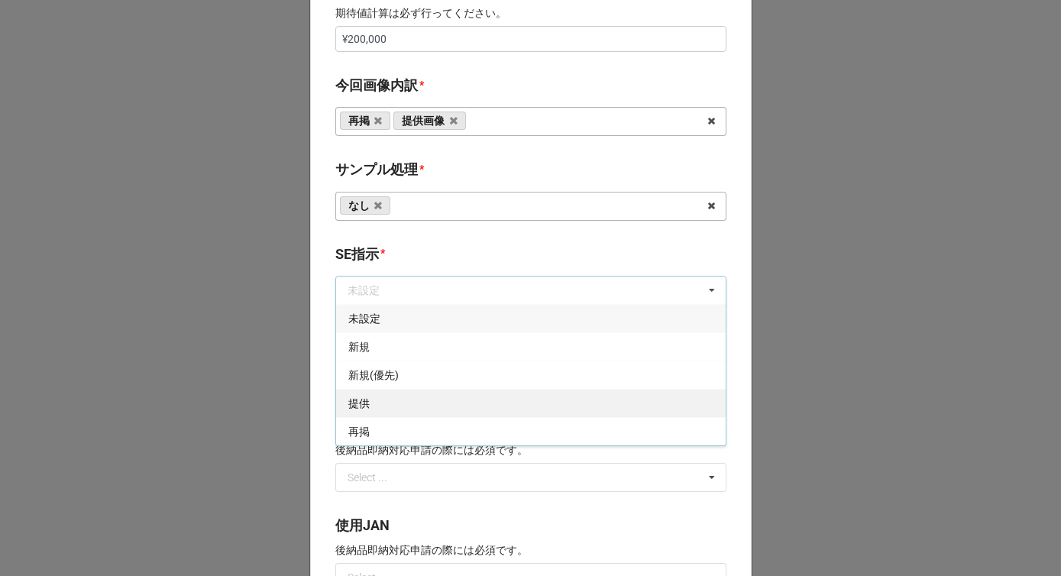
click at [384, 410] on div "提供" at bounding box center [531, 403] width 390 height 28
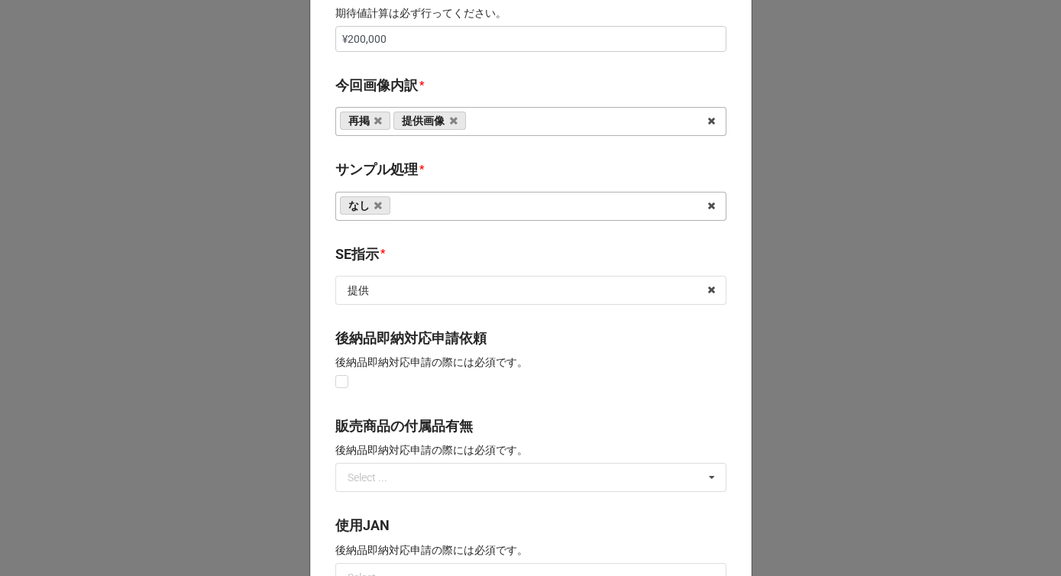
click at [434, 259] on b "SE指示 *" at bounding box center [530, 257] width 391 height 27
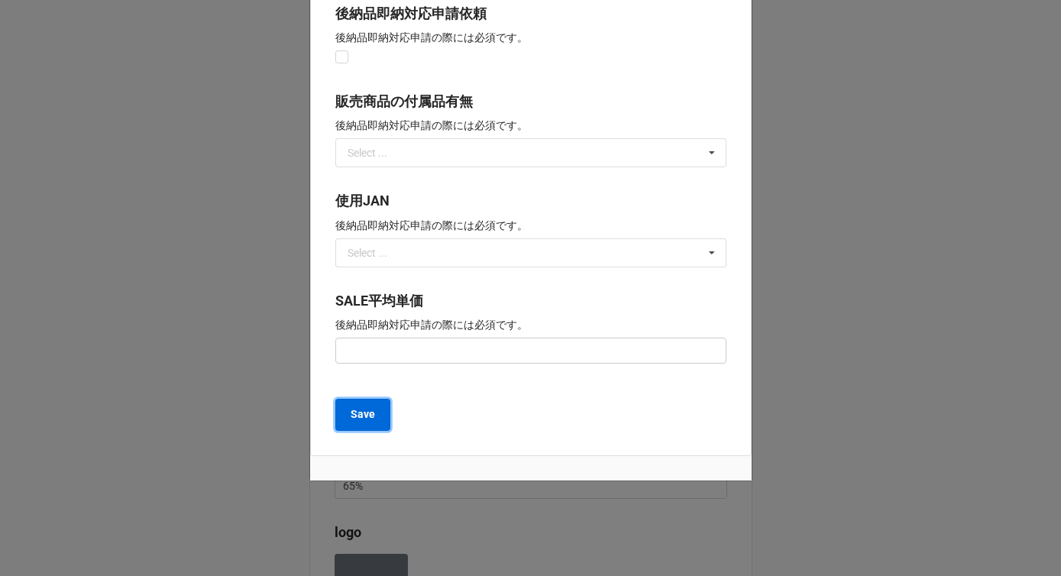
click at [377, 418] on button "Save" at bounding box center [362, 415] width 55 height 32
type textarea "x"
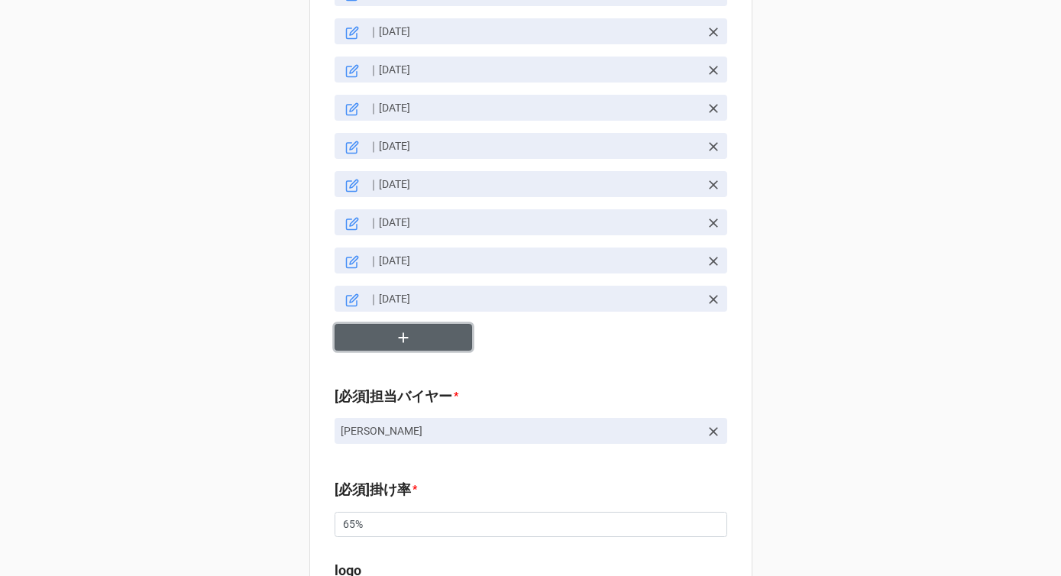
click at [403, 329] on icon "button" at bounding box center [403, 337] width 17 height 17
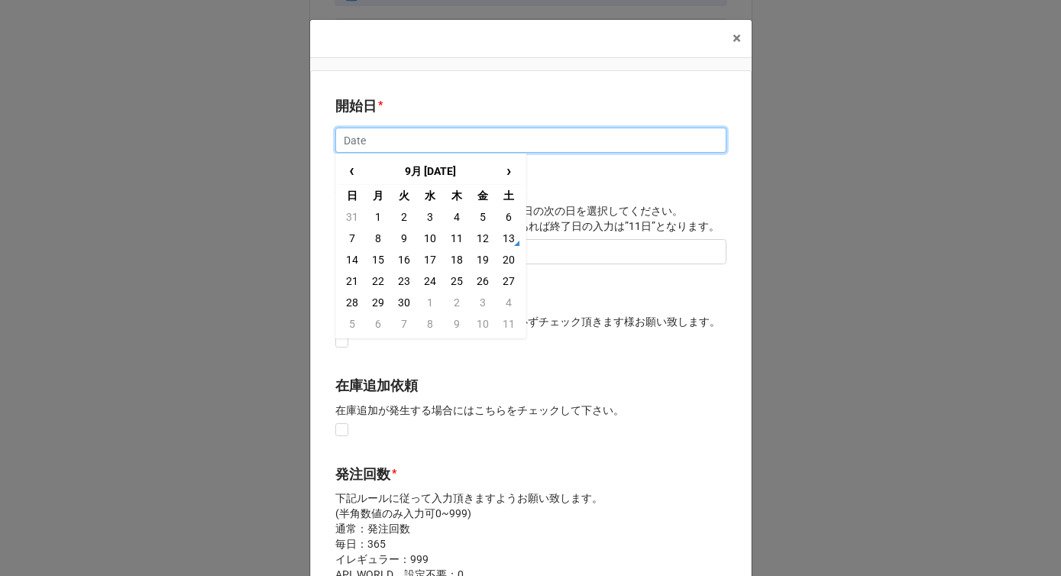
click at [387, 146] on input "text" at bounding box center [530, 141] width 391 height 26
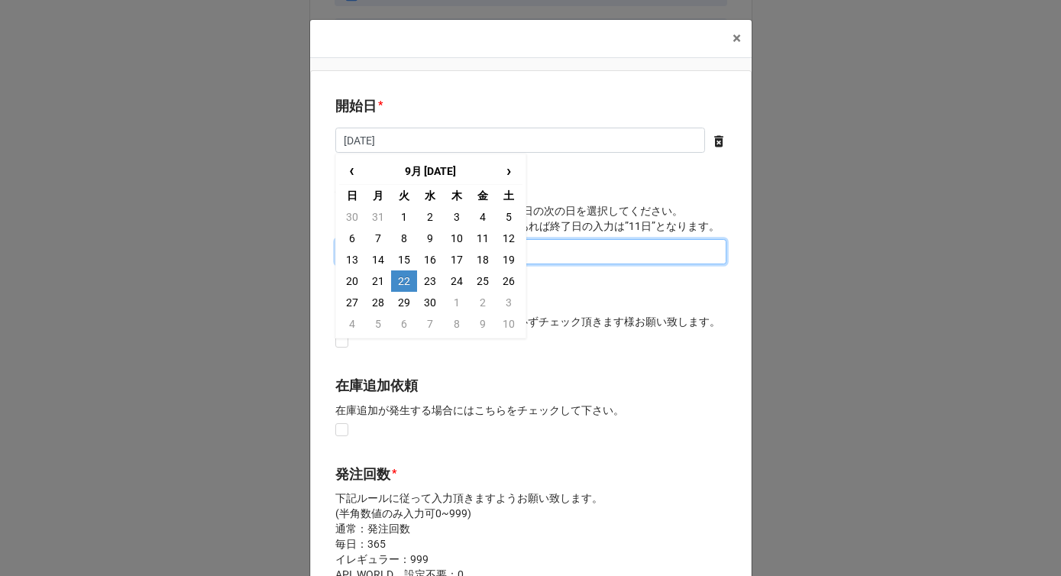
type input "[DATE]"
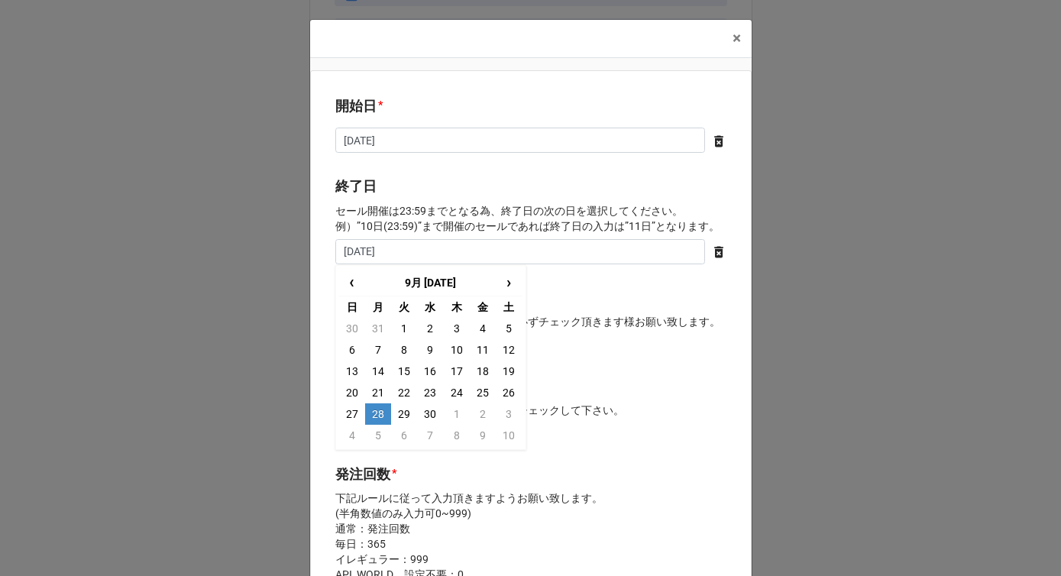
click at [371, 416] on td "28" at bounding box center [378, 413] width 26 height 21
type input "[DATE]"
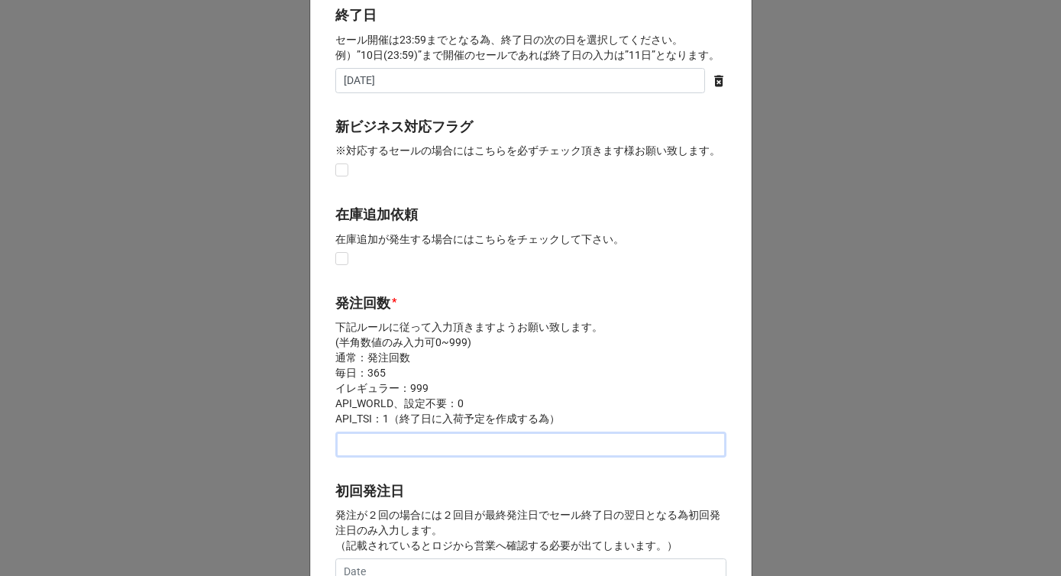
click at [369, 454] on input "text" at bounding box center [530, 445] width 391 height 26
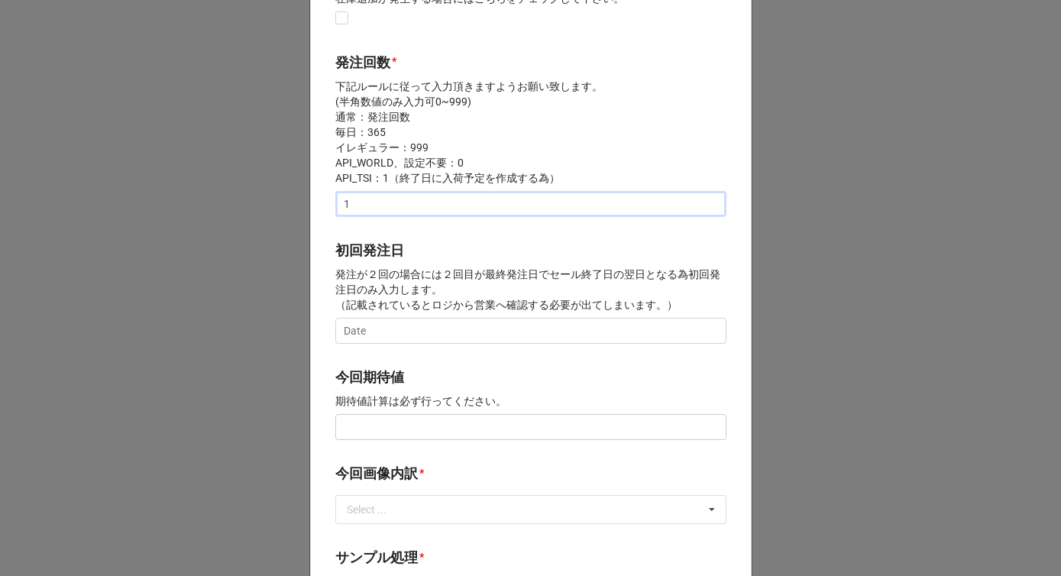
scroll to position [480, 0]
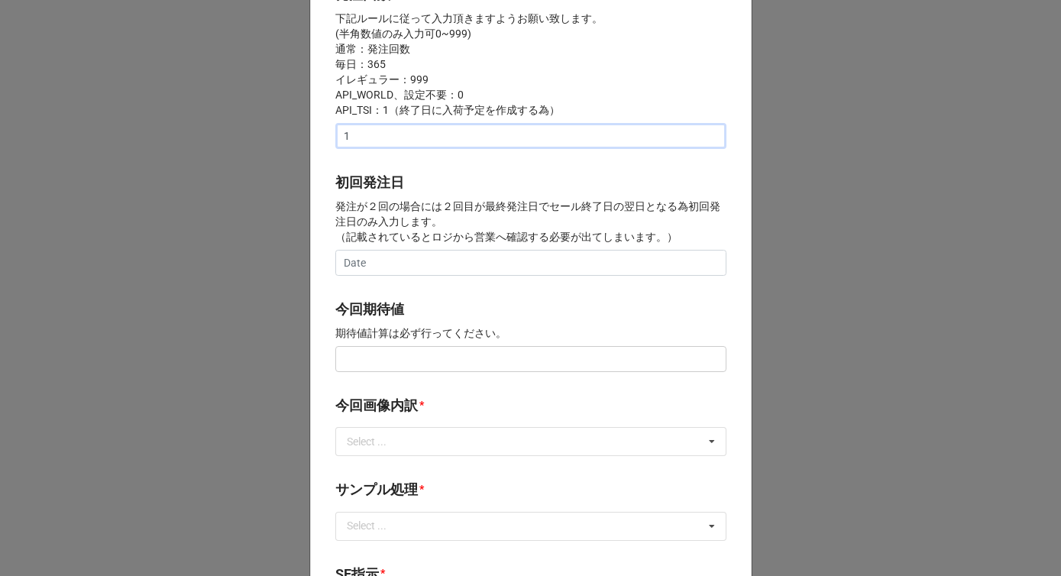
type input "1"
click at [374, 367] on input "text" at bounding box center [530, 359] width 391 height 26
type input "¥150,000"
click at [382, 402] on label "今回画像内訳" at bounding box center [376, 405] width 83 height 21
click at [381, 445] on div "Select ..." at bounding box center [376, 442] width 66 height 18
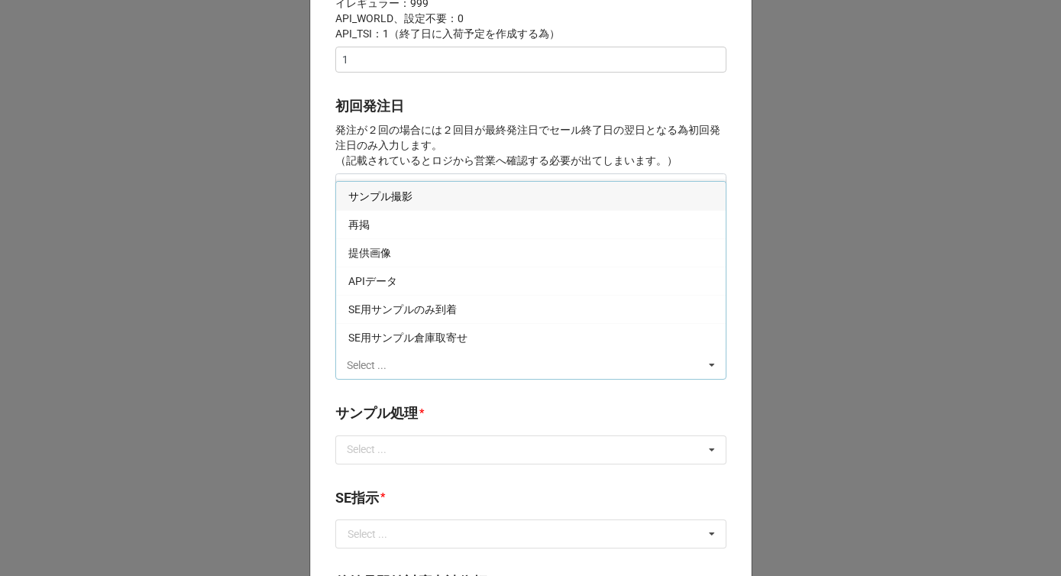
scroll to position [584, 0]
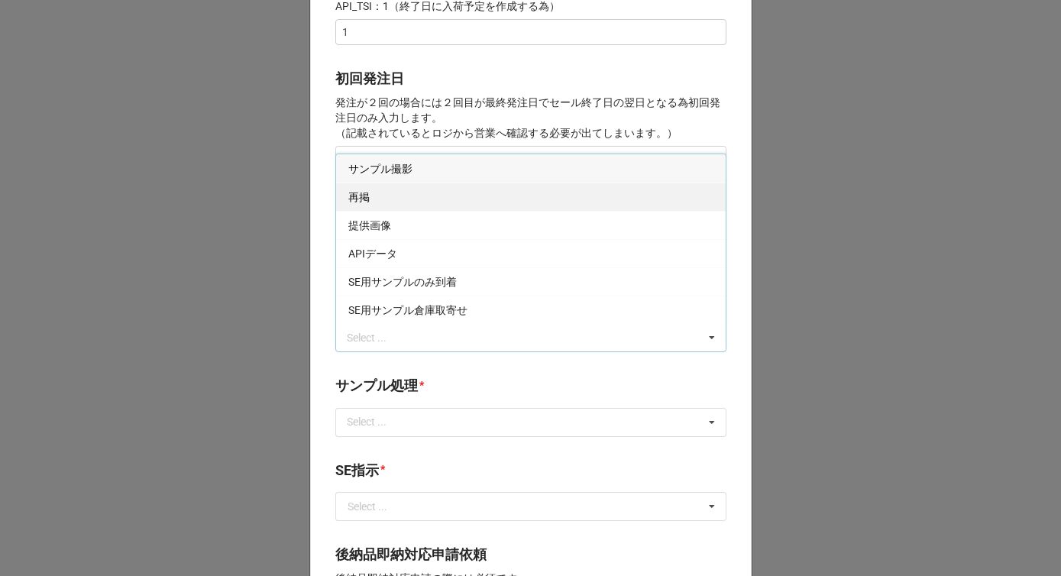
click at [387, 202] on div "再掲" at bounding box center [531, 197] width 390 height 28
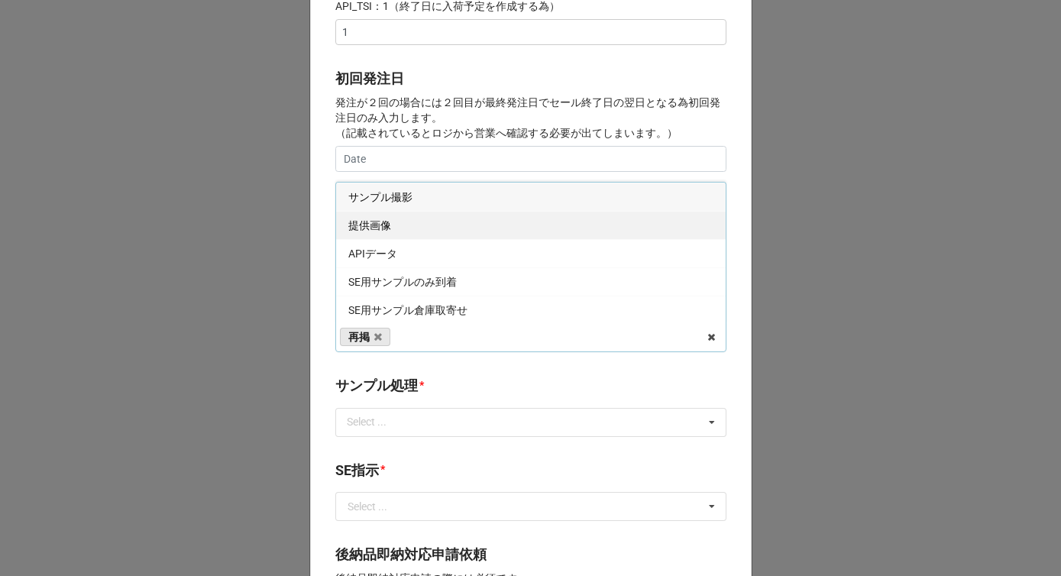
click at [387, 222] on span "提供画像" at bounding box center [369, 225] width 43 height 12
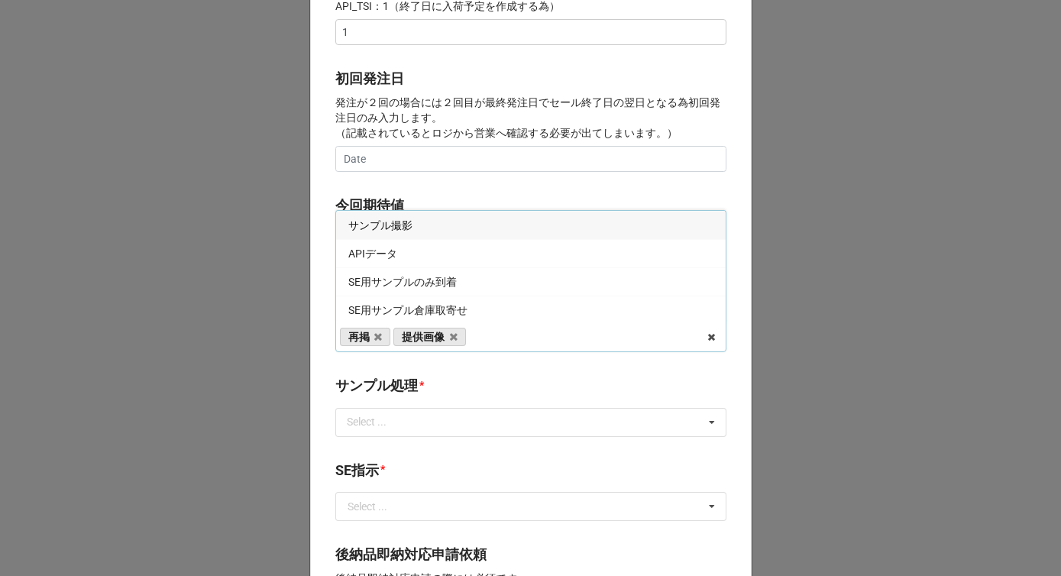
click at [409, 190] on div "開始日 * [DATE] ‹ 9月 [DATE] › 日 月 火 [PERSON_NAME] 金 土 30 31 1 2 3 4 5 6 7 8 9 10 1…" at bounding box center [531, 242] width 442 height 1510
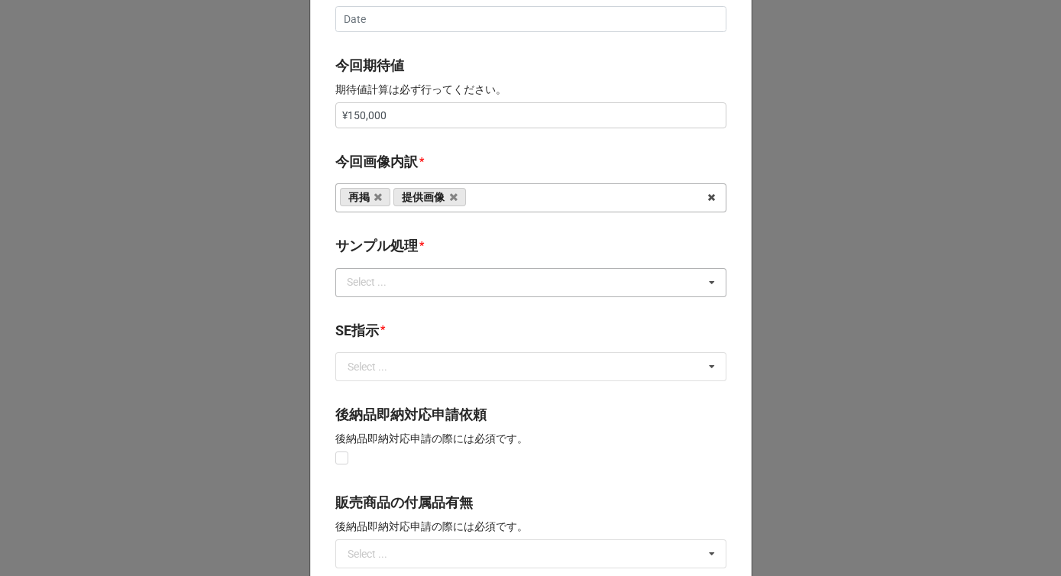
scroll to position [736, 0]
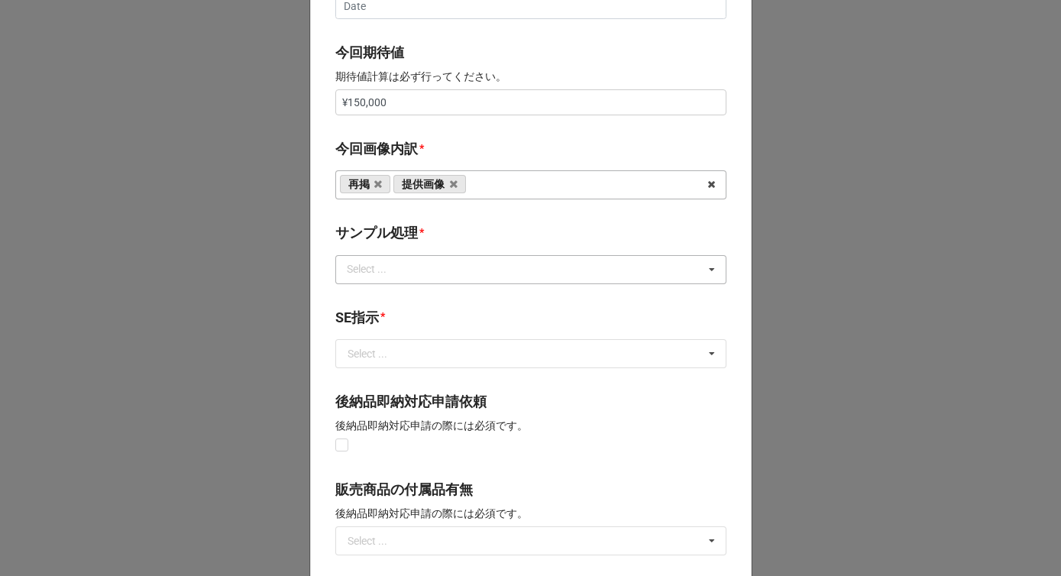
click at [397, 263] on div "Select ..." at bounding box center [376, 270] width 66 height 18
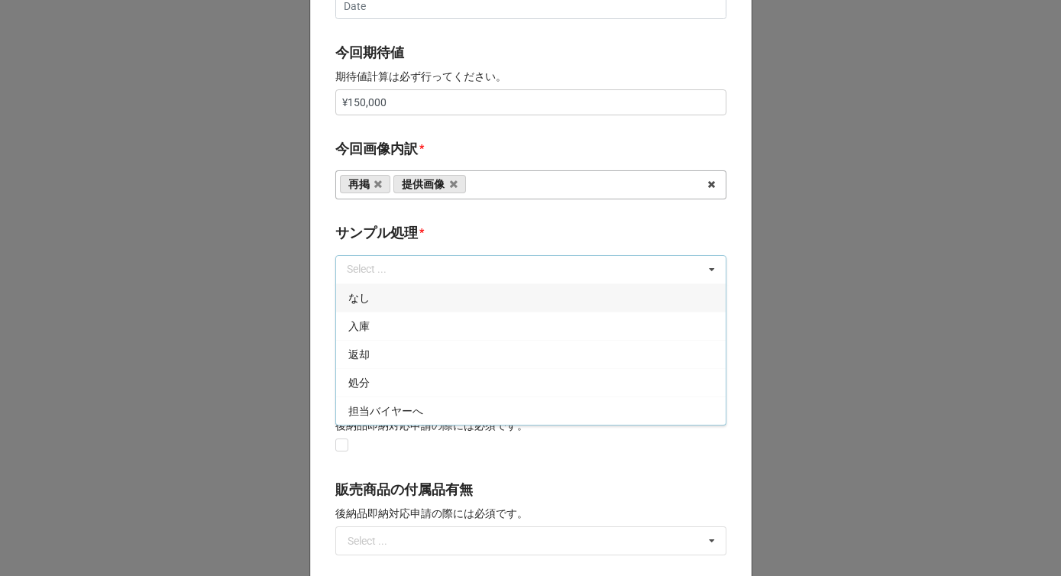
click at [377, 296] on div "なし" at bounding box center [531, 297] width 390 height 28
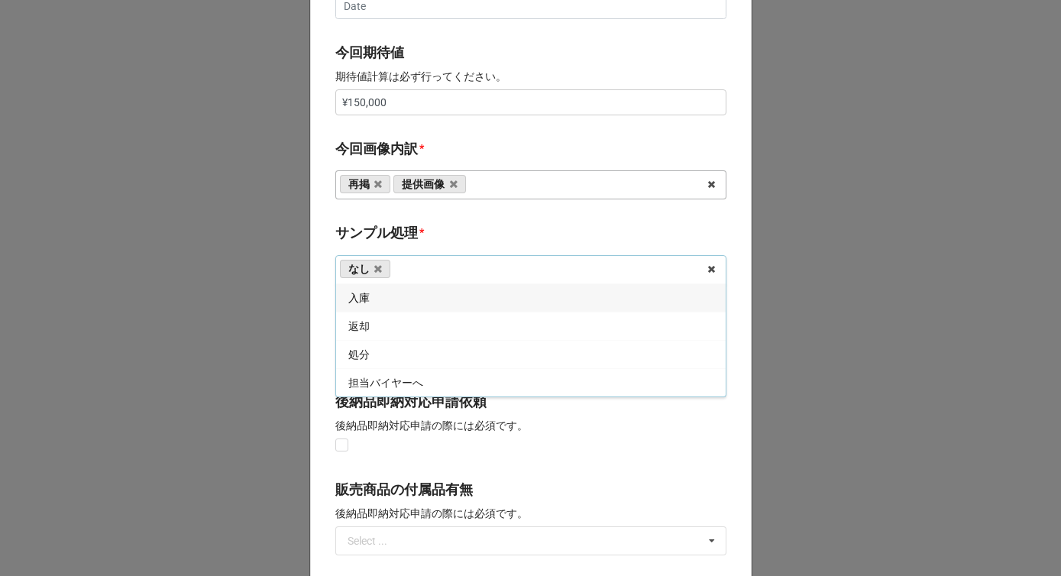
click at [419, 239] on div "*" at bounding box center [421, 232] width 5 height 17
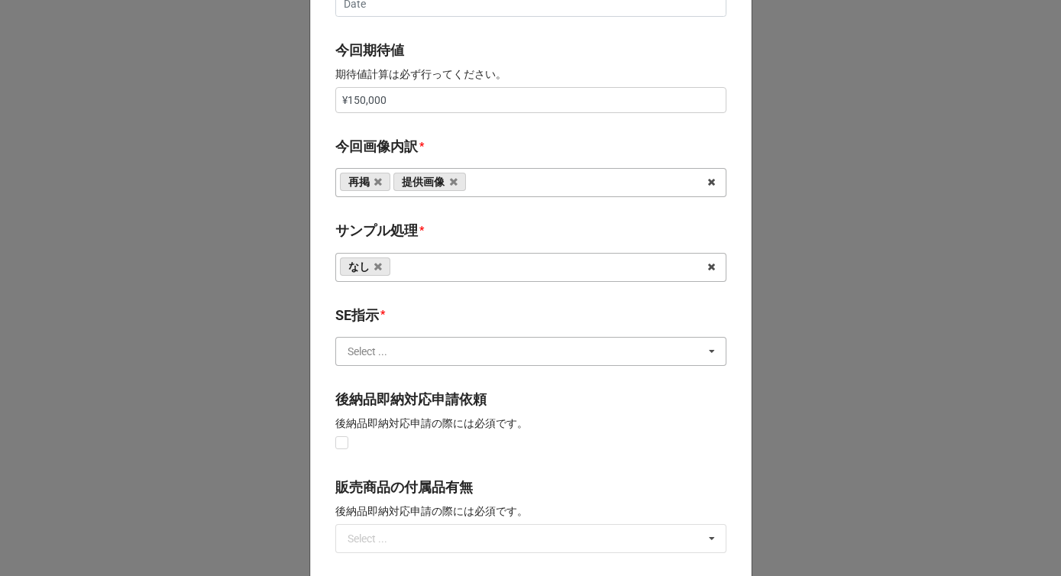
click at [395, 350] on input "text" at bounding box center [532, 352] width 390 height 28
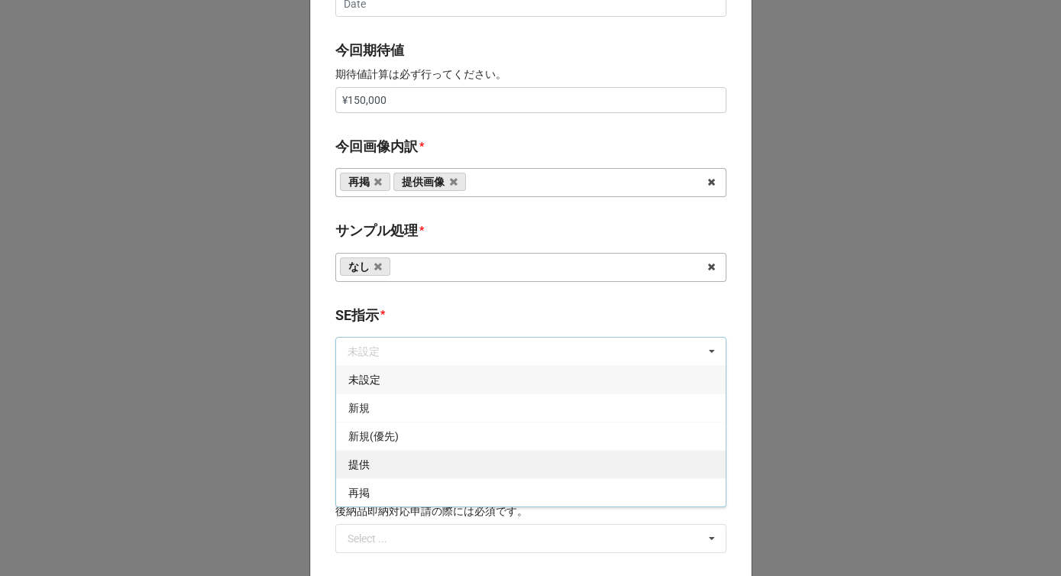
click at [376, 467] on div "提供" at bounding box center [531, 464] width 390 height 28
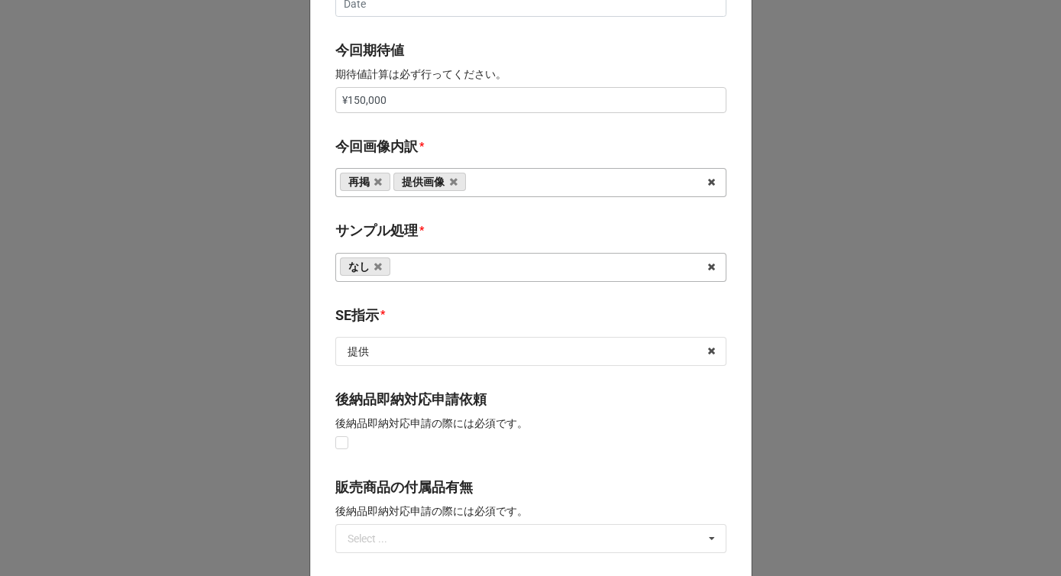
click at [412, 315] on b "SE指示 *" at bounding box center [530, 318] width 391 height 27
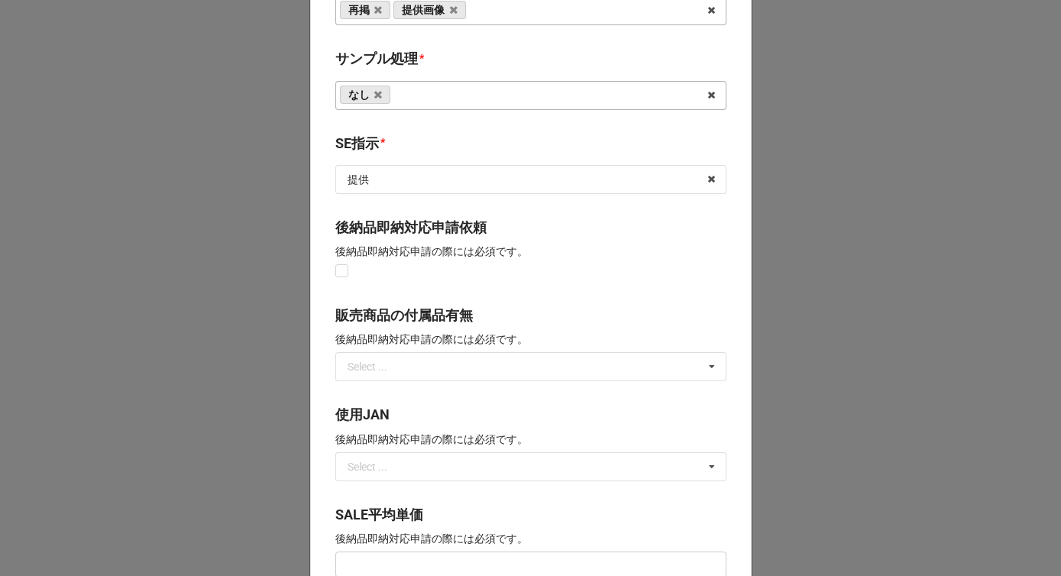
scroll to position [1125, 0]
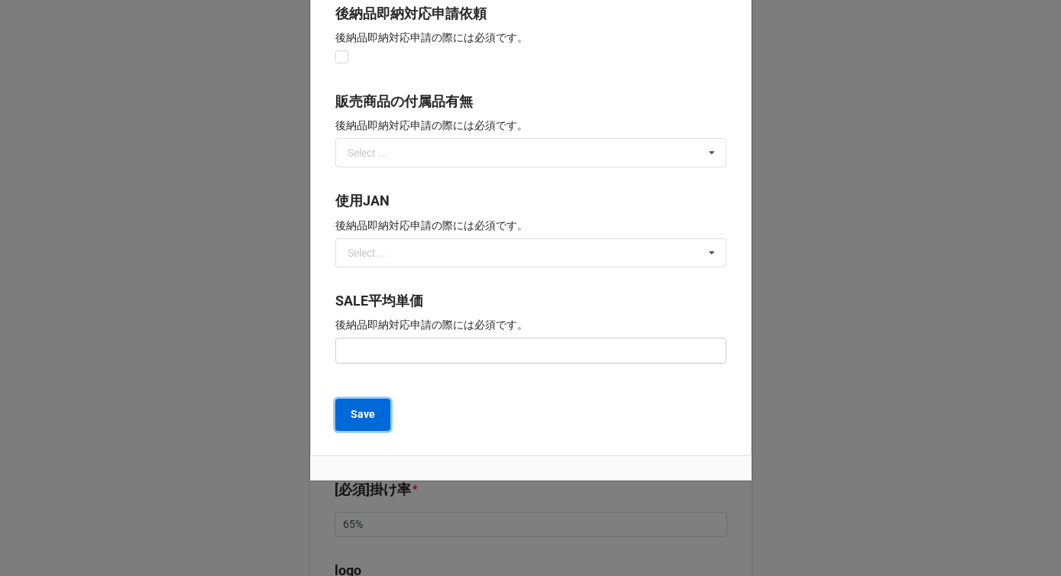
click at [367, 422] on b "Save" at bounding box center [363, 414] width 24 height 16
type textarea "x"
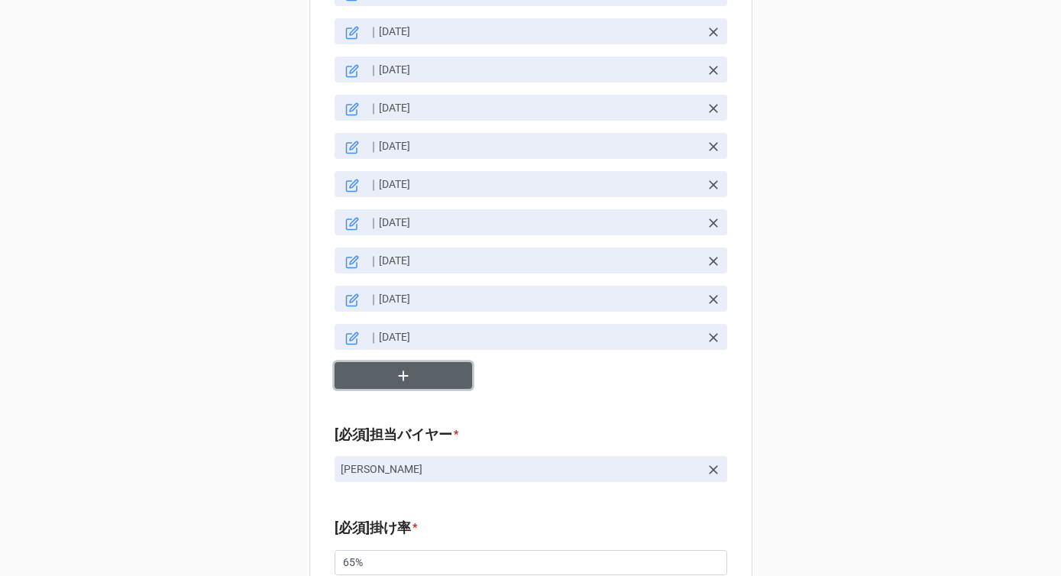
click at [385, 362] on button "button" at bounding box center [404, 375] width 138 height 27
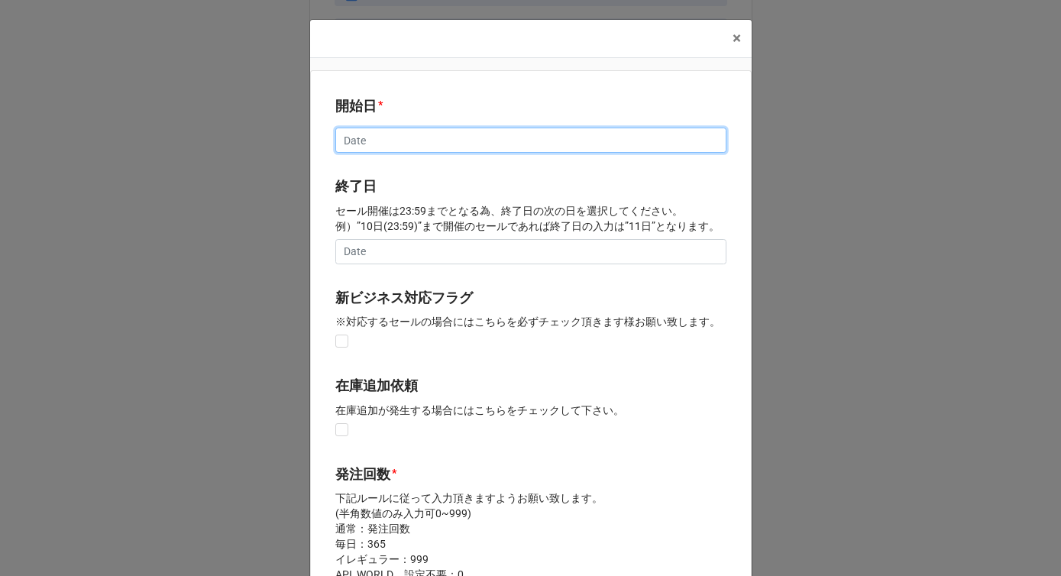
click at [395, 146] on input "text" at bounding box center [530, 141] width 391 height 26
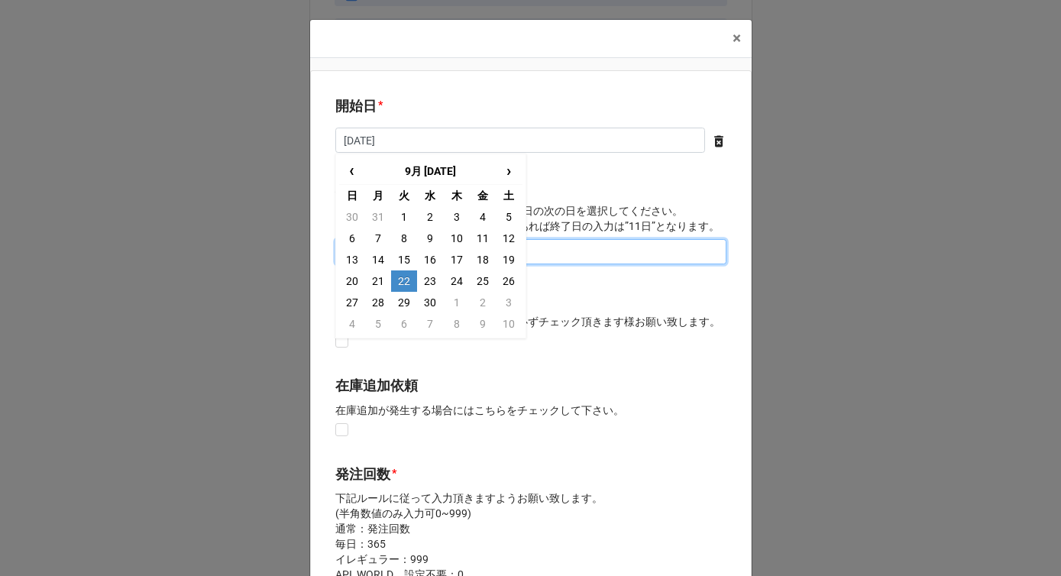
type input "[DATE]"
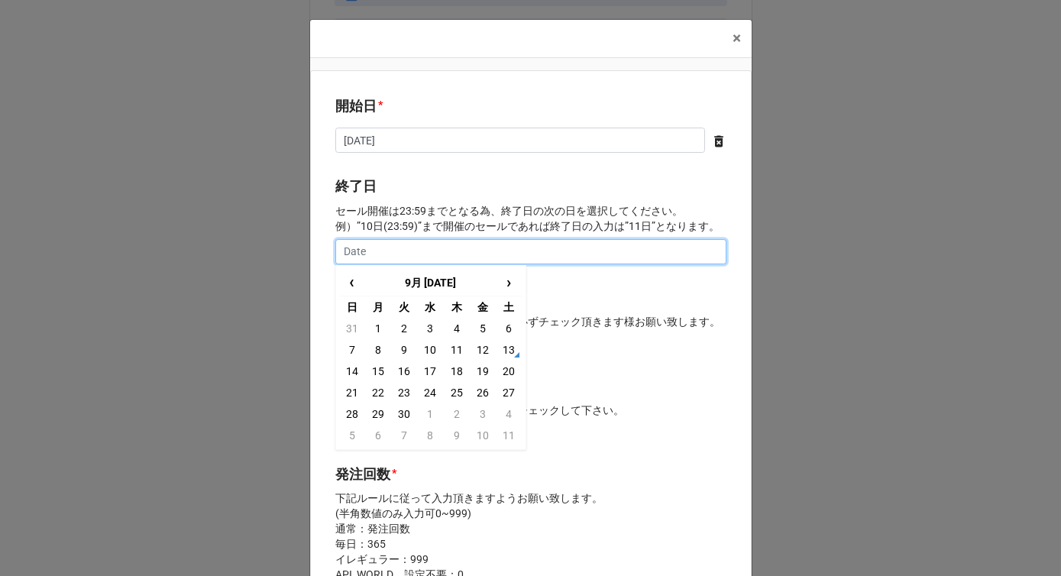
click at [394, 252] on input "text" at bounding box center [530, 252] width 391 height 26
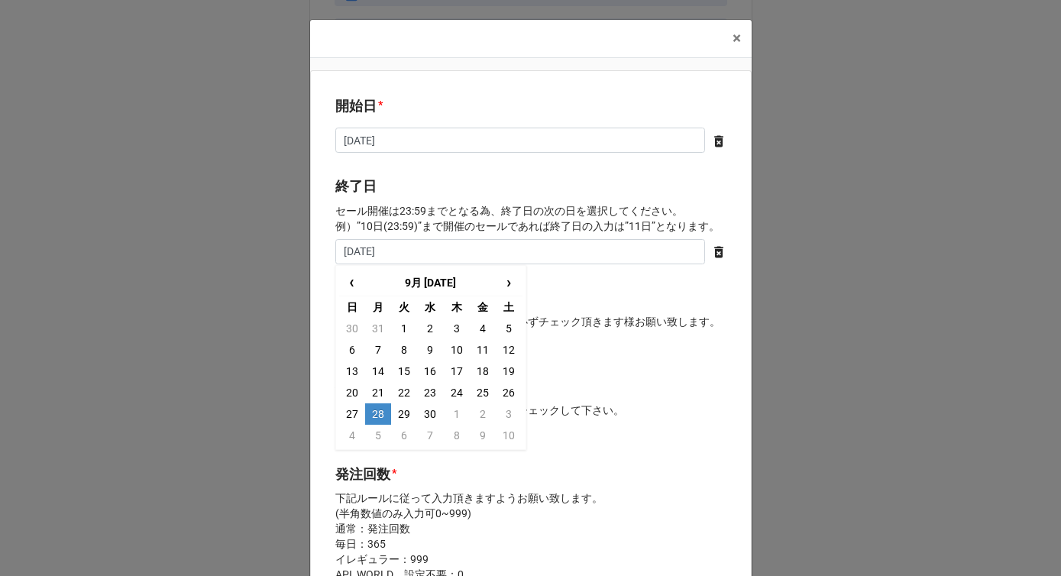
click at [377, 413] on td "28" at bounding box center [378, 413] width 26 height 21
type input "[DATE]"
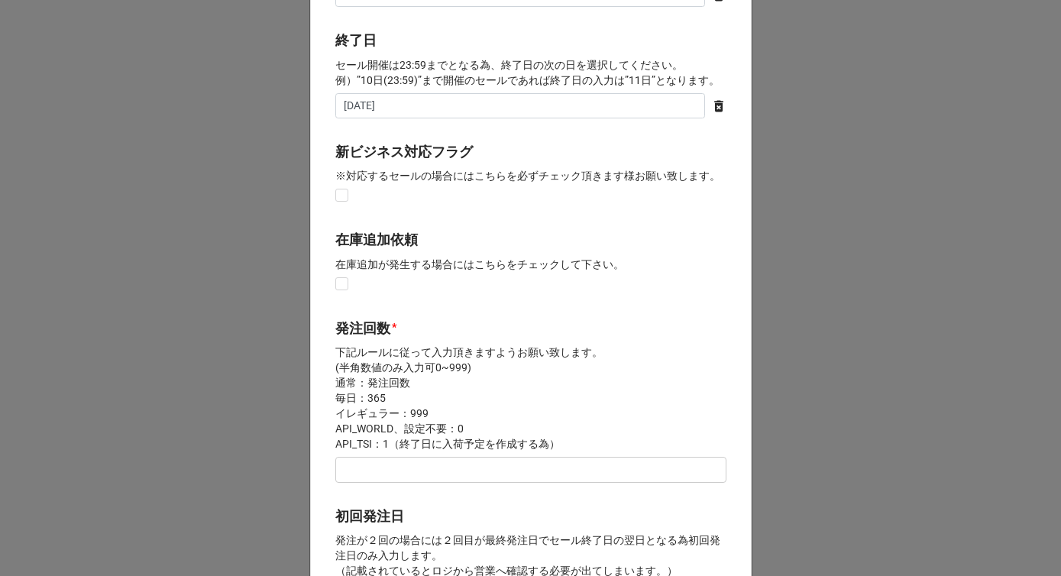
scroll to position [230, 0]
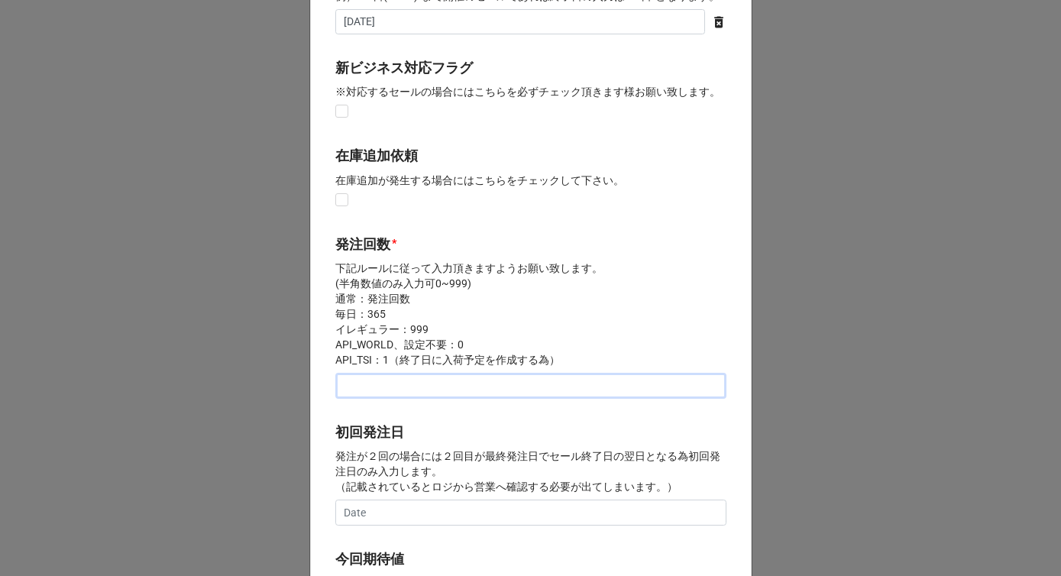
click at [382, 385] on input "text" at bounding box center [530, 386] width 391 height 26
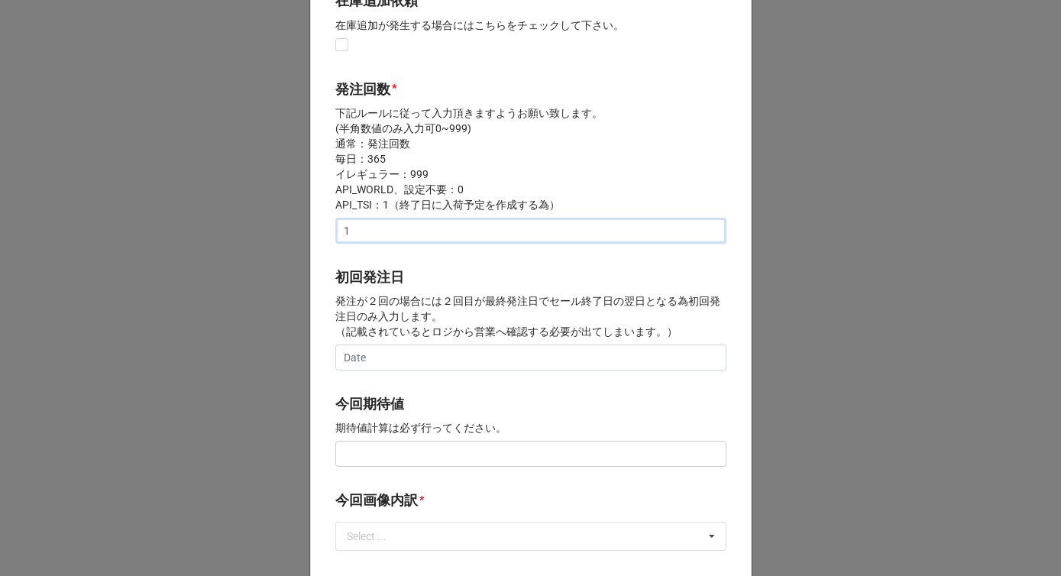
scroll to position [416, 0]
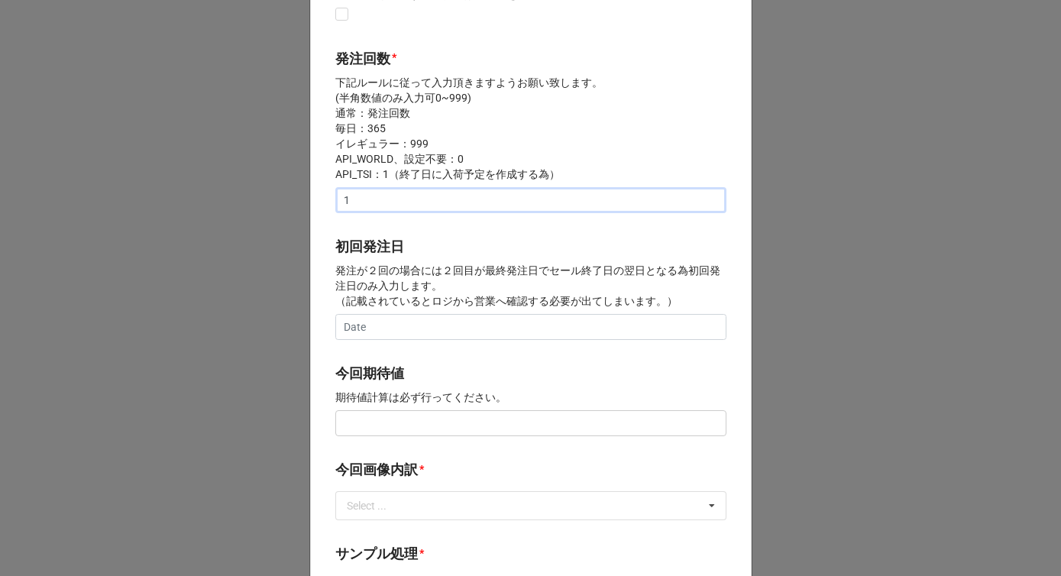
type input "1"
click at [381, 420] on input "text" at bounding box center [530, 423] width 391 height 26
type input "¥150,000"
click at [429, 364] on b "今回期待値" at bounding box center [530, 376] width 391 height 27
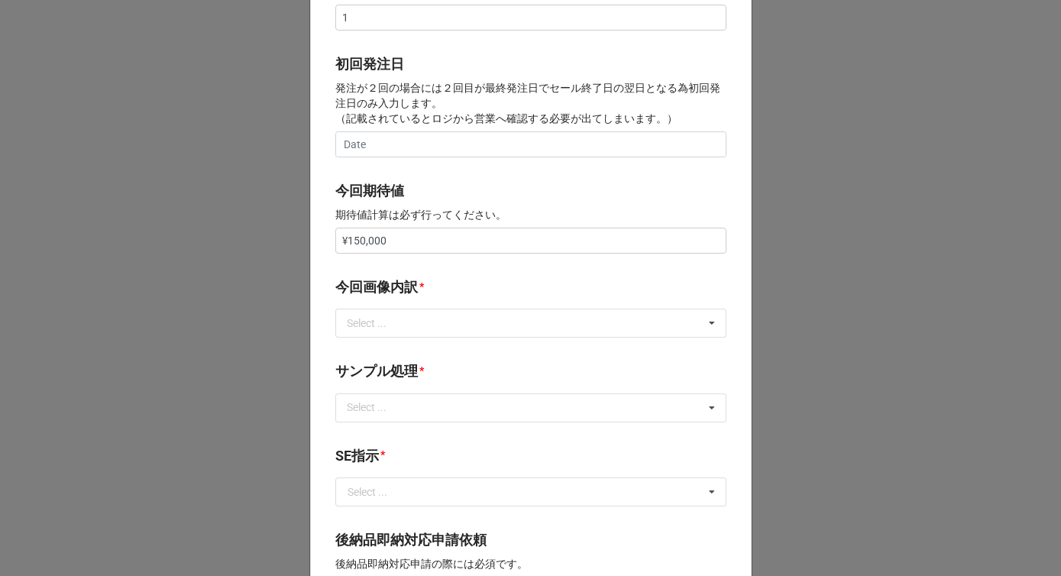
scroll to position [659, 0]
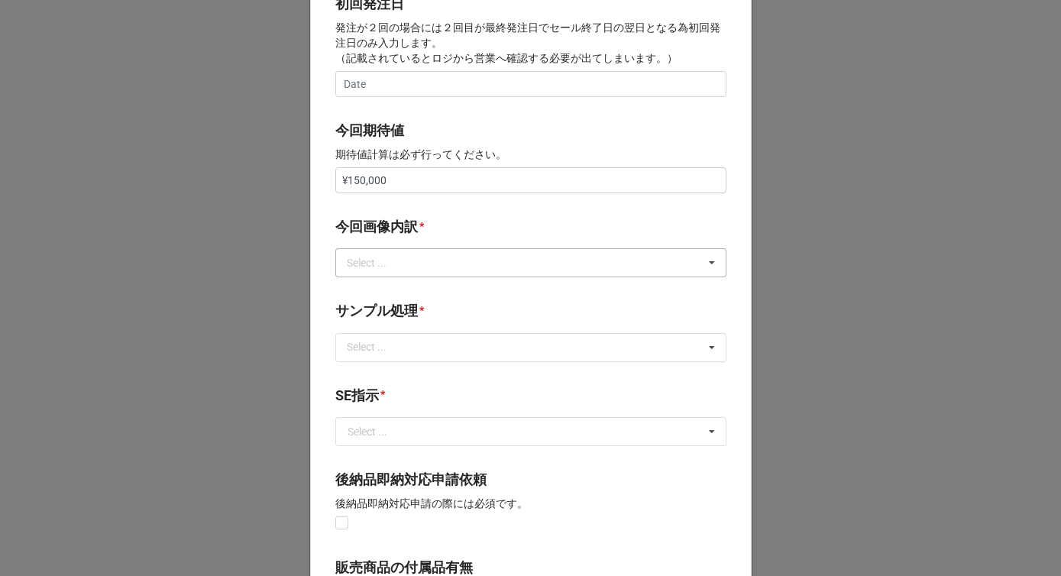
click at [406, 260] on div "Select ..." at bounding box center [376, 263] width 66 height 18
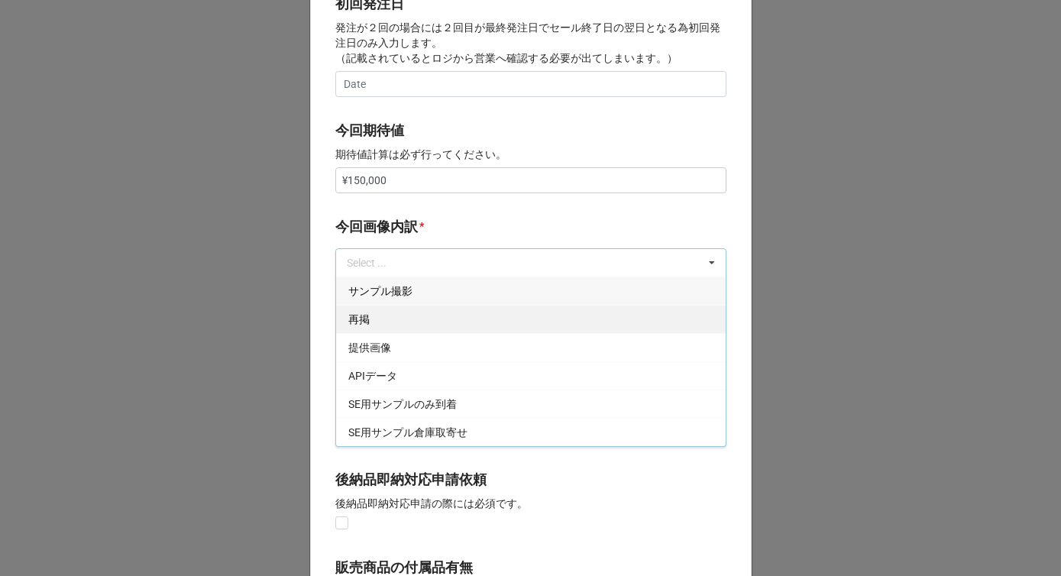
click at [386, 322] on div "再掲" at bounding box center [531, 319] width 390 height 28
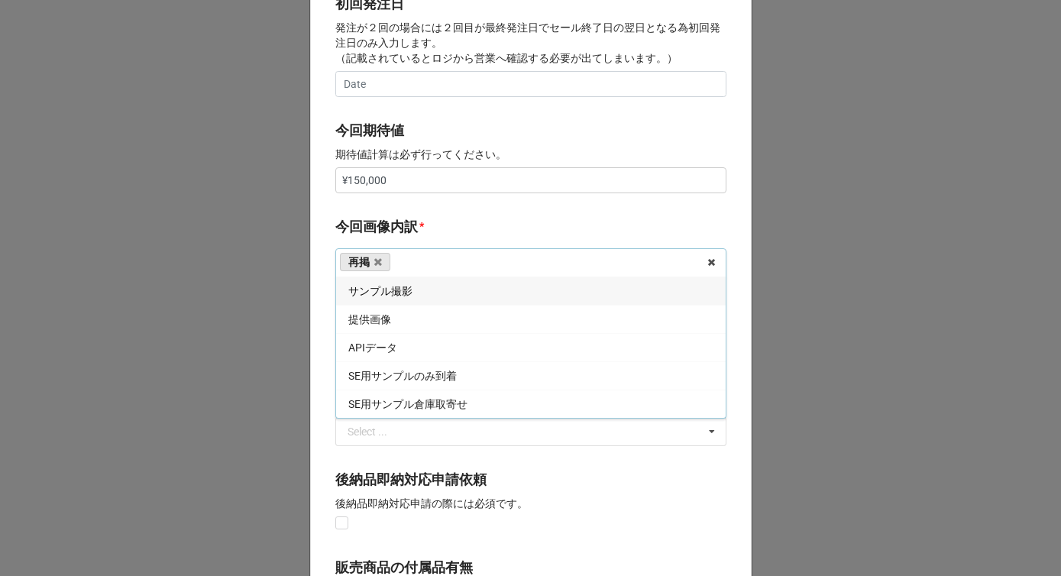
click at [386, 322] on span "提供画像" at bounding box center [369, 319] width 43 height 12
click at [429, 231] on b "今回画像内訳 *" at bounding box center [530, 229] width 391 height 27
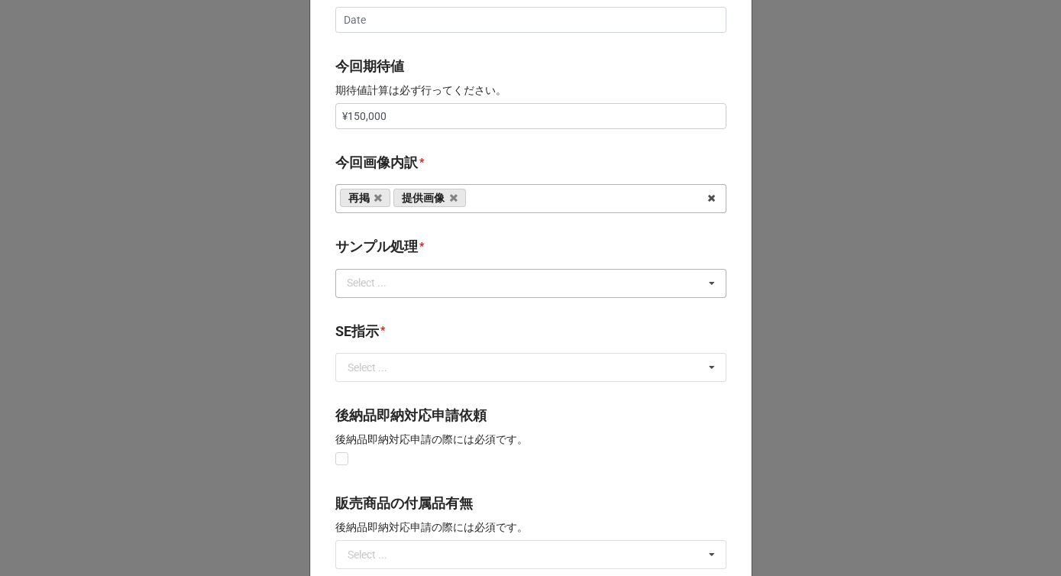
scroll to position [734, 0]
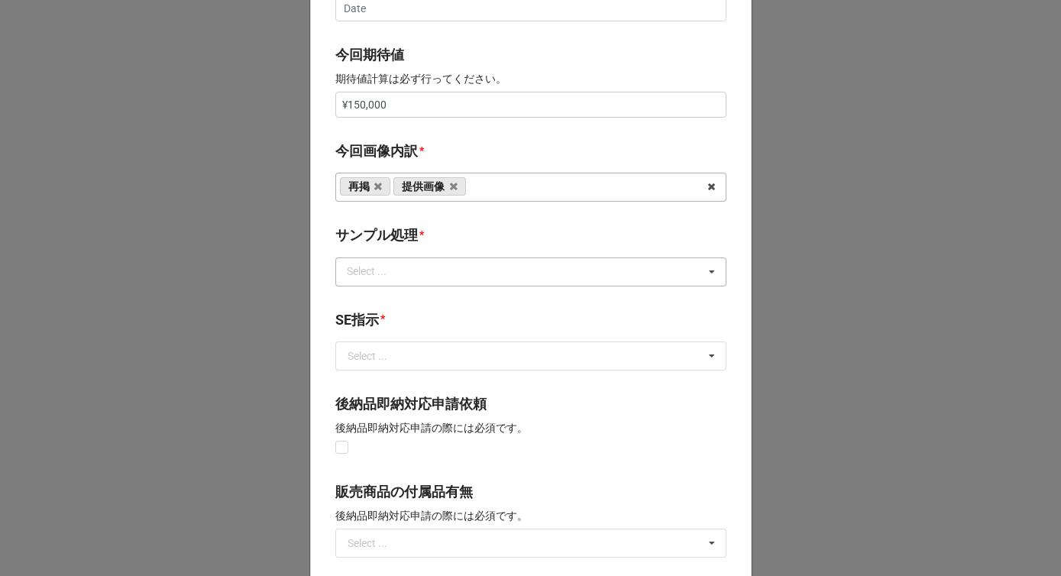
click at [411, 263] on div "Select ... なし 入庫 返却 処分 担当バイヤーへ" at bounding box center [530, 271] width 391 height 29
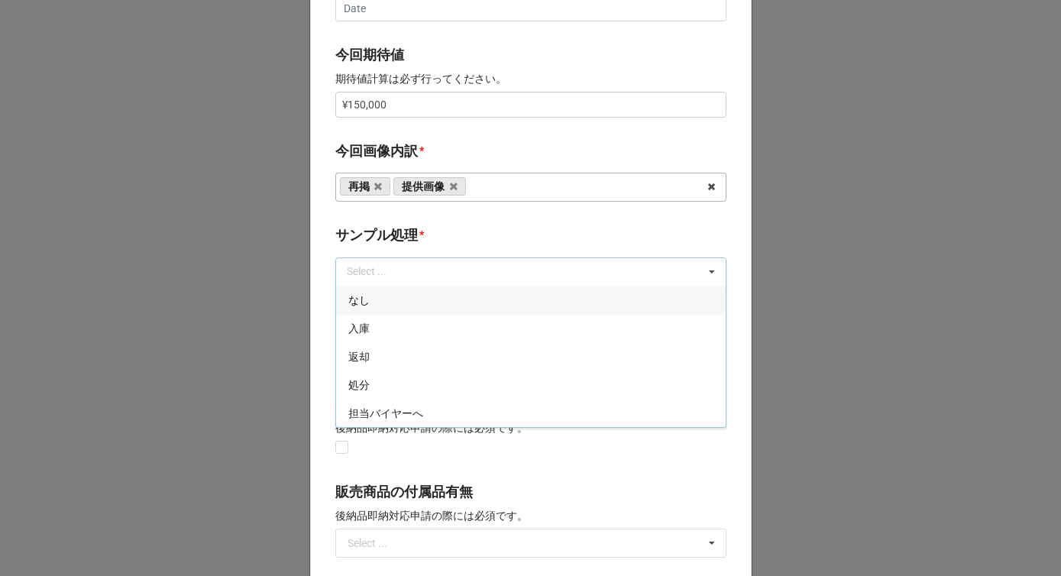
click at [395, 299] on div "なし" at bounding box center [531, 300] width 390 height 28
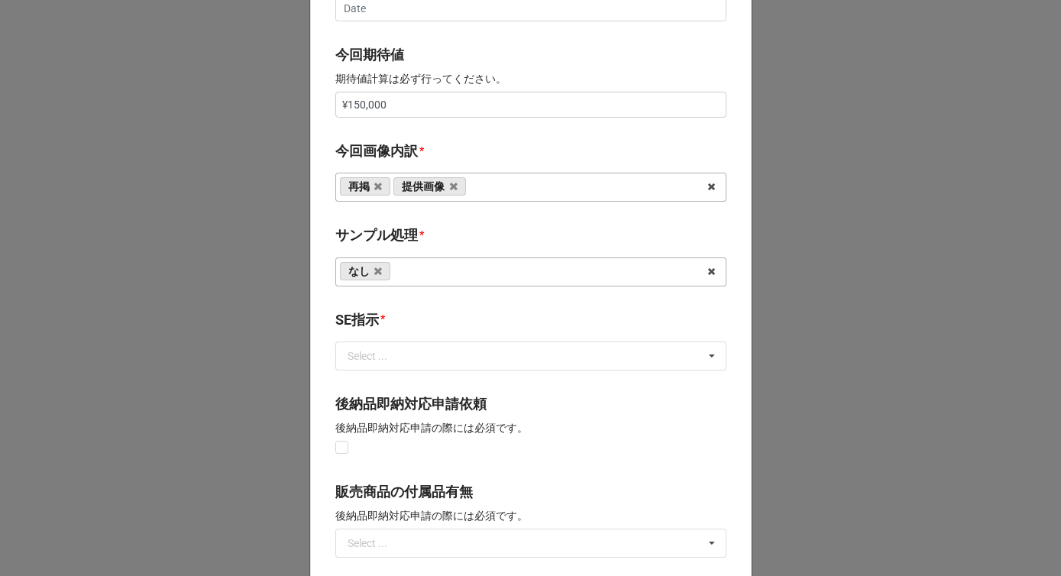
click at [414, 256] on div "サンプル処理 *" at bounding box center [530, 241] width 391 height 32
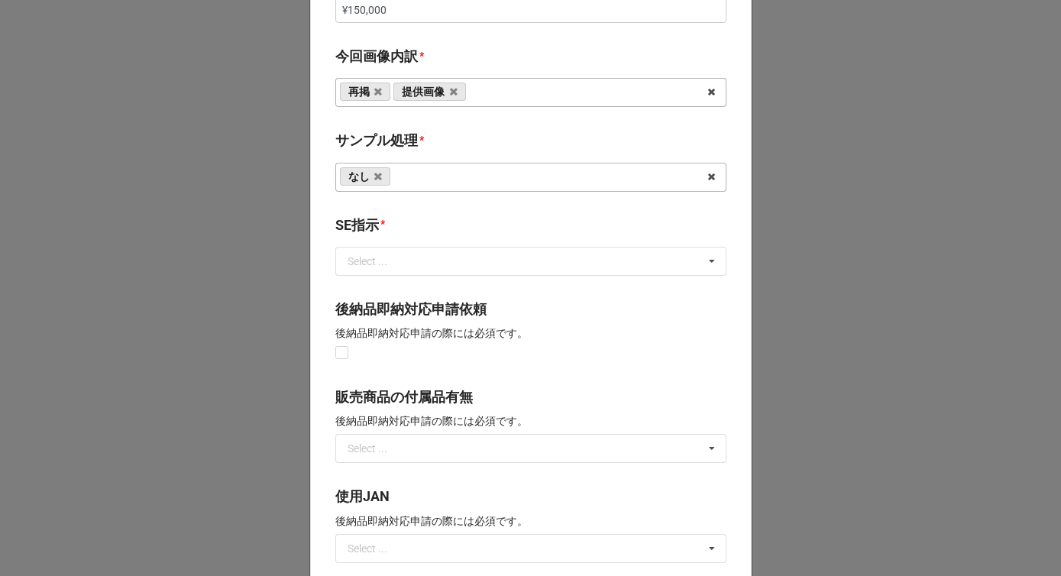
scroll to position [870, 0]
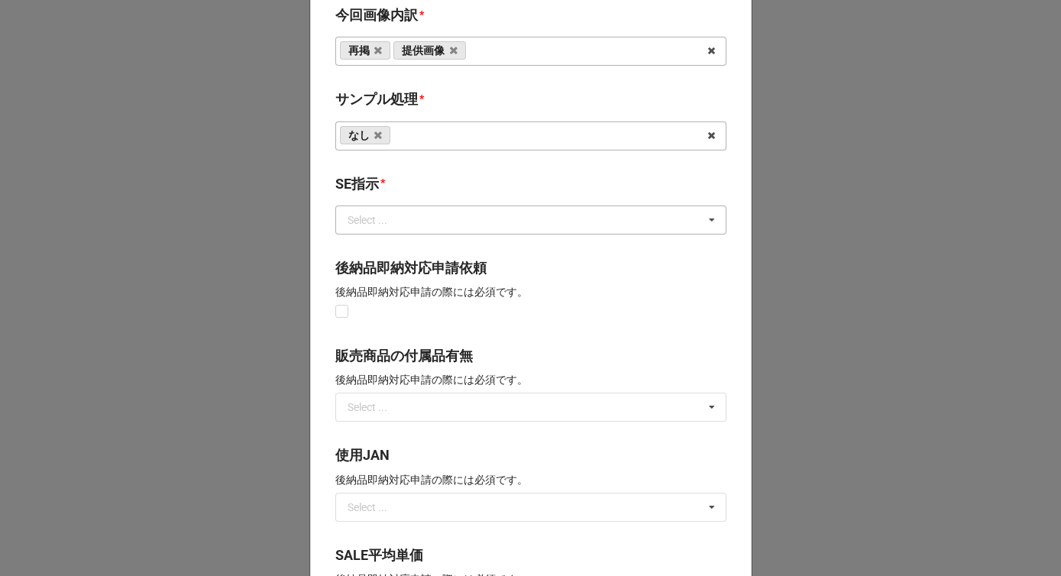
click at [384, 217] on div "Select ..." at bounding box center [368, 220] width 40 height 11
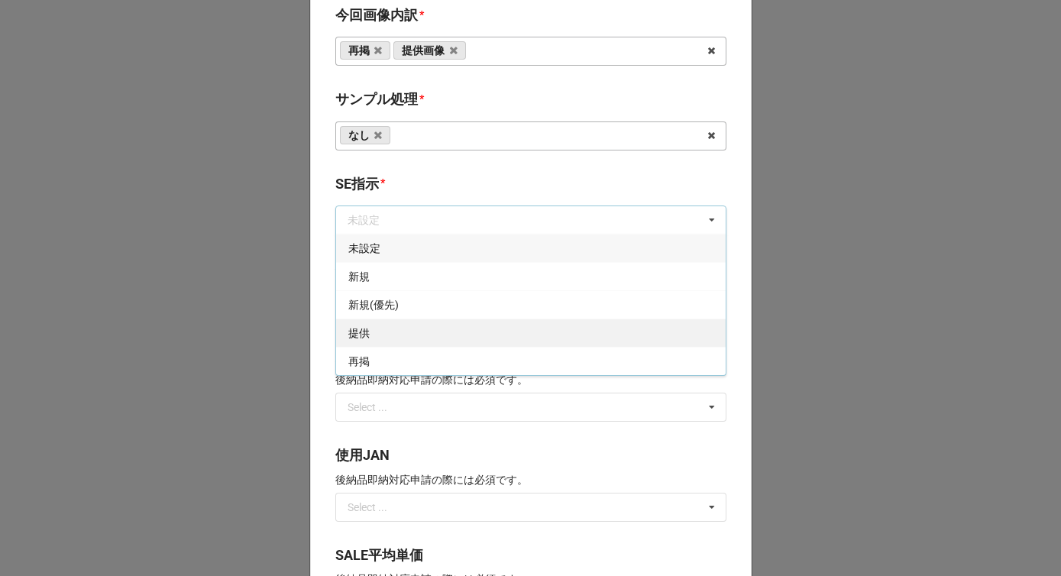
click at [378, 335] on div "提供" at bounding box center [531, 333] width 390 height 28
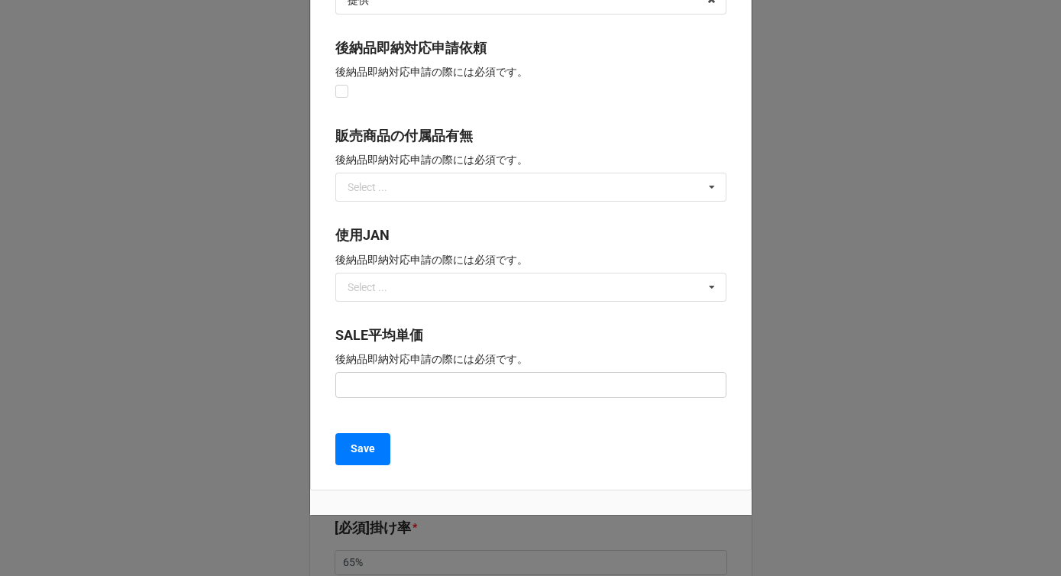
scroll to position [1125, 0]
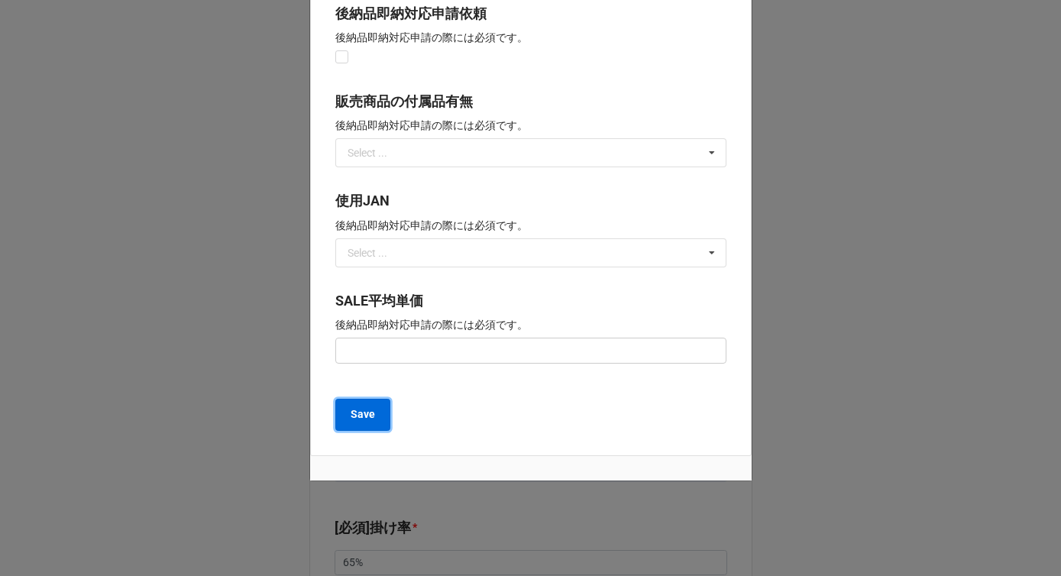
click at [373, 407] on button "Save" at bounding box center [362, 415] width 55 height 32
type textarea "x"
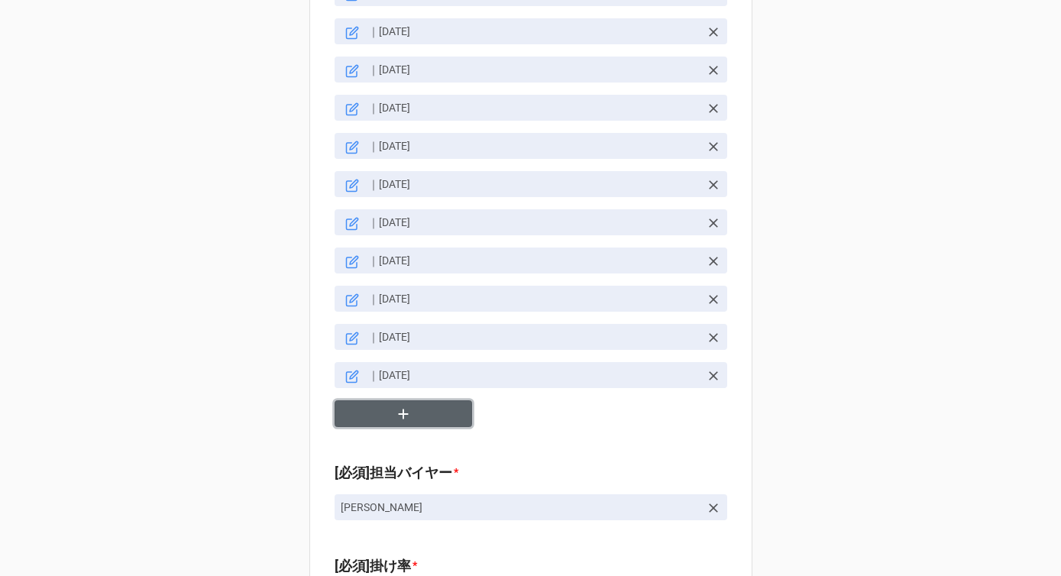
click at [395, 406] on icon "button" at bounding box center [403, 414] width 17 height 17
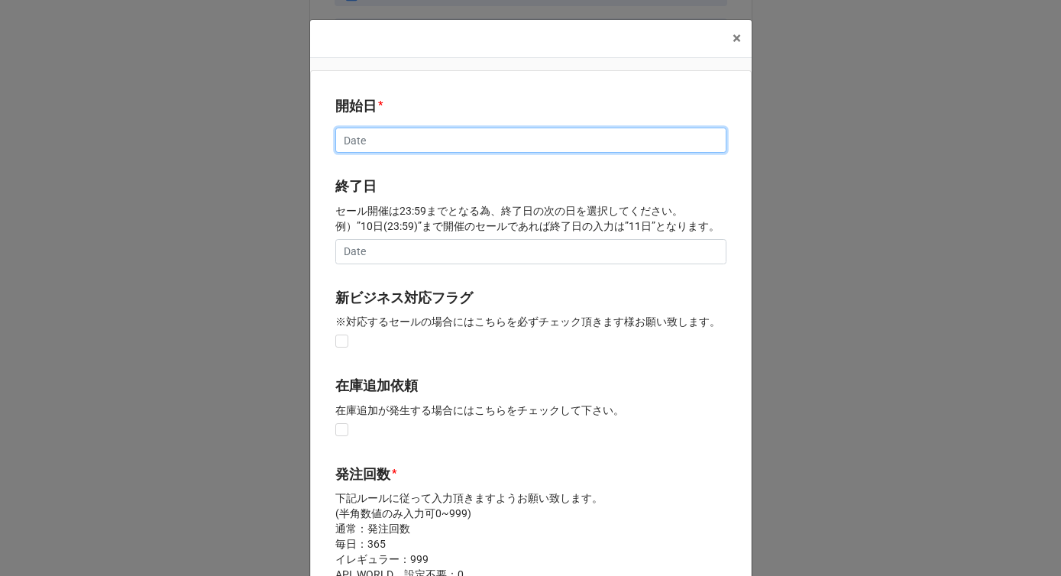
click at [376, 140] on input "text" at bounding box center [530, 141] width 391 height 26
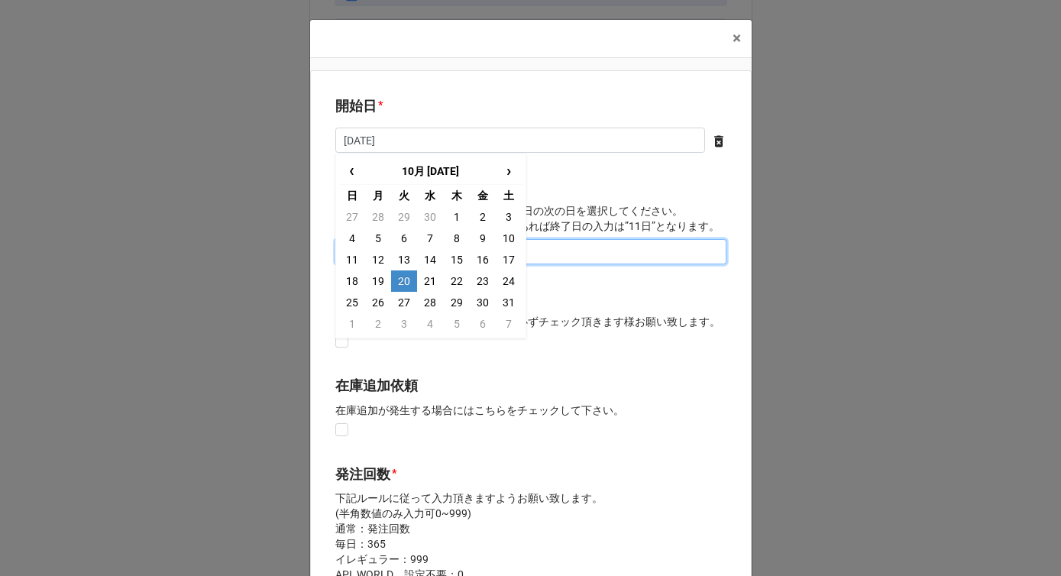
type input "[DATE]"
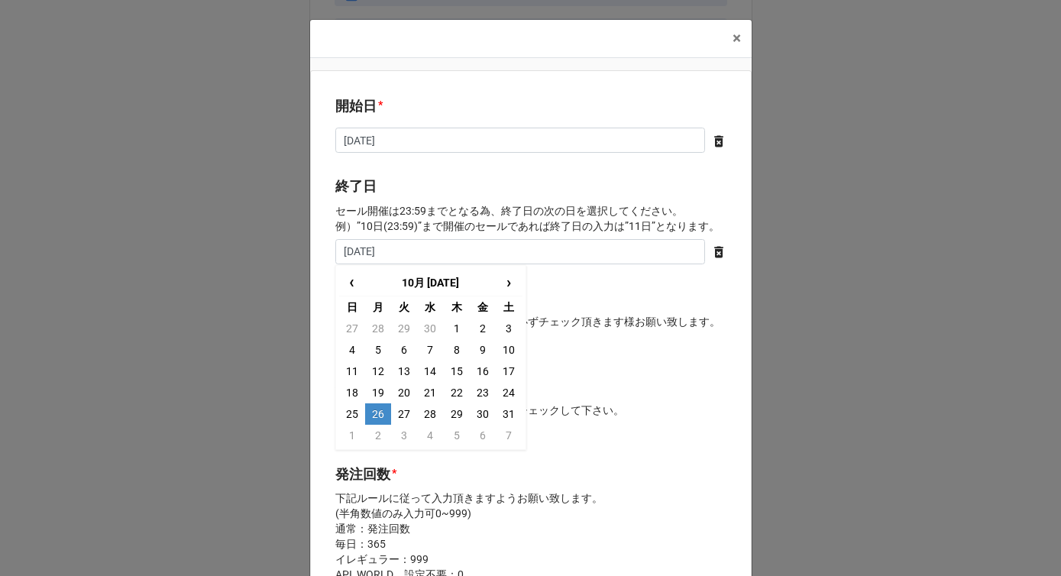
click at [376, 414] on td "26" at bounding box center [378, 413] width 26 height 21
type input "[DATE]"
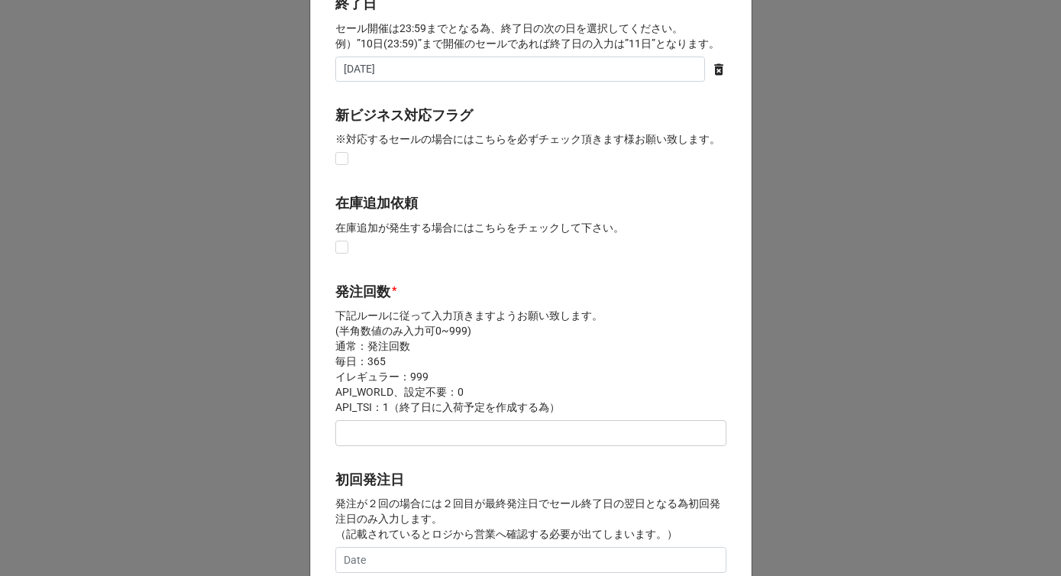
scroll to position [197, 0]
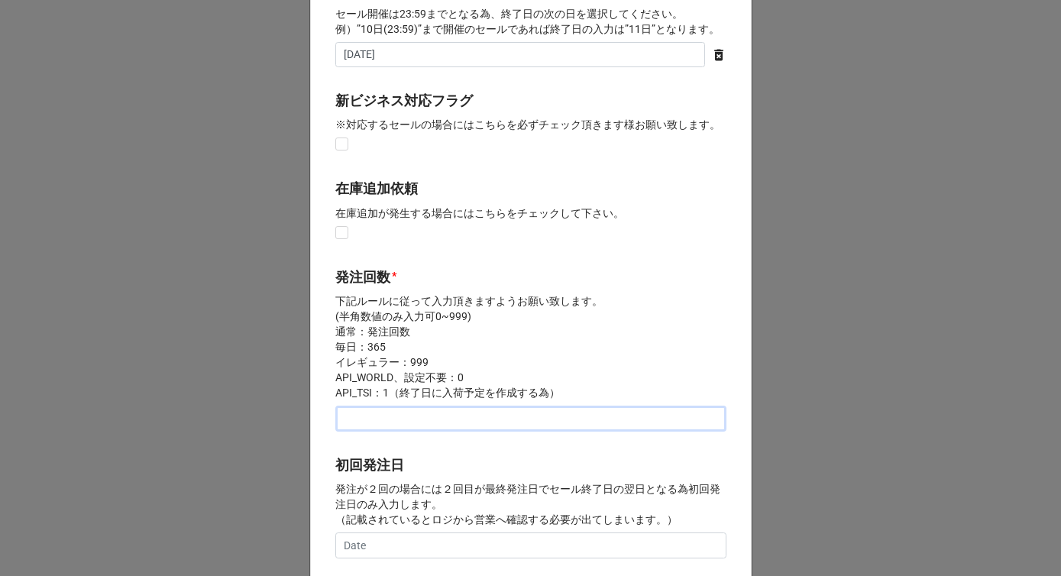
click at [371, 422] on input "text" at bounding box center [530, 419] width 391 height 26
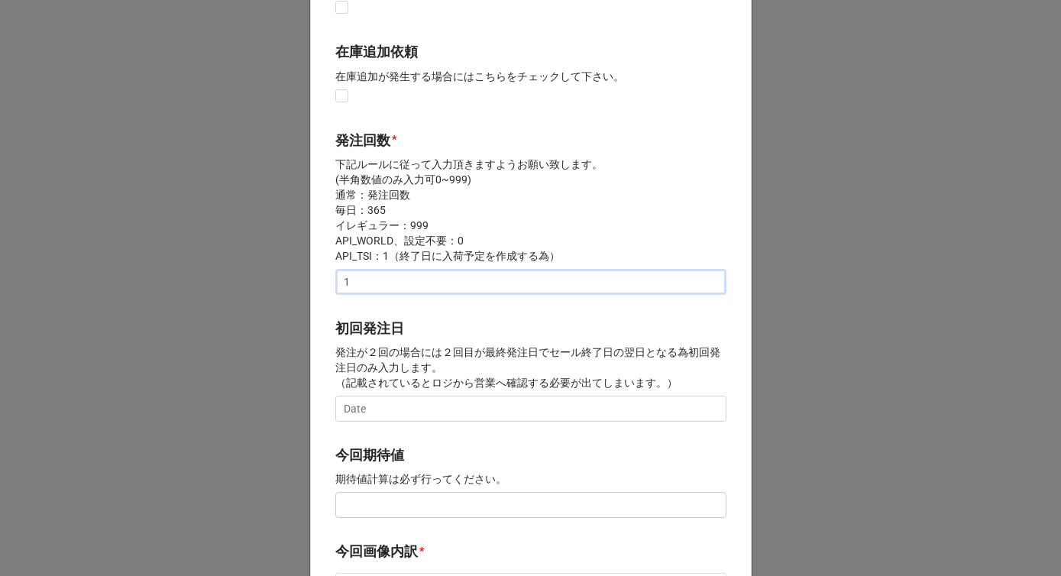
scroll to position [390, 0]
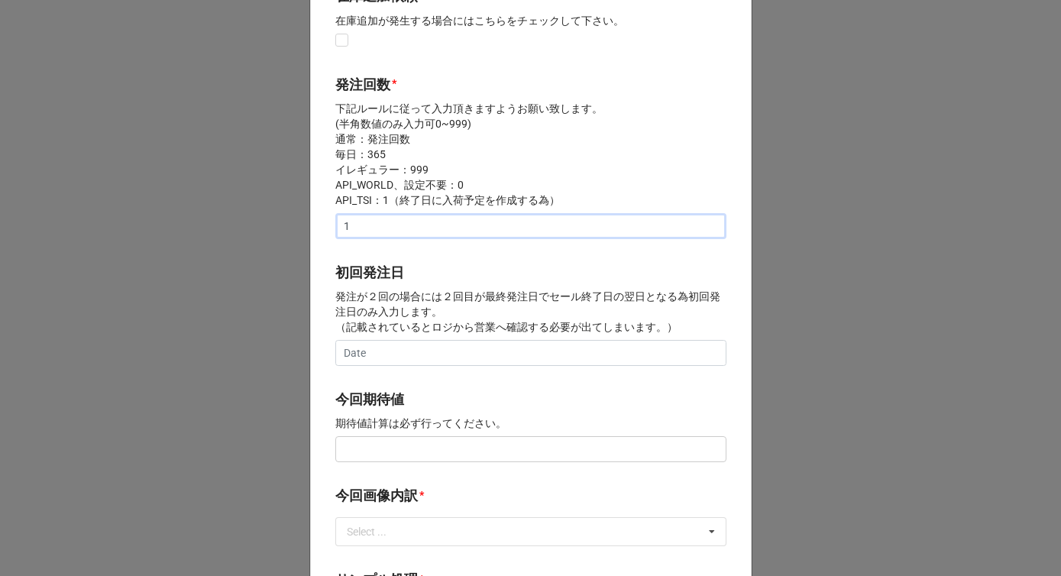
type input "1"
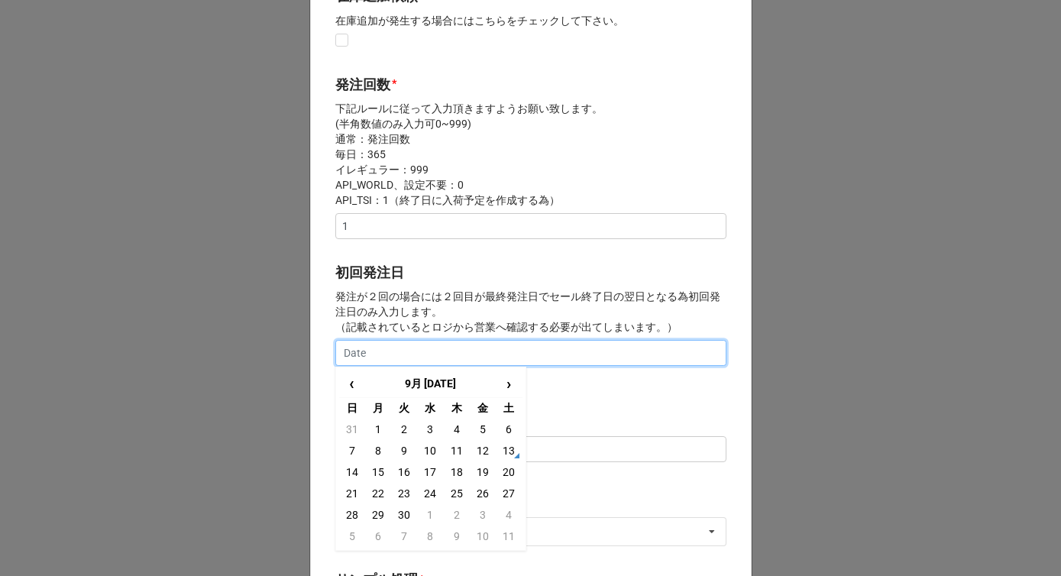
click at [374, 352] on input "text" at bounding box center [530, 353] width 391 height 26
click at [389, 279] on label "初回発注日" at bounding box center [369, 272] width 69 height 21
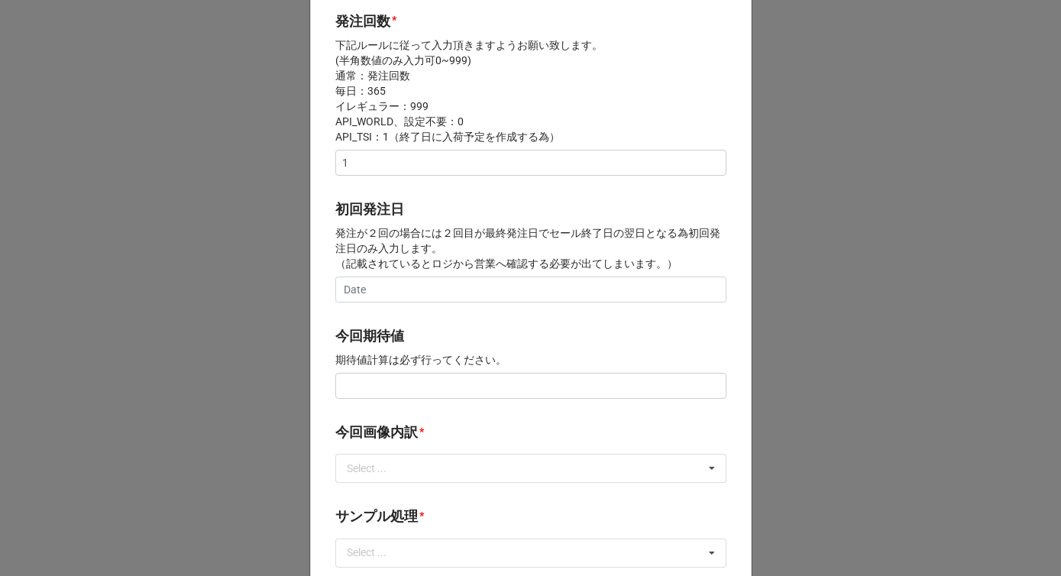
scroll to position [480, 0]
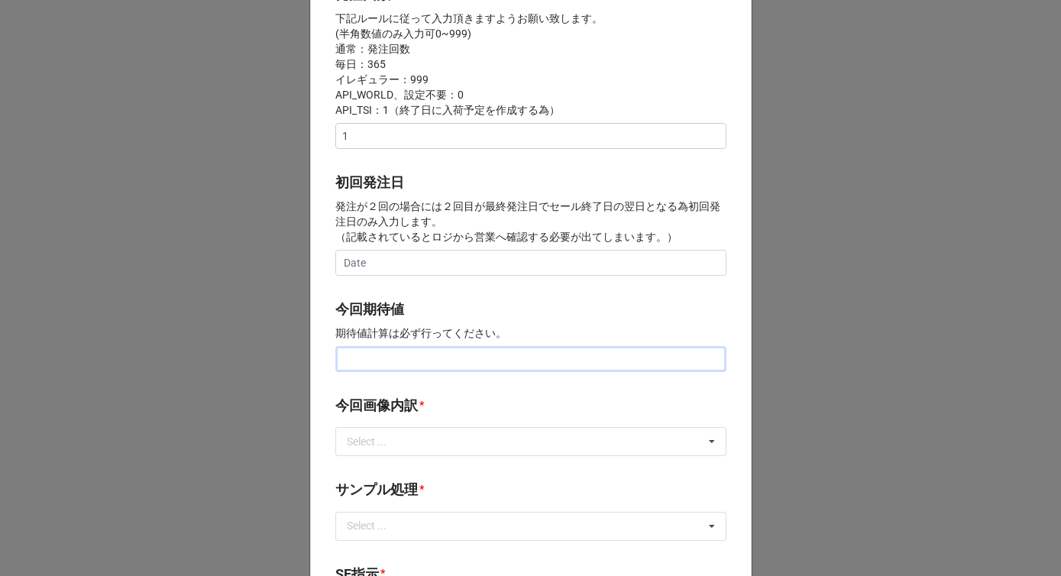
click at [367, 367] on input "text" at bounding box center [530, 359] width 391 height 26
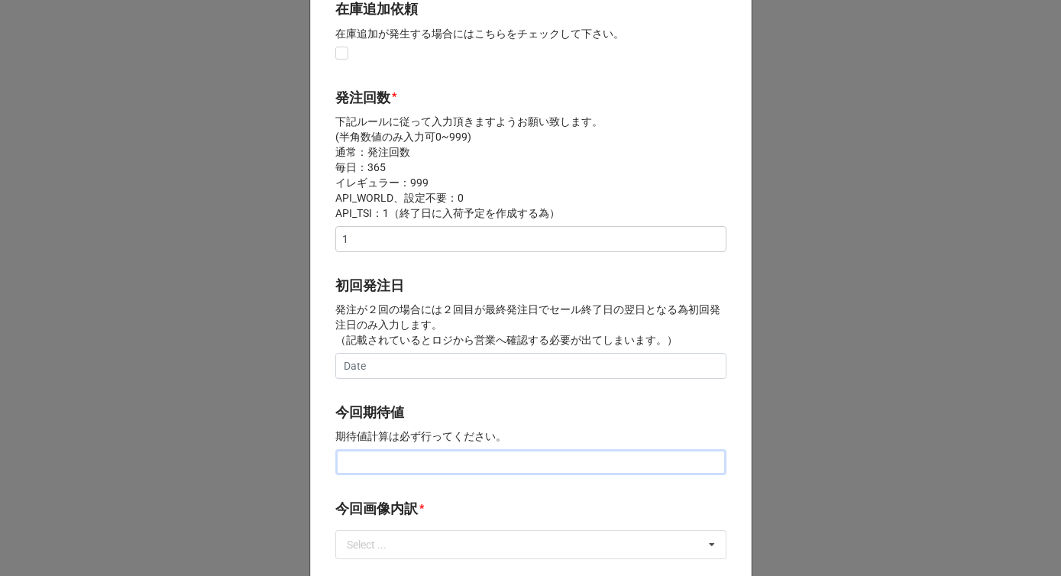
scroll to position [432, 0]
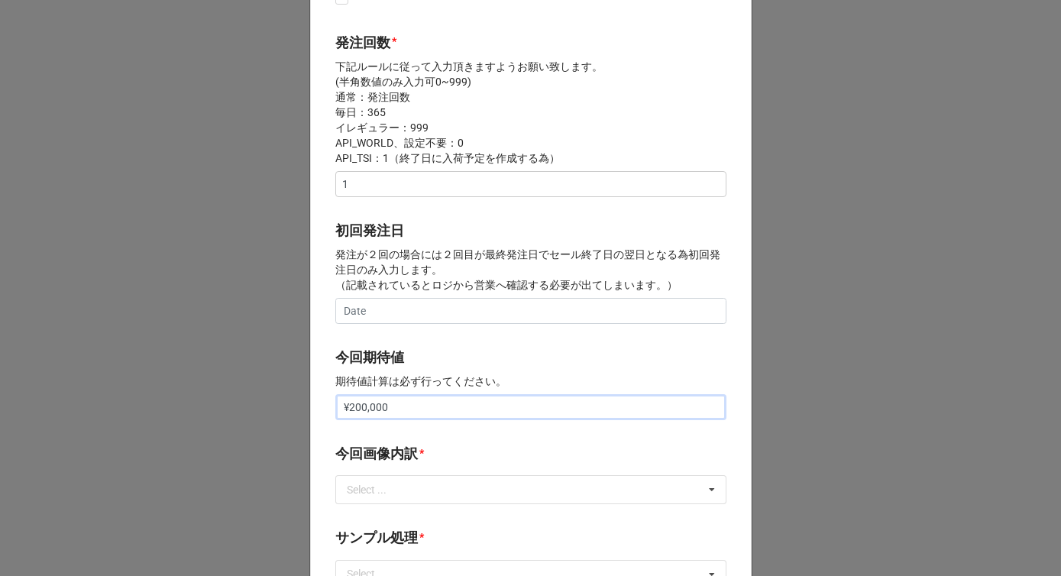
type input "¥200,000"
click at [421, 383] on p "期待値計算は必ず行ってください。" at bounding box center [530, 381] width 391 height 15
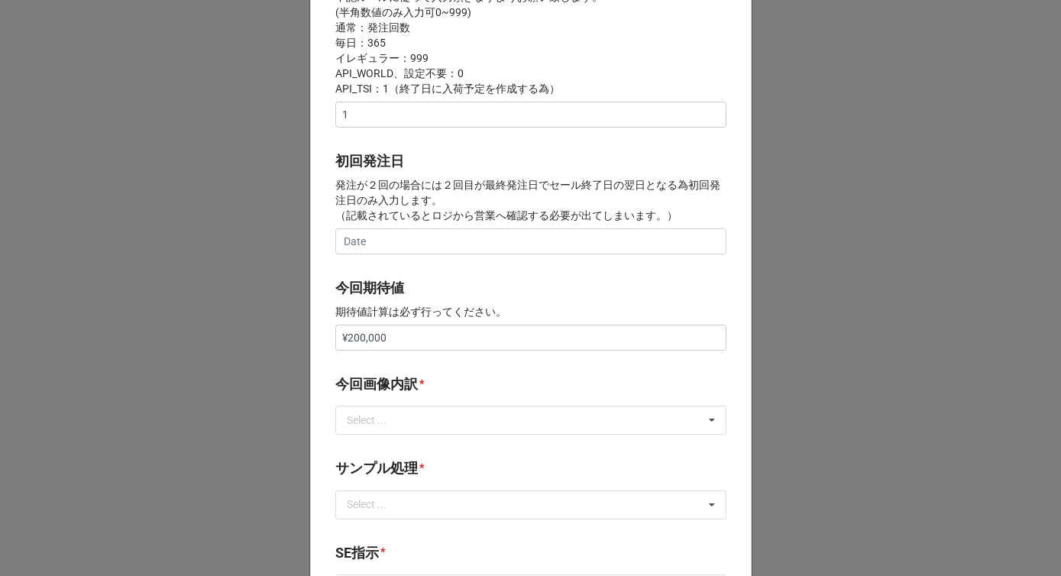
scroll to position [538, 0]
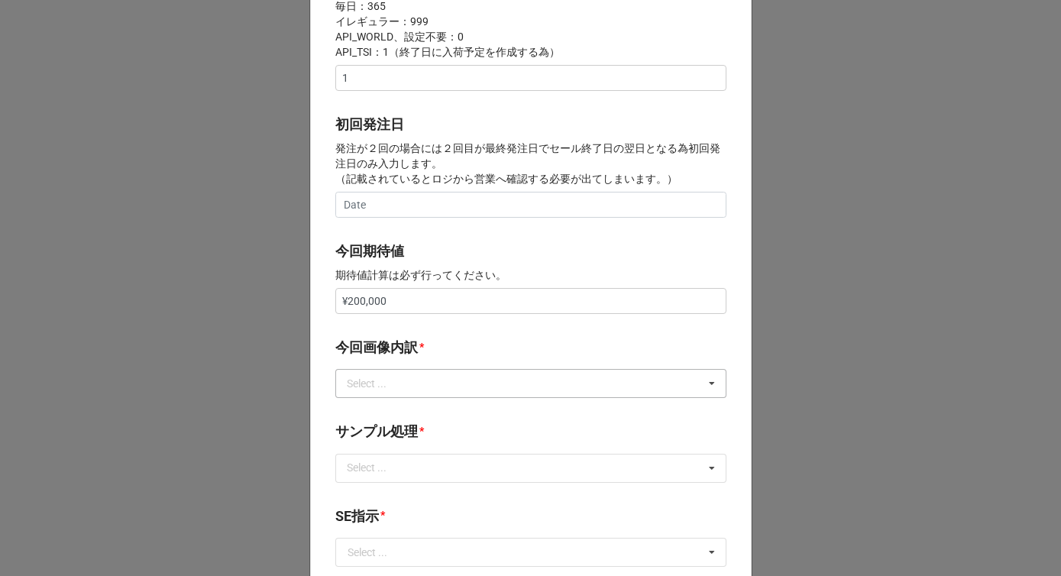
click at [401, 393] on div "Select ... サンプル撮影 再掲 提供画像 APIデータ SE用サンプルのみ到着 SE用サンプル倉庫取寄せ" at bounding box center [530, 383] width 391 height 29
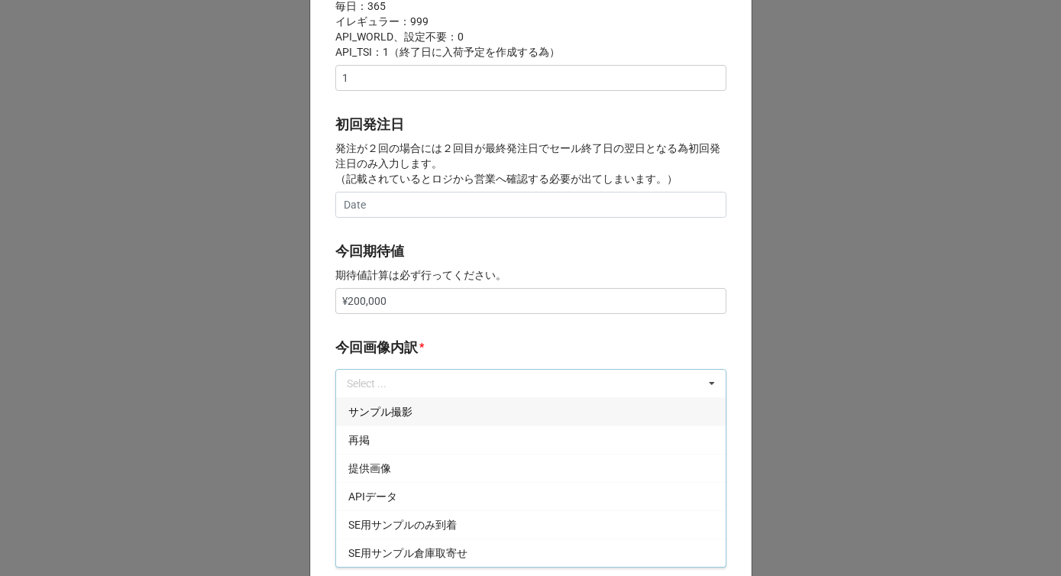
click at [390, 412] on span "サンプル撮影" at bounding box center [380, 412] width 64 height 12
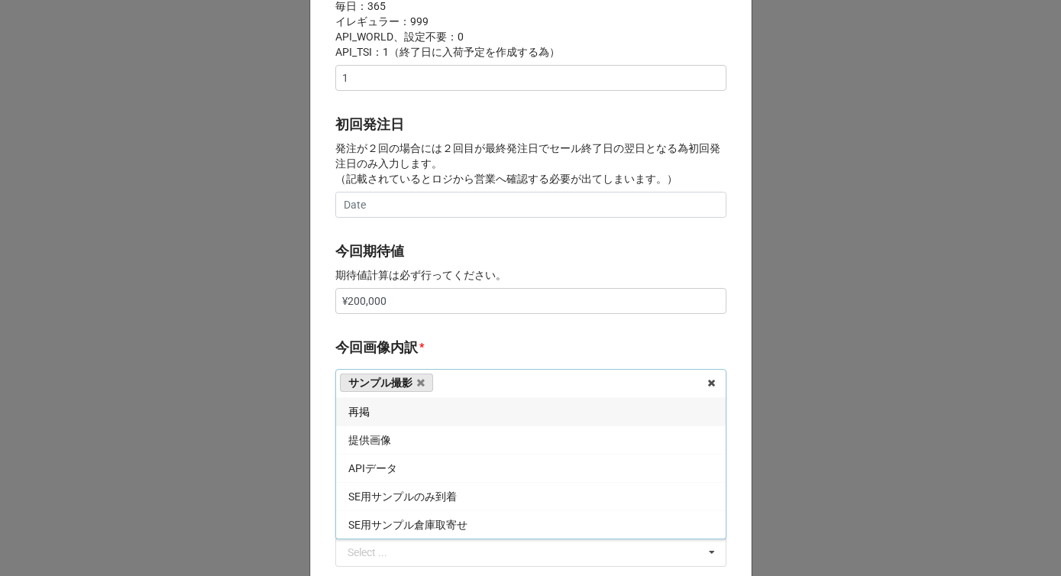
click at [390, 412] on div "再掲" at bounding box center [531, 411] width 390 height 28
click at [413, 342] on label "今回画像内訳" at bounding box center [376, 347] width 83 height 21
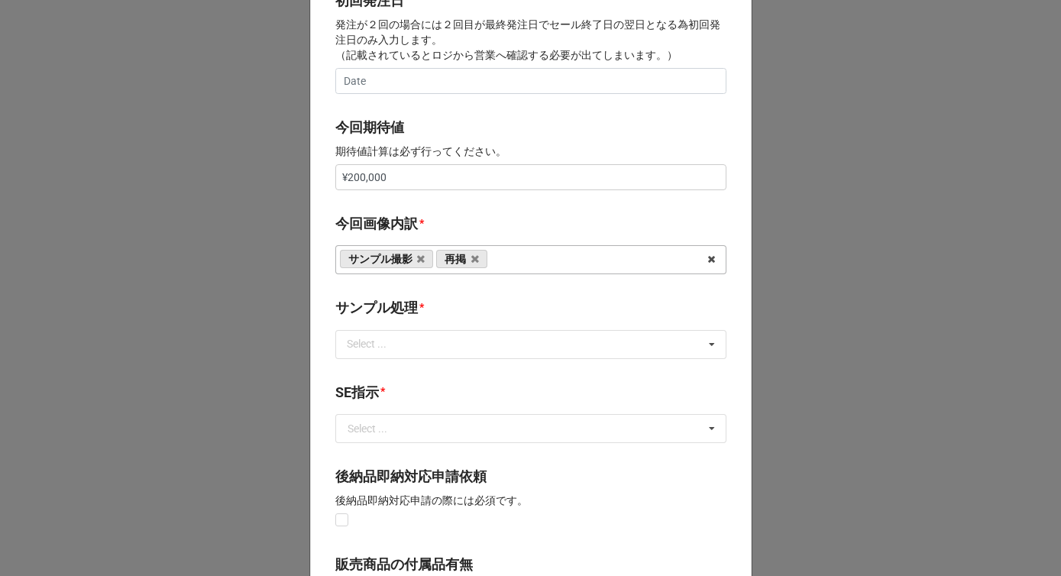
scroll to position [711, 0]
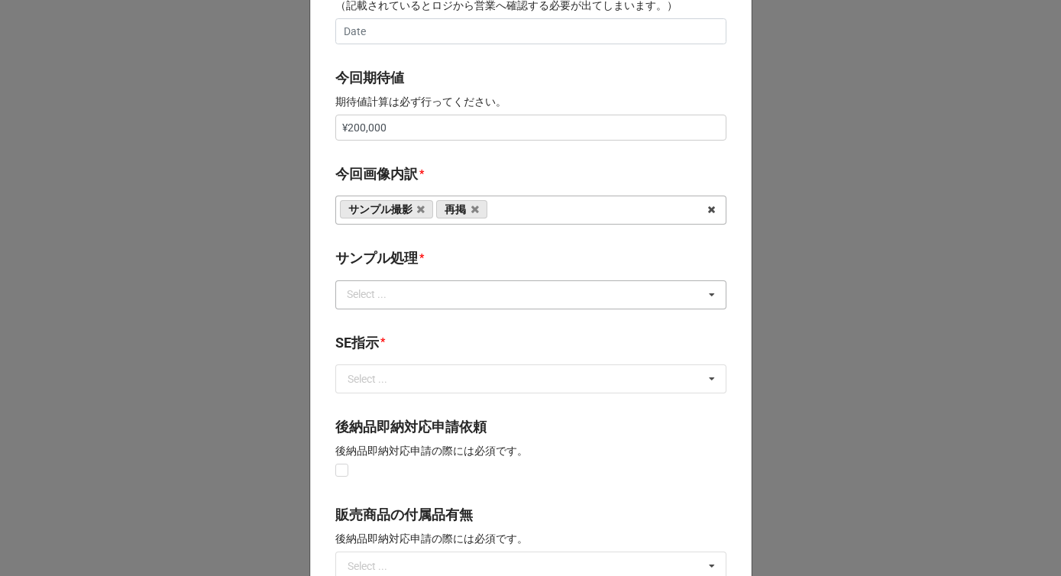
click at [402, 290] on div "Select ..." at bounding box center [376, 295] width 66 height 18
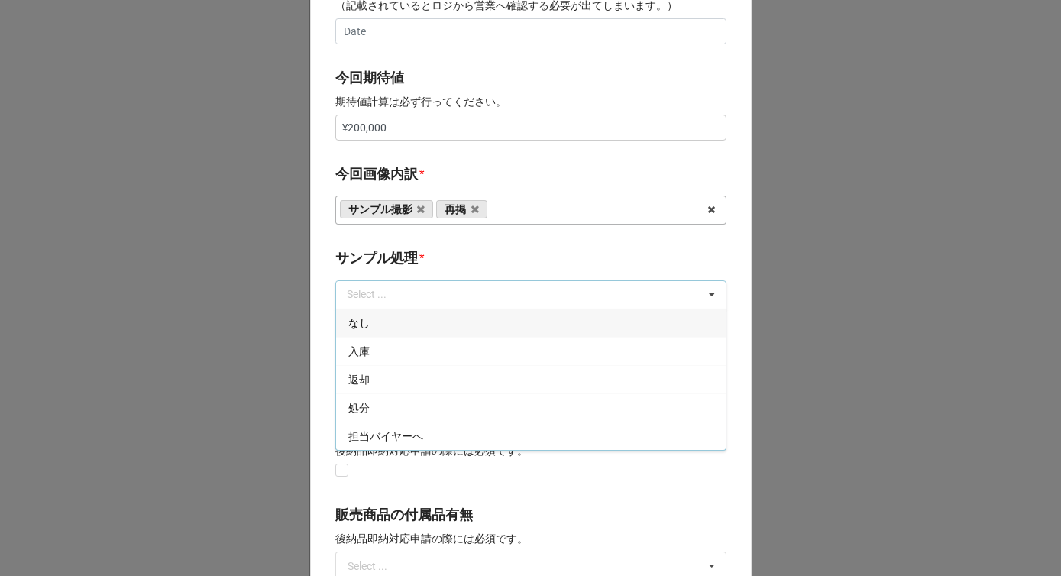
click at [374, 323] on div "なし" at bounding box center [531, 323] width 390 height 28
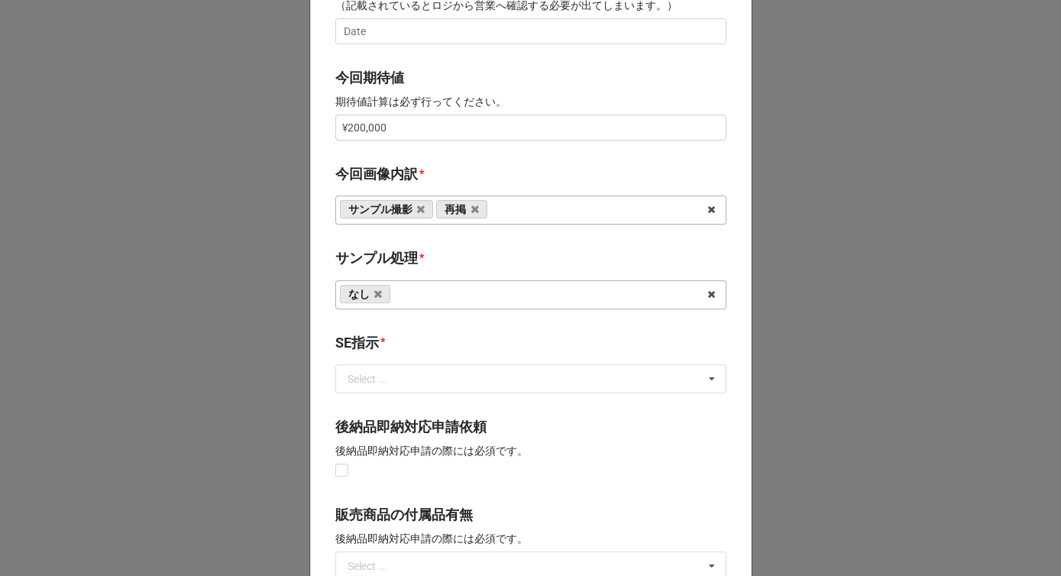
click at [409, 269] on label "サンプル処理" at bounding box center [376, 258] width 83 height 21
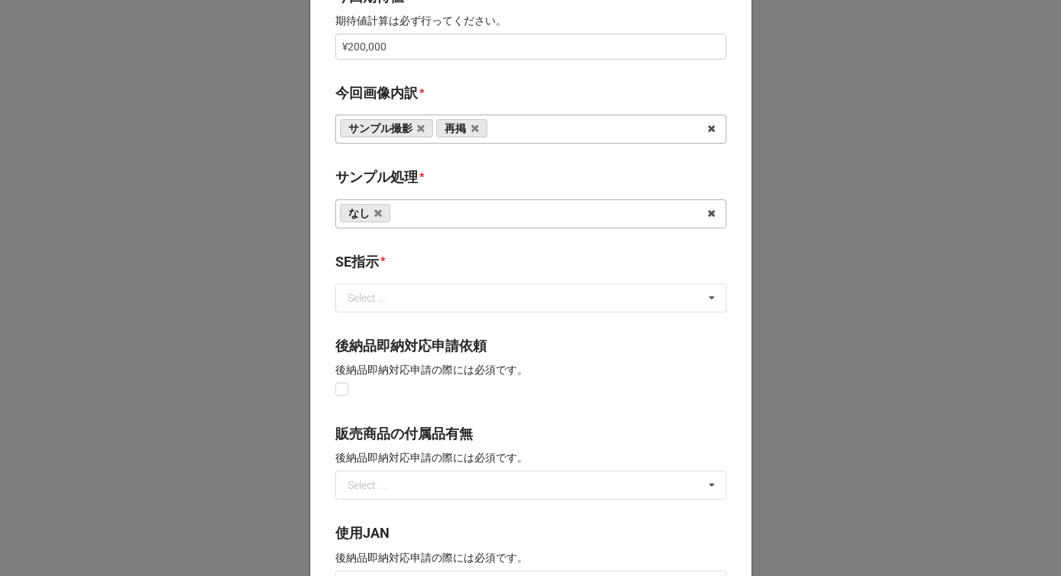
scroll to position [798, 0]
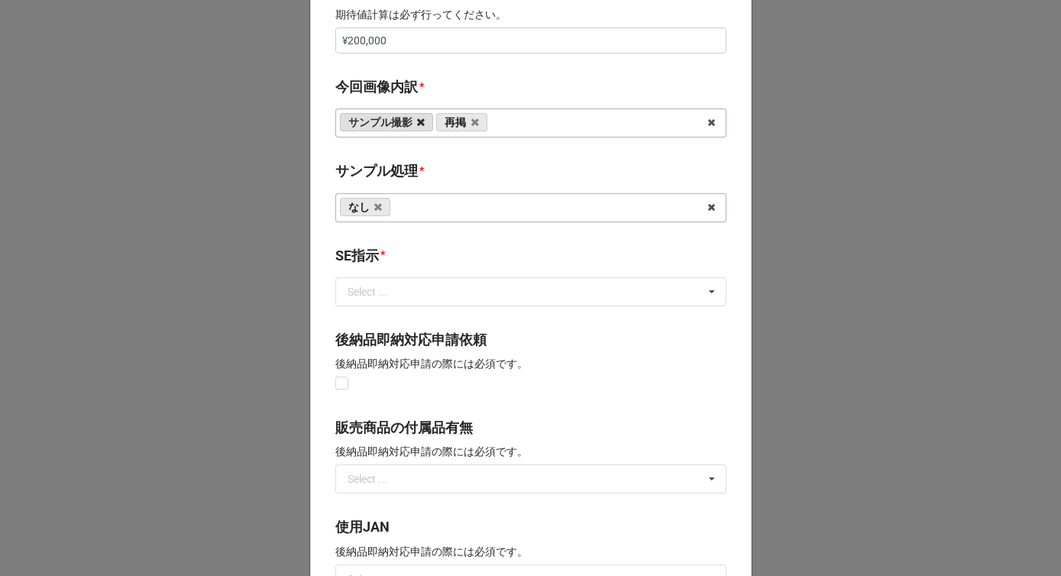
click at [417, 119] on icon at bounding box center [421, 123] width 8 height 10
click at [375, 122] on icon at bounding box center [378, 123] width 8 height 10
click at [375, 122] on div "Select ..." at bounding box center [376, 124] width 66 height 18
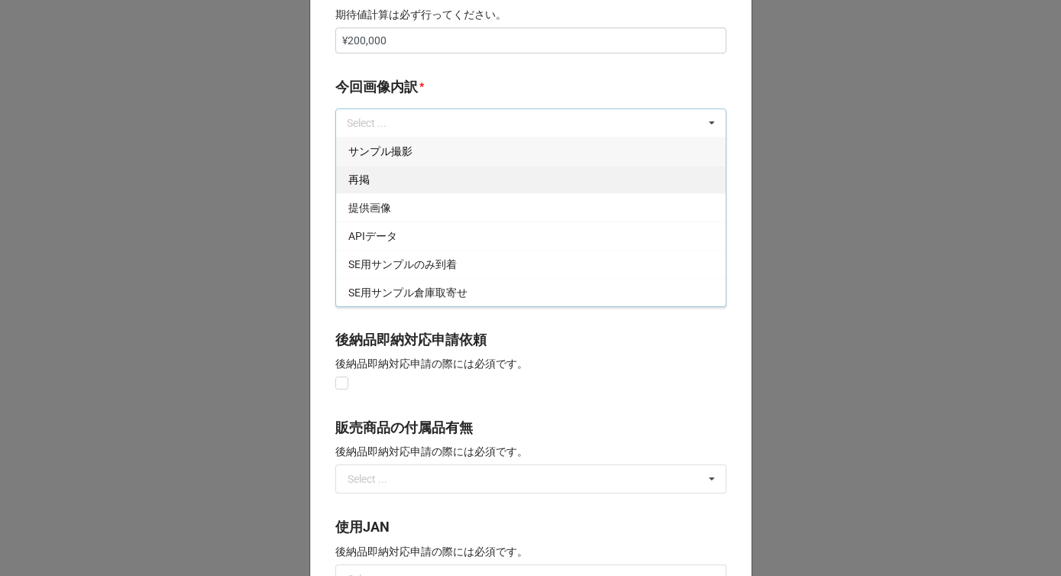
click at [380, 189] on div "再掲" at bounding box center [531, 179] width 390 height 28
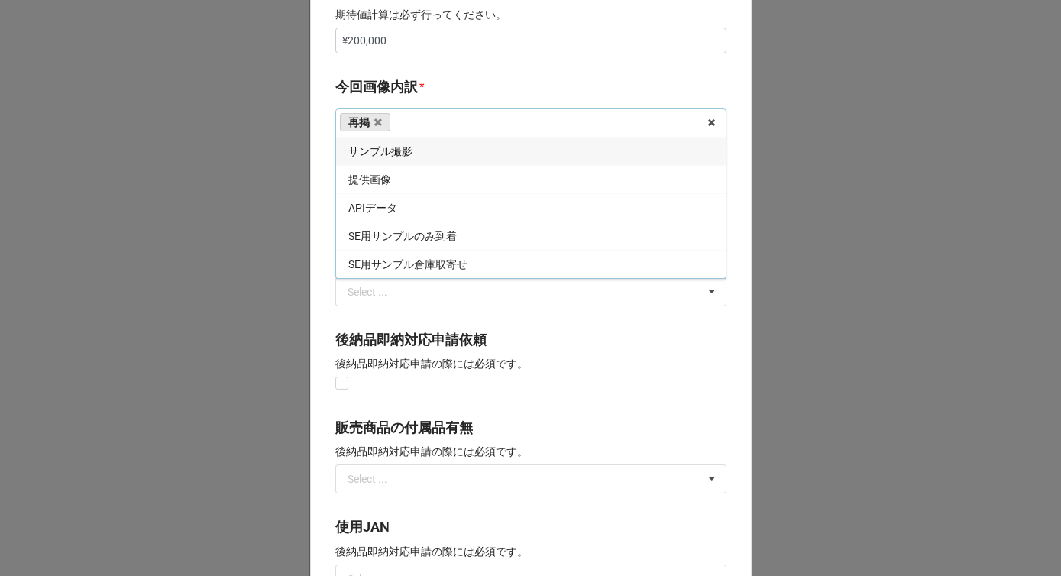
click at [380, 189] on div "提供画像" at bounding box center [531, 179] width 390 height 28
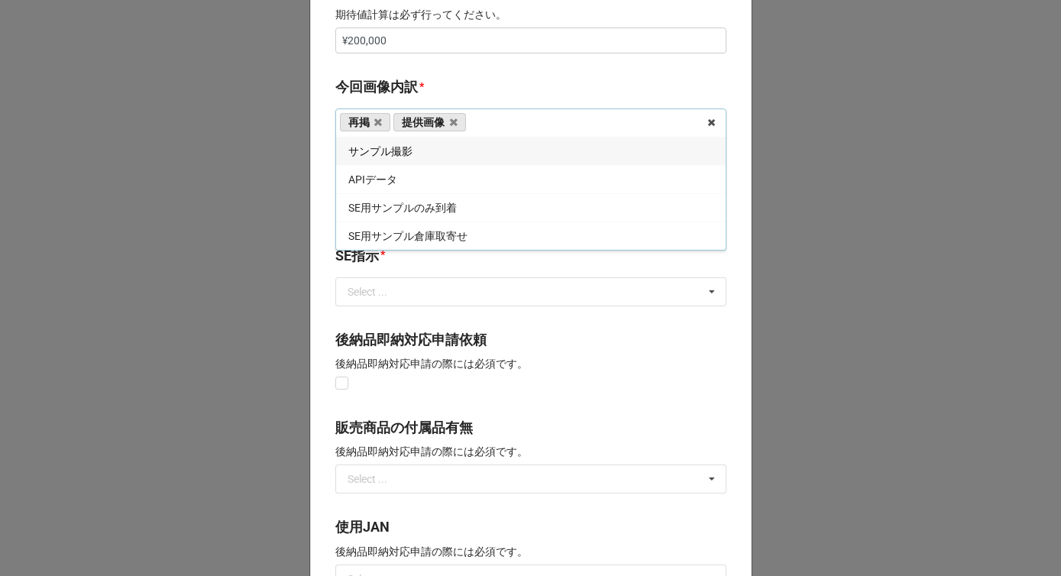
drag, startPoint x: 430, startPoint y: 82, endPoint x: 430, endPoint y: 92, distance: 9.9
click at [430, 82] on b "今回画像内訳 *" at bounding box center [530, 89] width 391 height 27
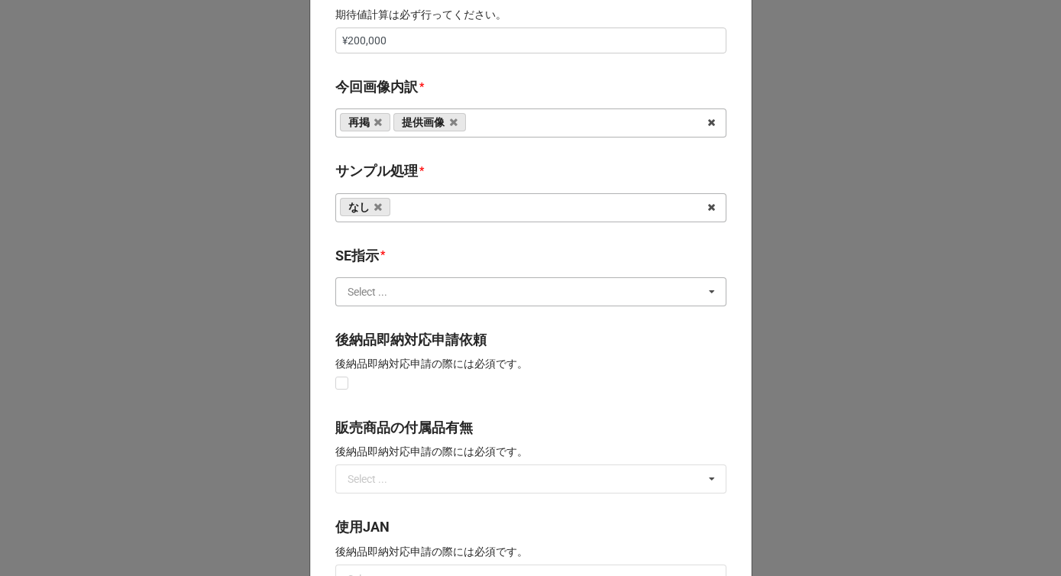
click at [403, 304] on input "text" at bounding box center [532, 292] width 390 height 28
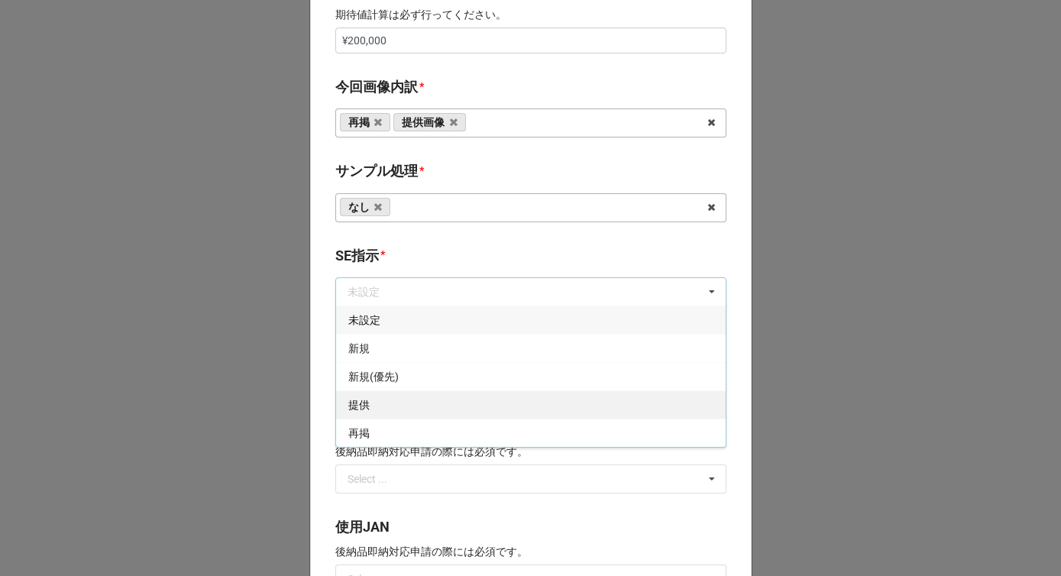
click at [366, 403] on div "提供" at bounding box center [531, 404] width 390 height 28
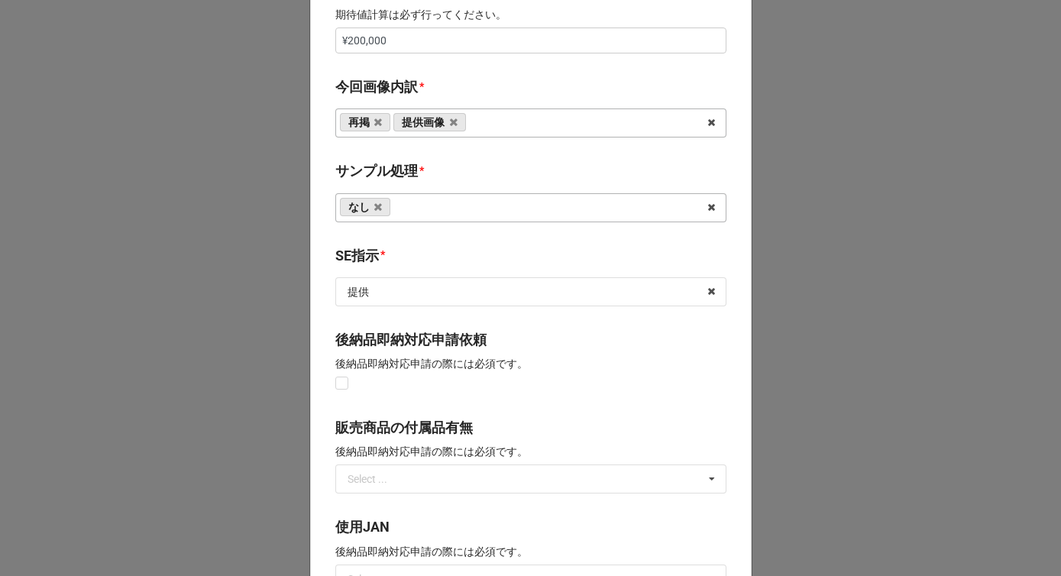
click at [416, 255] on b "SE指示 *" at bounding box center [530, 258] width 391 height 27
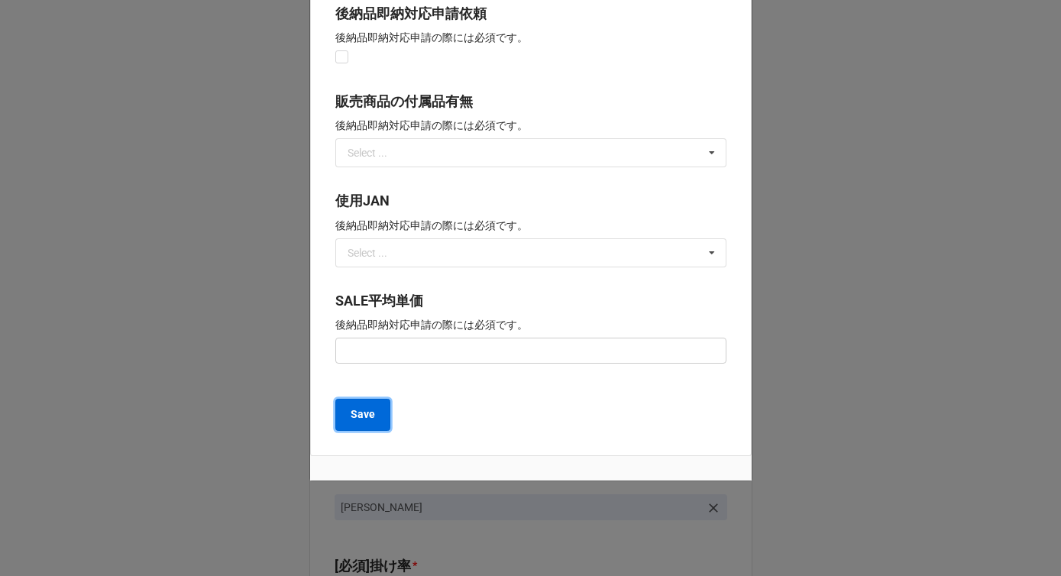
click at [367, 419] on b "Save" at bounding box center [363, 414] width 24 height 16
type textarea "x"
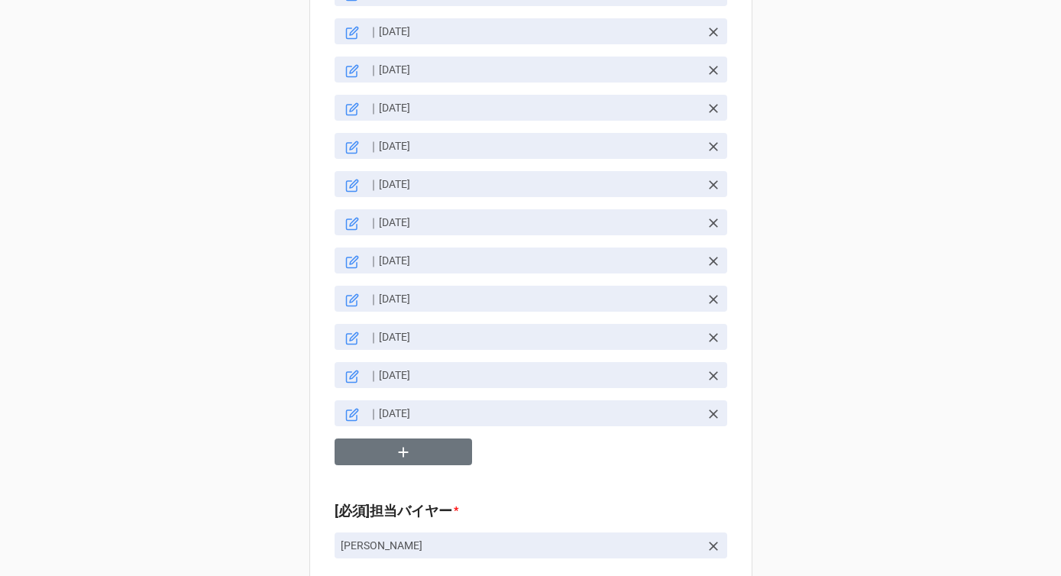
click at [348, 372] on icon at bounding box center [351, 377] width 11 height 11
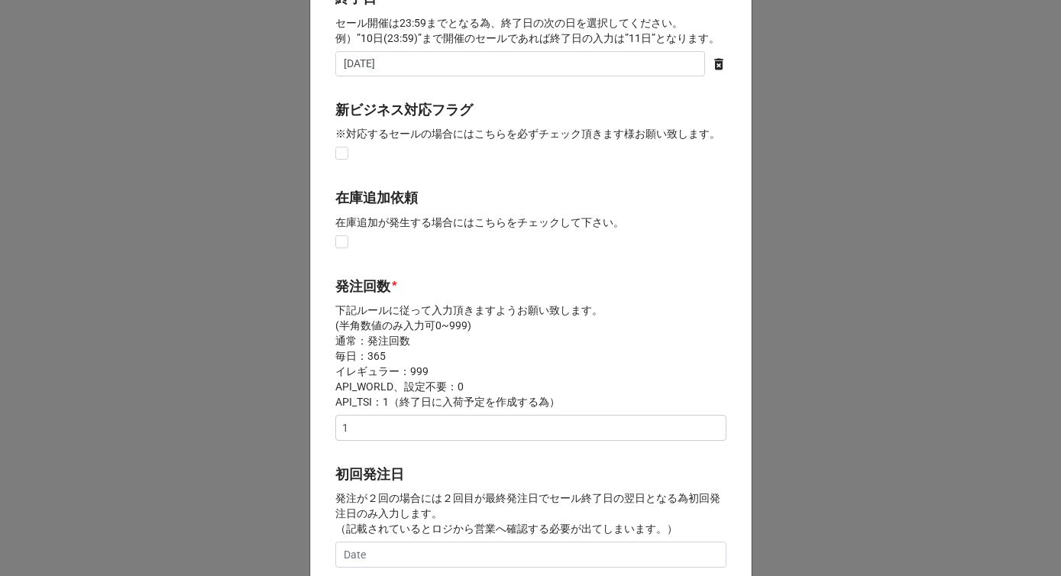
scroll to position [0, 0]
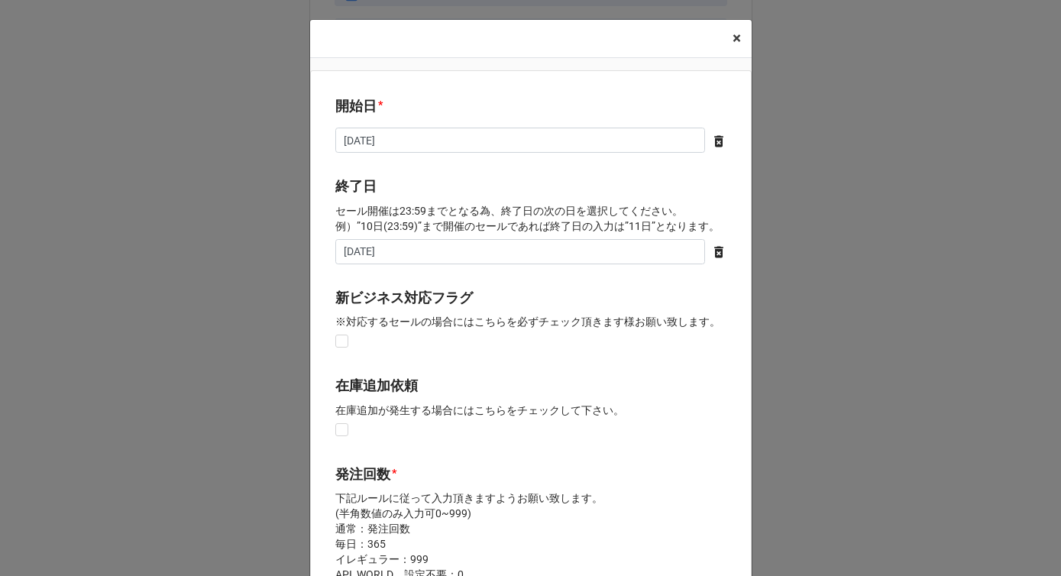
click at [734, 39] on span "×" at bounding box center [737, 38] width 8 height 18
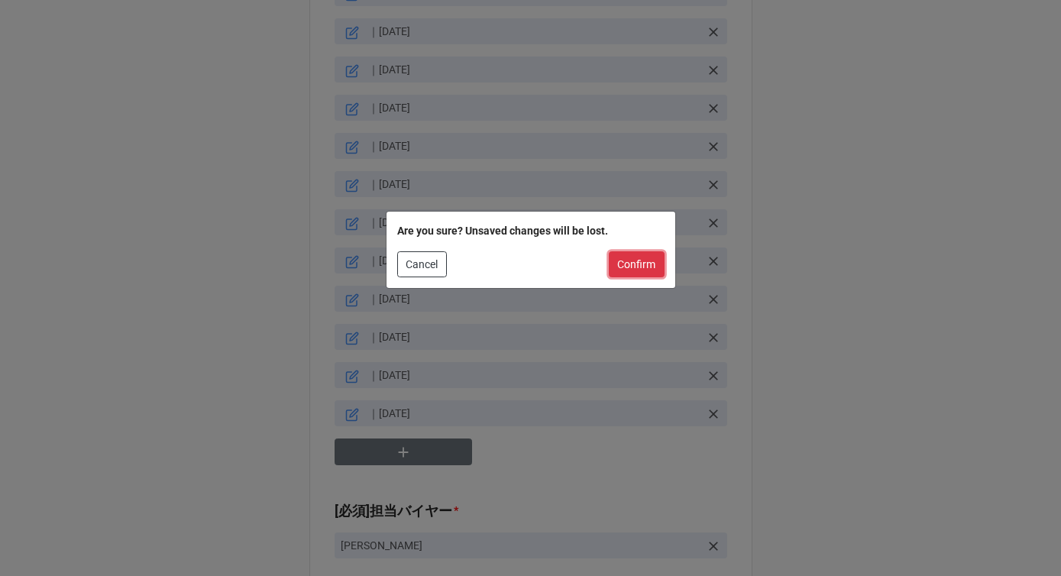
click at [631, 272] on button "Confirm" at bounding box center [637, 264] width 56 height 26
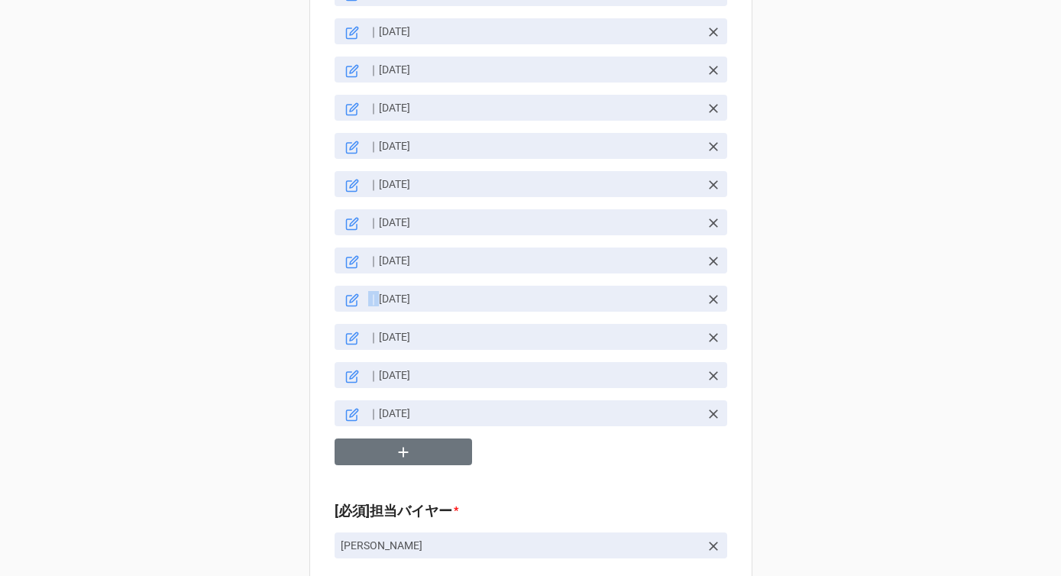
click at [631, 286] on link "｜[DATE]" at bounding box center [531, 299] width 393 height 26
click at [348, 332] on icon at bounding box center [352, 339] width 14 height 14
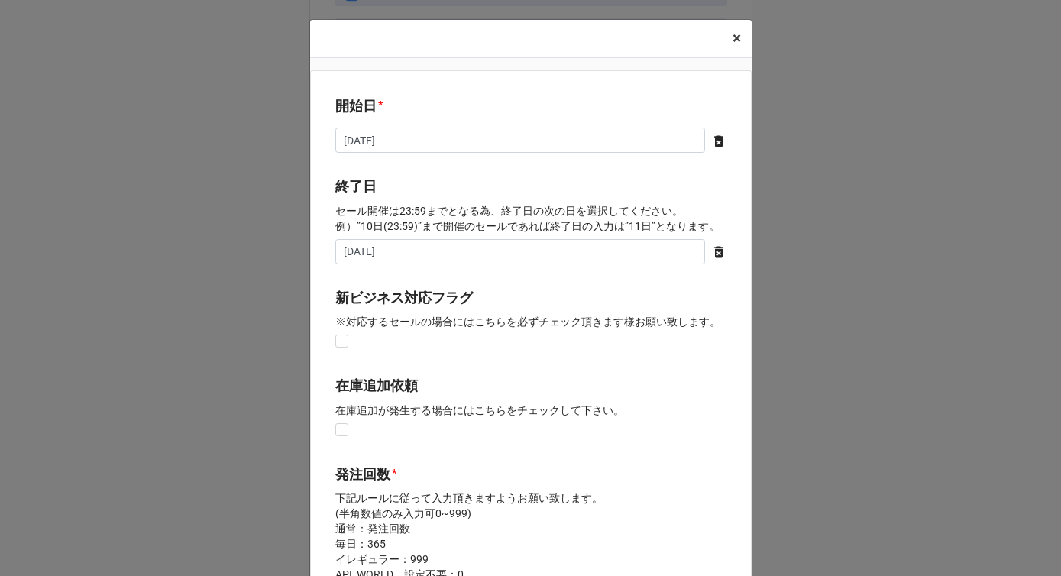
click at [733, 39] on span "×" at bounding box center [737, 38] width 8 height 18
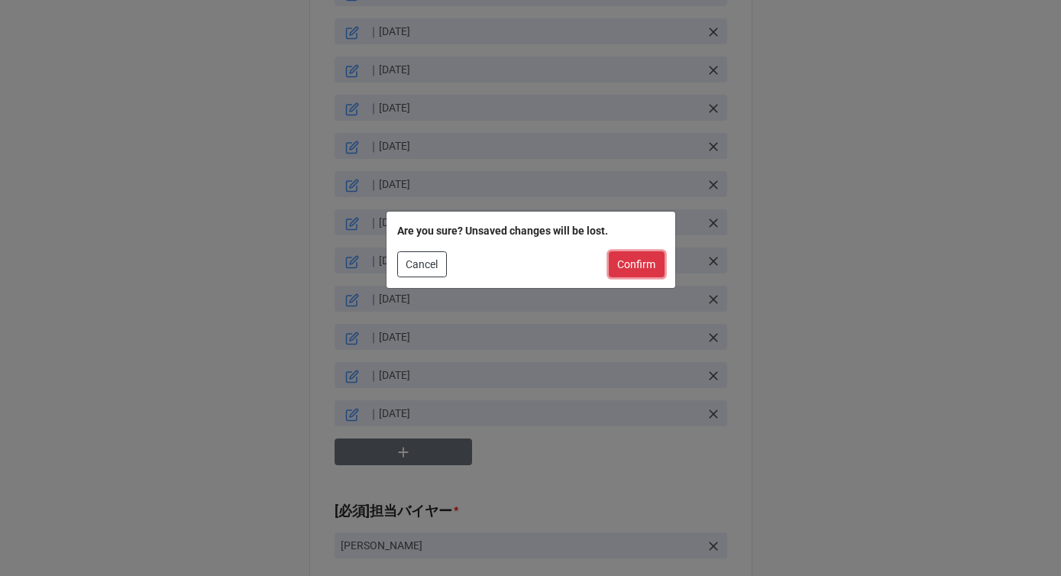
click at [625, 267] on button "Confirm" at bounding box center [637, 264] width 56 height 26
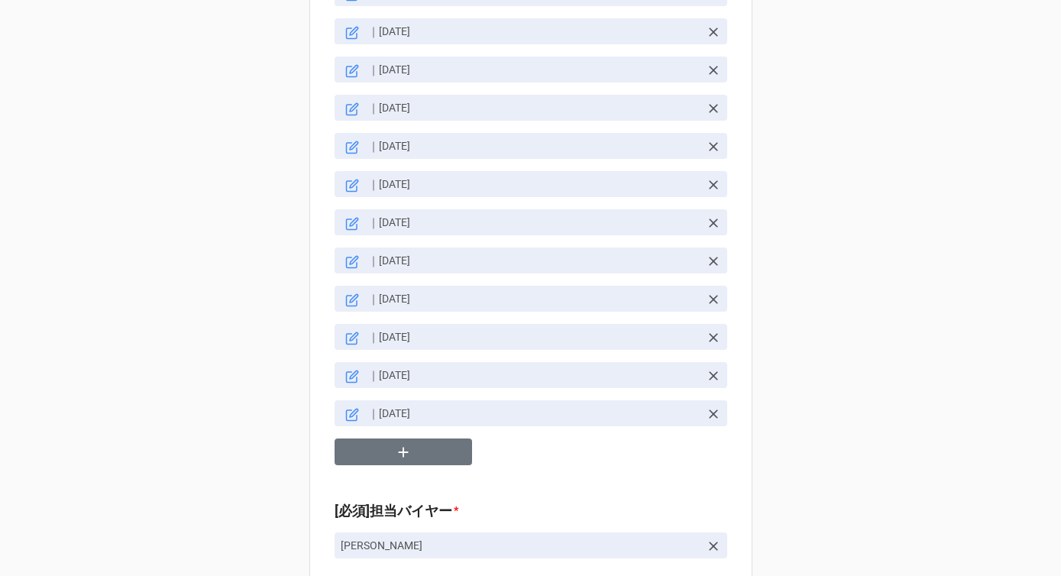
click at [345, 293] on icon at bounding box center [352, 300] width 14 height 14
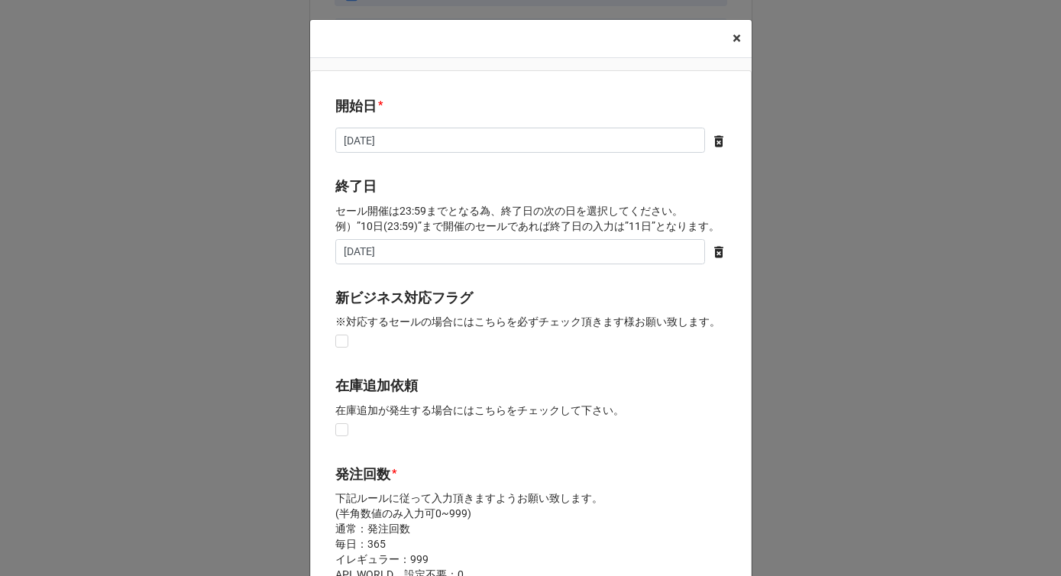
click at [733, 41] on span "×" at bounding box center [737, 38] width 8 height 18
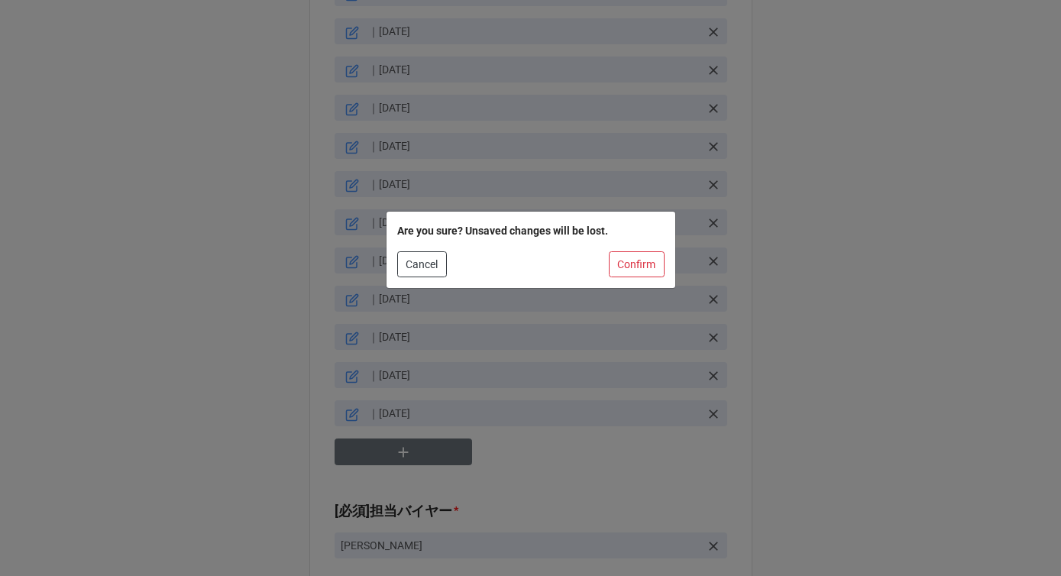
click at [621, 277] on div "Are you sure? Unsaved changes will be lost. Cancel Confirm" at bounding box center [531, 250] width 289 height 76
click at [634, 262] on button "Confirm" at bounding box center [637, 264] width 56 height 26
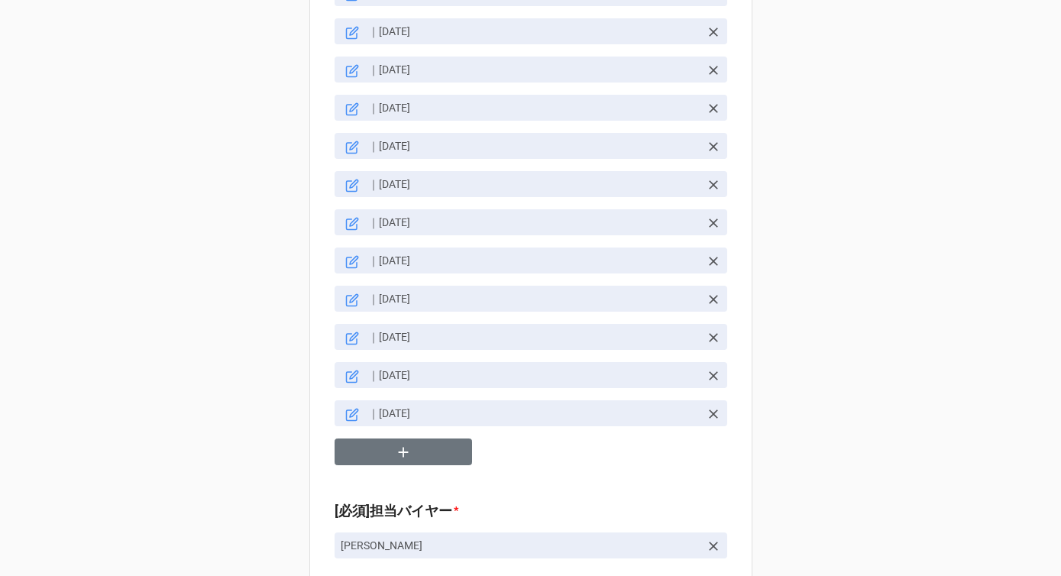
click at [346, 255] on icon at bounding box center [352, 262] width 14 height 14
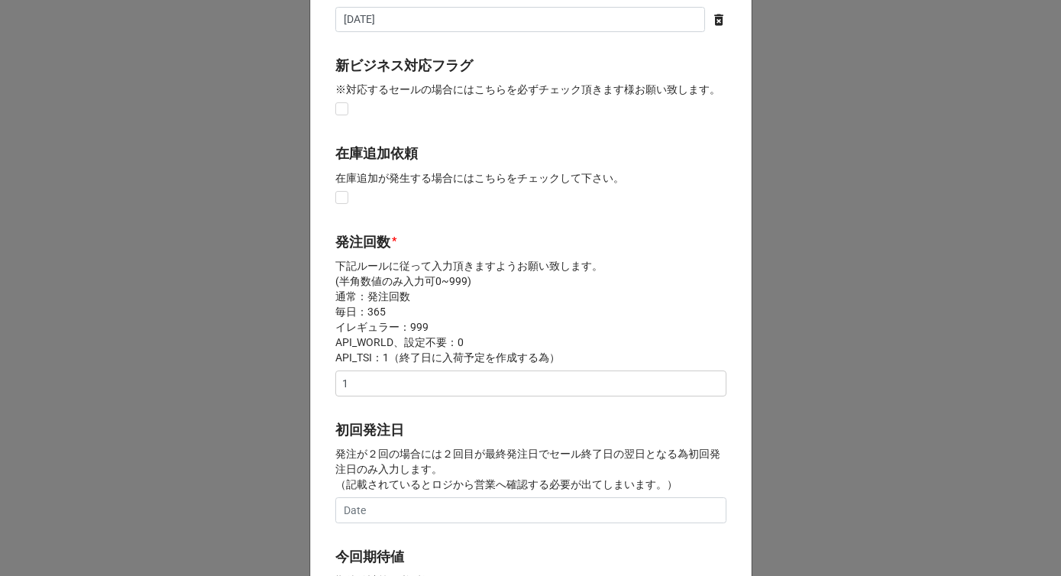
scroll to position [25, 0]
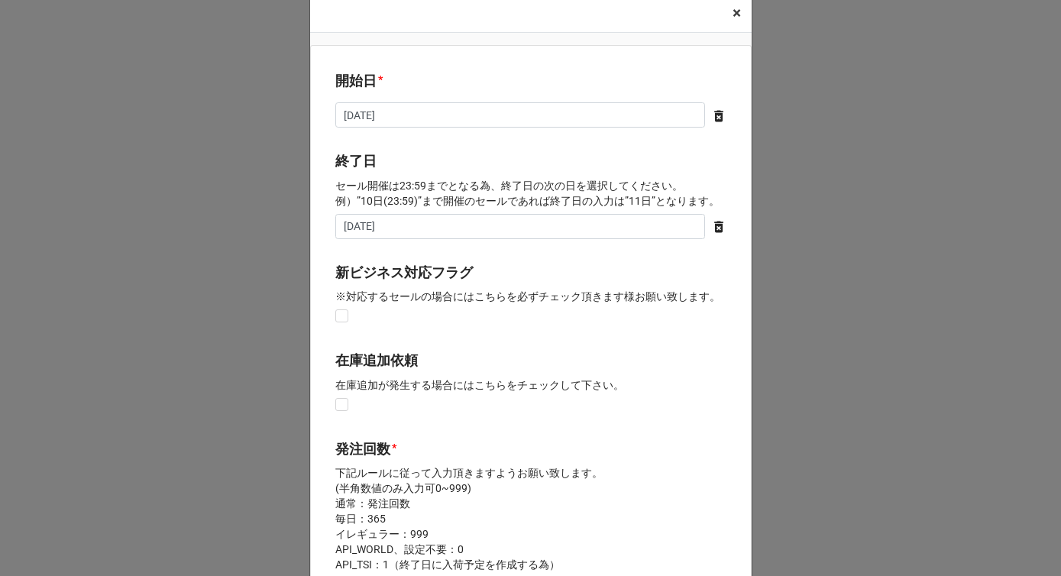
click at [736, 10] on span "×" at bounding box center [737, 13] width 8 height 18
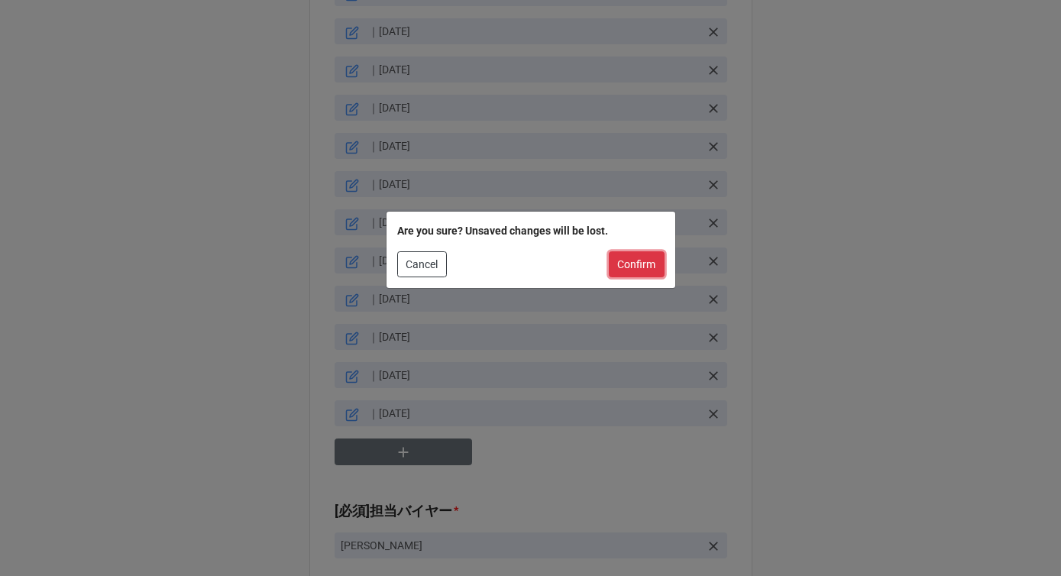
click at [622, 267] on button "Confirm" at bounding box center [637, 264] width 56 height 26
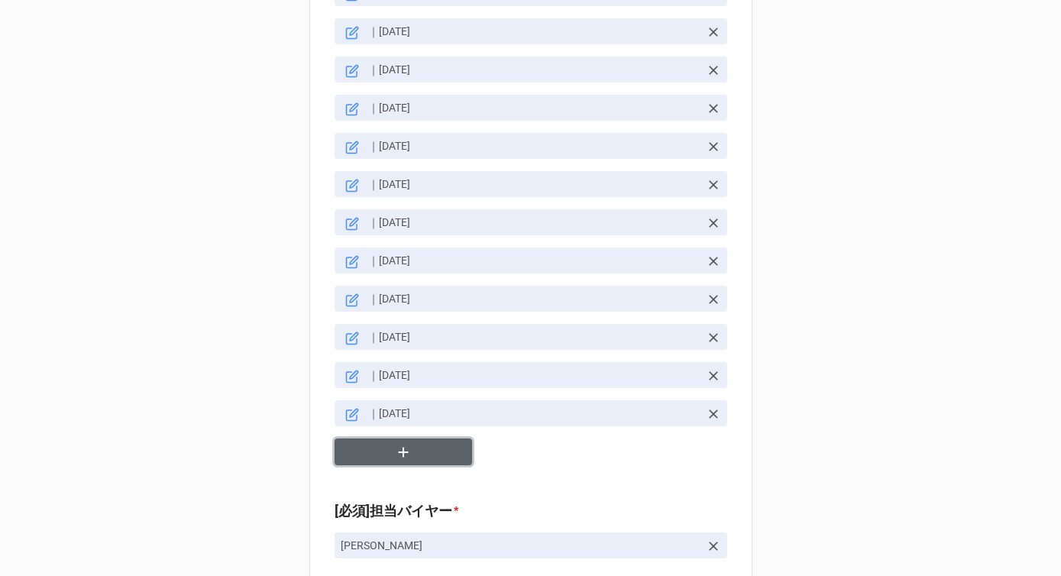
click at [406, 444] on icon "button" at bounding box center [403, 452] width 17 height 17
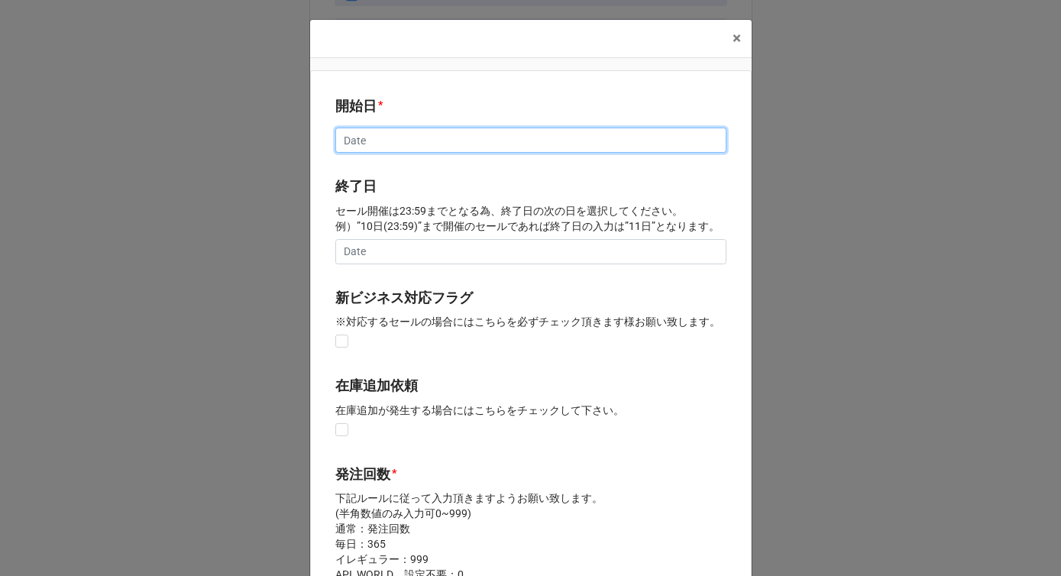
click at [390, 137] on input "text" at bounding box center [530, 141] width 391 height 26
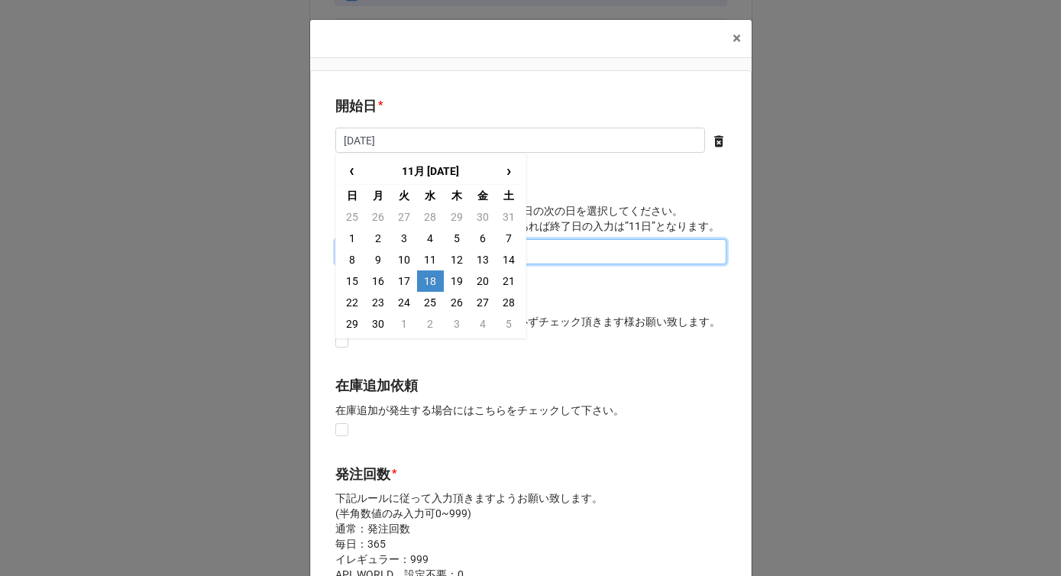
type input "[DATE]"
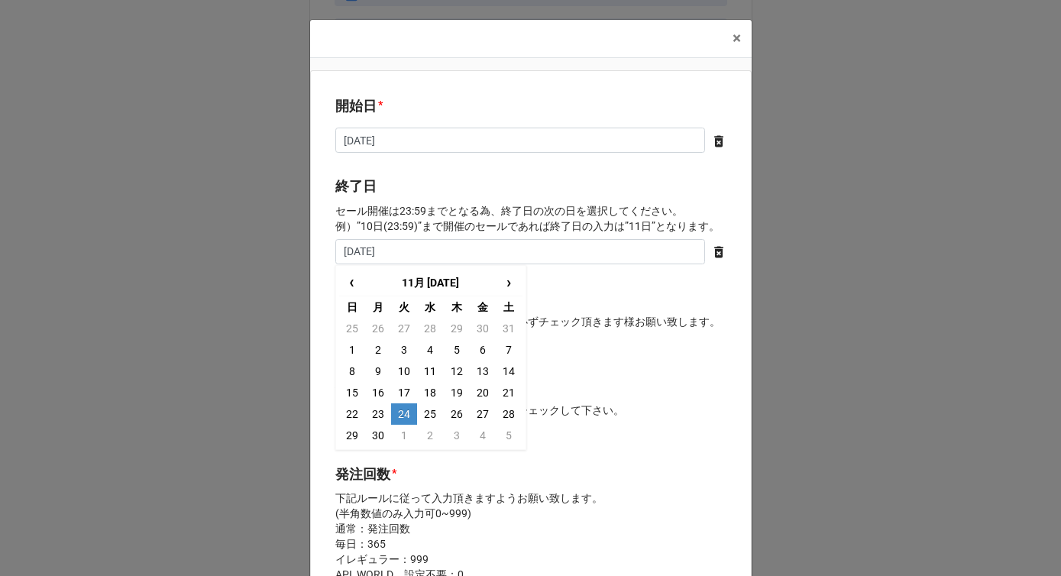
type input "[DATE]"
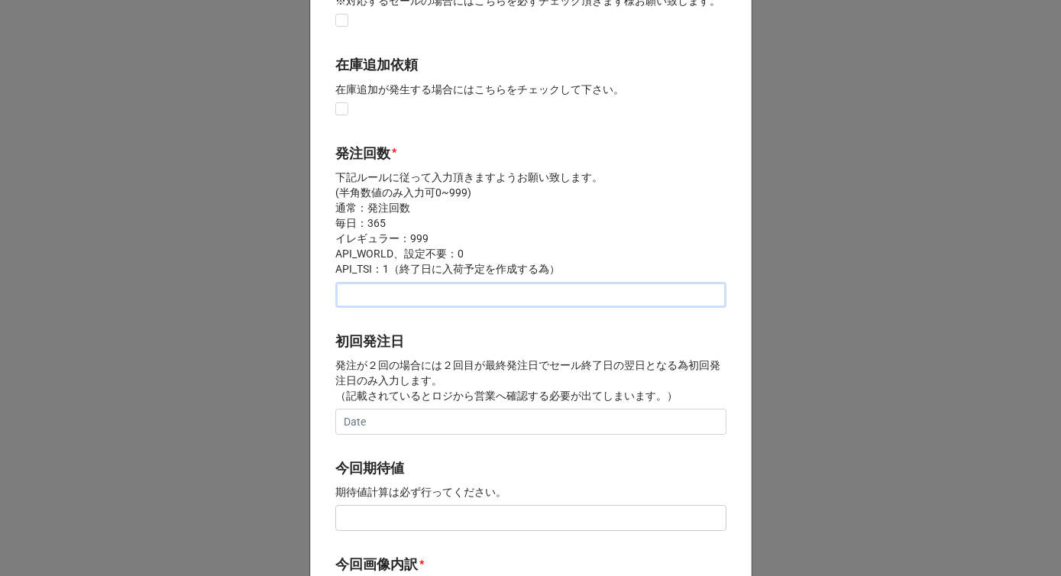
click at [378, 299] on input "text" at bounding box center [530, 295] width 391 height 26
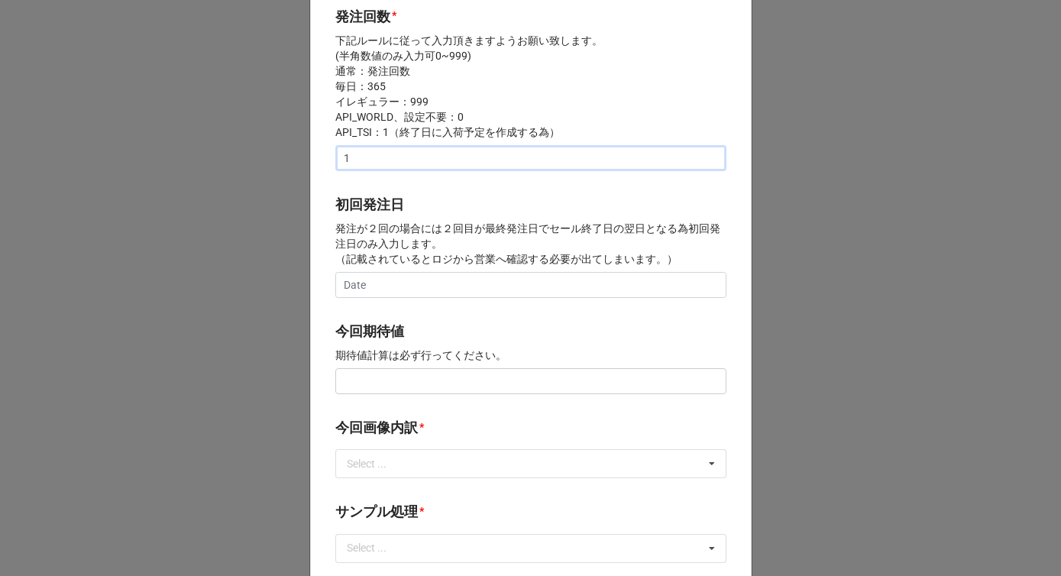
scroll to position [576, 0]
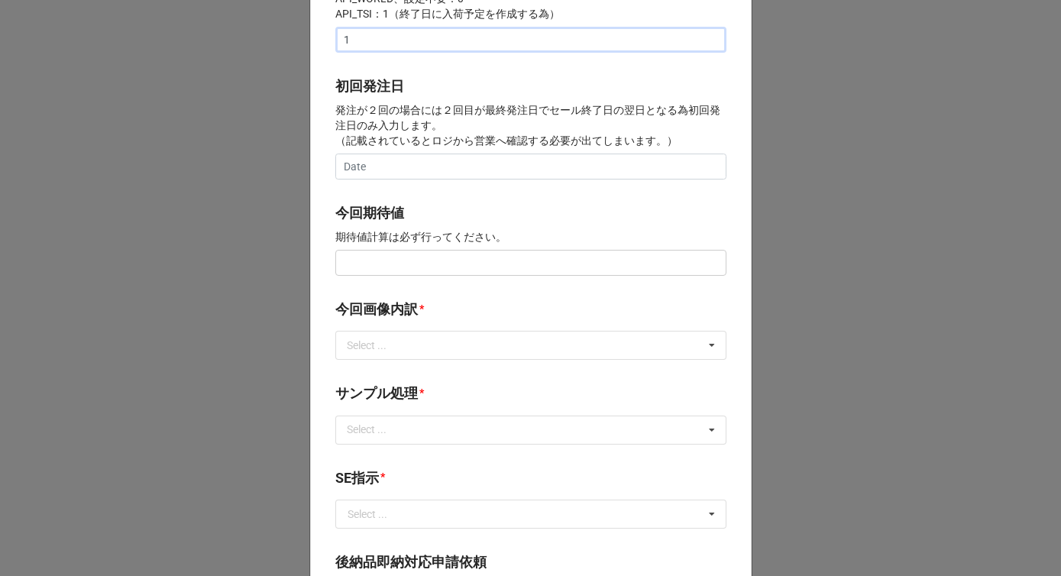
type input "1"
click at [374, 262] on input "text" at bounding box center [530, 263] width 391 height 26
type input "¥2,000"
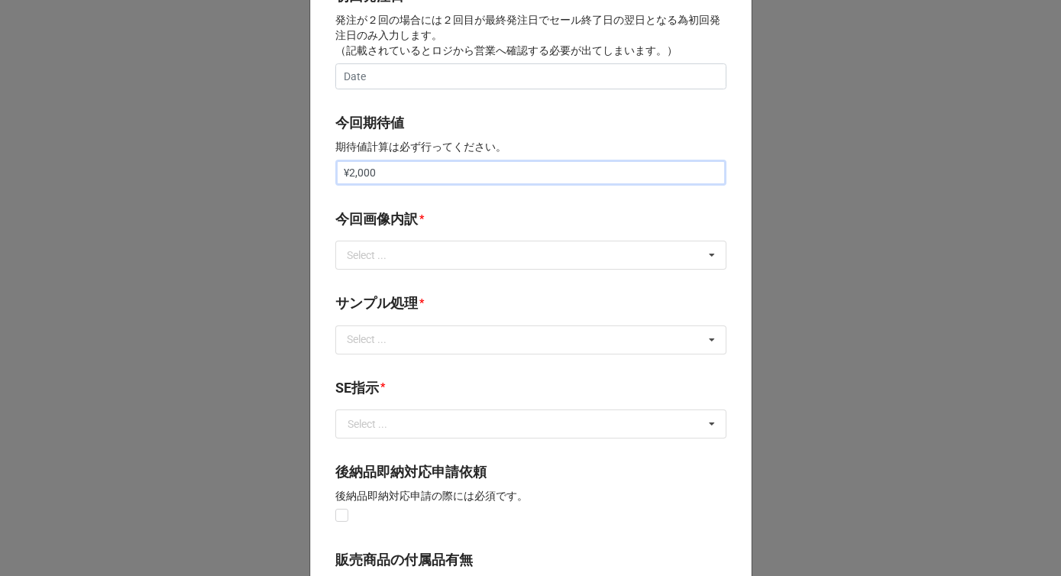
scroll to position [672, 0]
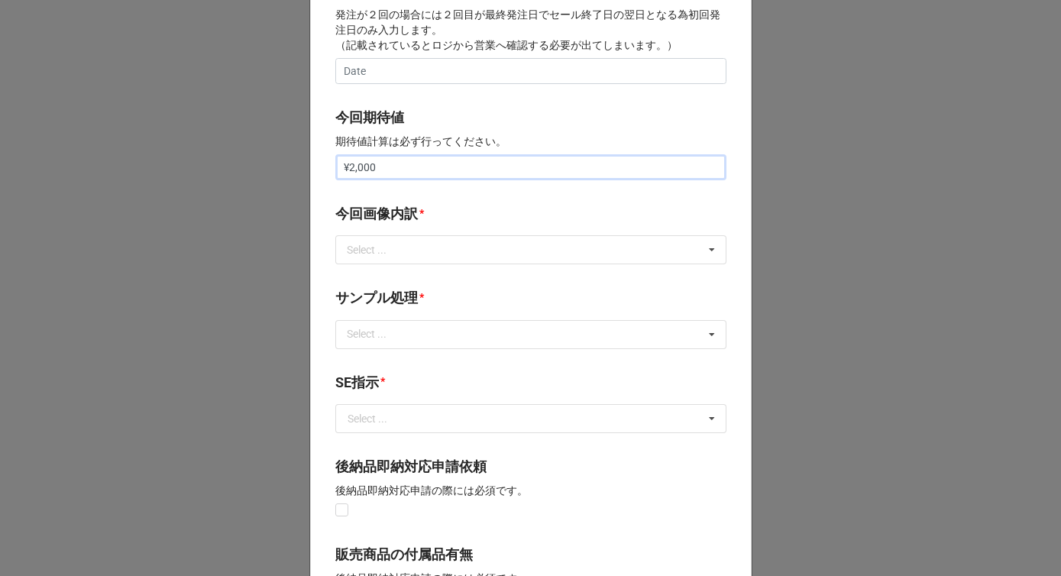
drag, startPoint x: 384, startPoint y: 164, endPoint x: 301, endPoint y: 164, distance: 82.5
click at [301, 164] on div "× Close 開始日 * [DATE] ‹ 11月 [DATE] › 日 月 火 [PERSON_NAME] 金 土 25 26 27 28 29 30 3…" at bounding box center [530, 288] width 1061 height 576
click at [406, 174] on input "text" at bounding box center [530, 167] width 391 height 26
type input "¥150,000"
click at [411, 248] on div "Select ... サンプル撮影 再掲 提供画像 APIデータ SE用サンプルのみ到着 SE用サンプル倉庫取寄せ" at bounding box center [530, 249] width 391 height 29
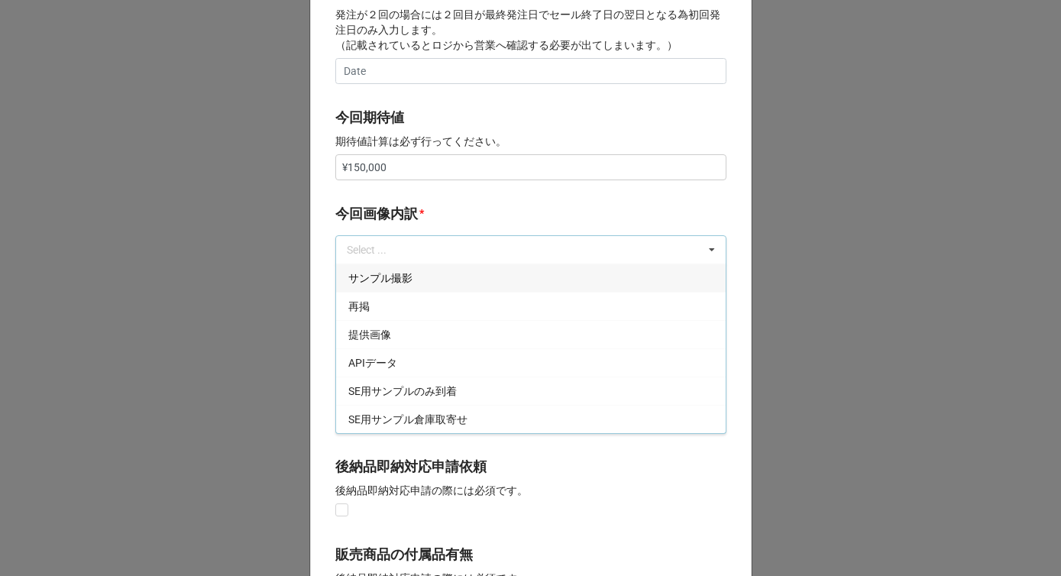
click at [393, 285] on div "サンプル撮影" at bounding box center [531, 278] width 390 height 28
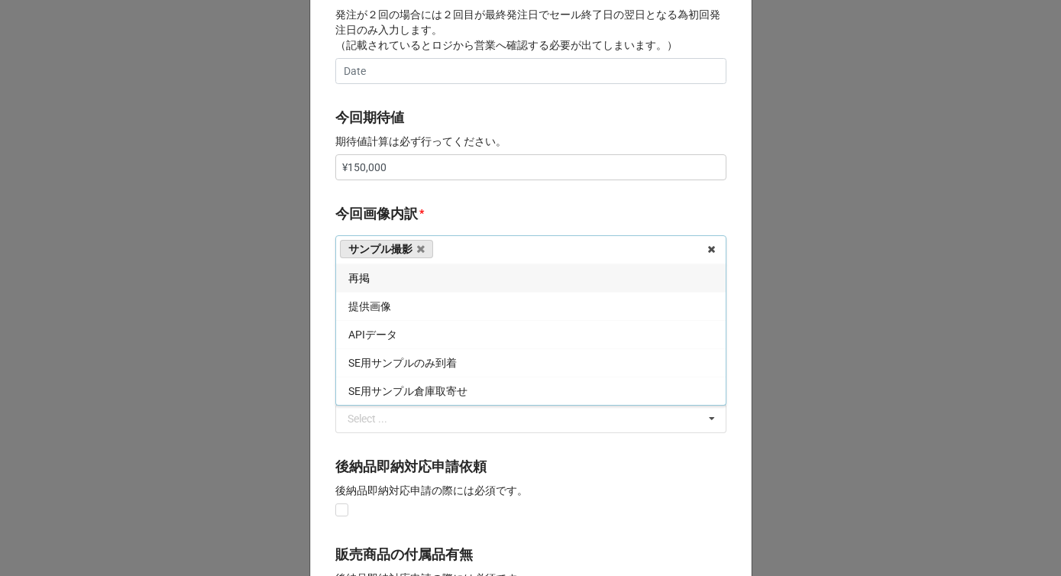
click at [390, 285] on div "再掲" at bounding box center [531, 278] width 390 height 28
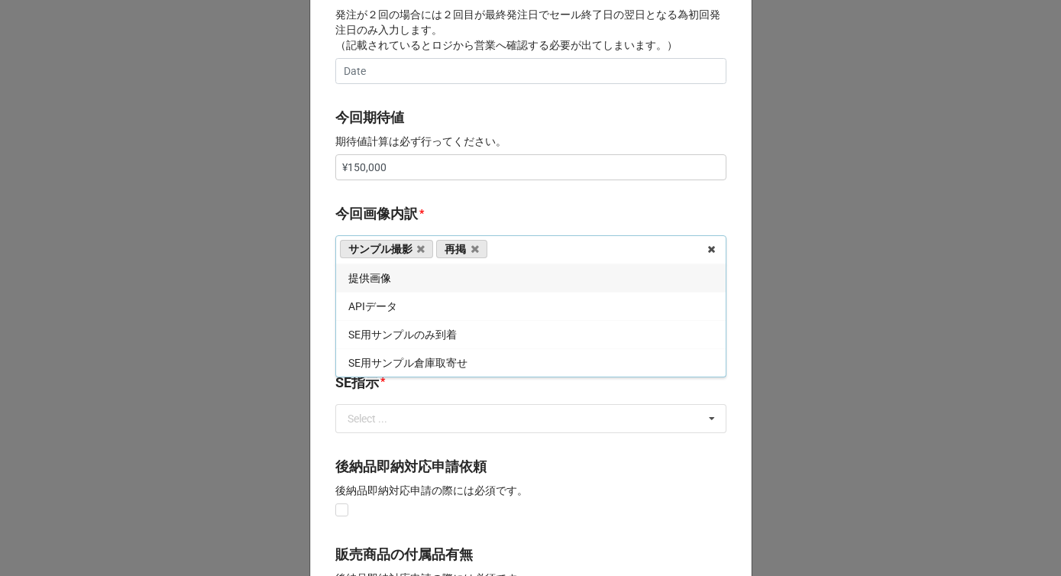
click at [390, 285] on div "提供画像" at bounding box center [531, 278] width 390 height 28
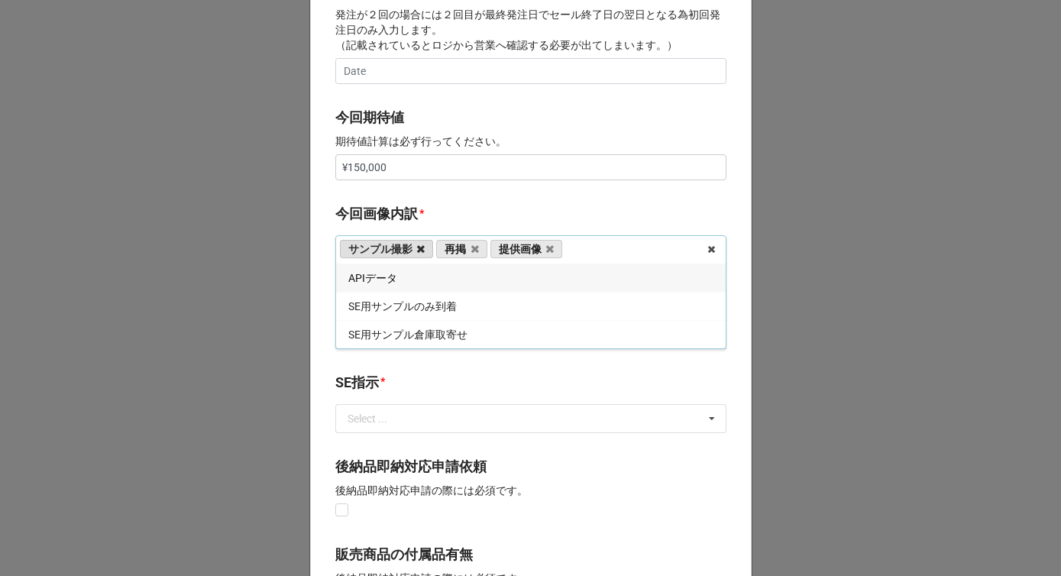
click at [417, 248] on icon at bounding box center [421, 249] width 8 height 10
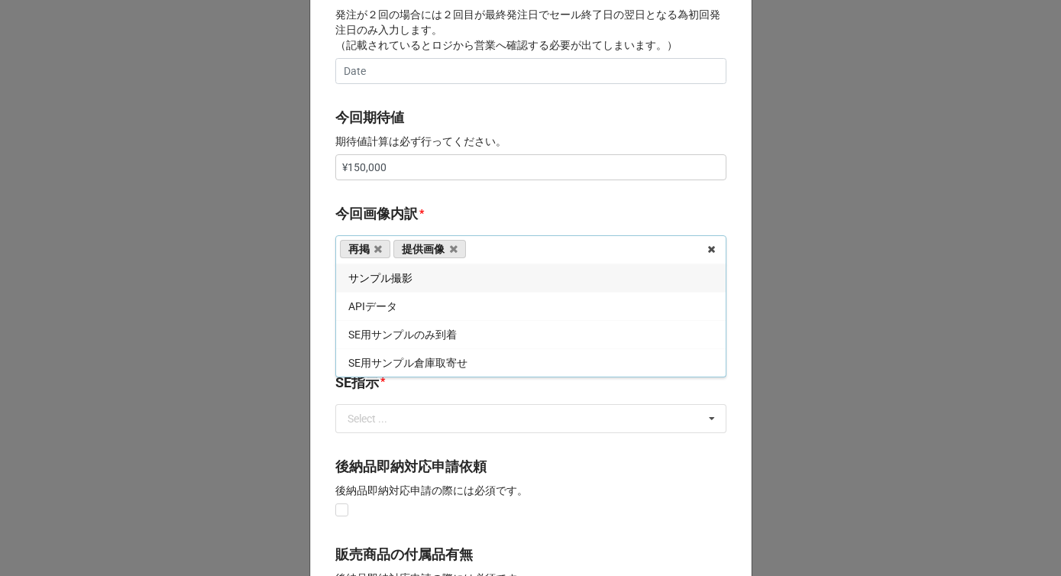
click at [410, 211] on label "今回画像内訳" at bounding box center [376, 213] width 83 height 21
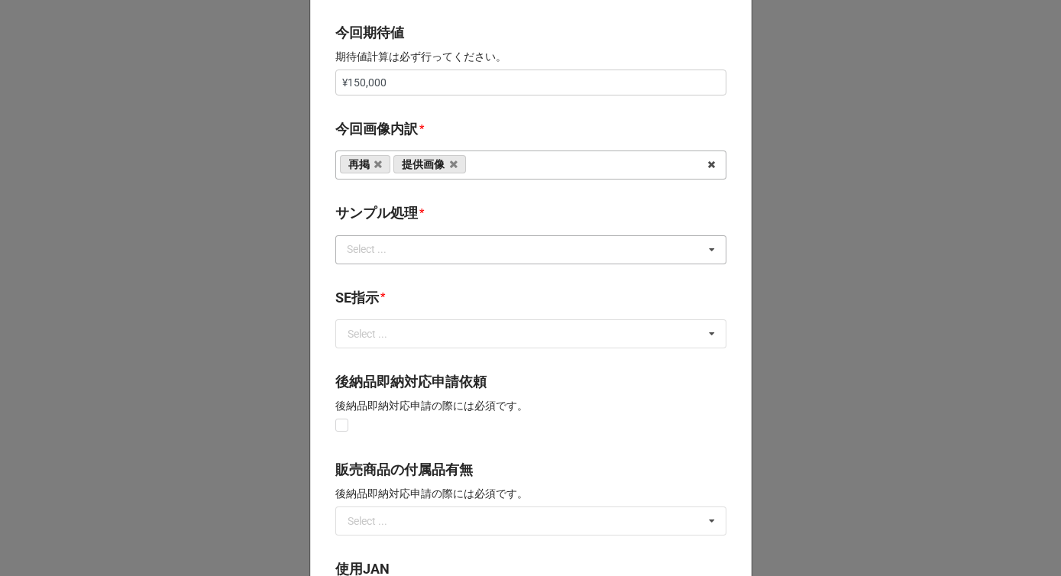
scroll to position [796, 0]
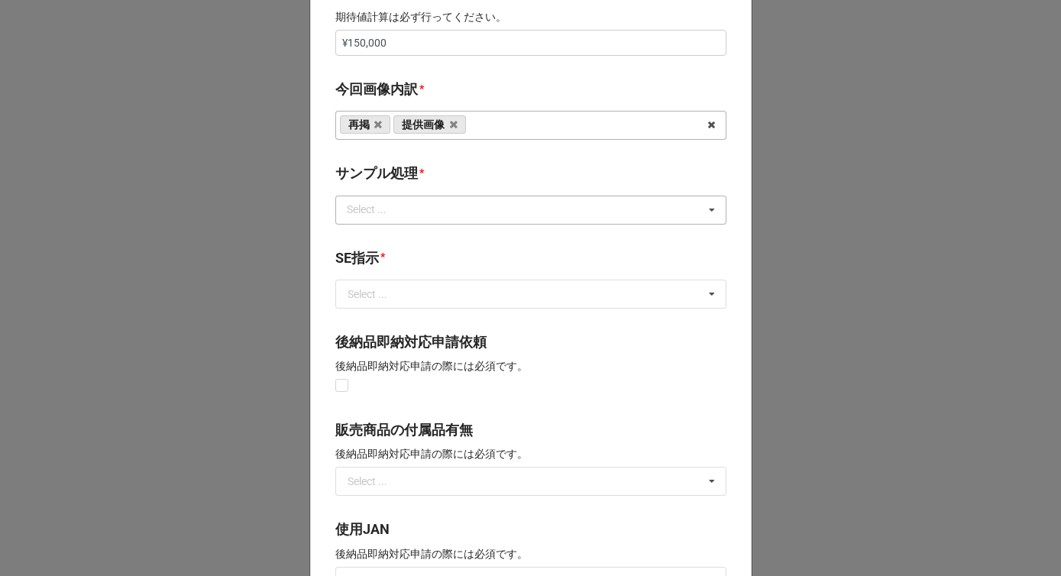
click at [397, 213] on div "Select ..." at bounding box center [376, 210] width 66 height 18
click at [367, 240] on div "なし" at bounding box center [531, 238] width 390 height 28
click at [452, 177] on b "サンプル処理 *" at bounding box center [530, 176] width 391 height 27
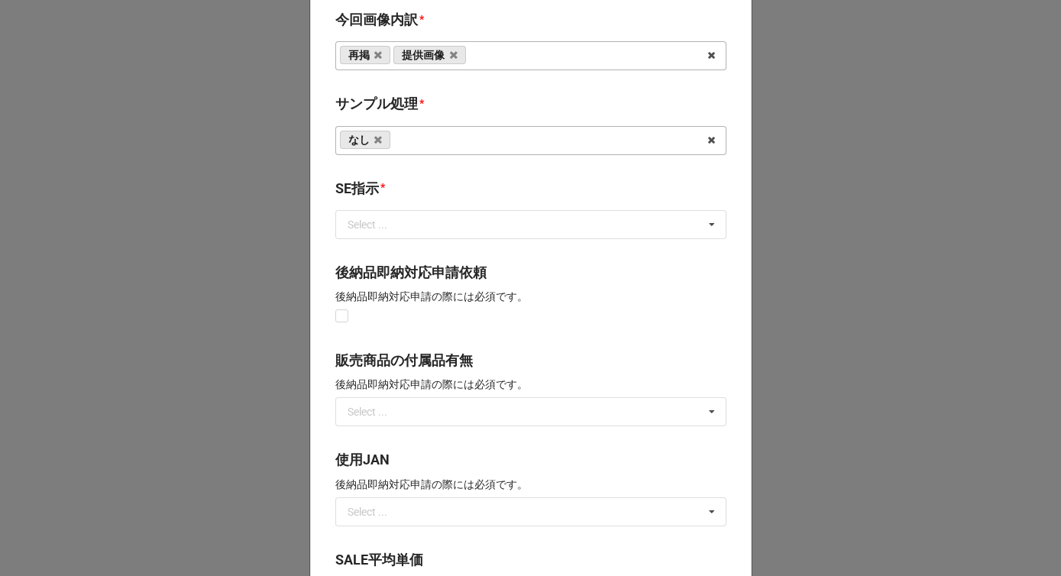
scroll to position [911, 0]
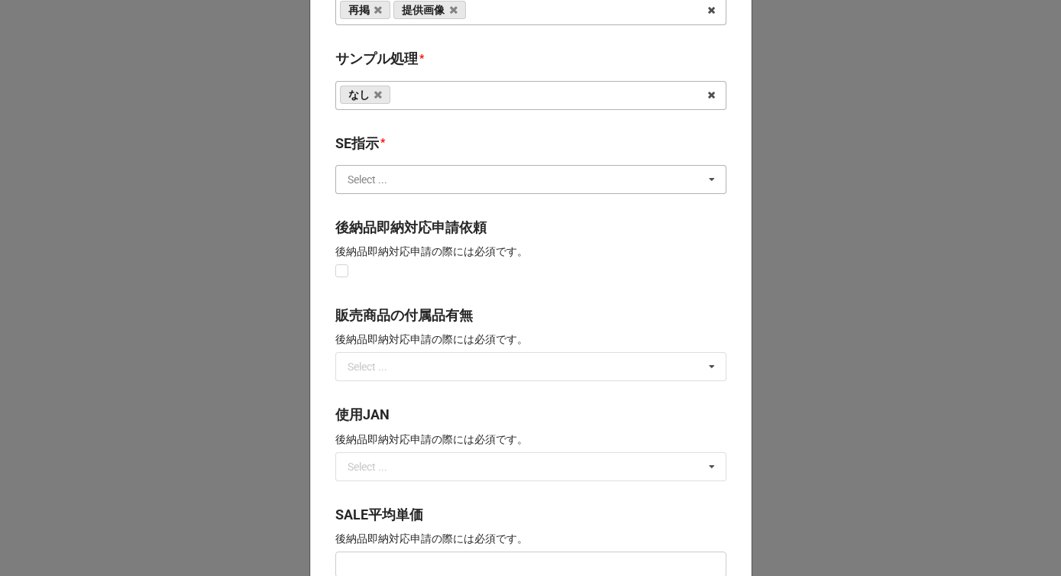
click at [413, 183] on input "text" at bounding box center [532, 180] width 390 height 28
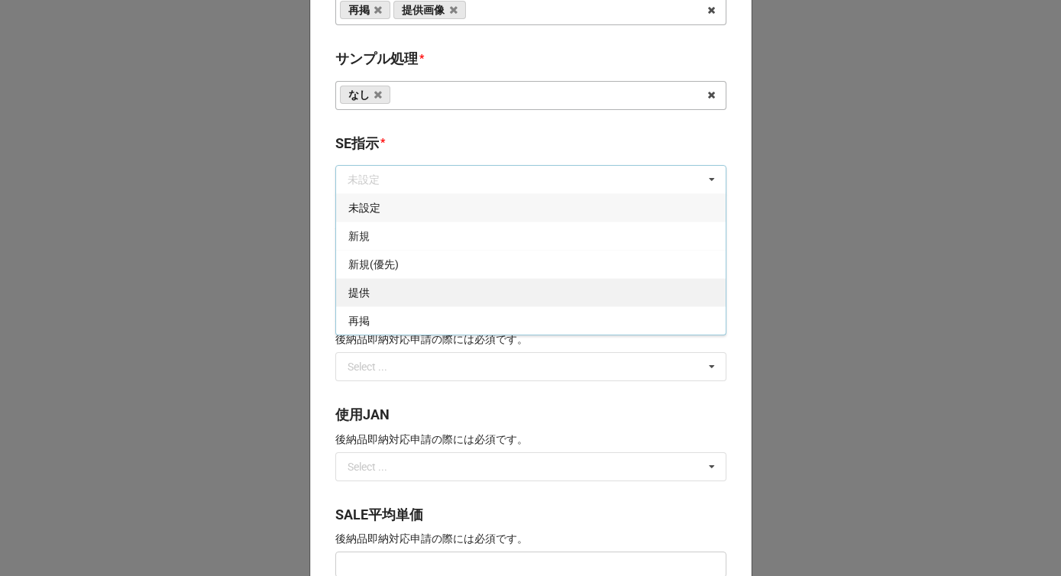
click at [374, 295] on div "提供" at bounding box center [531, 292] width 390 height 28
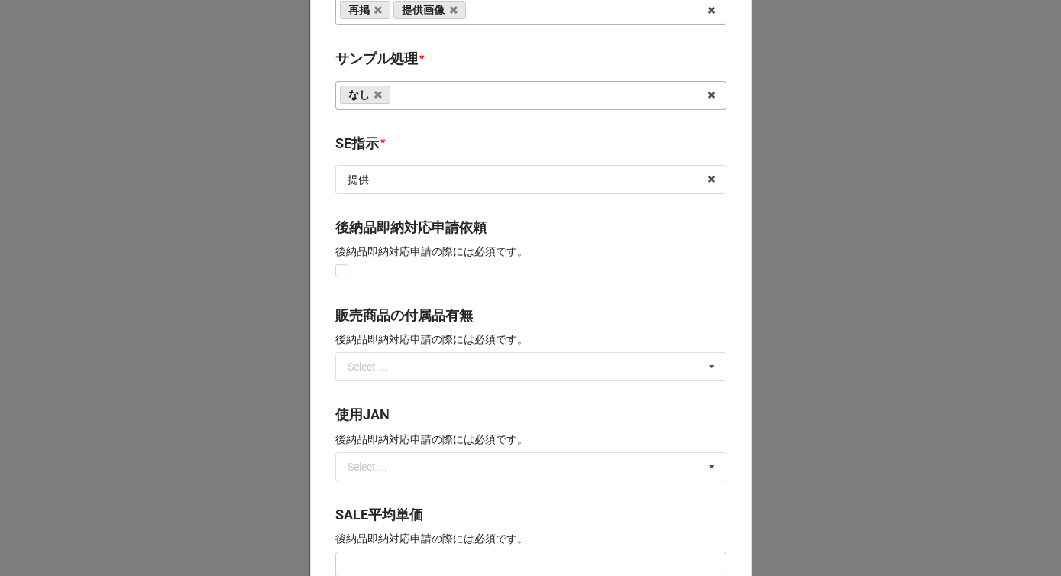
click at [433, 134] on b "SE指示 *" at bounding box center [530, 146] width 391 height 27
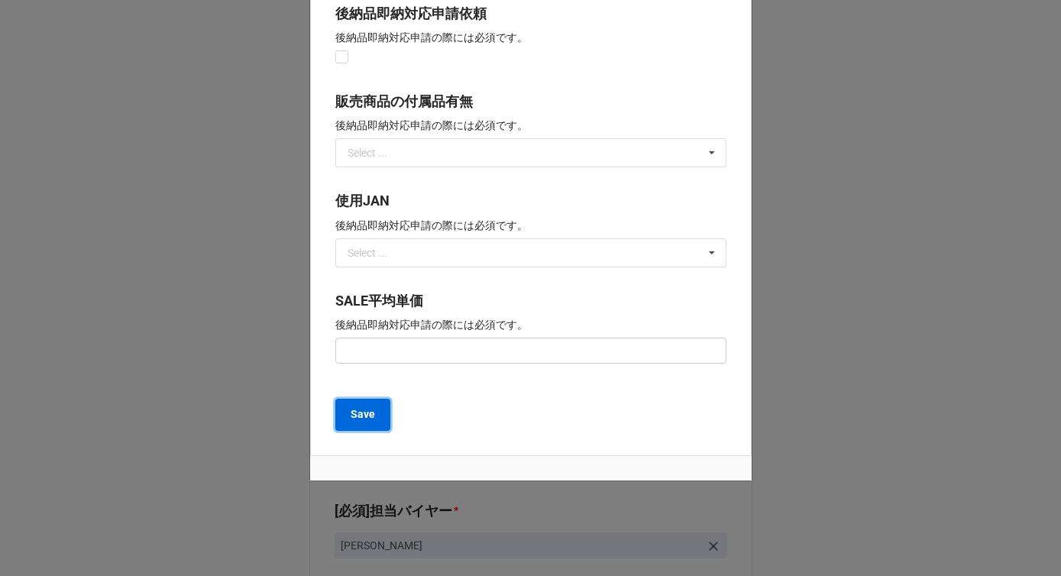
click at [359, 416] on b "Save" at bounding box center [363, 414] width 24 height 16
type textarea "x"
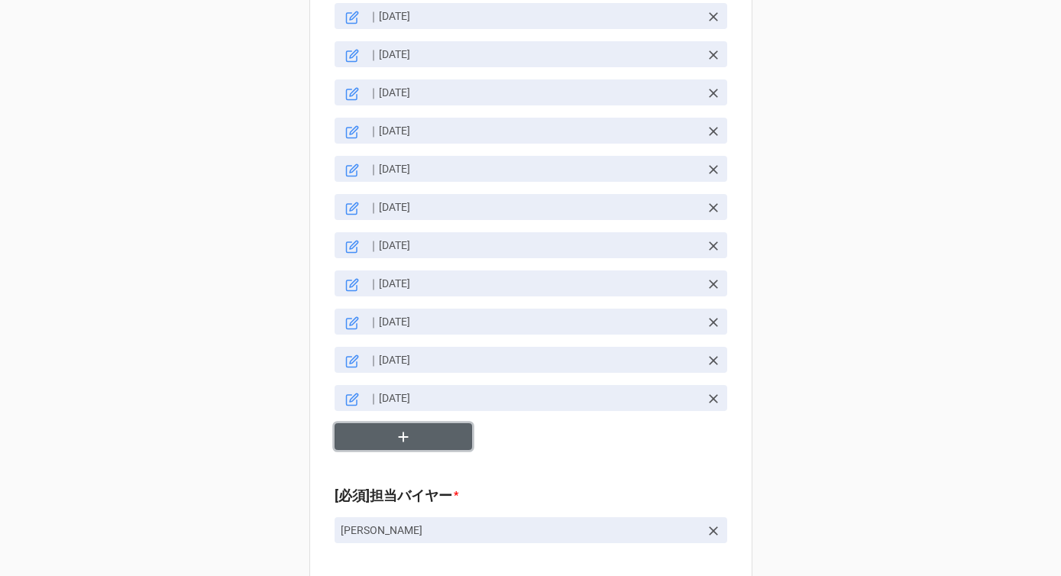
click at [387, 423] on button "button" at bounding box center [404, 436] width 138 height 27
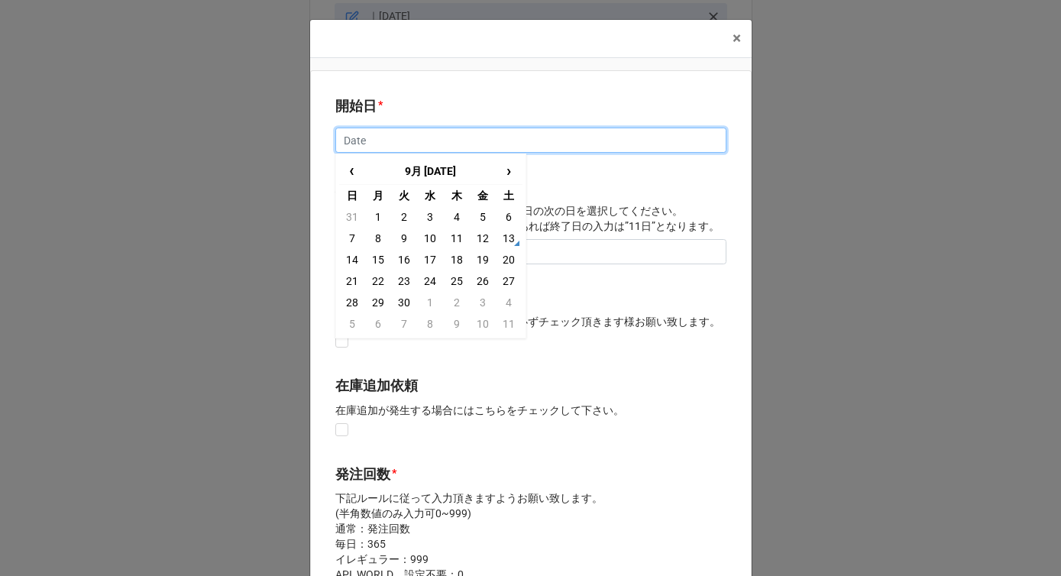
click at [368, 143] on input "text" at bounding box center [530, 141] width 391 height 26
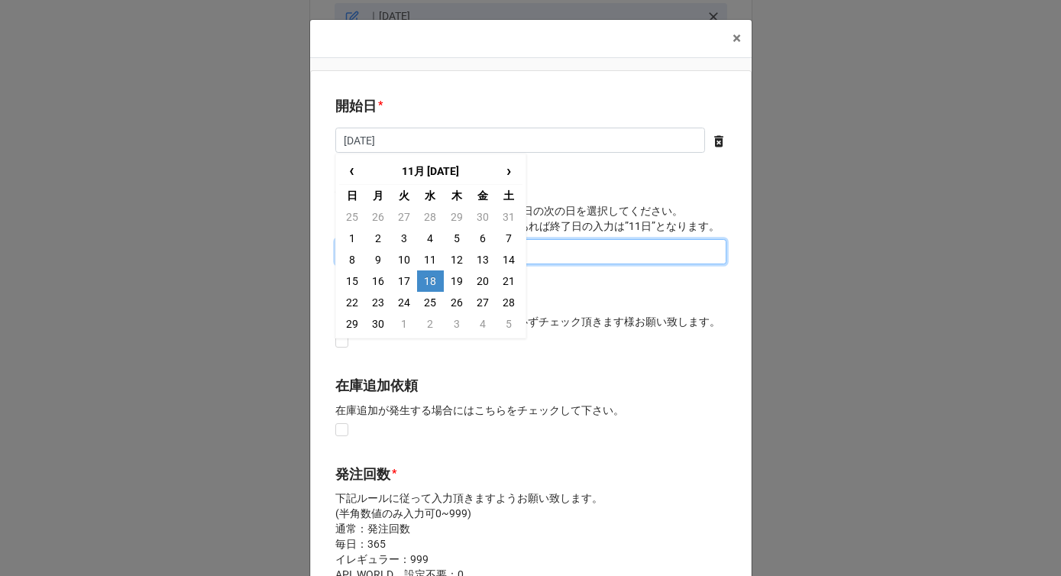
type input "[DATE]"
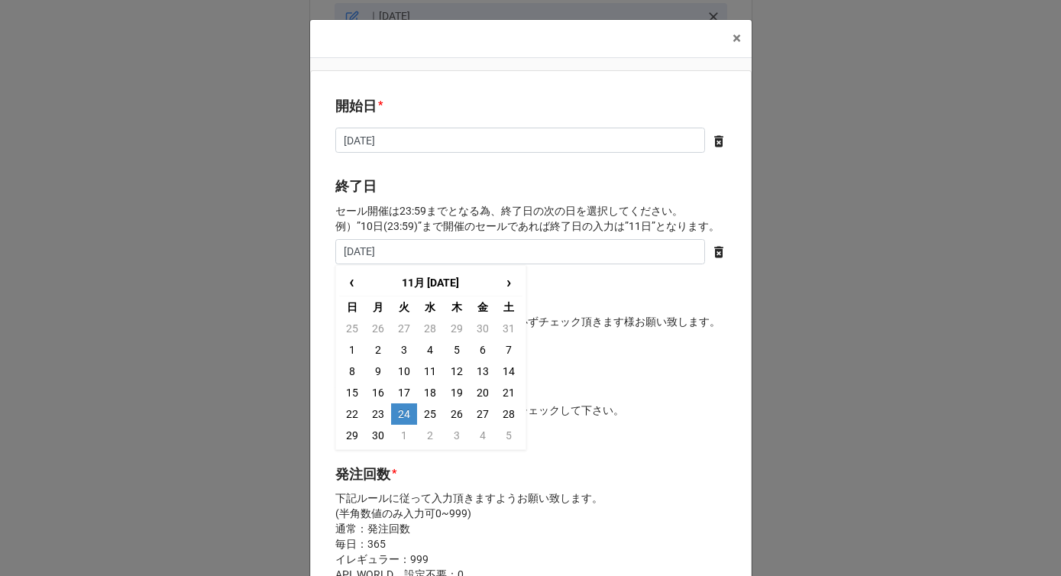
click at [403, 414] on td "24" at bounding box center [404, 413] width 26 height 21
type input "[DATE]"
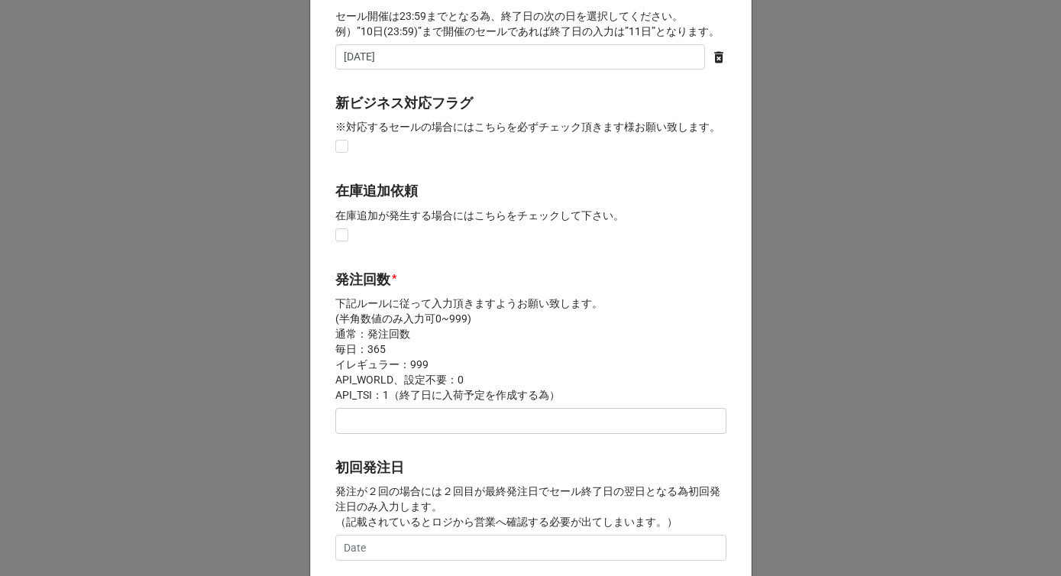
scroll to position [272, 0]
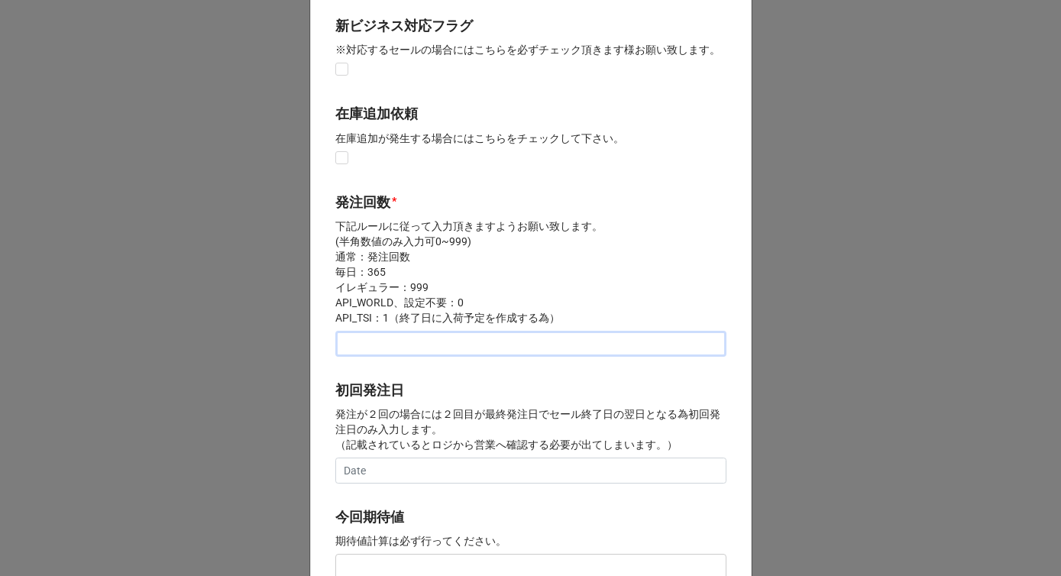
click at [409, 343] on input "text" at bounding box center [530, 344] width 391 height 26
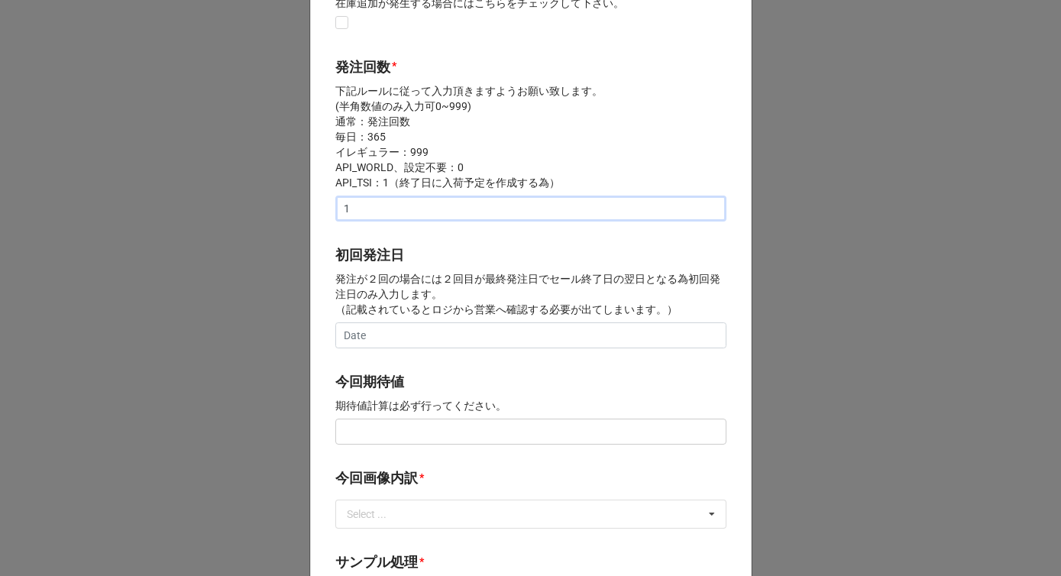
scroll to position [487, 0]
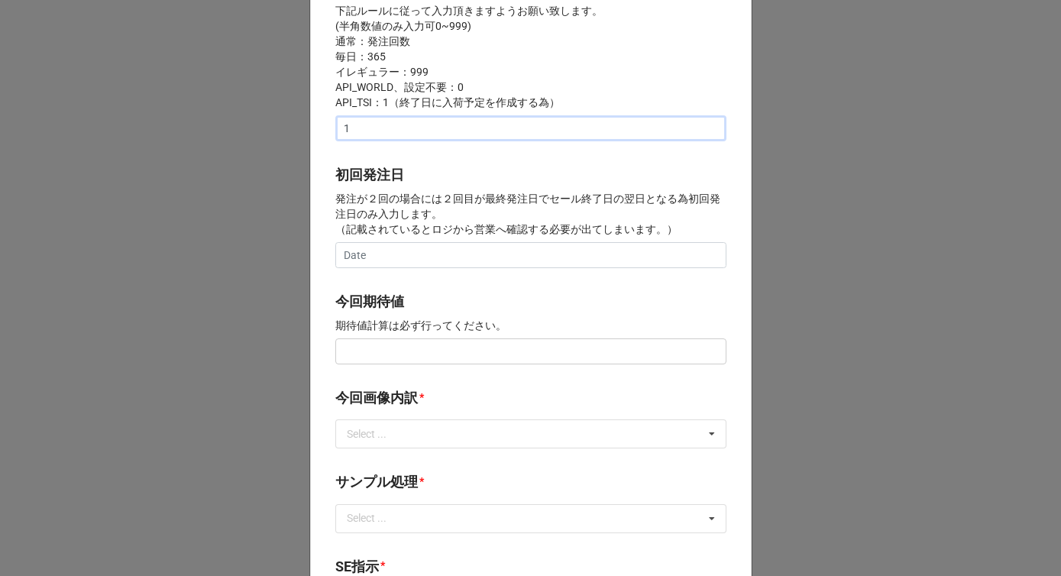
type input "1"
click at [390, 351] on input "text" at bounding box center [530, 351] width 391 height 26
type input "¥150,000"
click at [405, 393] on label "今回画像内訳" at bounding box center [376, 397] width 83 height 21
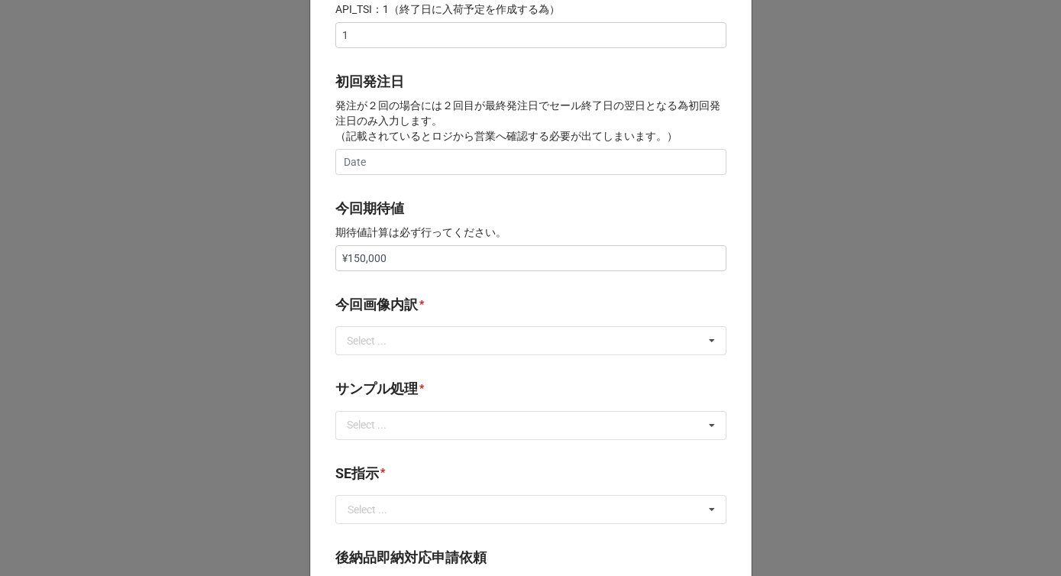
scroll to position [616, 0]
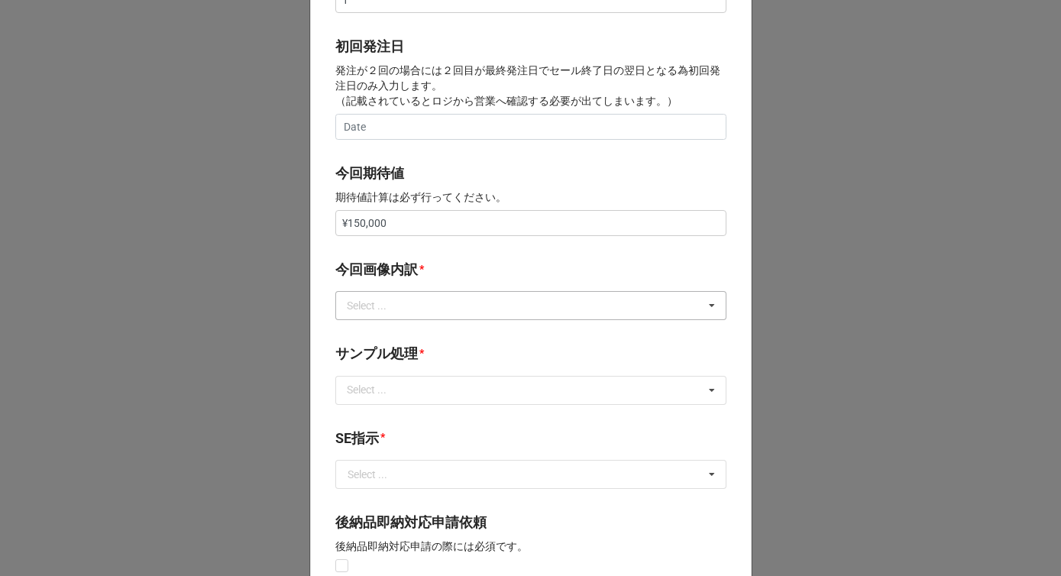
click at [400, 303] on div "Select ..." at bounding box center [376, 306] width 66 height 18
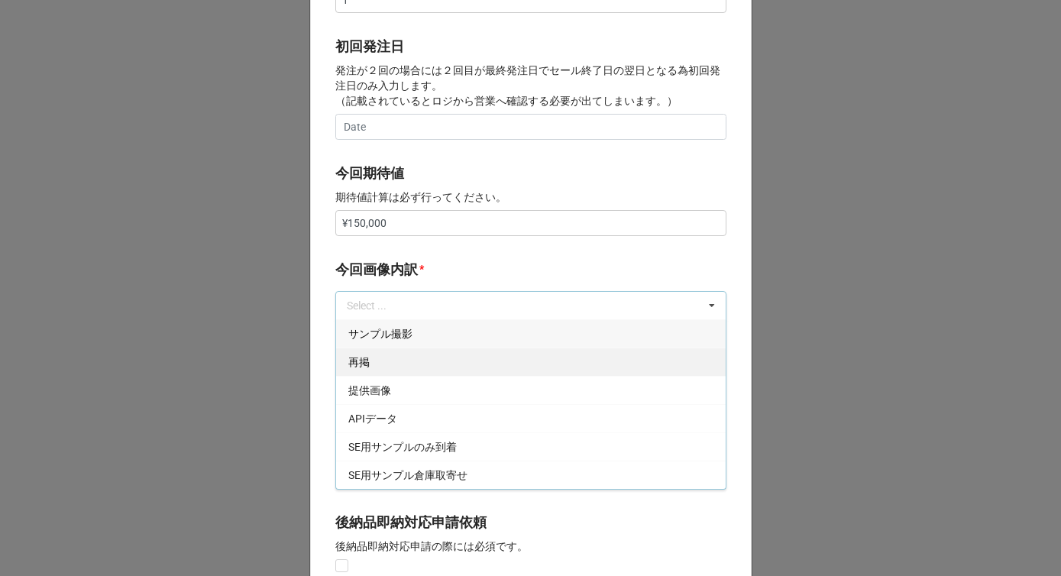
click at [374, 359] on div "再掲" at bounding box center [531, 362] width 390 height 28
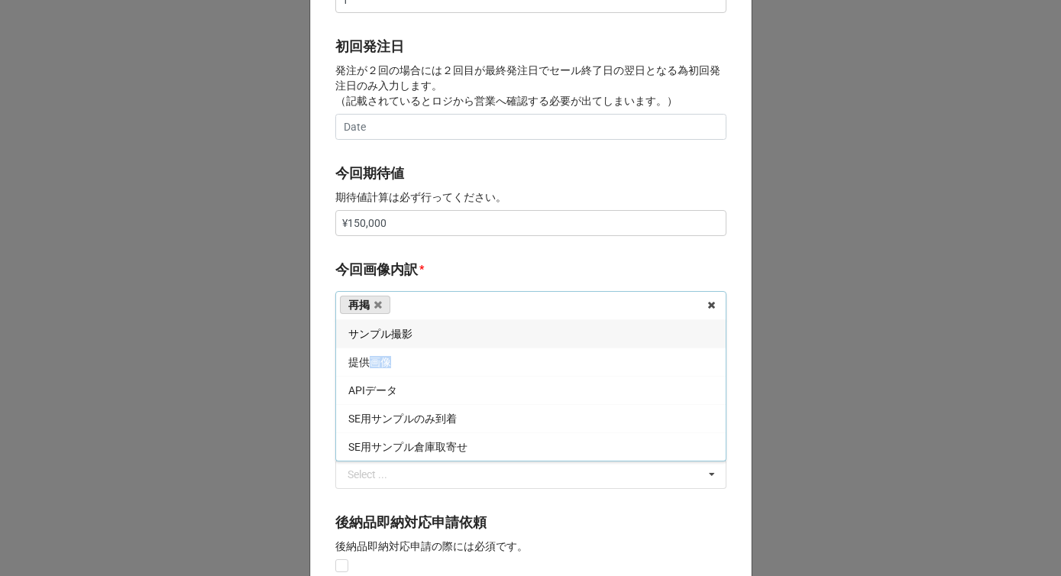
click at [374, 359] on span "提供画像" at bounding box center [369, 362] width 43 height 12
click at [419, 275] on div "*" at bounding box center [421, 269] width 5 height 17
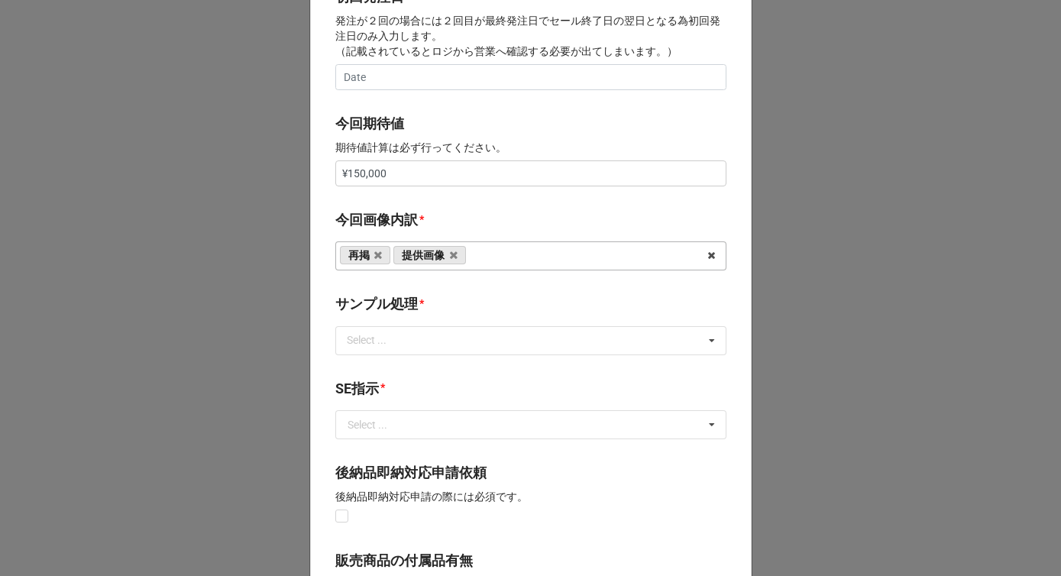
scroll to position [733, 0]
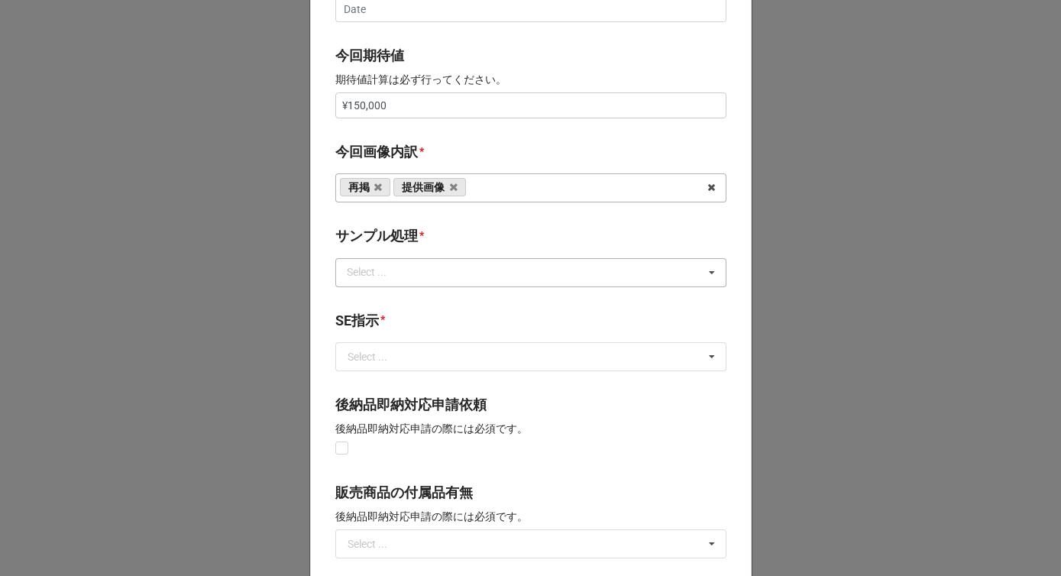
click at [405, 273] on div "Select ..." at bounding box center [376, 273] width 66 height 18
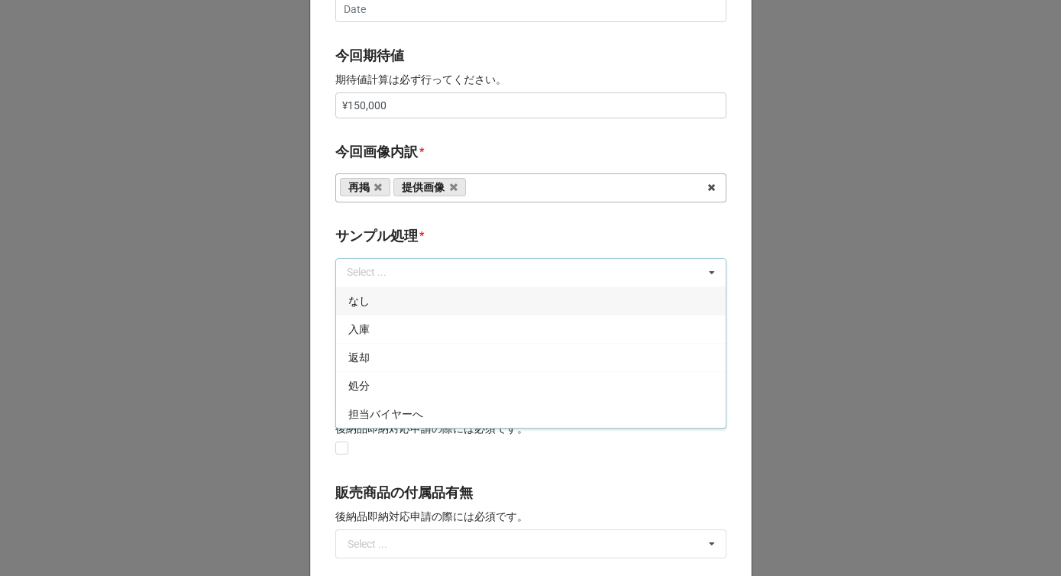
click at [380, 296] on div "なし" at bounding box center [531, 300] width 390 height 28
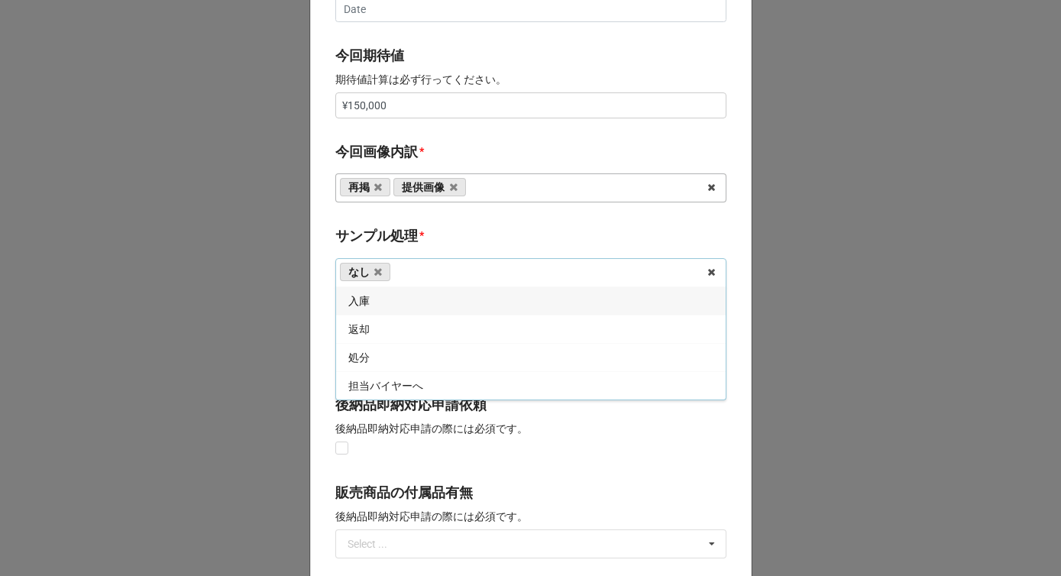
click at [425, 238] on b "サンプル処理 *" at bounding box center [530, 238] width 391 height 27
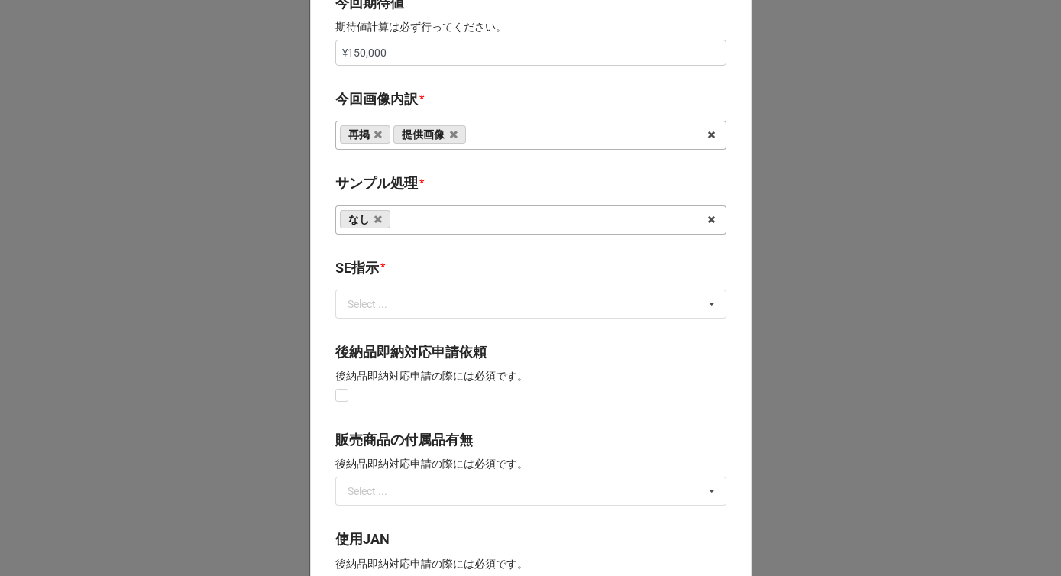
scroll to position [886, 0]
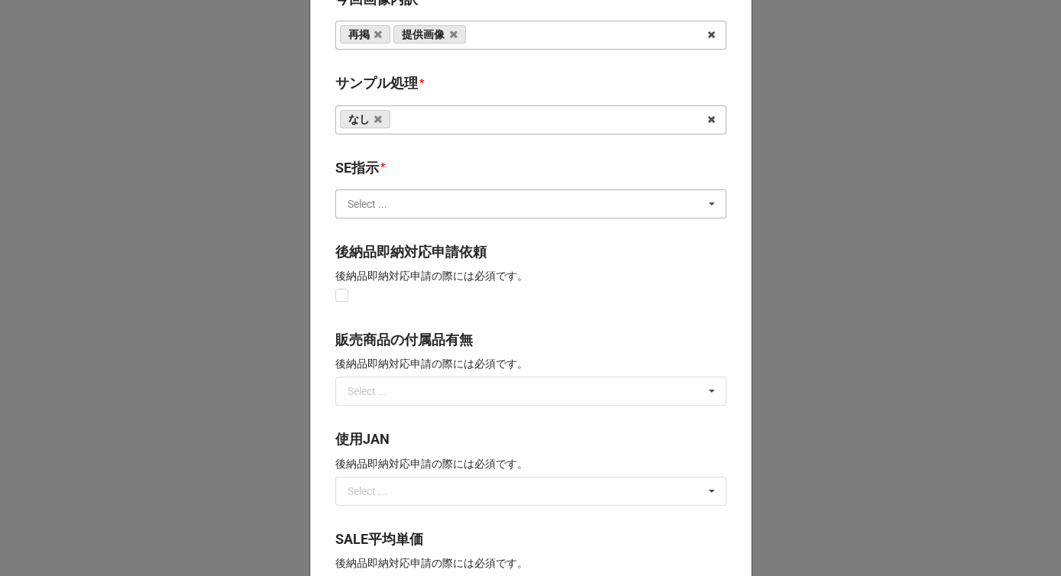
click at [396, 205] on input "text" at bounding box center [532, 204] width 390 height 28
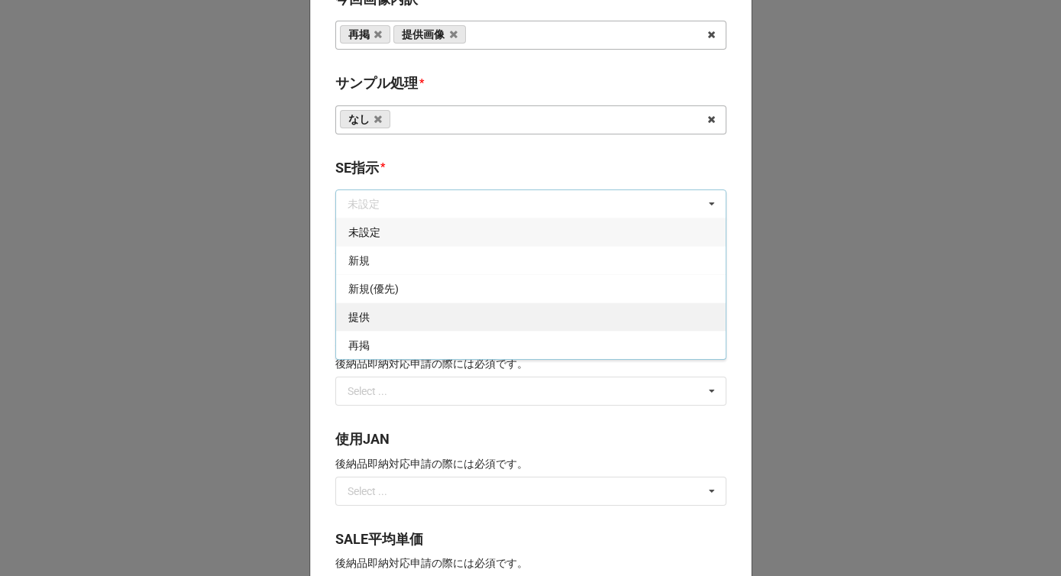
click at [391, 317] on div "提供" at bounding box center [531, 317] width 390 height 28
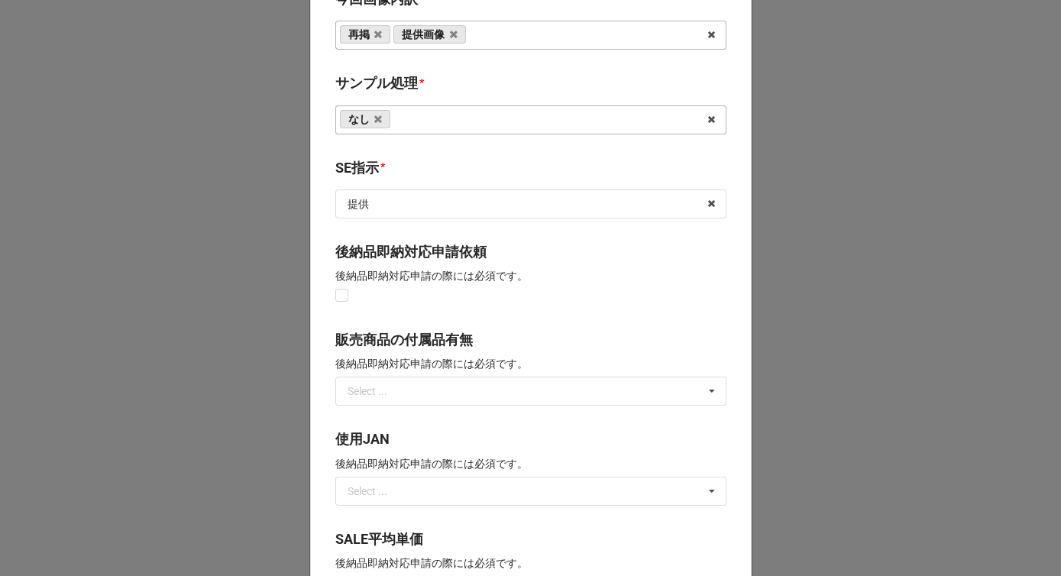
click at [436, 170] on b "SE指示 *" at bounding box center [530, 170] width 391 height 27
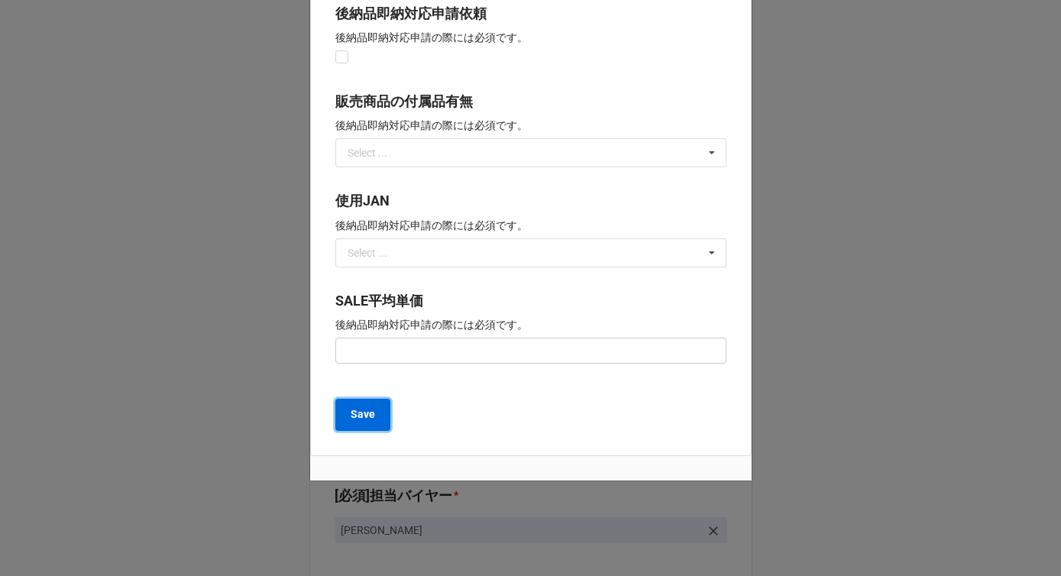
click at [374, 421] on button "Save" at bounding box center [362, 415] width 55 height 32
type textarea "x"
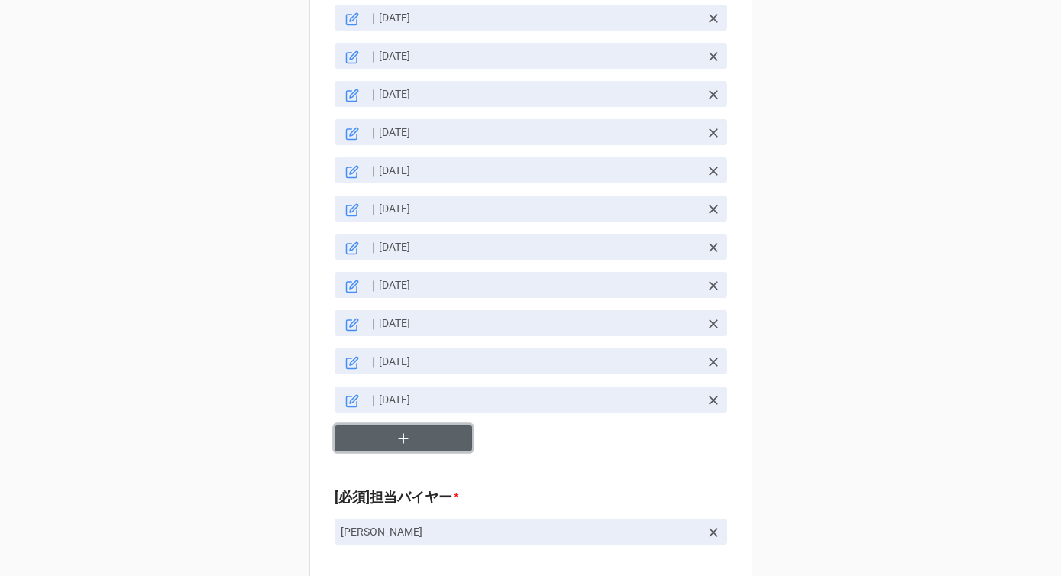
scroll to position [2049, 0]
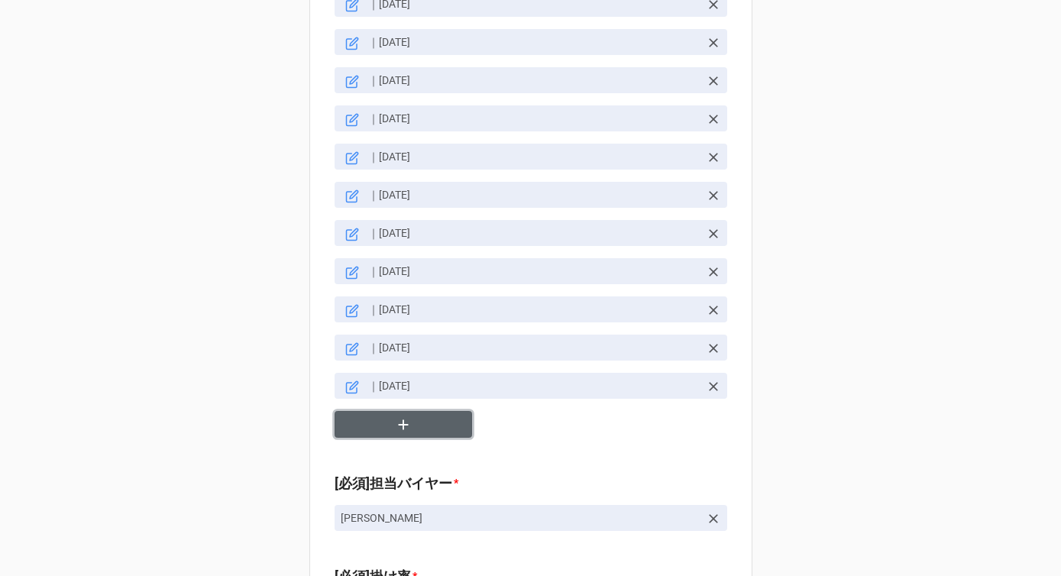
click at [379, 412] on button "button" at bounding box center [404, 424] width 138 height 27
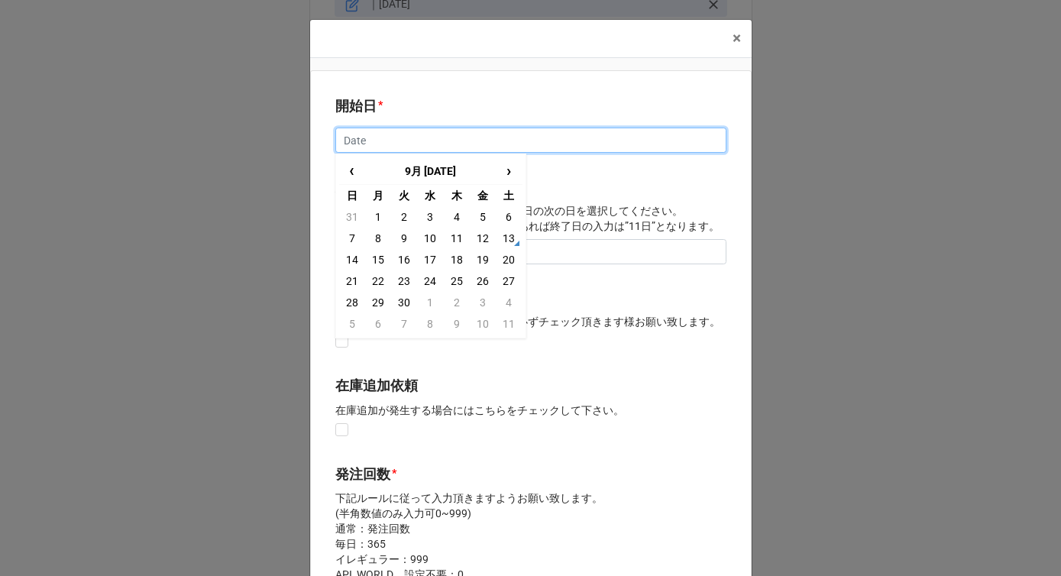
click at [376, 136] on input "text" at bounding box center [530, 141] width 391 height 26
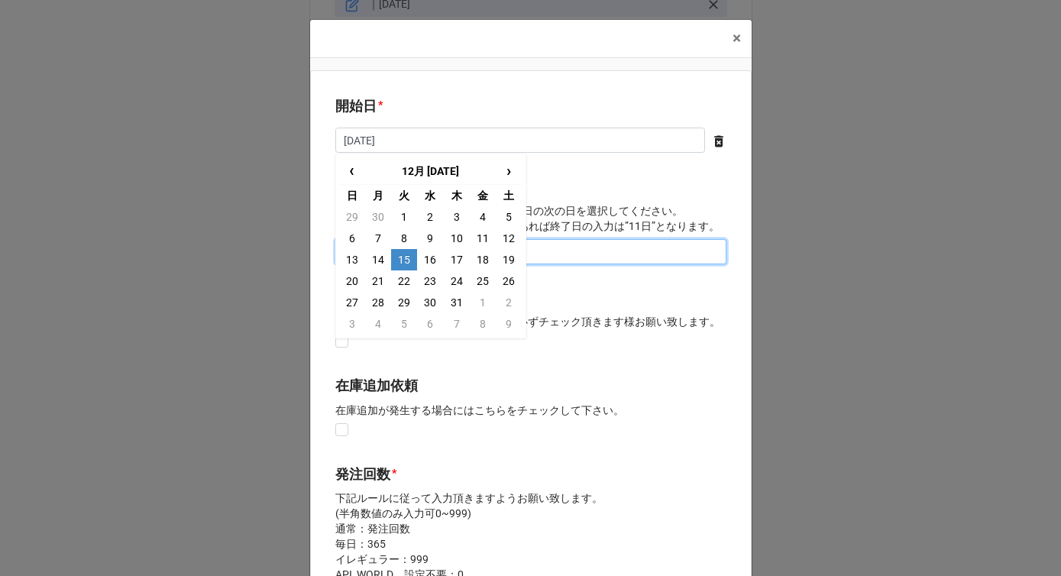
type input "[DATE]"
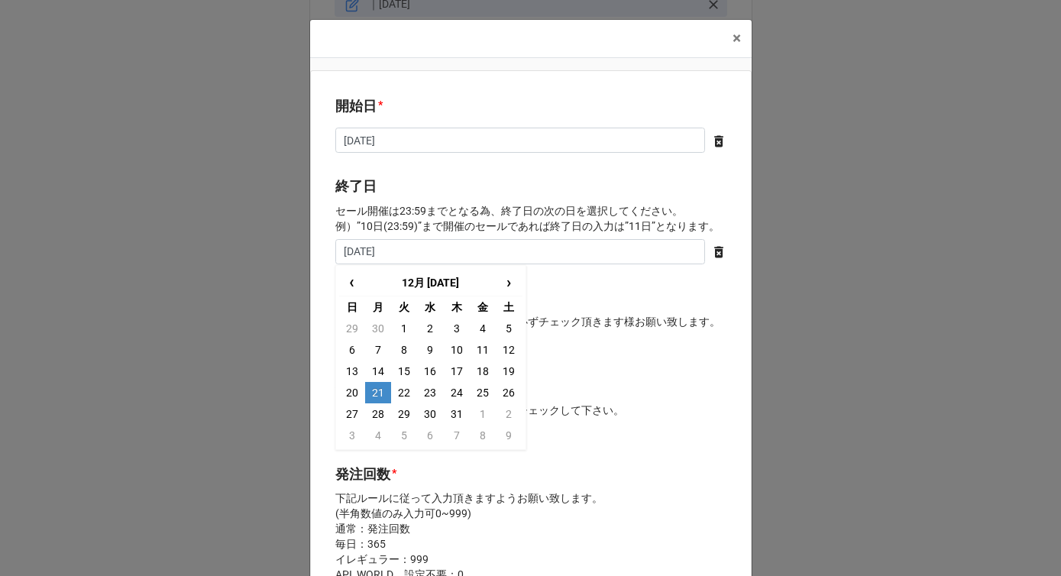
click at [371, 394] on td "21" at bounding box center [378, 392] width 26 height 21
type input "[DATE]"
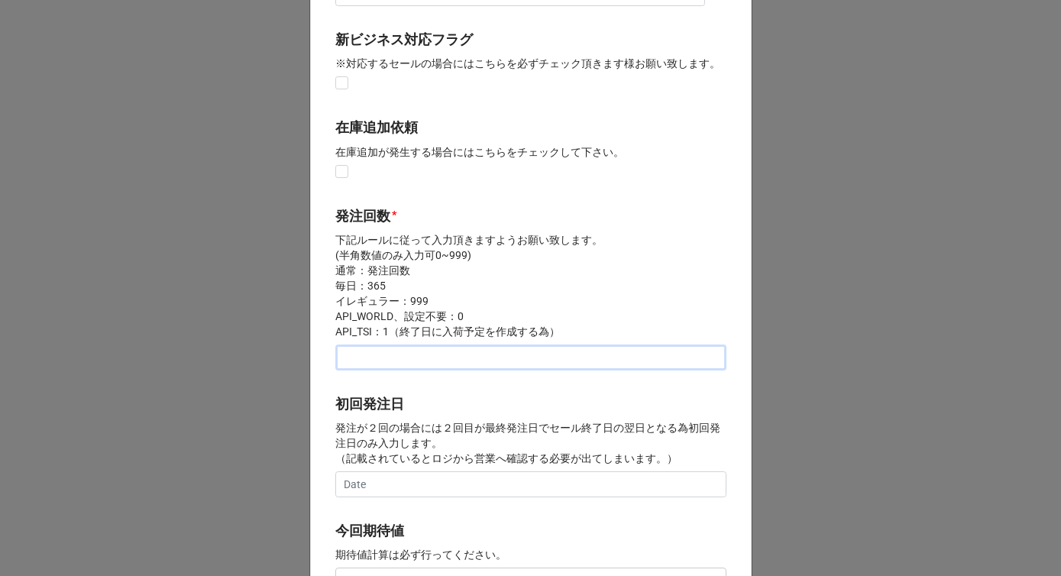
click at [367, 367] on input "text" at bounding box center [530, 358] width 391 height 26
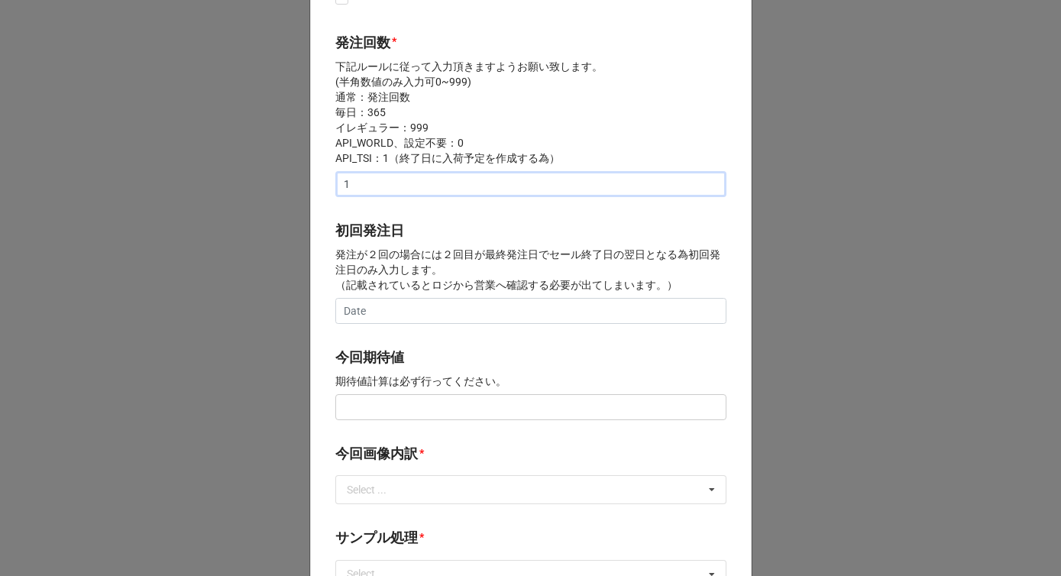
scroll to position [482, 0]
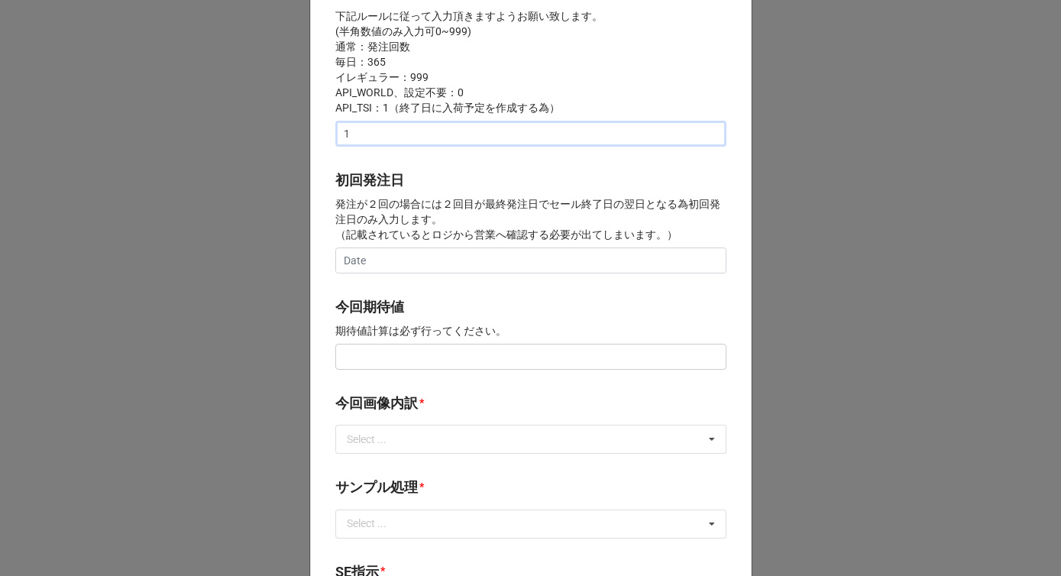
type input "1"
click at [383, 356] on input "text" at bounding box center [530, 357] width 391 height 26
type input "¥200,000"
click at [417, 435] on div "Select ... サンプル撮影 再掲 提供画像 APIデータ SE用サンプルのみ到着 SE用サンプル倉庫取寄せ" at bounding box center [530, 439] width 391 height 29
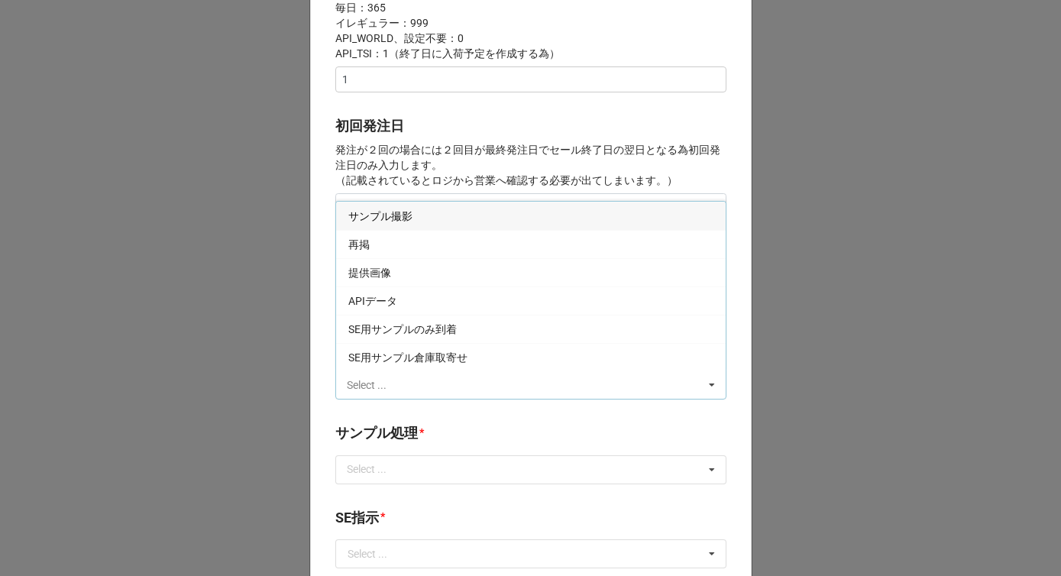
scroll to position [546, 0]
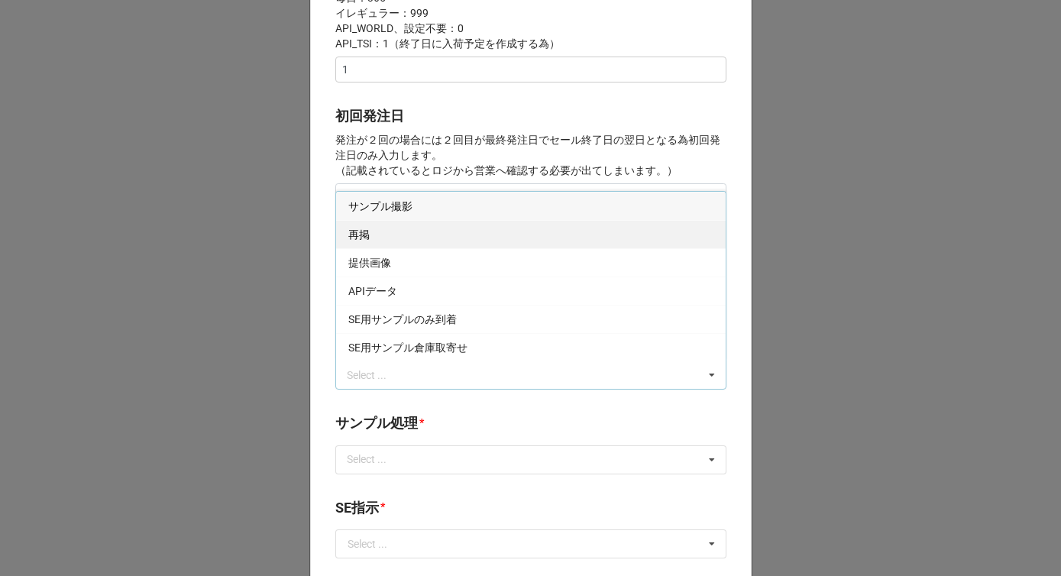
click at [393, 241] on div "再掲" at bounding box center [531, 234] width 390 height 28
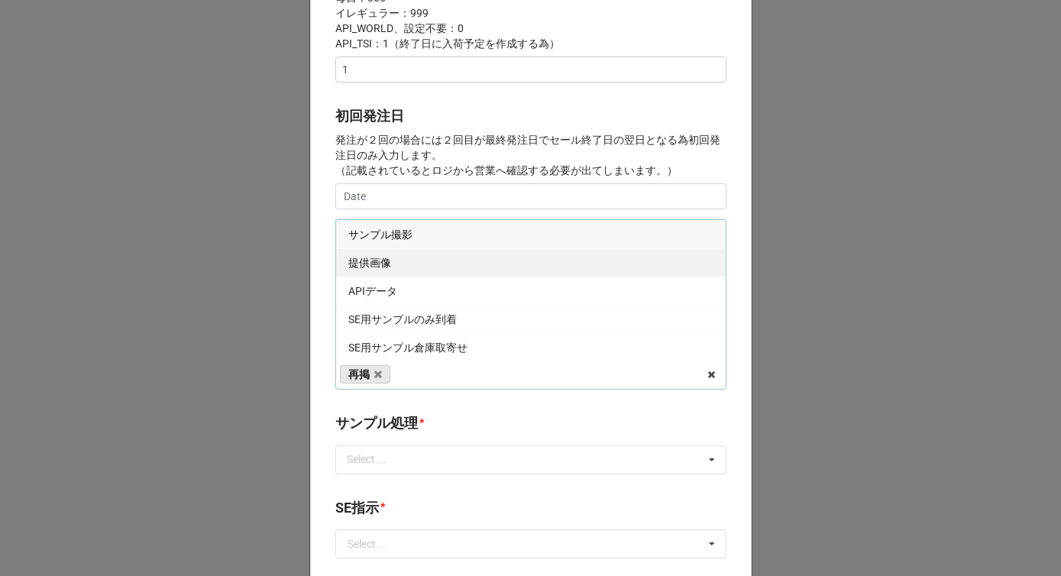
click at [393, 262] on div "提供画像" at bounding box center [531, 262] width 390 height 28
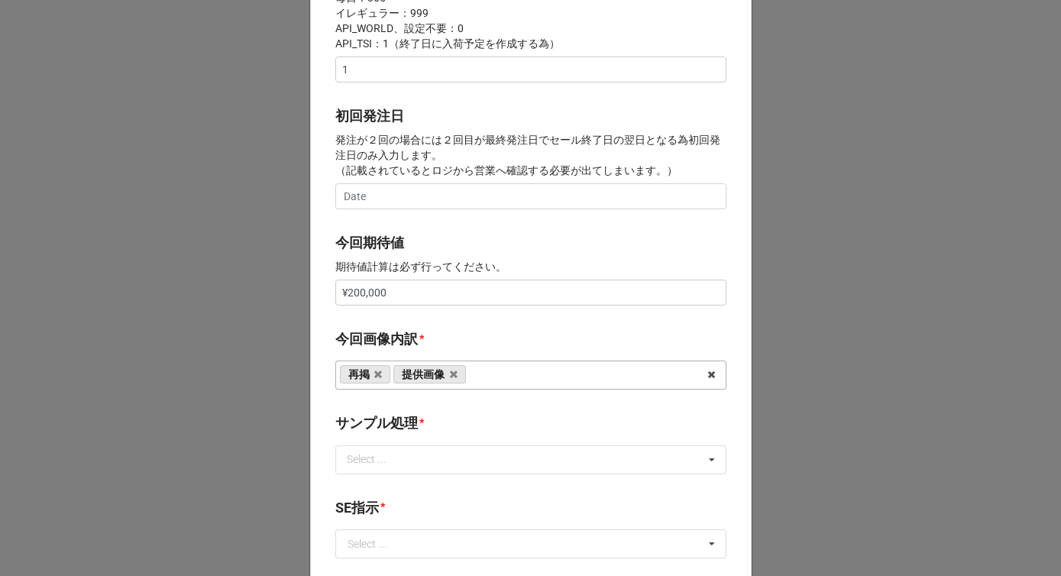
click at [430, 216] on div "初回発注日 発注が２回の場合には２回目が最終発注日でセール終了日の翌日となる為初回発注日のみ入力します。 （記載されているとロジから営業へ確認する必要が出てし…" at bounding box center [530, 162] width 391 height 115
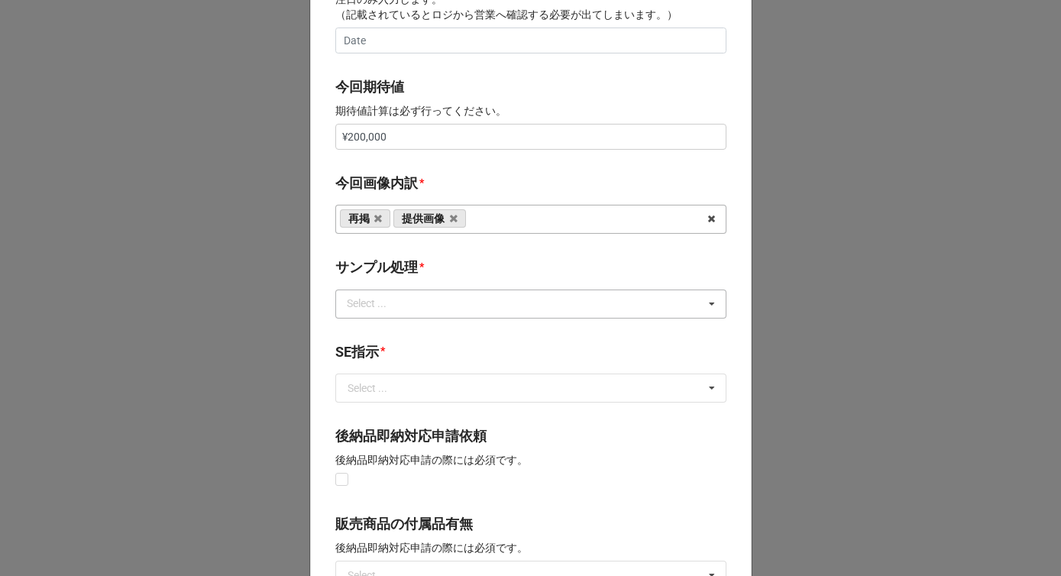
scroll to position [730, 0]
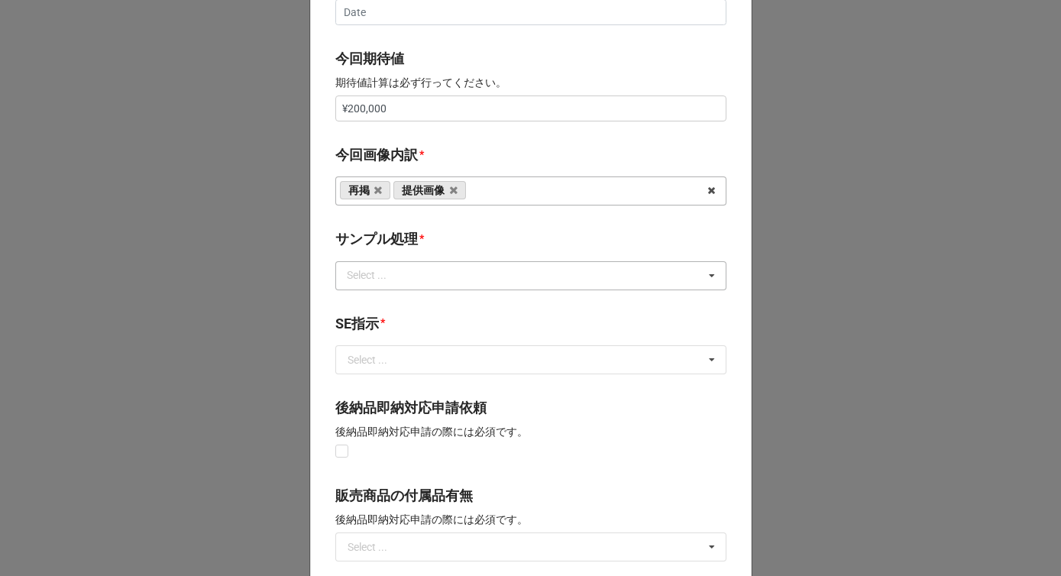
click at [413, 268] on div "Select ... なし 入庫 返却 処分 担当バイヤーへ" at bounding box center [530, 275] width 391 height 29
click at [387, 298] on div "なし" at bounding box center [531, 304] width 390 height 28
click at [407, 235] on label "サンプル処理" at bounding box center [376, 238] width 83 height 21
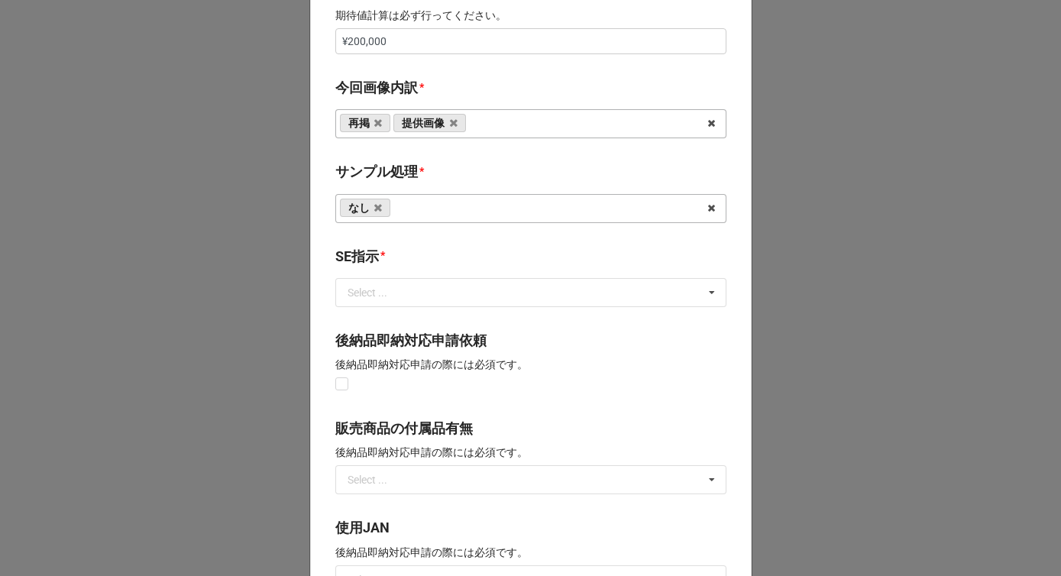
scroll to position [814, 0]
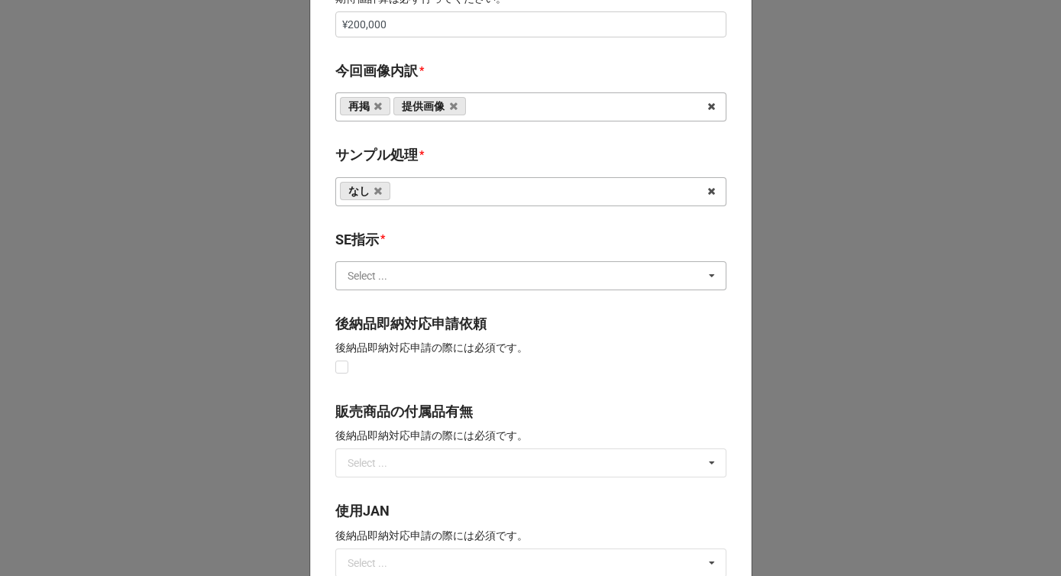
click at [399, 278] on input "text" at bounding box center [532, 276] width 390 height 28
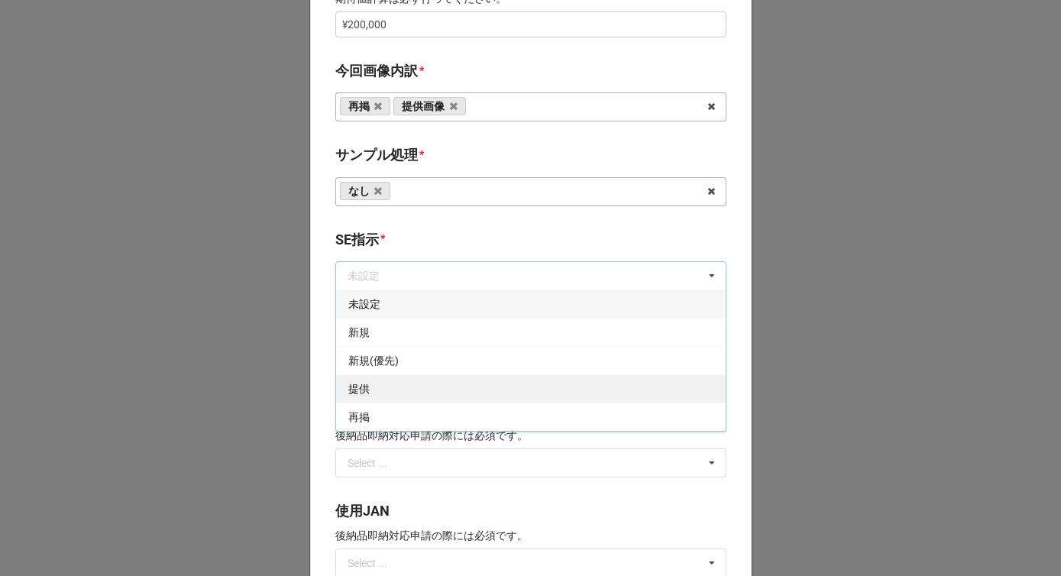
click at [386, 384] on div "提供" at bounding box center [531, 388] width 390 height 28
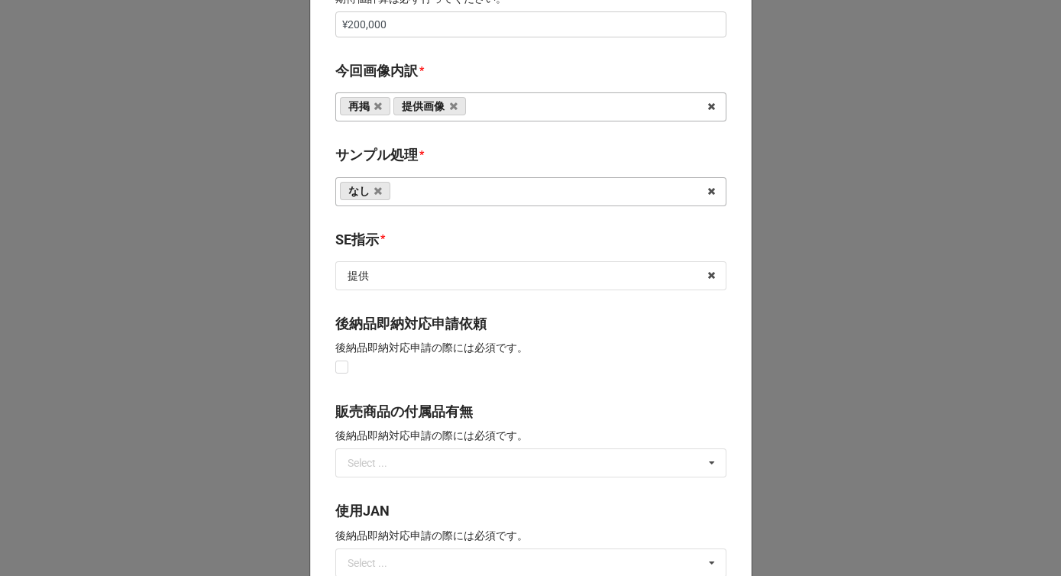
click at [421, 241] on b "SE指示 *" at bounding box center [530, 242] width 391 height 27
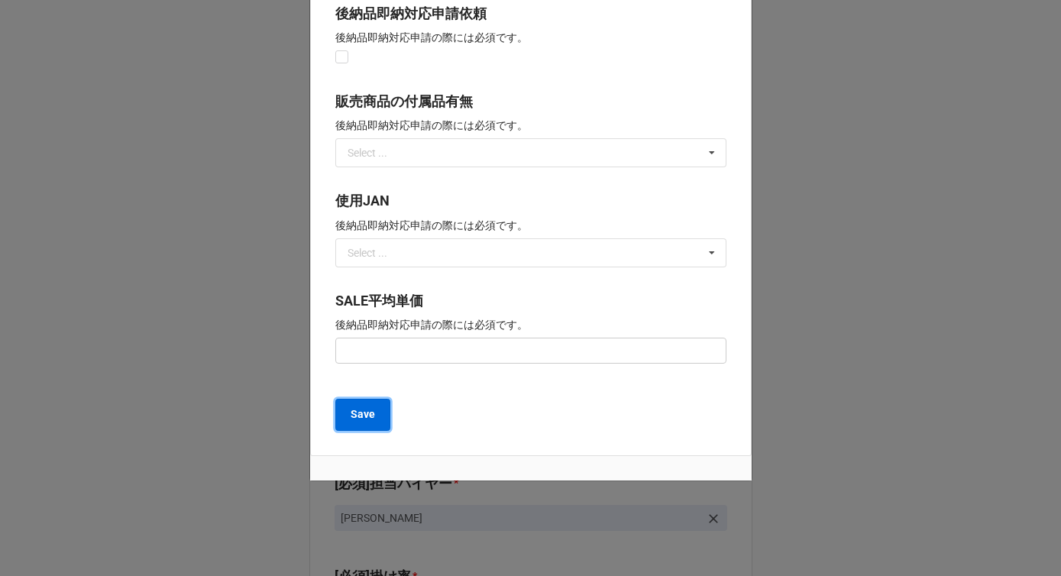
click at [361, 422] on b "Save" at bounding box center [363, 414] width 24 height 16
type textarea "x"
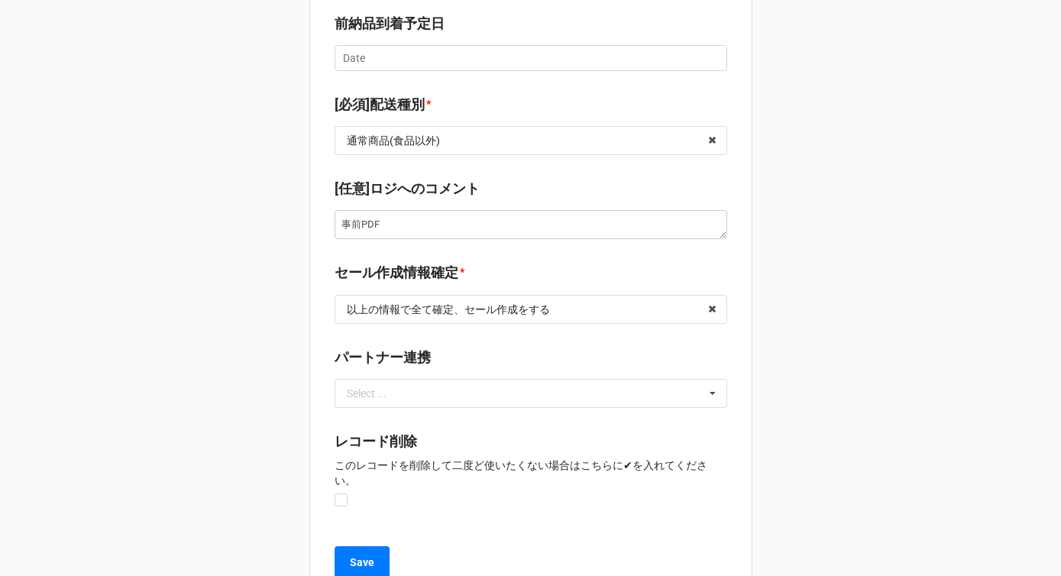
scroll to position [3662, 0]
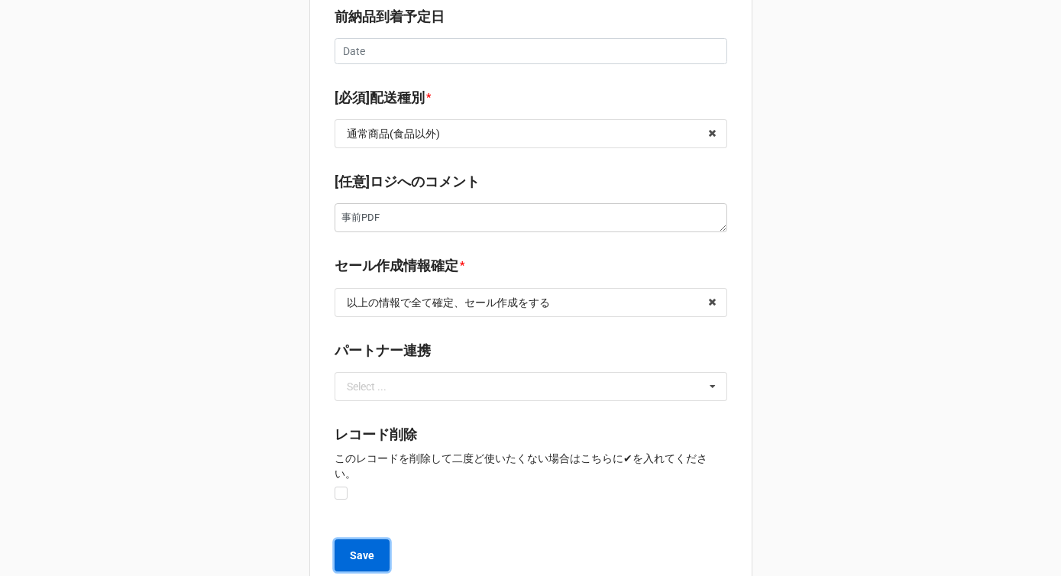
click at [360, 548] on b "Save" at bounding box center [362, 556] width 24 height 16
